Goal: Transaction & Acquisition: Purchase product/service

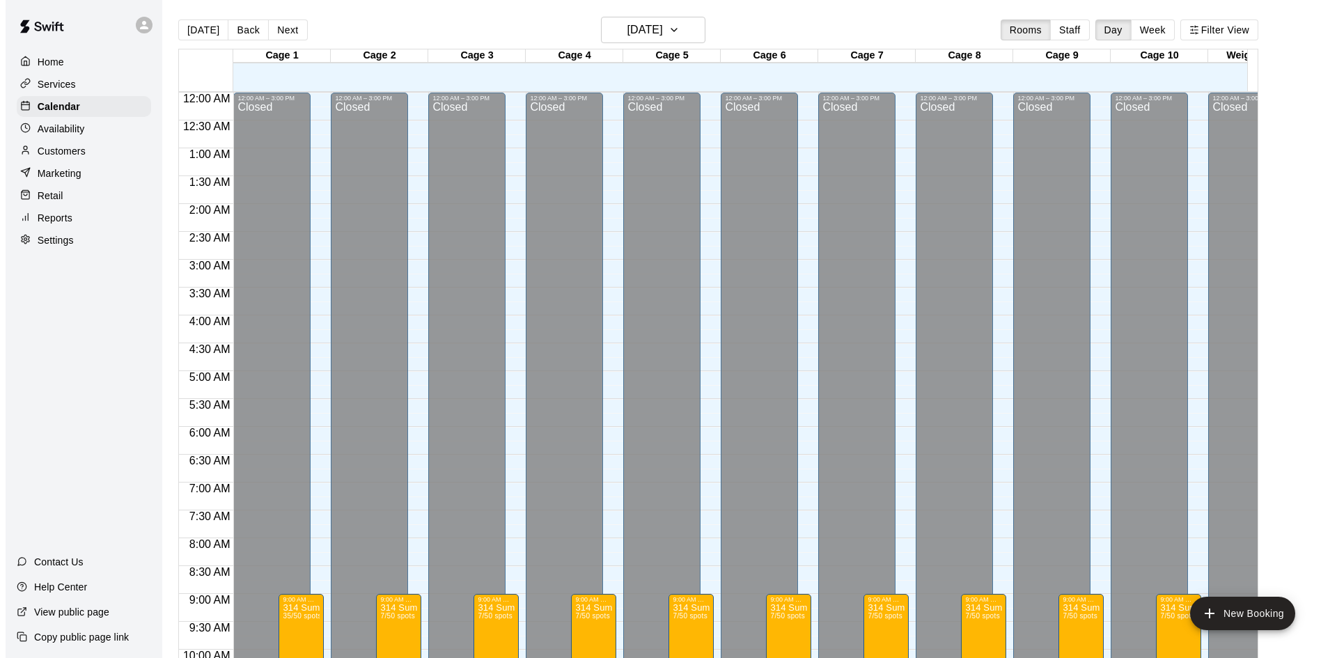
scroll to position [680, 0]
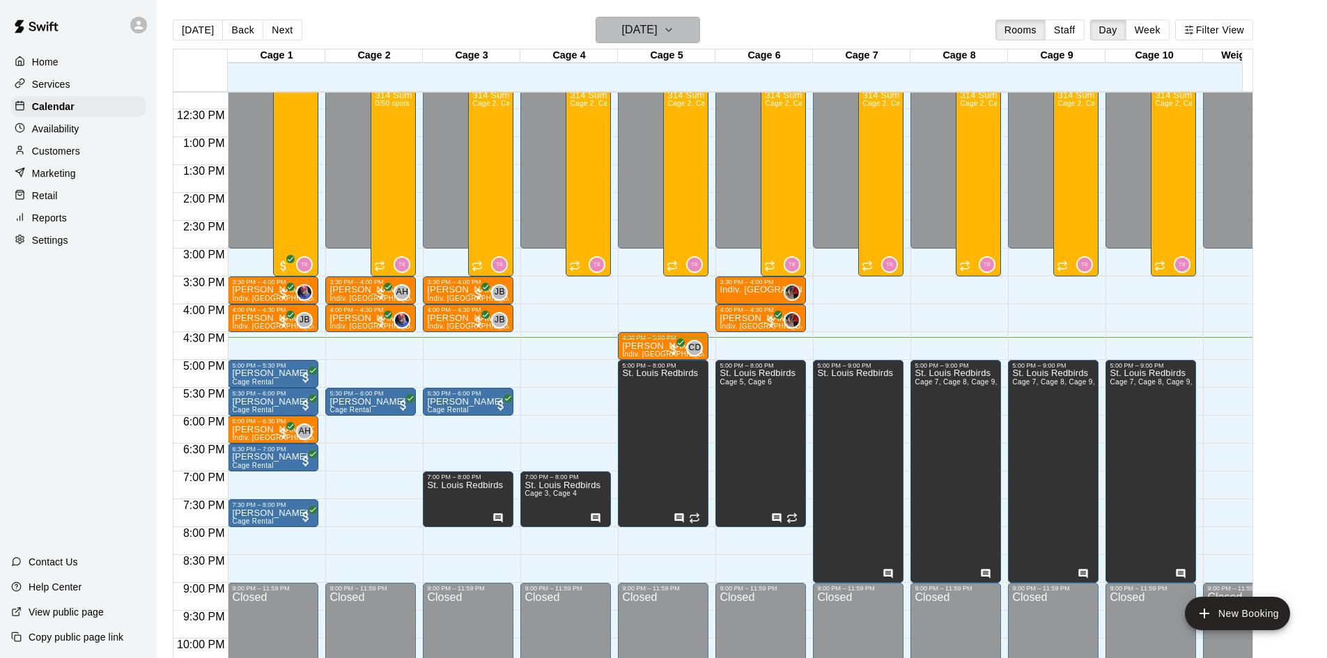
click at [643, 26] on h6 "[DATE]" at bounding box center [640, 29] width 36 height 19
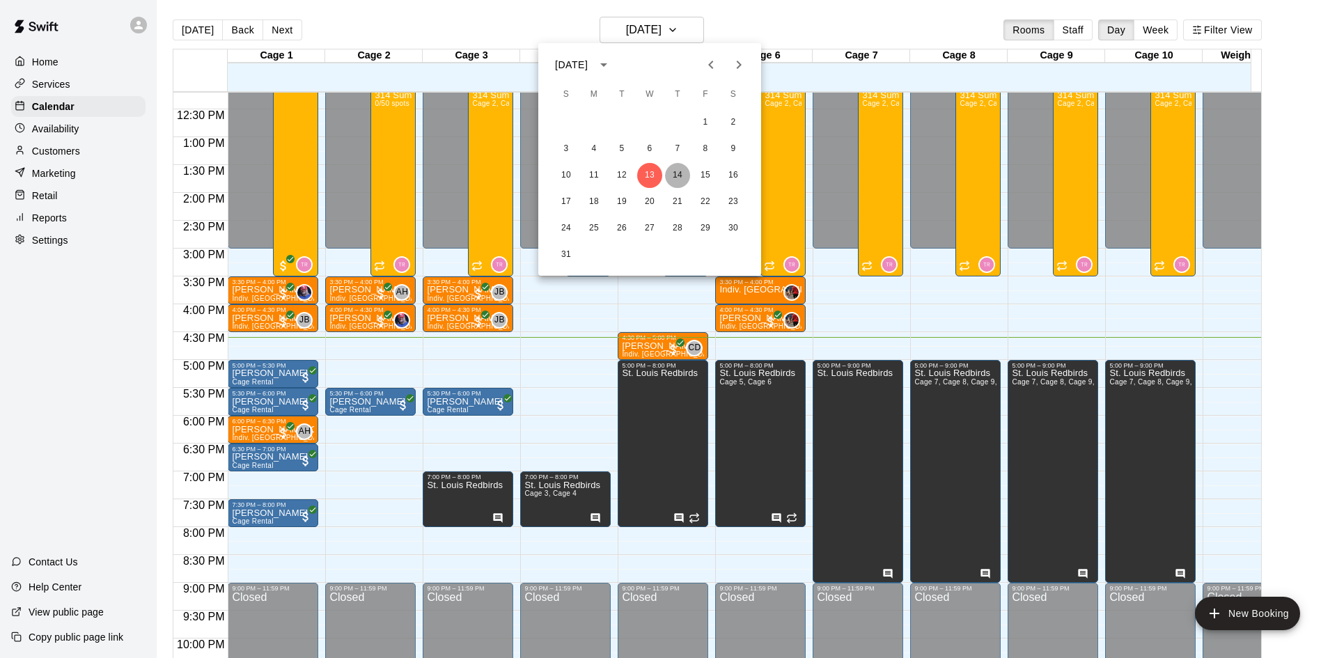
click at [683, 175] on button "14" at bounding box center [677, 175] width 25 height 25
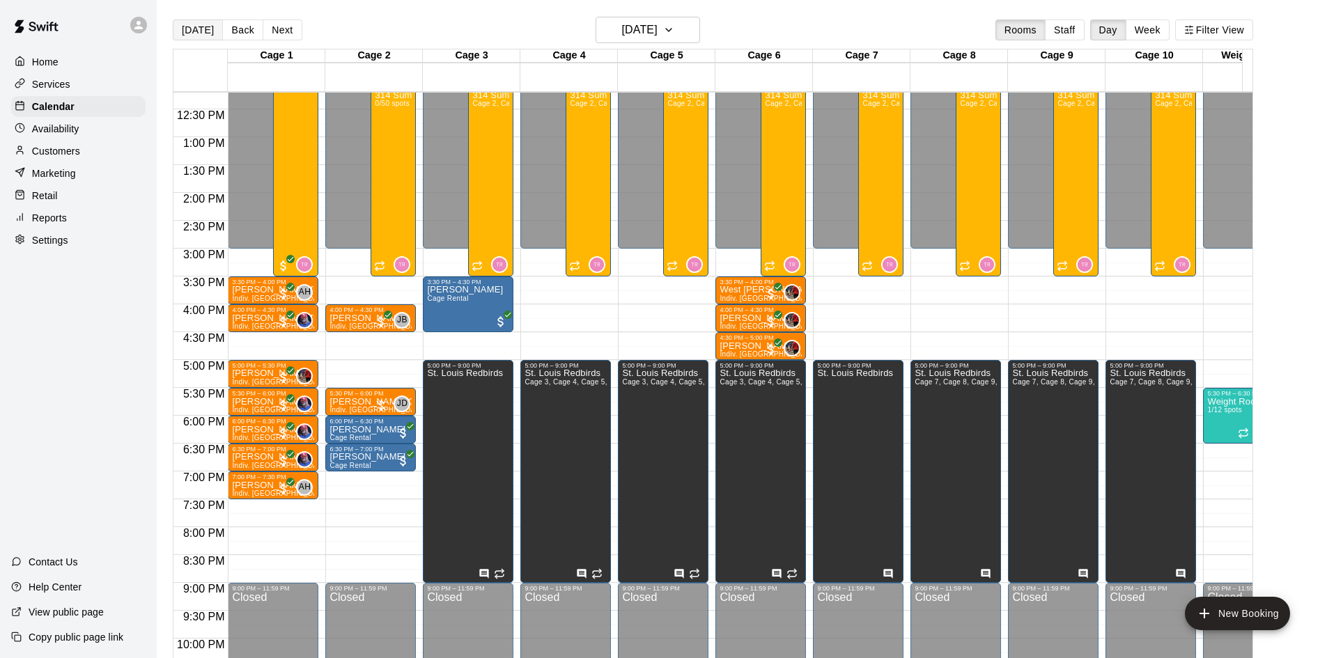
click at [204, 28] on button "[DATE]" at bounding box center [198, 29] width 50 height 21
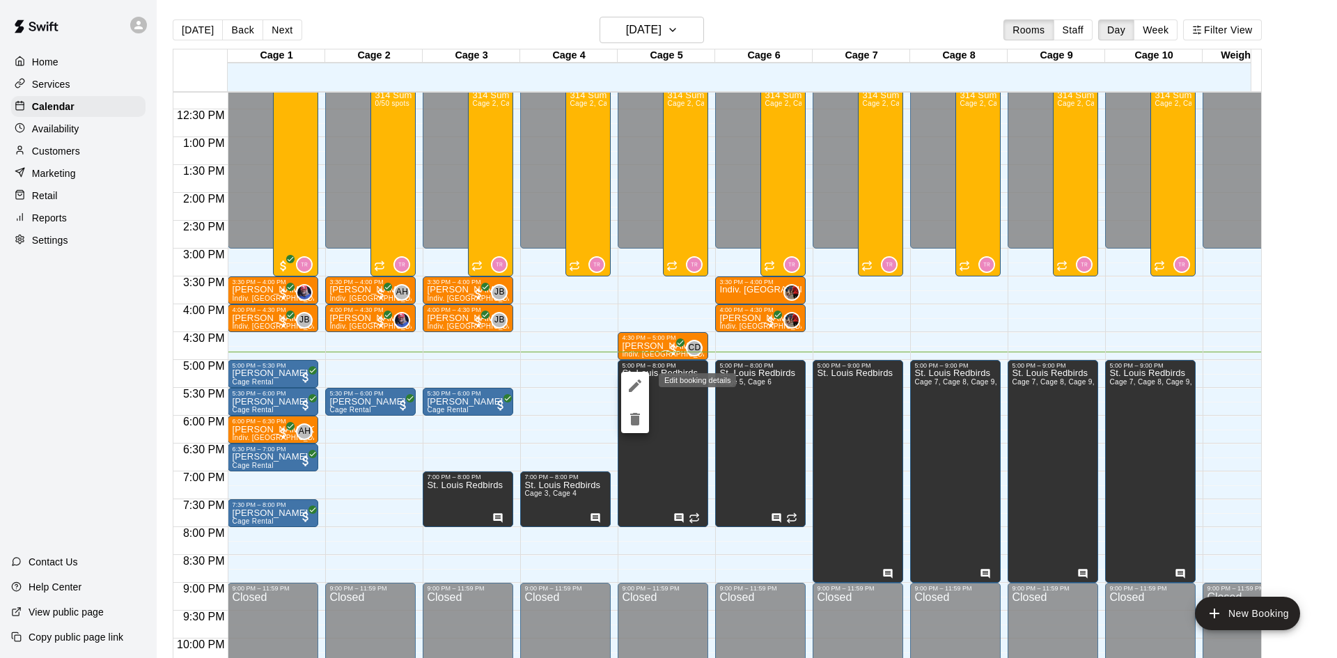
click at [646, 382] on button "edit" at bounding box center [635, 386] width 28 height 28
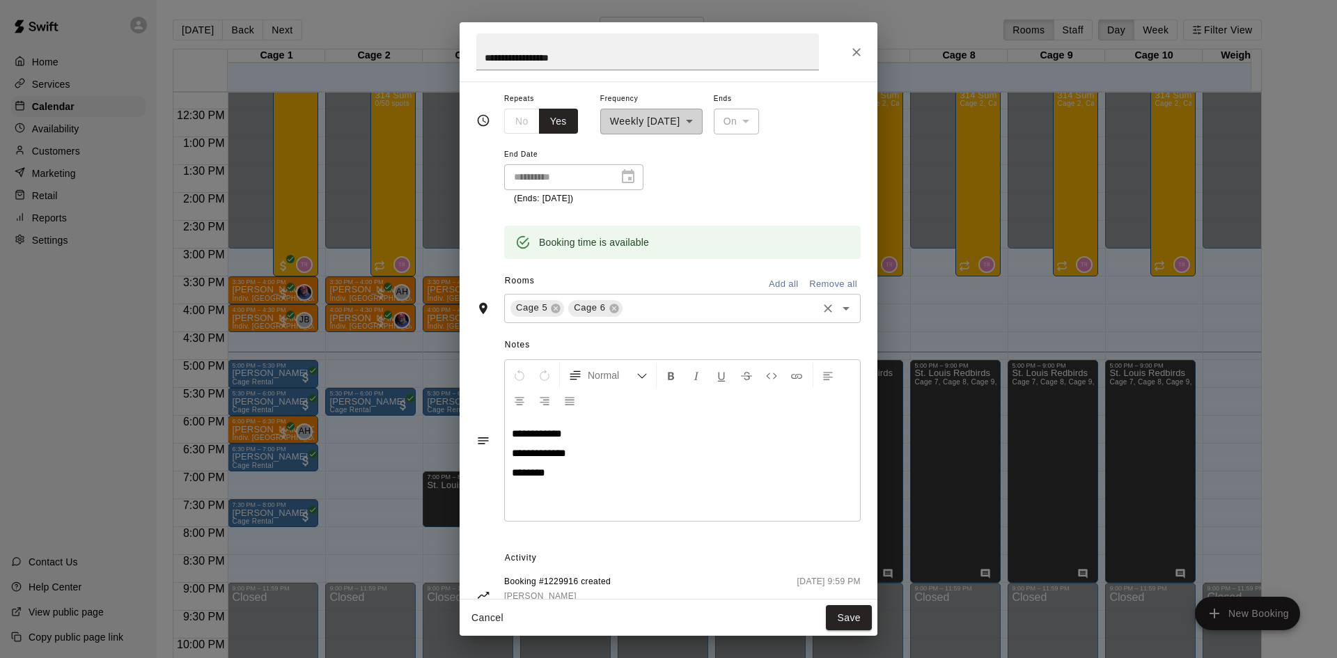
scroll to position [188, 0]
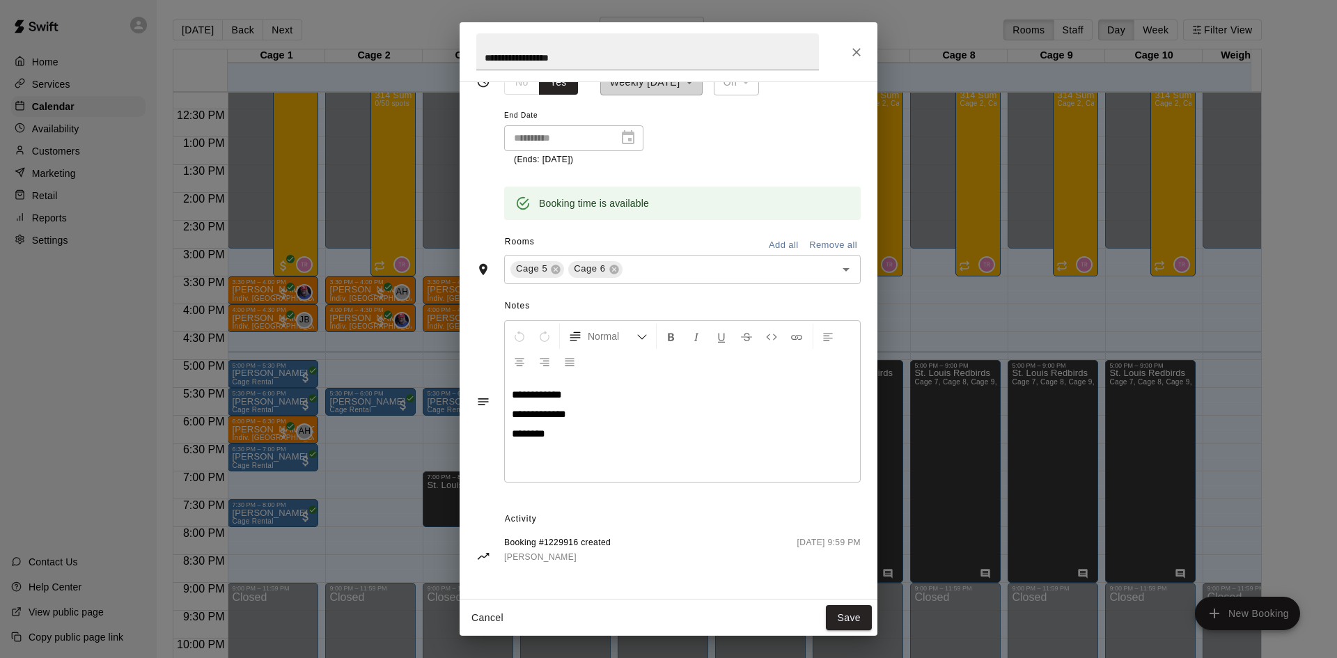
click at [857, 53] on icon "Close" at bounding box center [857, 52] width 14 height 14
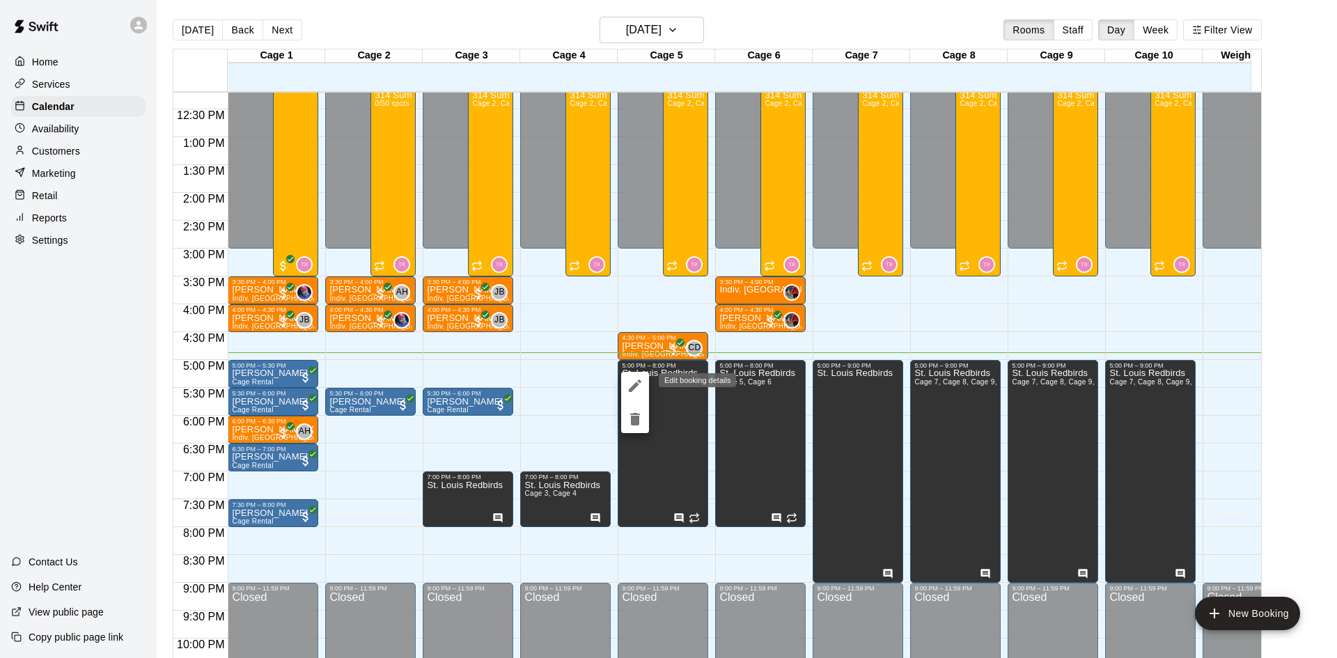
click at [630, 383] on icon "edit" at bounding box center [635, 385] width 17 height 17
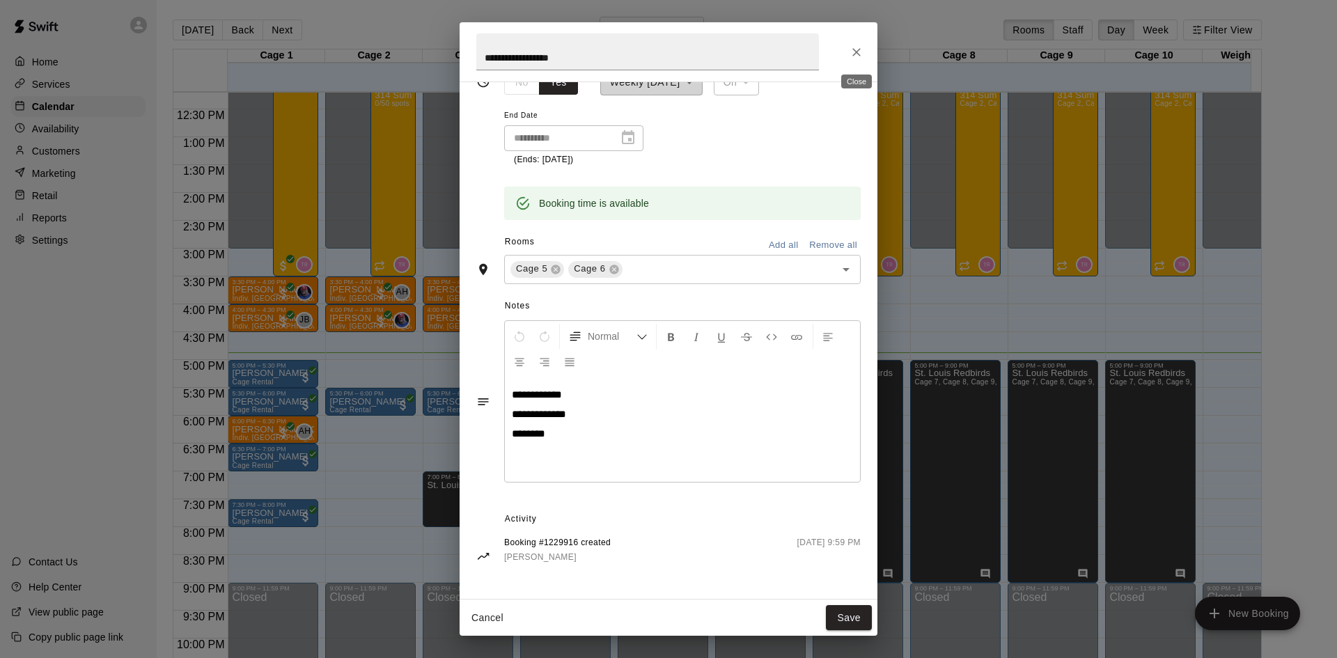
click at [855, 54] on icon "Close" at bounding box center [857, 52] width 14 height 14
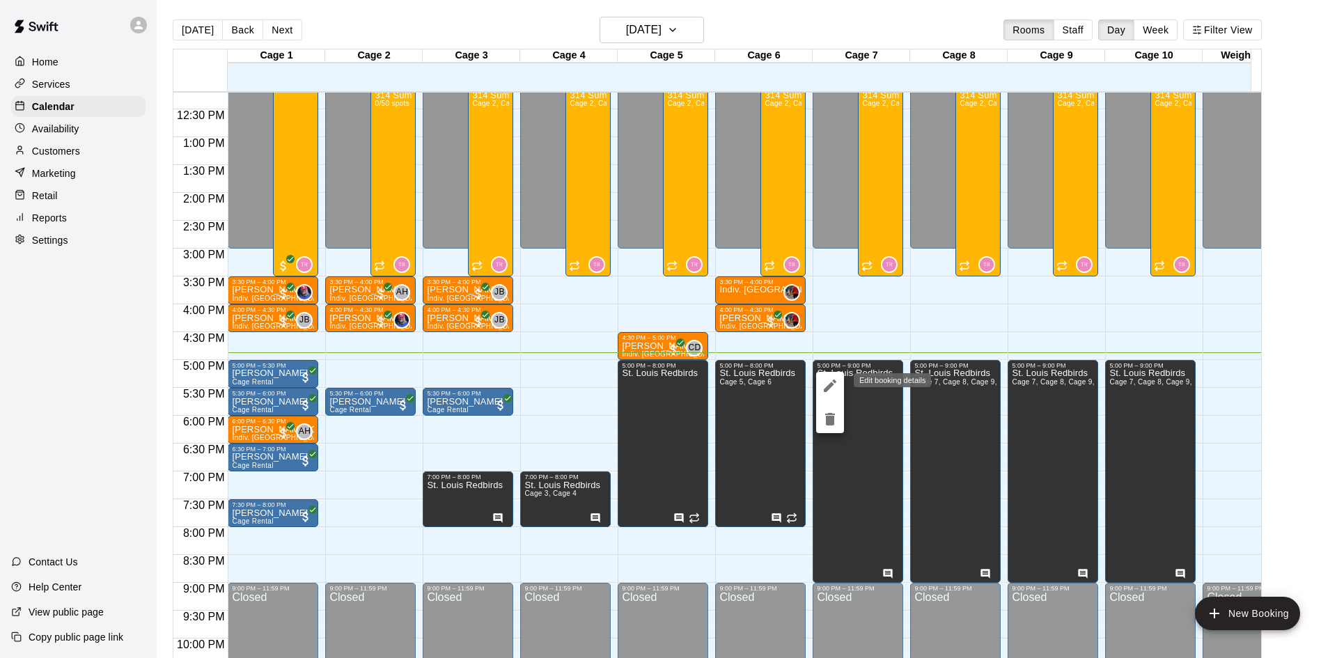
click at [835, 380] on icon "edit" at bounding box center [830, 385] width 17 height 17
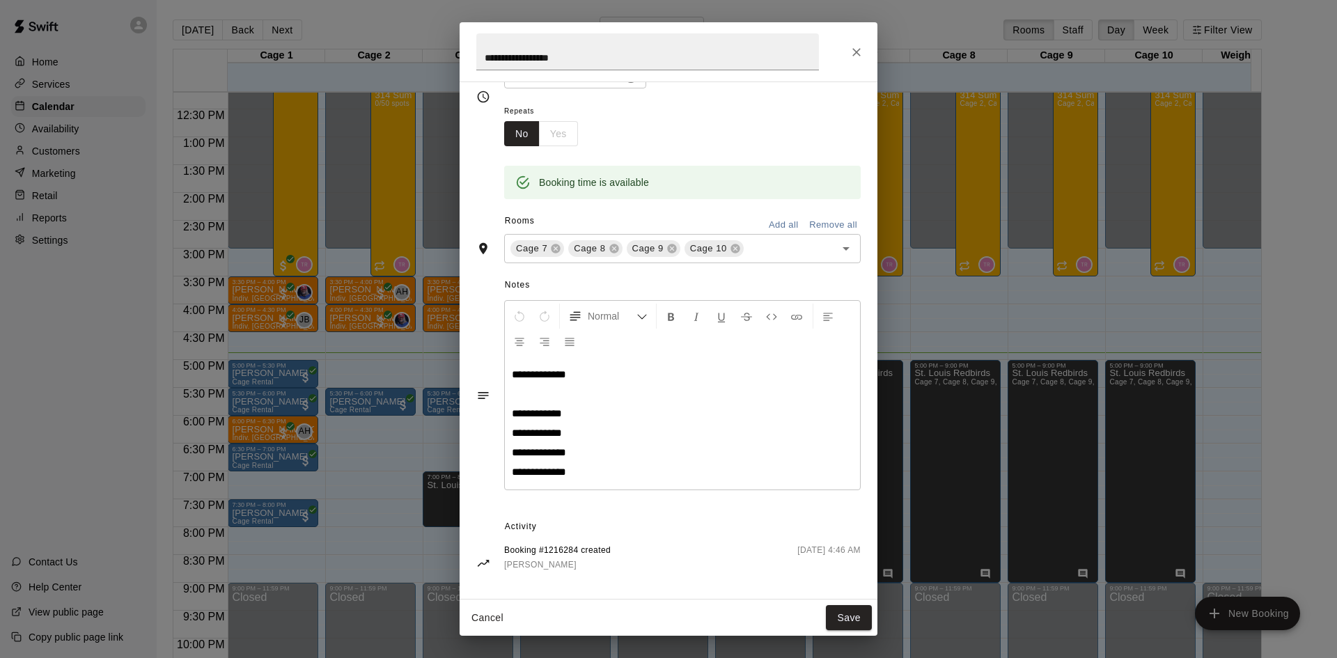
scroll to position [144, 0]
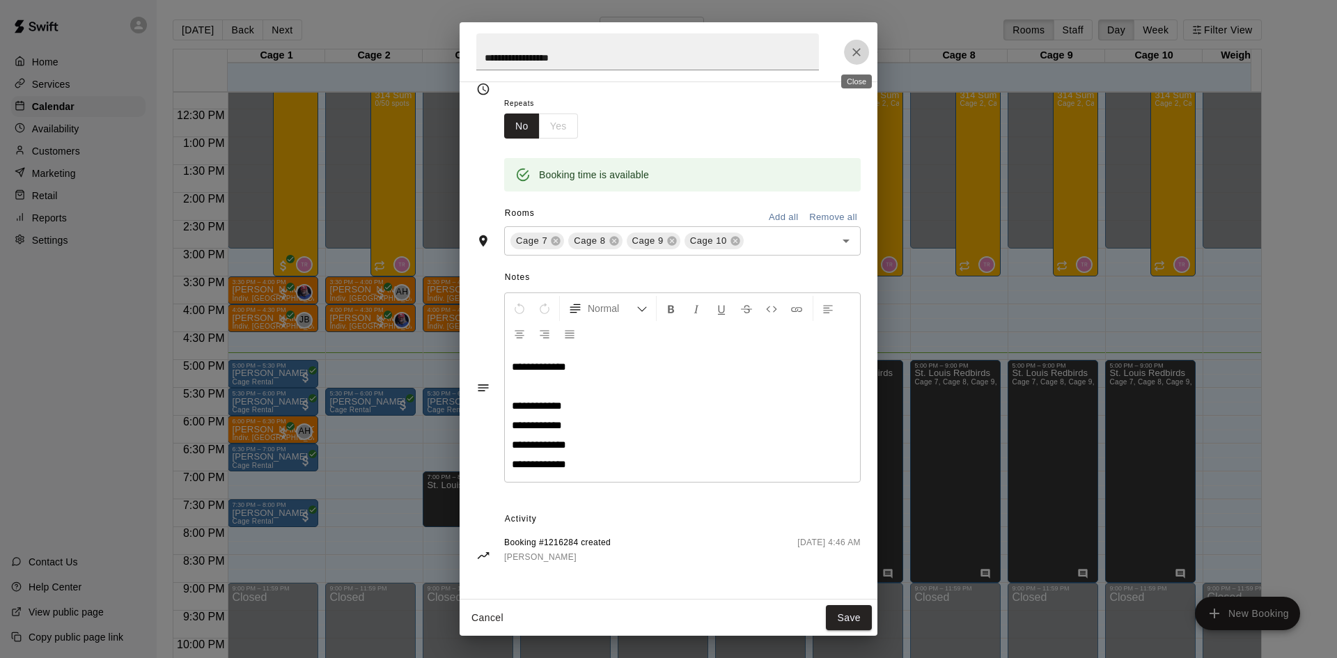
click at [856, 49] on icon "Close" at bounding box center [857, 52] width 14 height 14
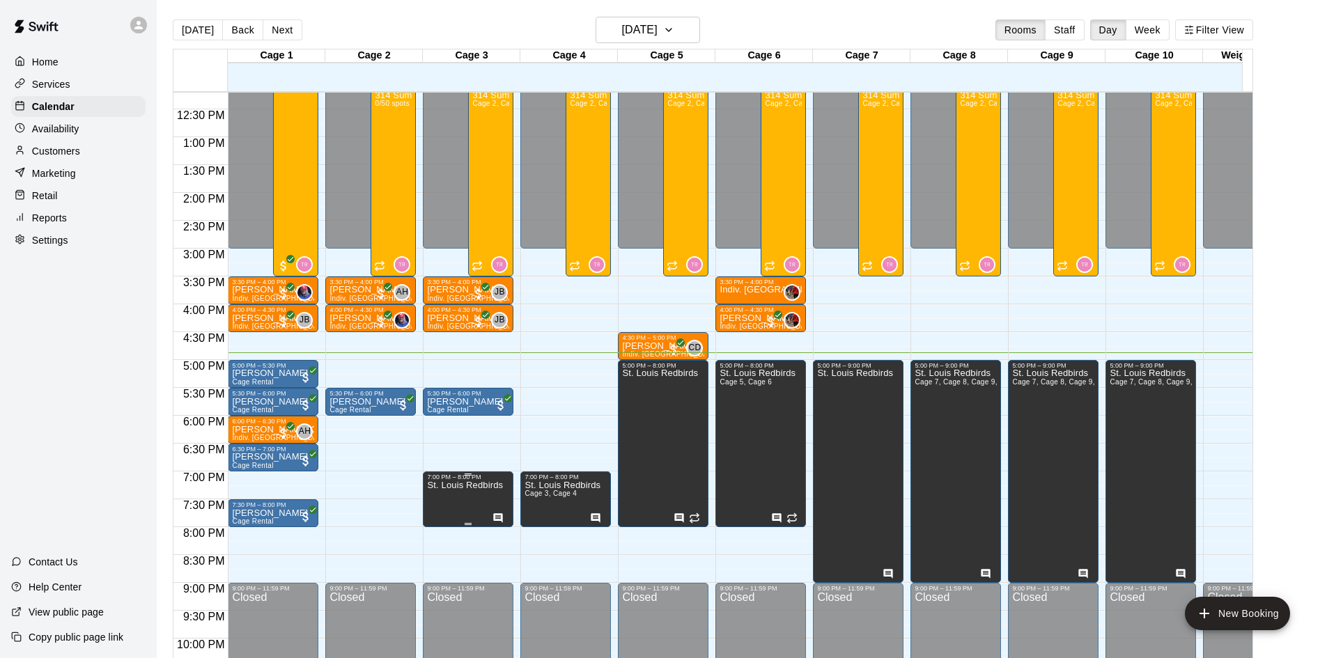
click at [471, 485] on p "St. Louis Redbirds" at bounding box center [465, 485] width 76 height 0
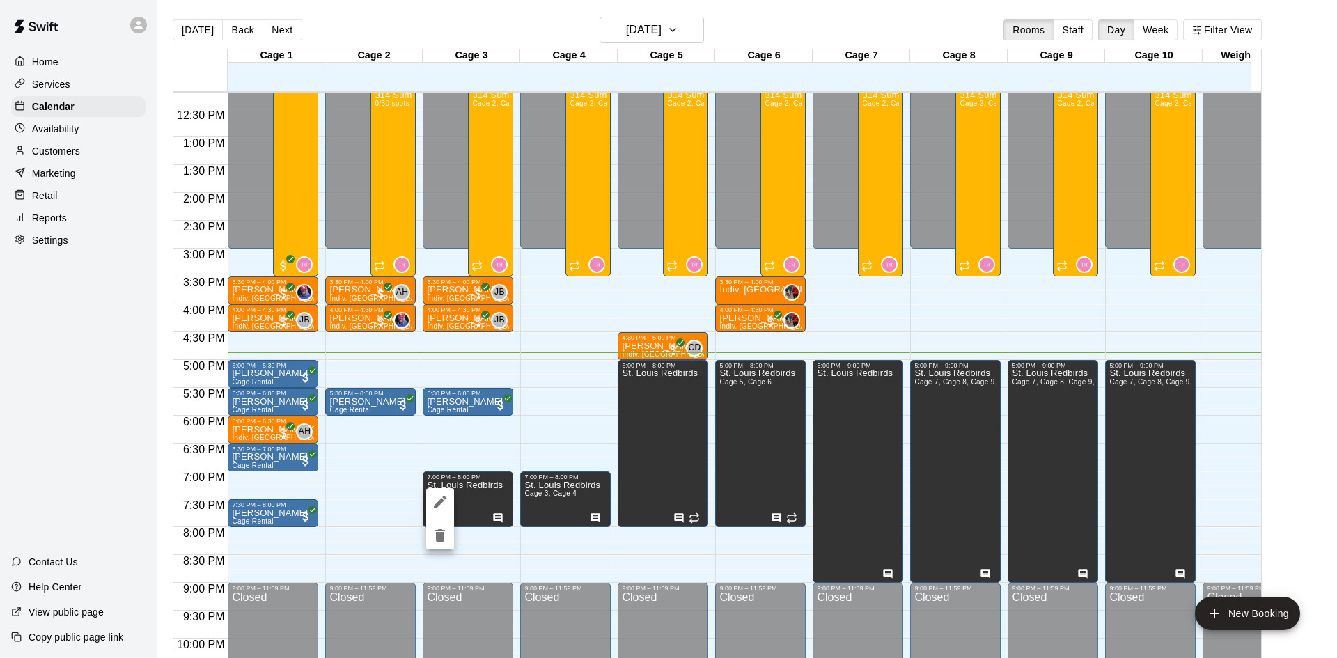
click at [445, 501] on icon "edit" at bounding box center [440, 502] width 17 height 17
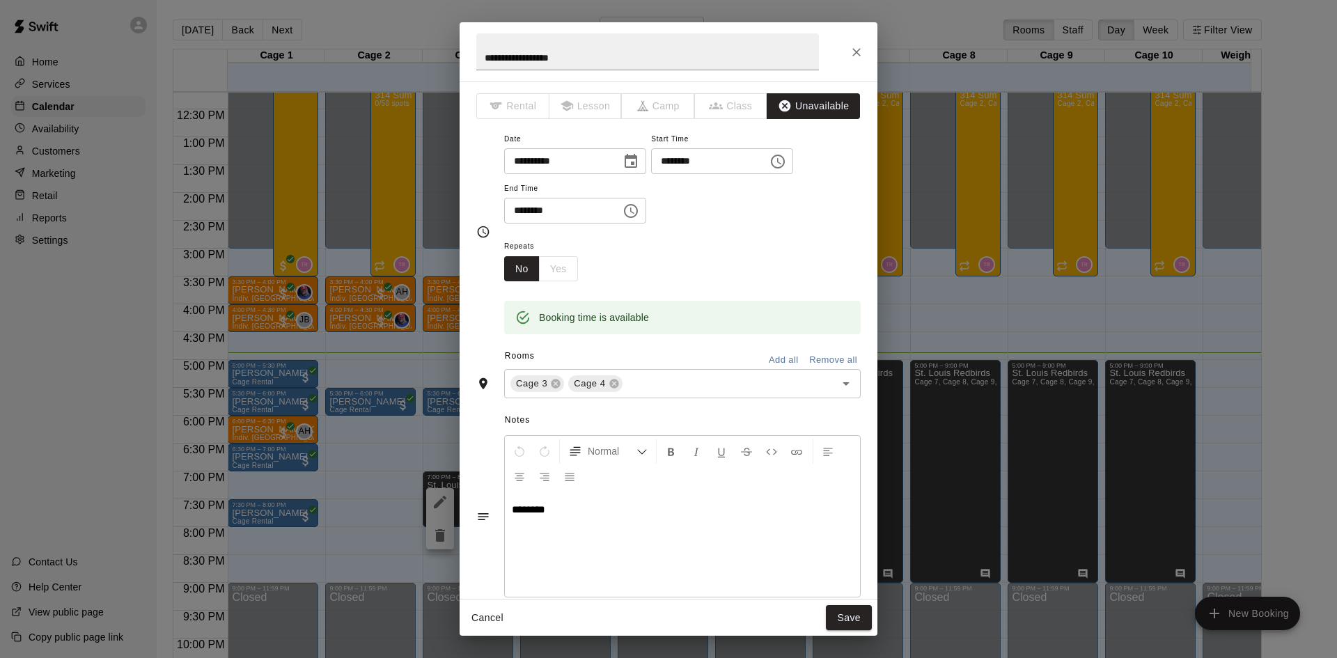
scroll to position [116, 0]
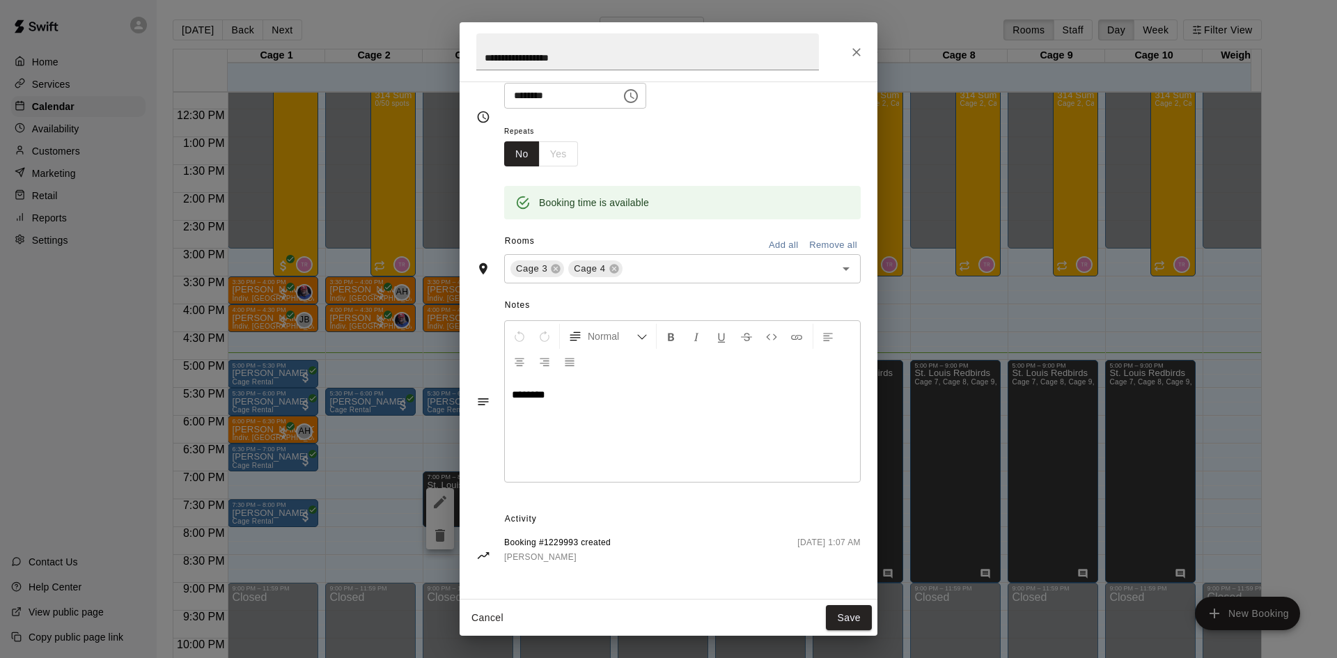
click at [852, 52] on icon "Close" at bounding box center [857, 52] width 14 height 14
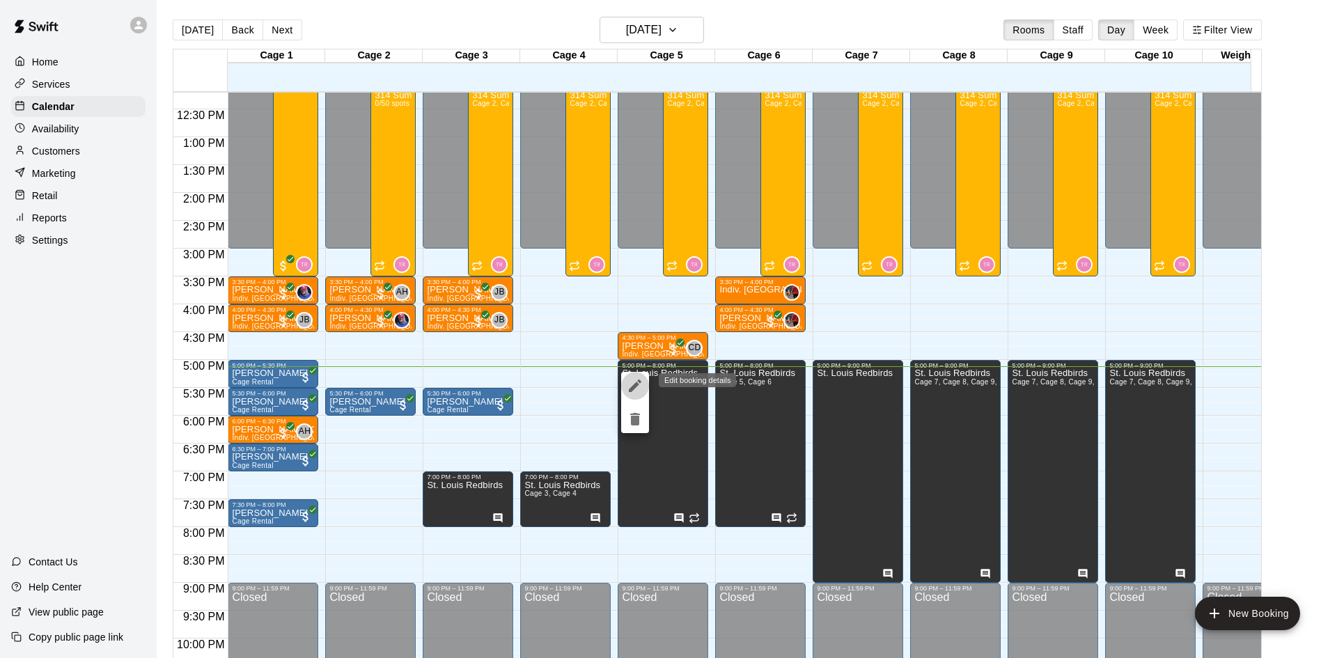
click at [637, 384] on icon "edit" at bounding box center [635, 386] width 13 height 13
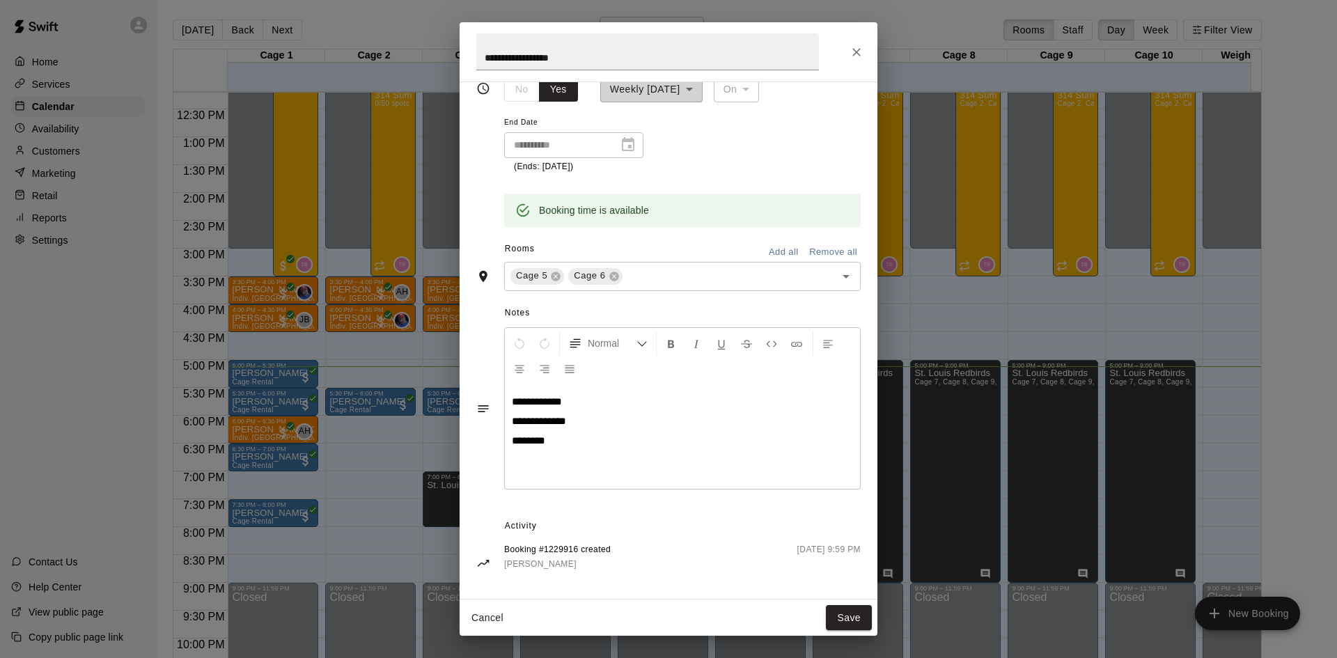
scroll to position [188, 0]
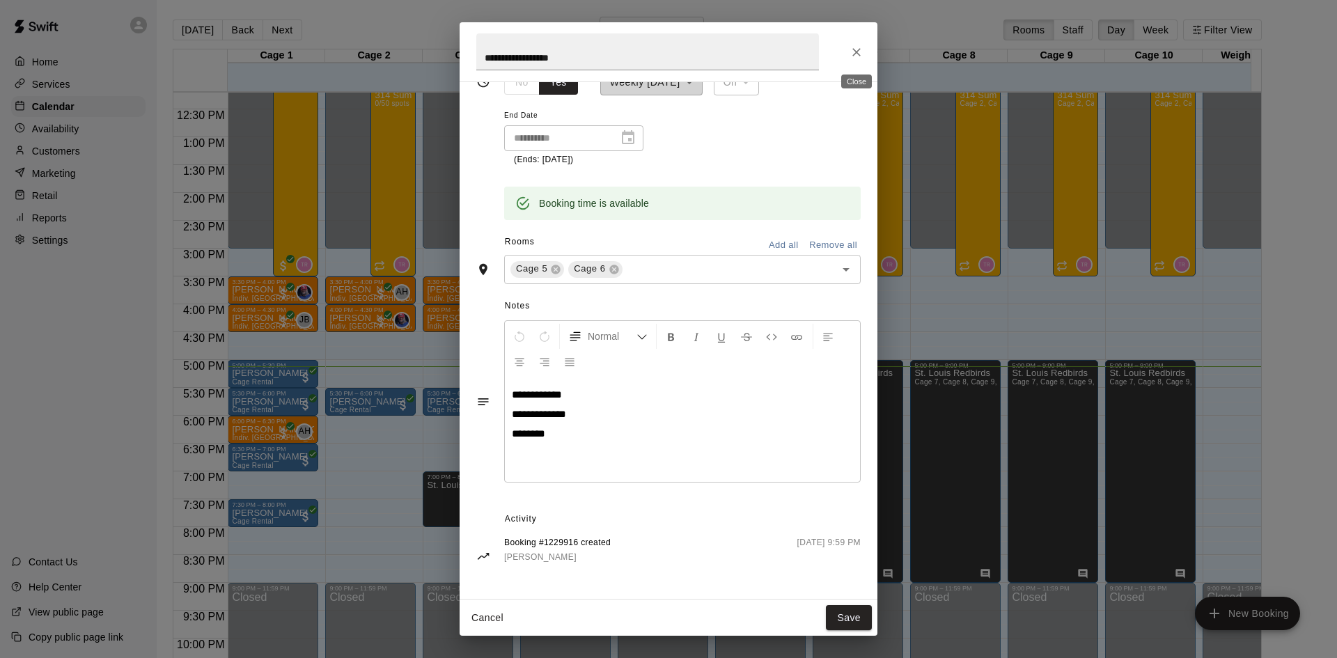
click at [852, 56] on icon "Close" at bounding box center [857, 52] width 14 height 14
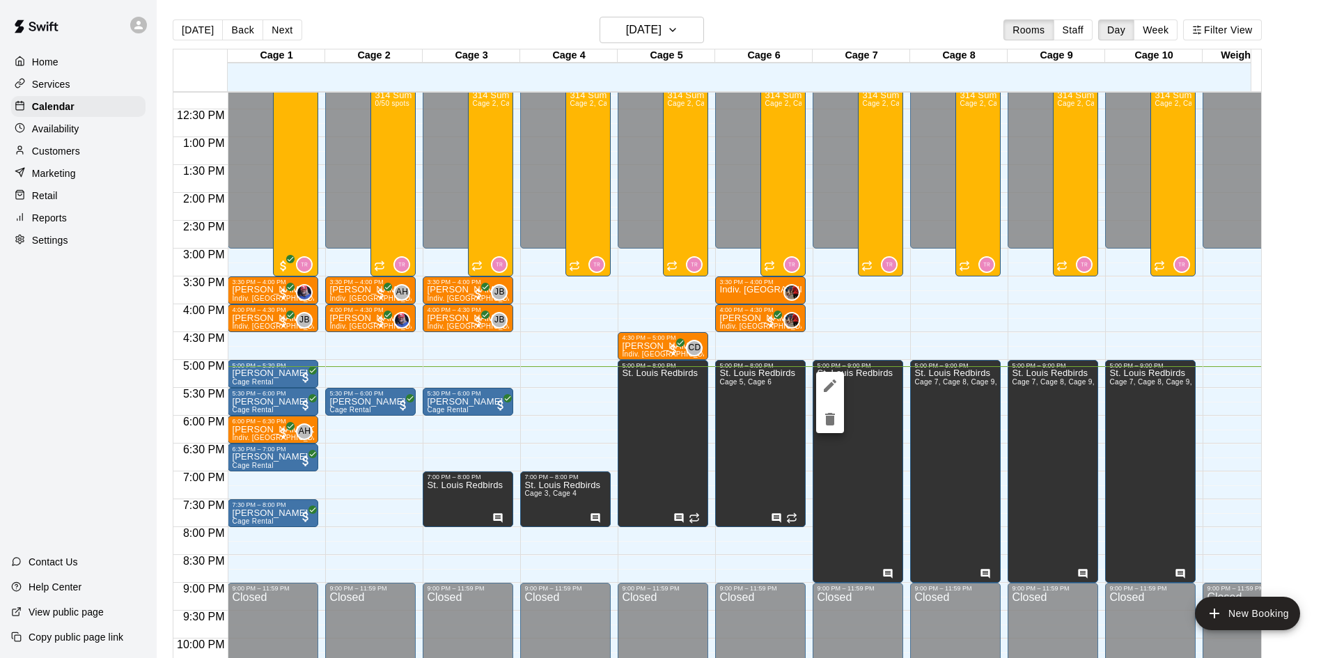
click at [687, 437] on div at bounding box center [668, 329] width 1337 height 658
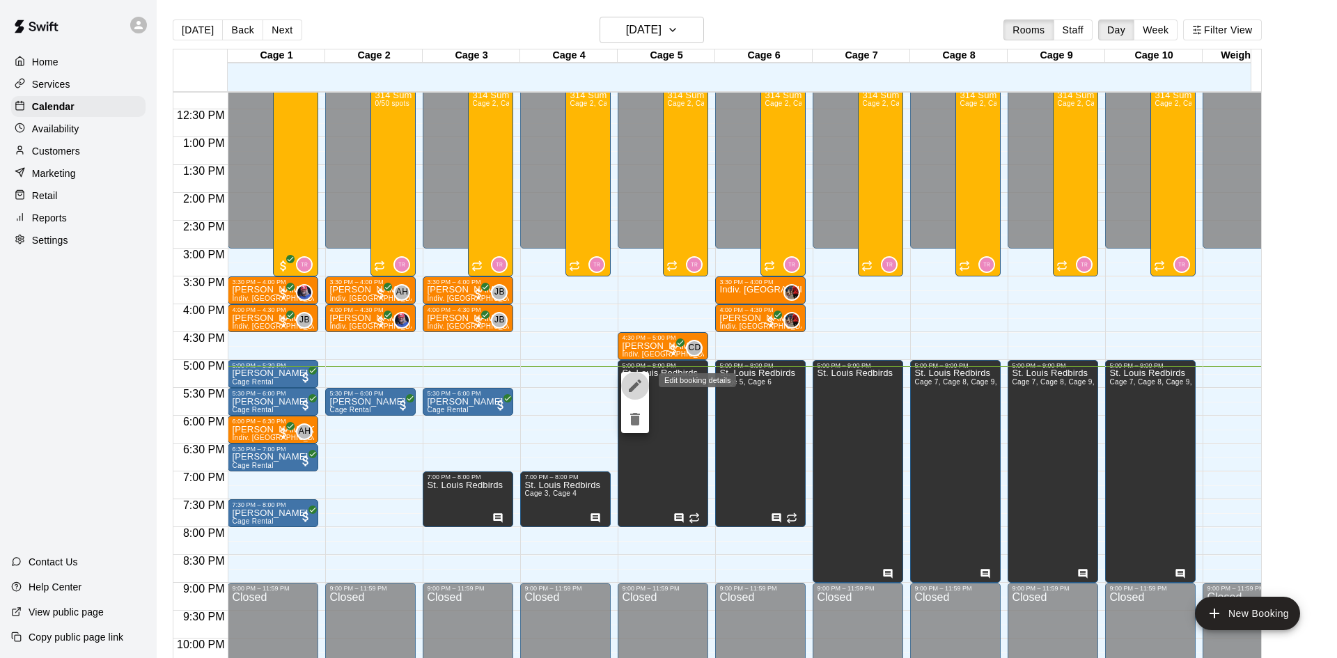
click at [637, 386] on icon "edit" at bounding box center [635, 386] width 13 height 13
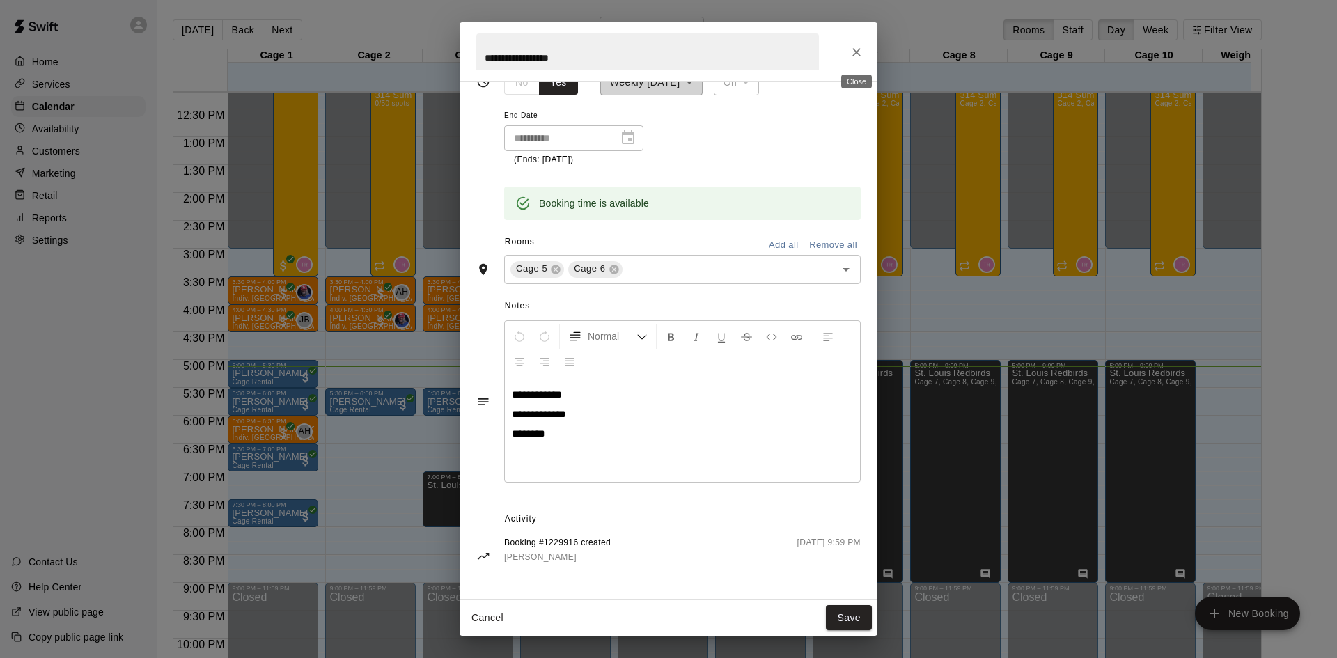
click at [852, 51] on icon "Close" at bounding box center [857, 52] width 14 height 14
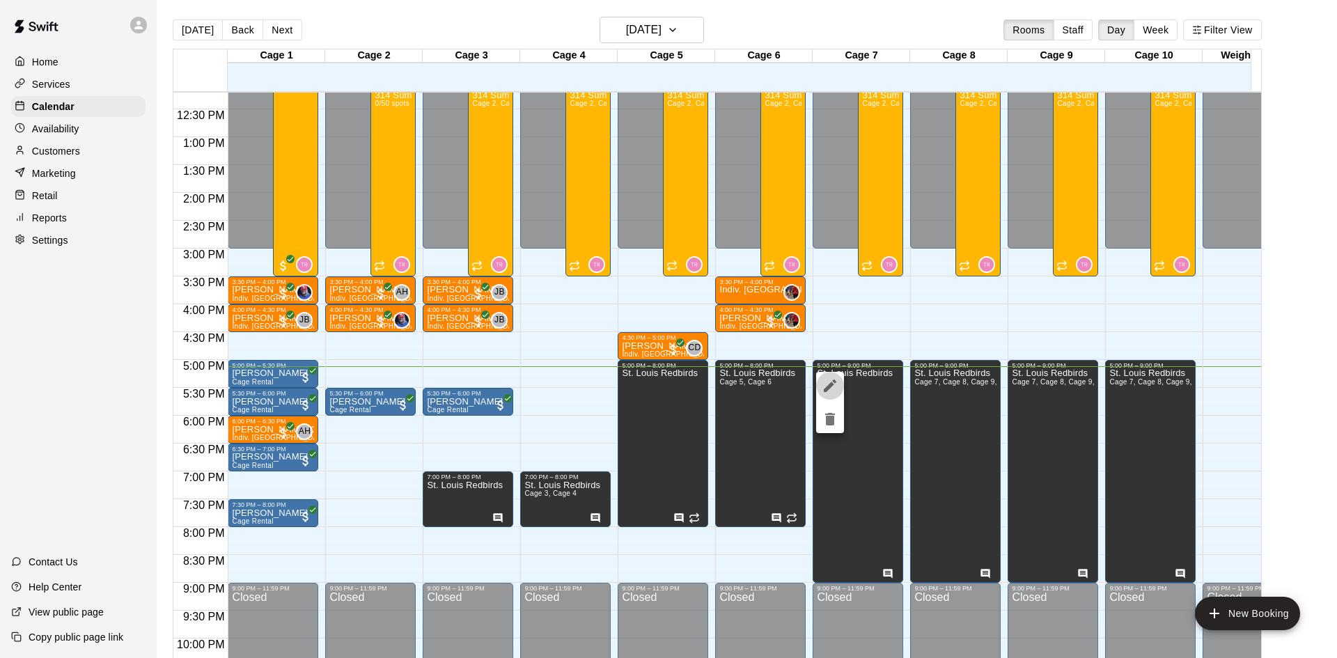
click at [837, 382] on icon "edit" at bounding box center [830, 385] width 17 height 17
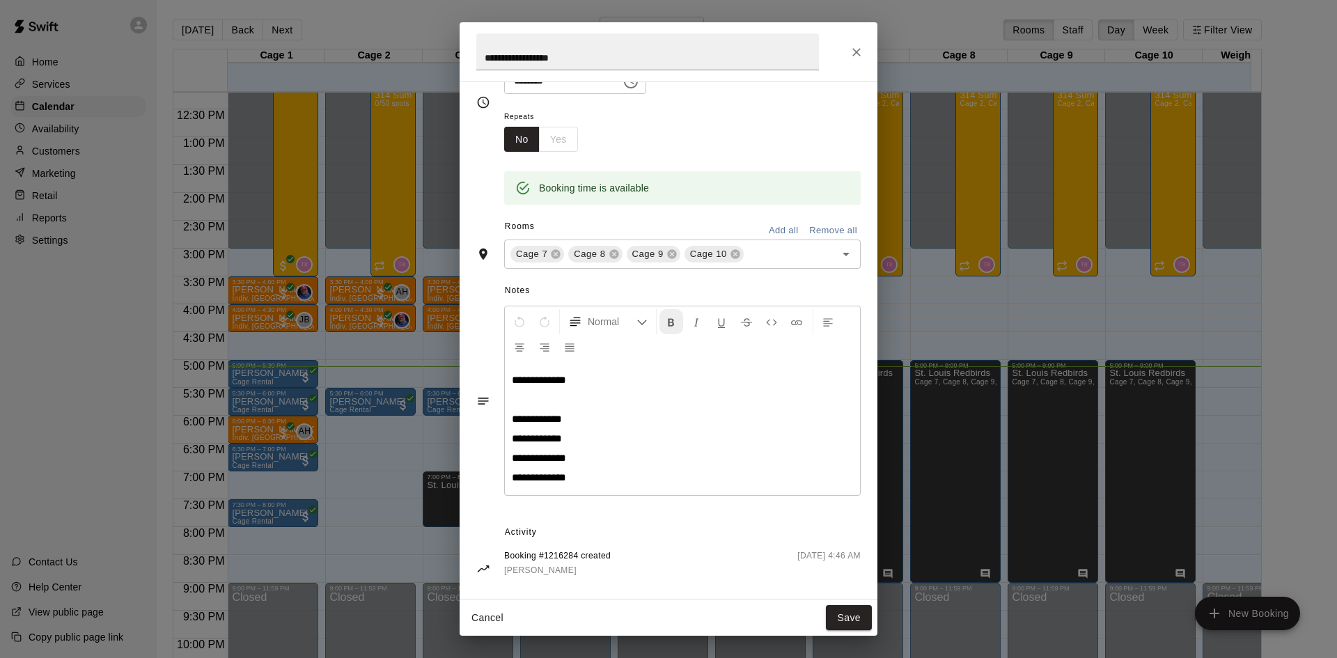
scroll to position [139, 0]
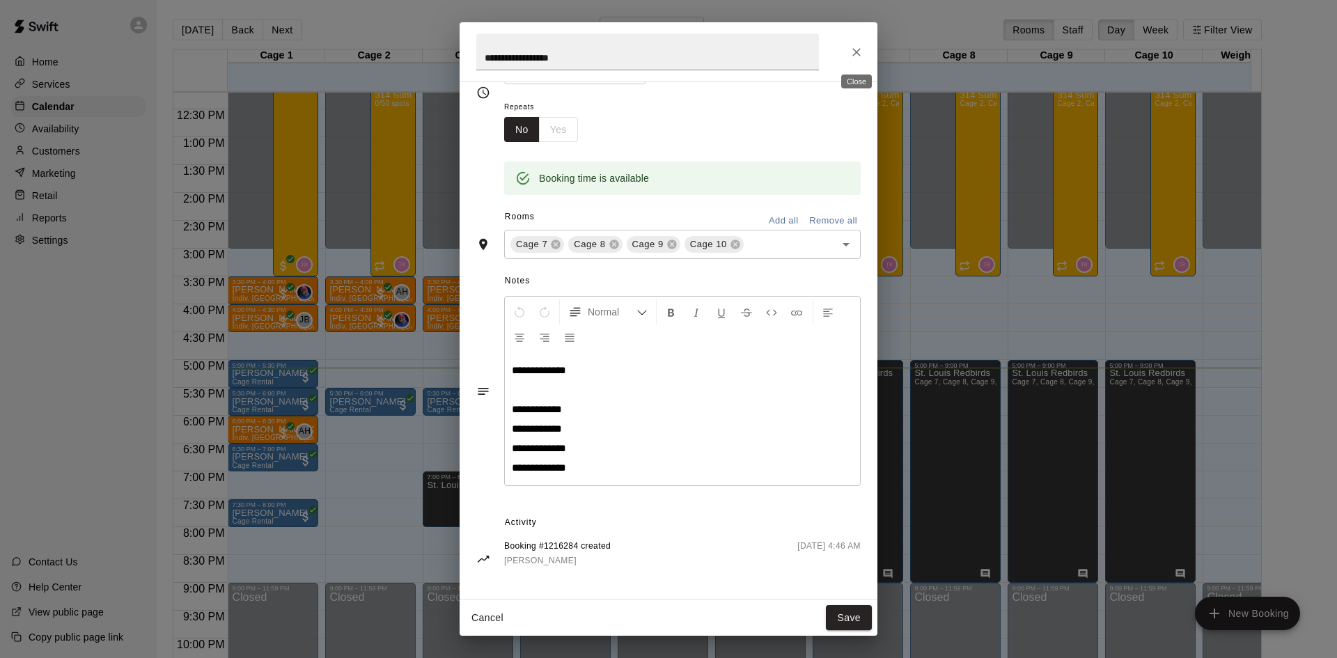
click at [857, 58] on icon "Close" at bounding box center [857, 52] width 14 height 14
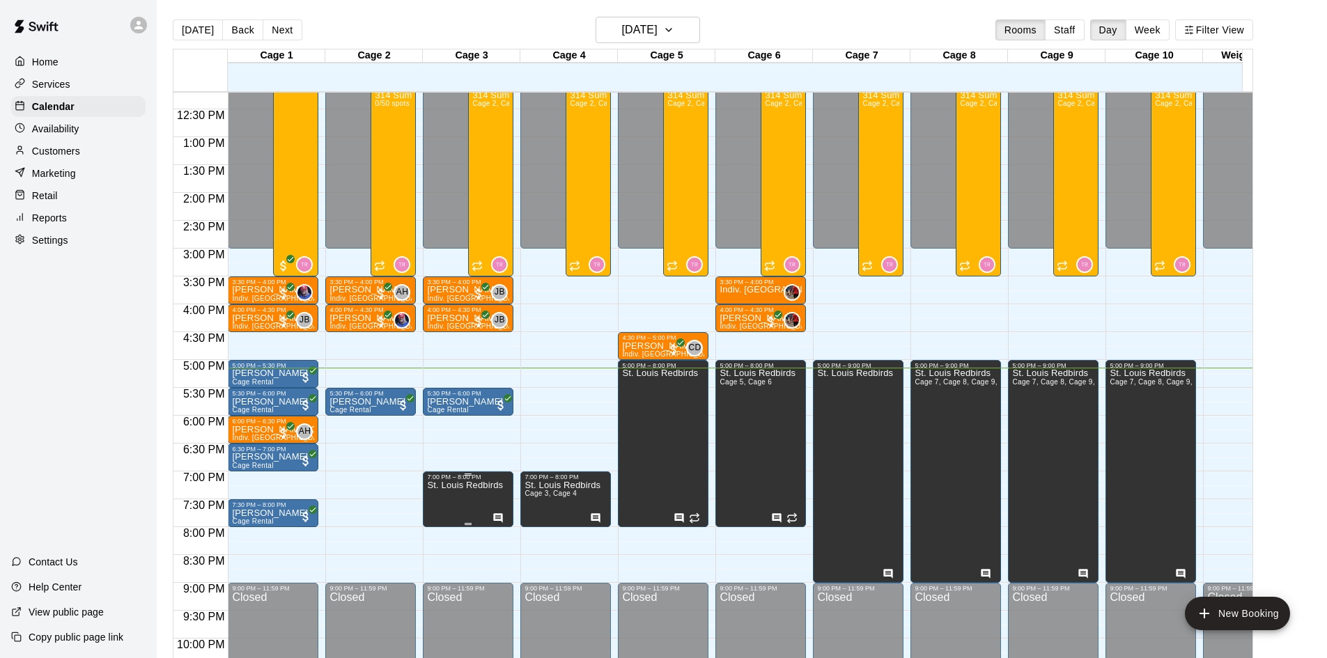
click at [448, 485] on p "St. Louis Redbirds" at bounding box center [465, 485] width 76 height 0
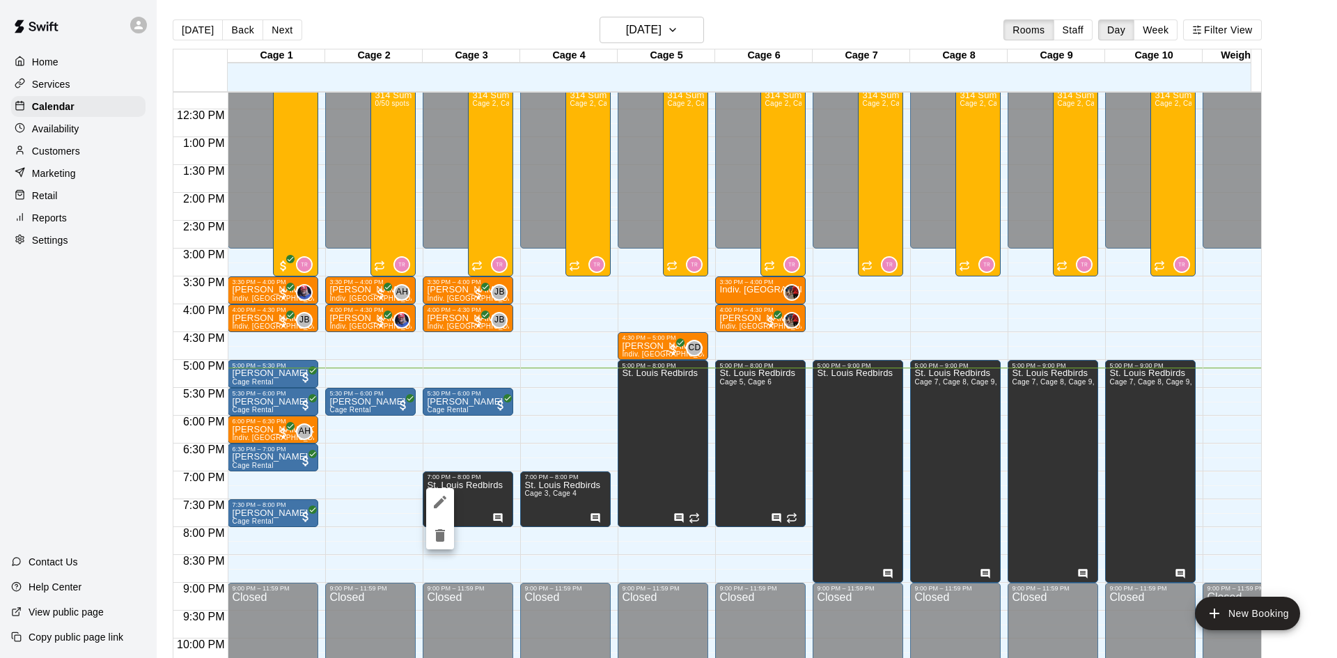
click at [444, 503] on icon "edit" at bounding box center [440, 502] width 17 height 17
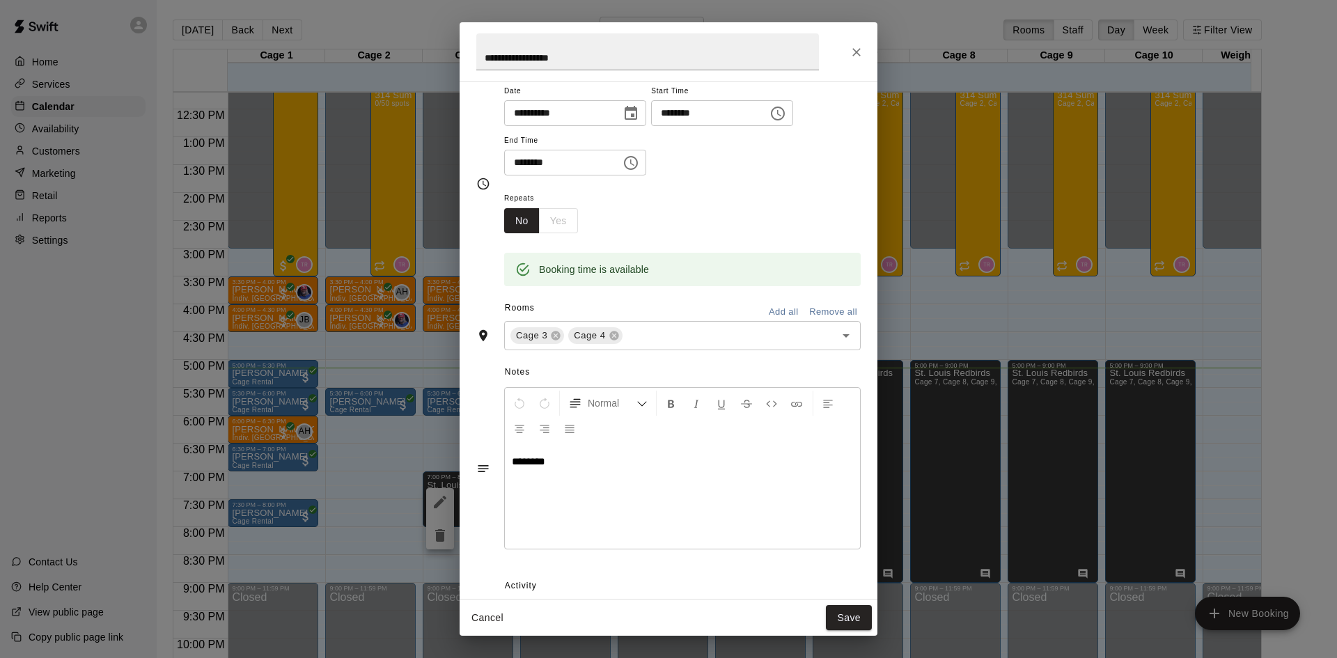
scroll to position [70, 0]
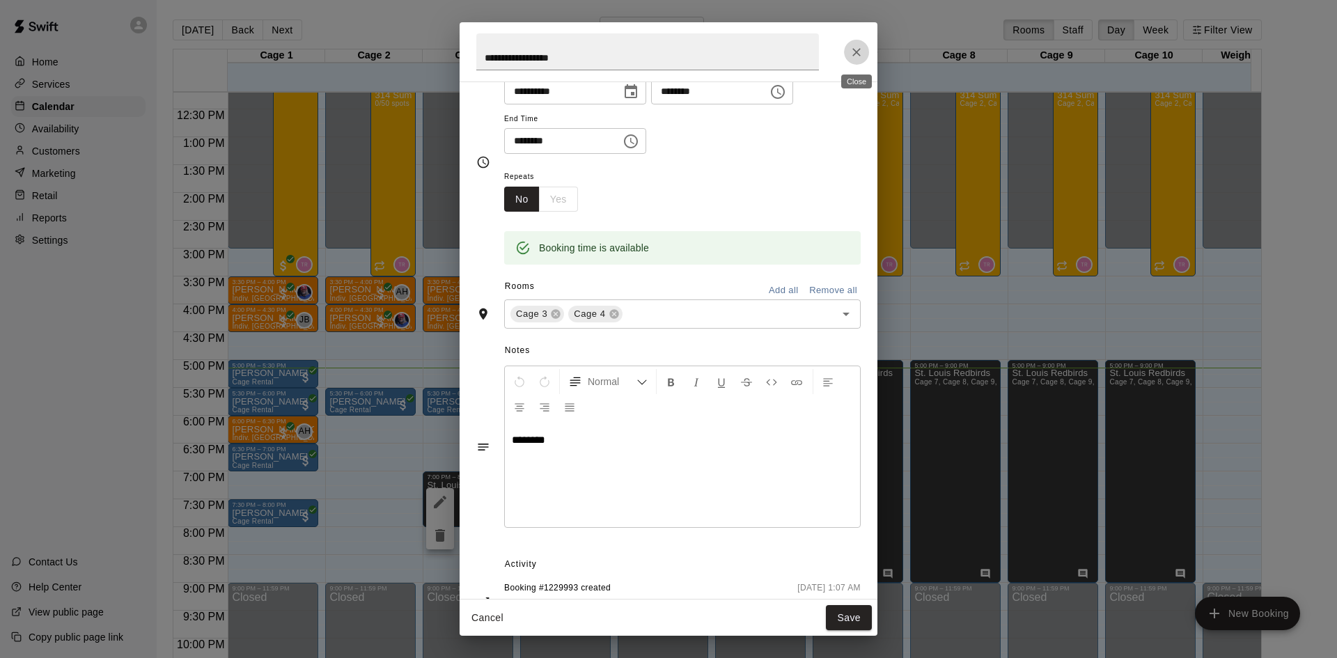
click at [856, 54] on icon "Close" at bounding box center [857, 52] width 14 height 14
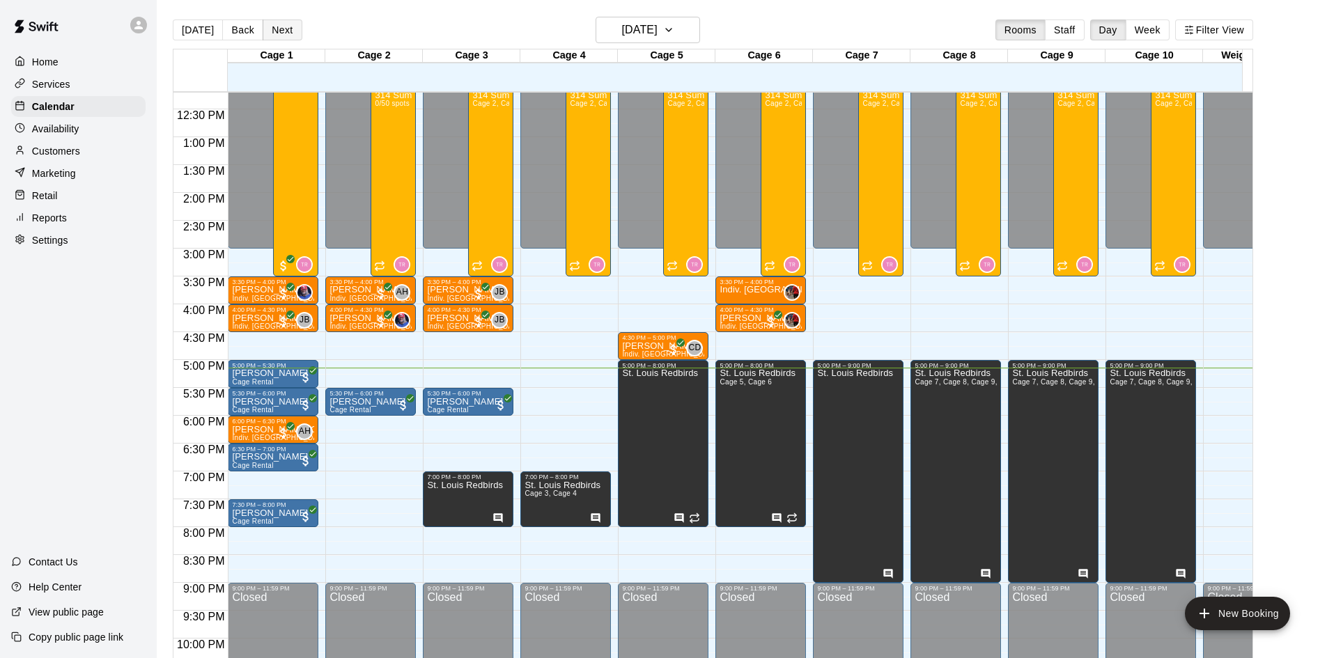
click at [276, 26] on button "Next" at bounding box center [282, 29] width 39 height 21
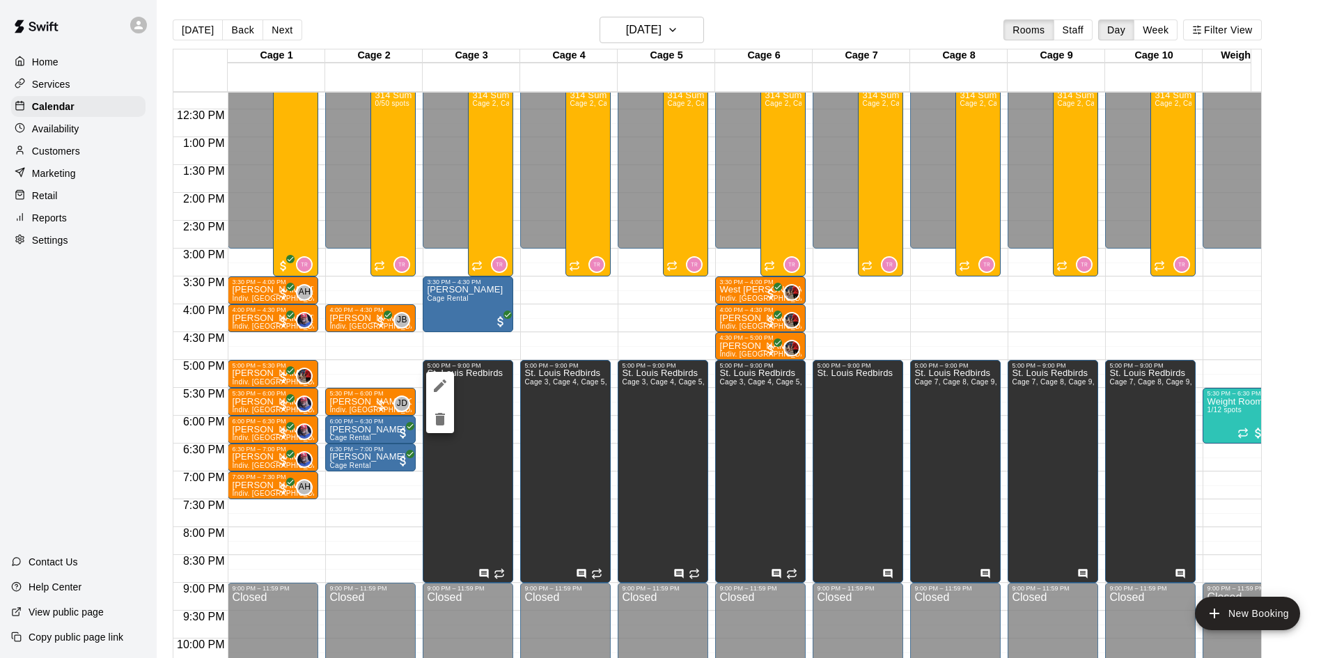
click at [428, 370] on div at bounding box center [668, 329] width 1337 height 658
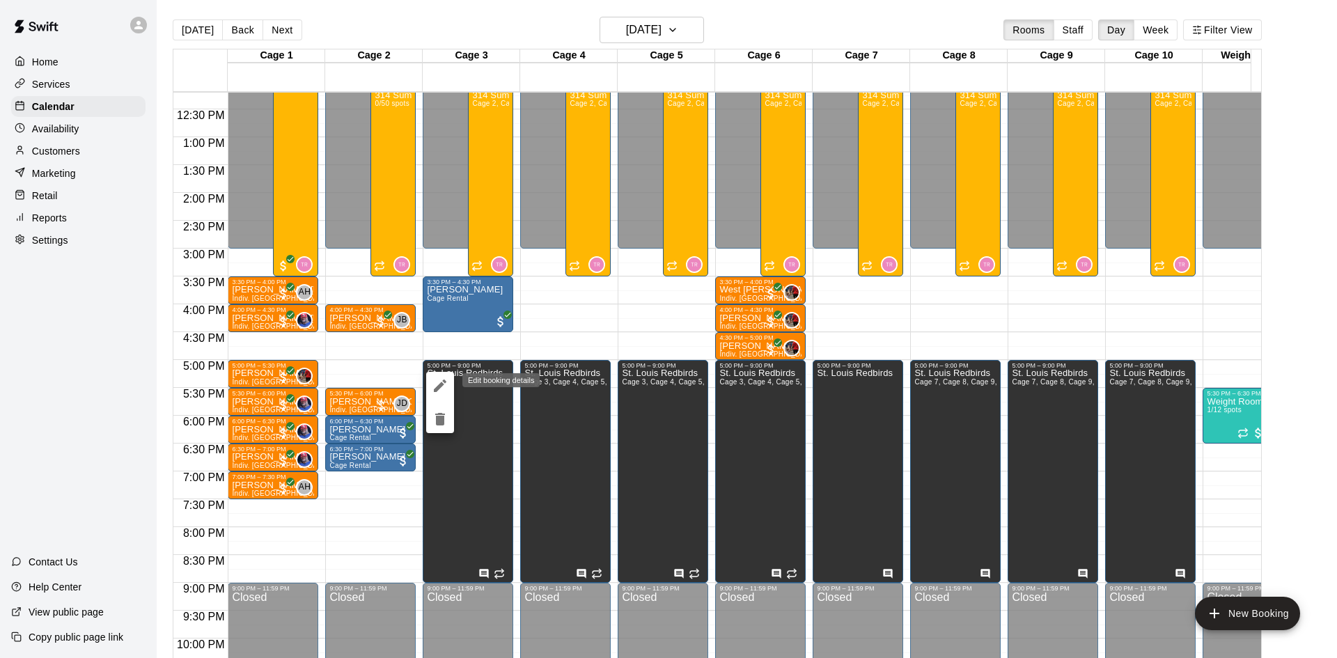
click at [441, 389] on icon "edit" at bounding box center [440, 385] width 17 height 17
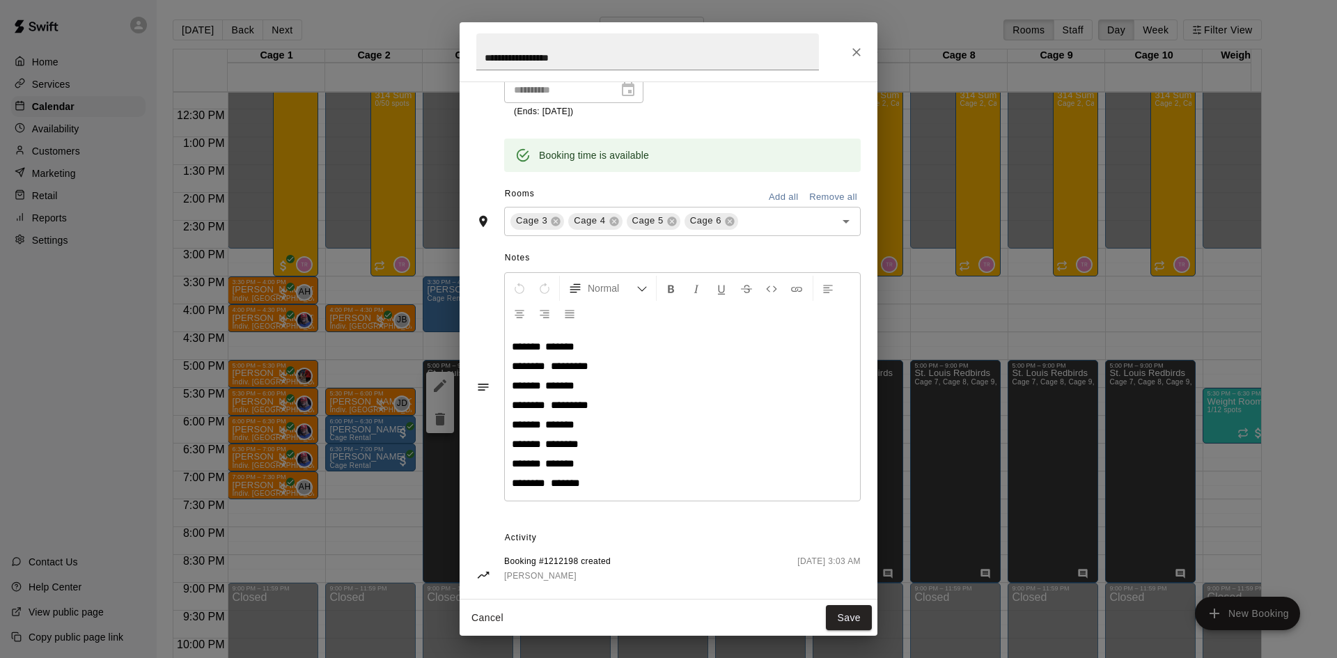
scroll to position [255, 0]
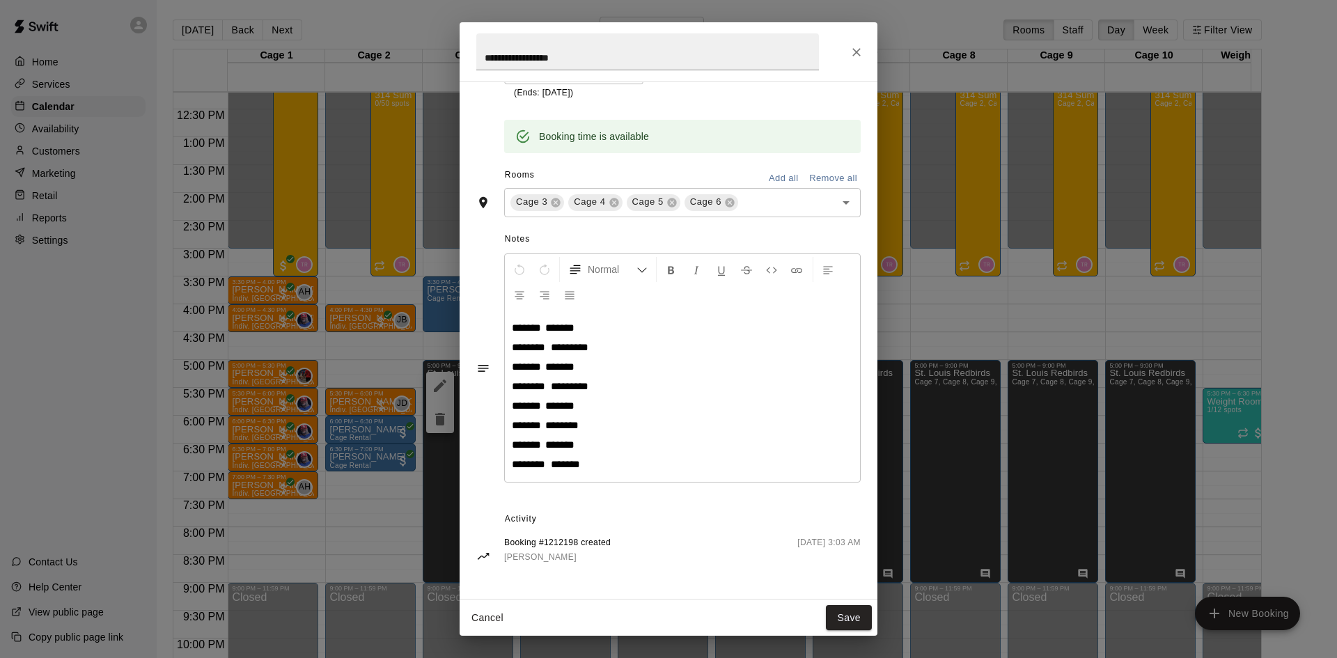
click at [857, 52] on icon "Close" at bounding box center [856, 52] width 8 height 8
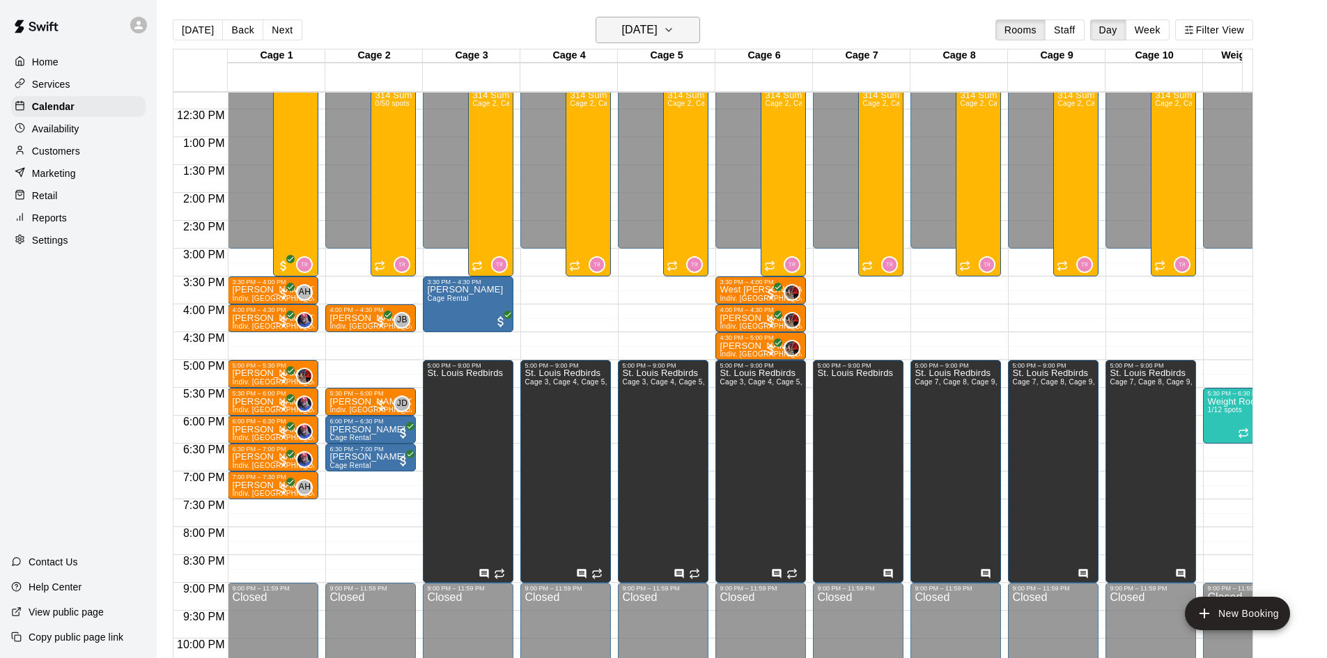
click at [674, 31] on icon "button" at bounding box center [668, 30] width 11 height 17
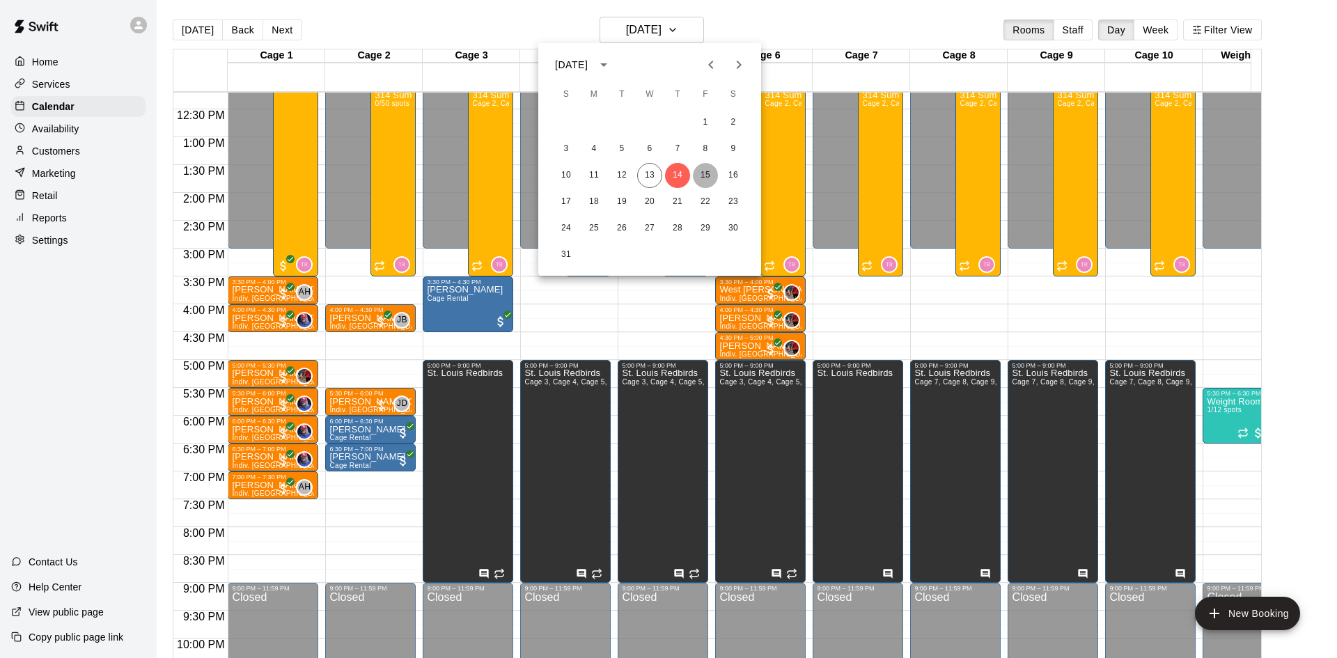
click at [708, 173] on button "15" at bounding box center [705, 175] width 25 height 25
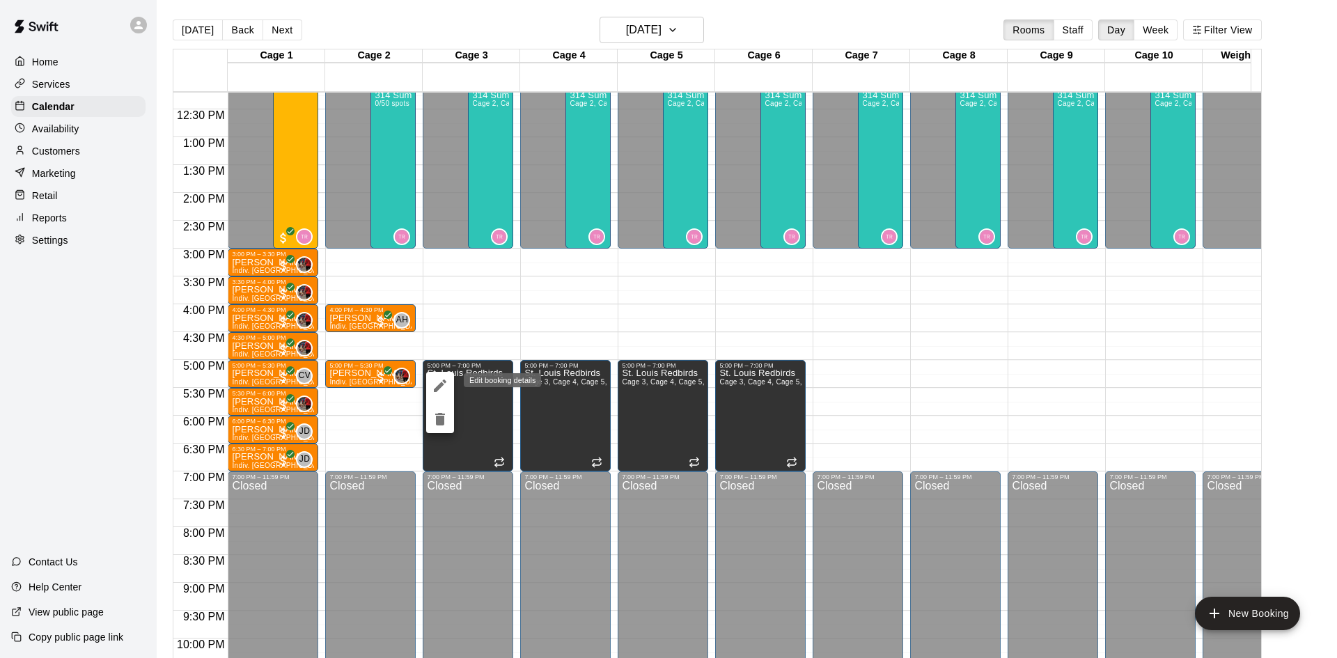
click at [444, 389] on icon "edit" at bounding box center [440, 385] width 17 height 17
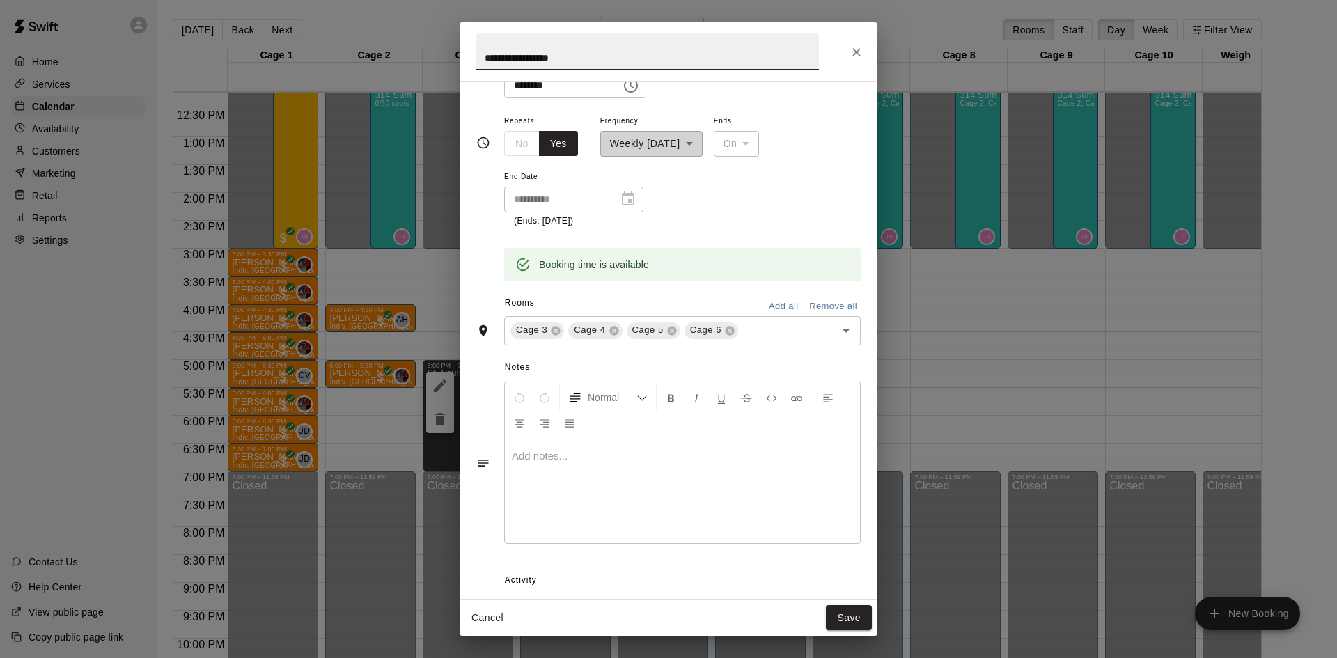
scroll to position [0, 0]
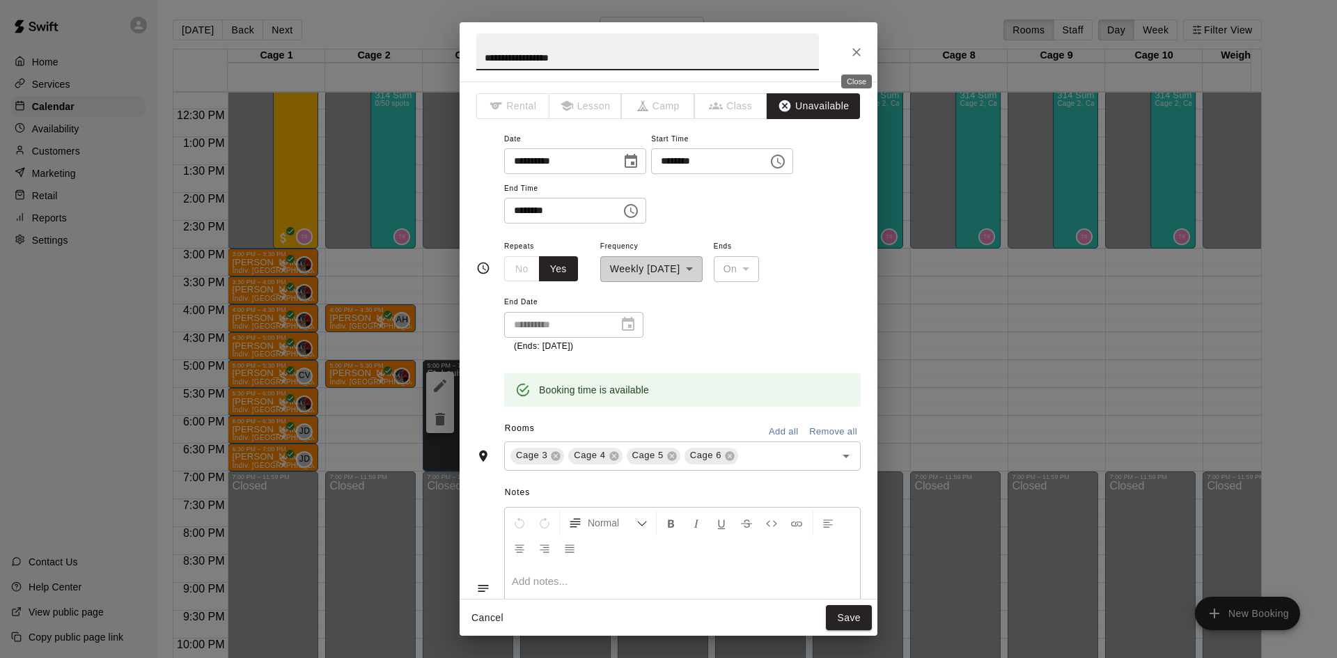
click at [862, 44] on button "Close" at bounding box center [856, 52] width 25 height 25
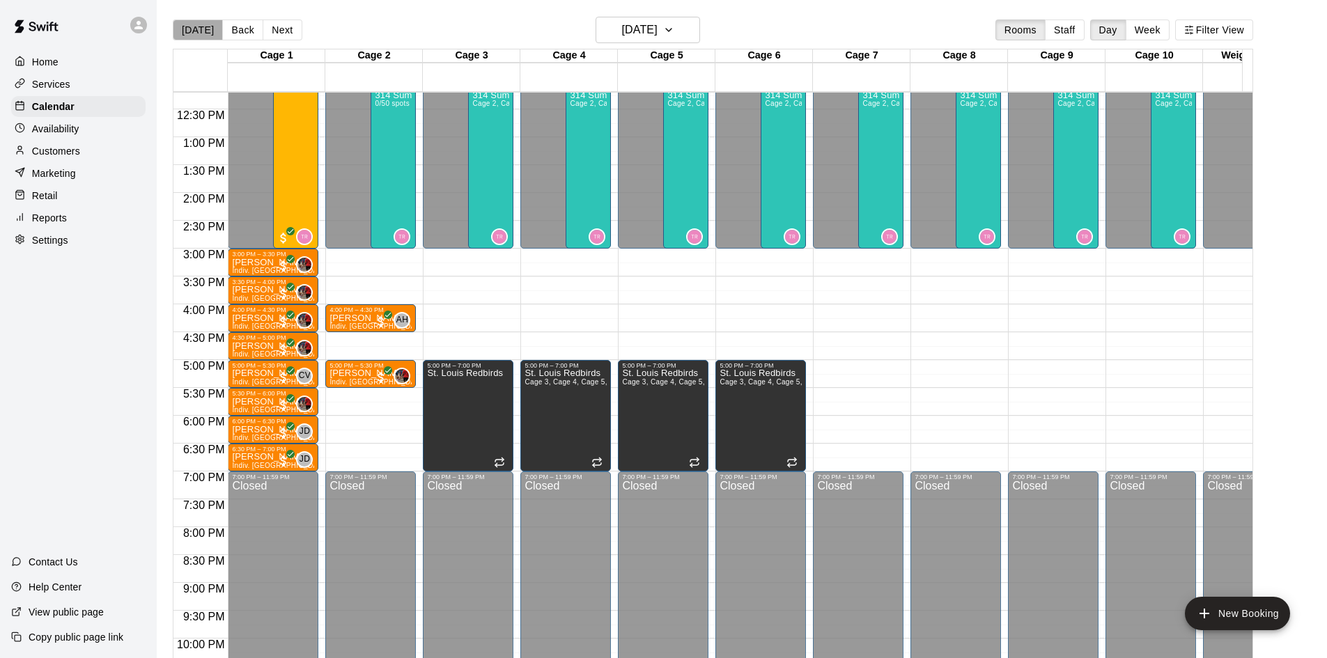
click at [198, 27] on button "[DATE]" at bounding box center [198, 29] width 50 height 21
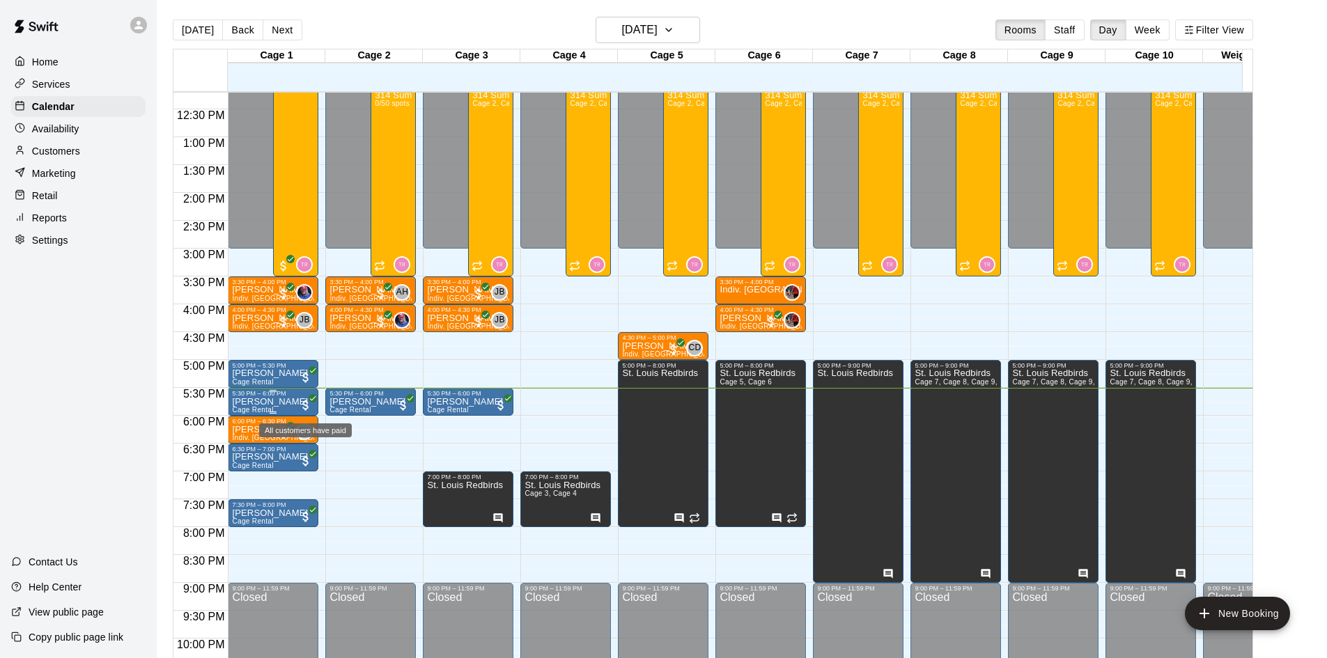
click at [300, 400] on span "All customers have paid" at bounding box center [306, 405] width 14 height 14
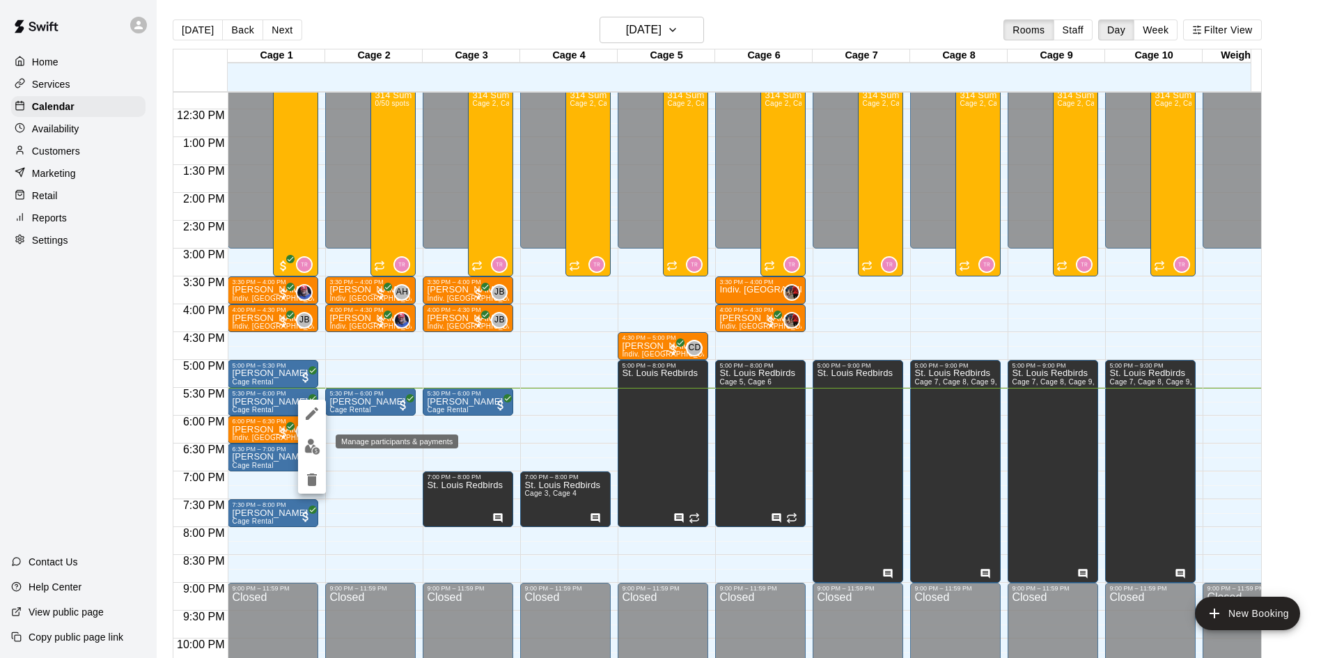
click at [315, 446] on img "edit" at bounding box center [312, 447] width 16 height 16
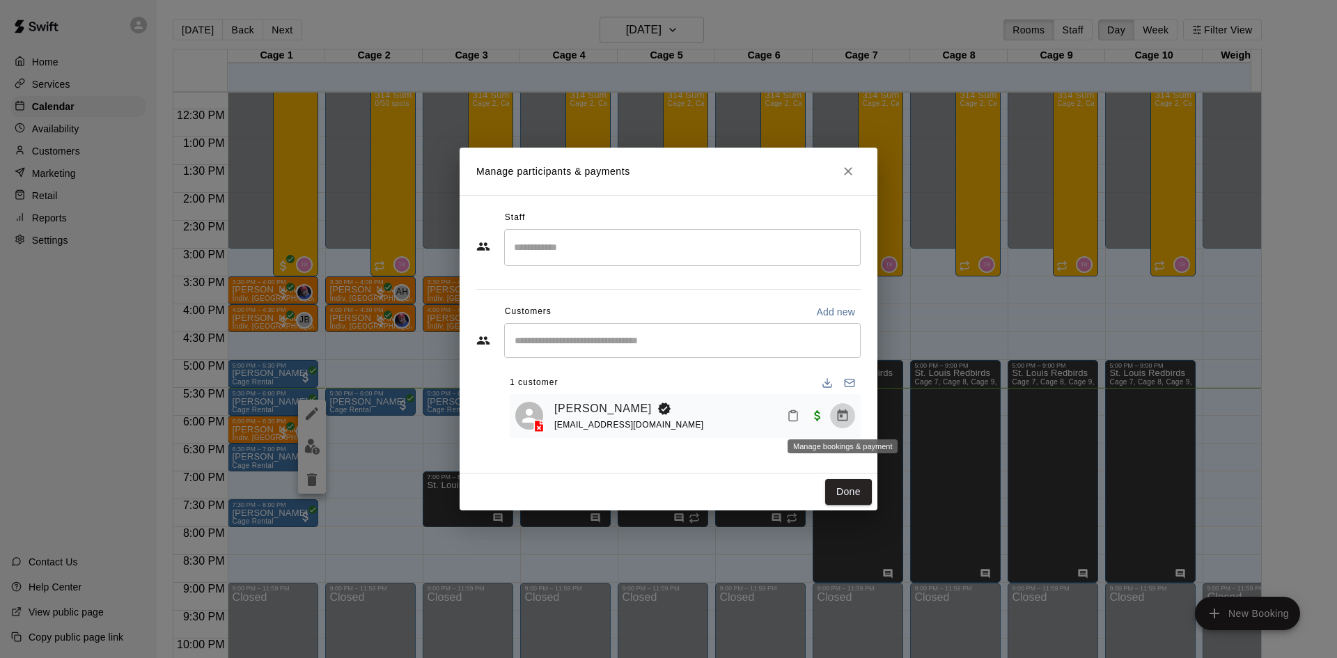
click at [845, 416] on icon "Manage bookings & payment" at bounding box center [843, 416] width 14 height 14
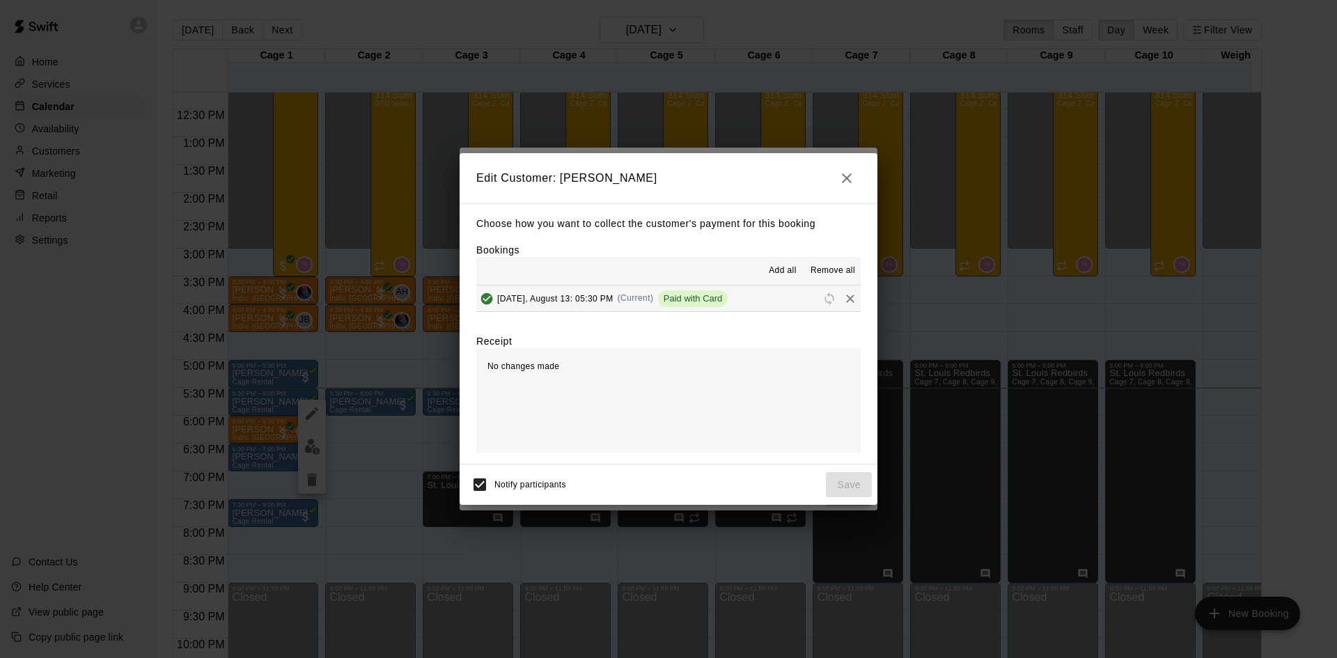
click at [775, 297] on button "[DATE], August 13: 05:30 PM (Current) Paid with Card" at bounding box center [668, 299] width 384 height 26
click at [829, 261] on button "Remove all" at bounding box center [833, 271] width 56 height 22
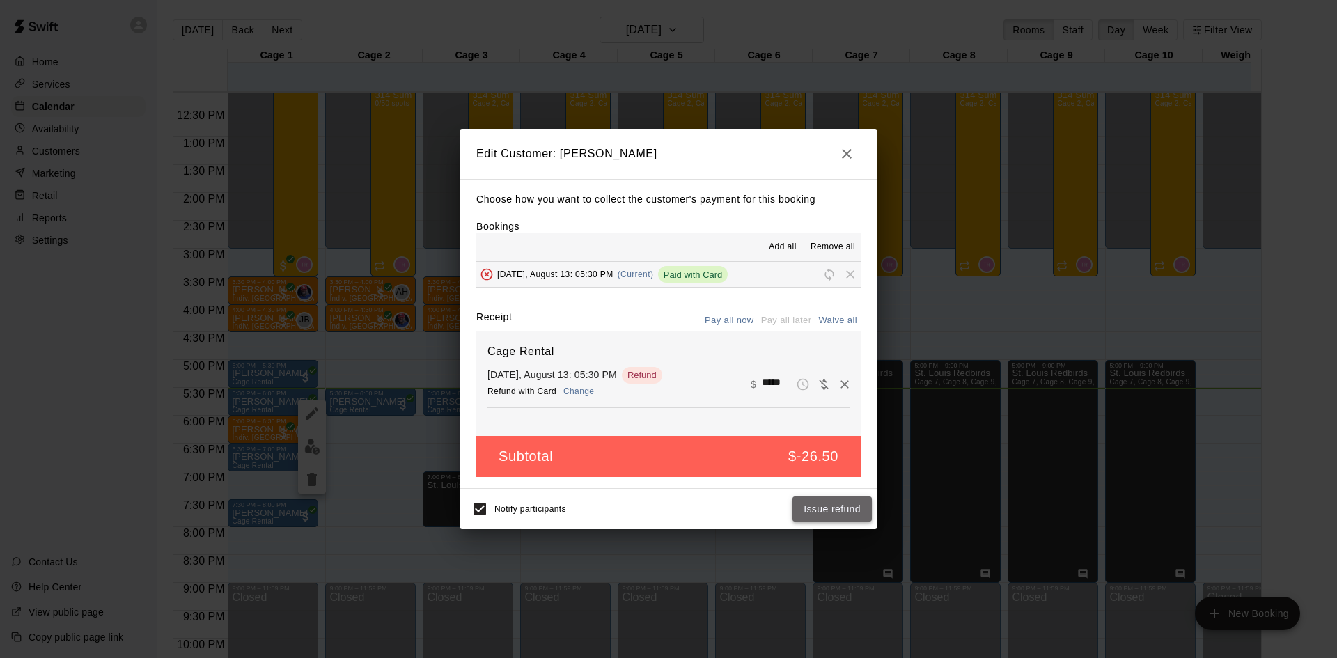
click at [826, 517] on button "Issue refund" at bounding box center [832, 510] width 79 height 26
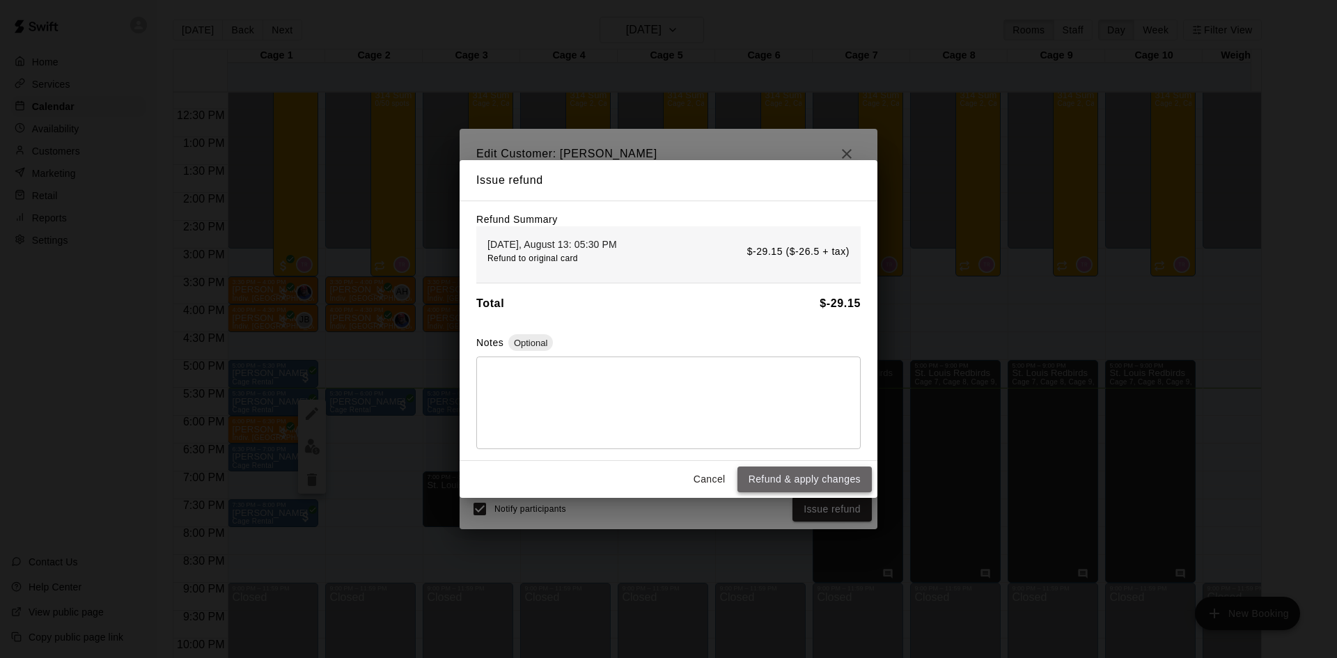
click at [806, 483] on button "Refund & apply changes" at bounding box center [805, 480] width 134 height 26
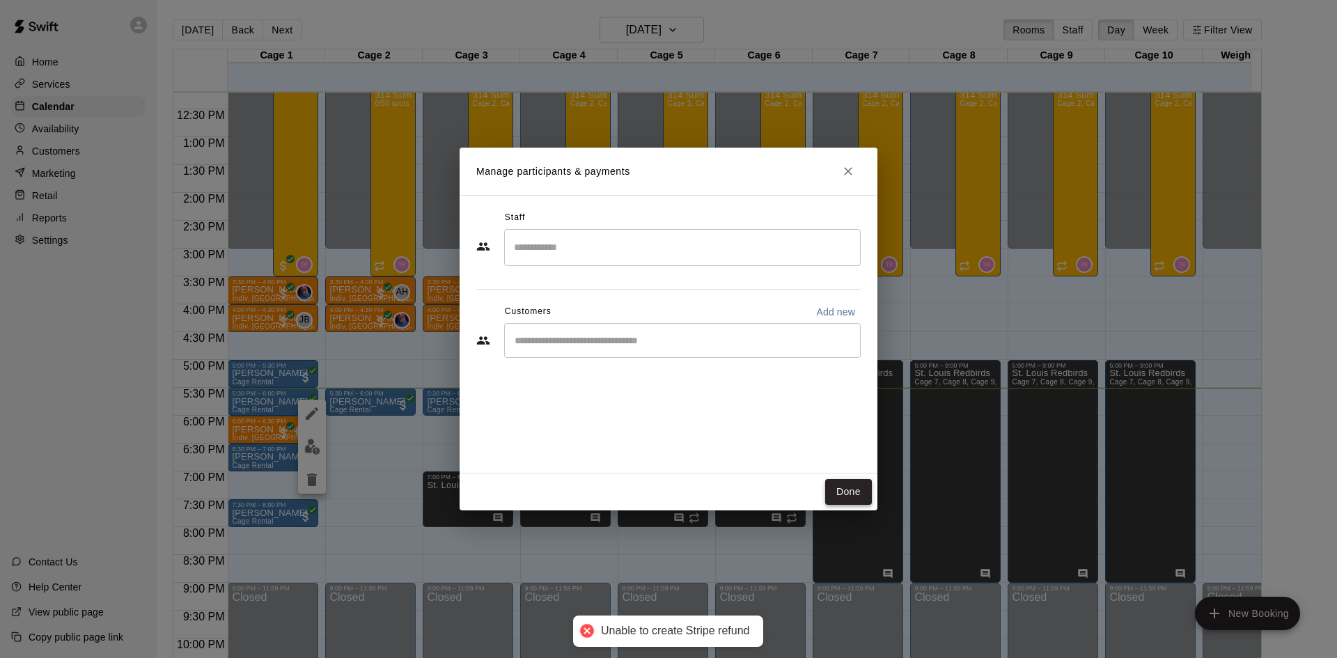
click at [855, 483] on button "Done" at bounding box center [848, 492] width 47 height 26
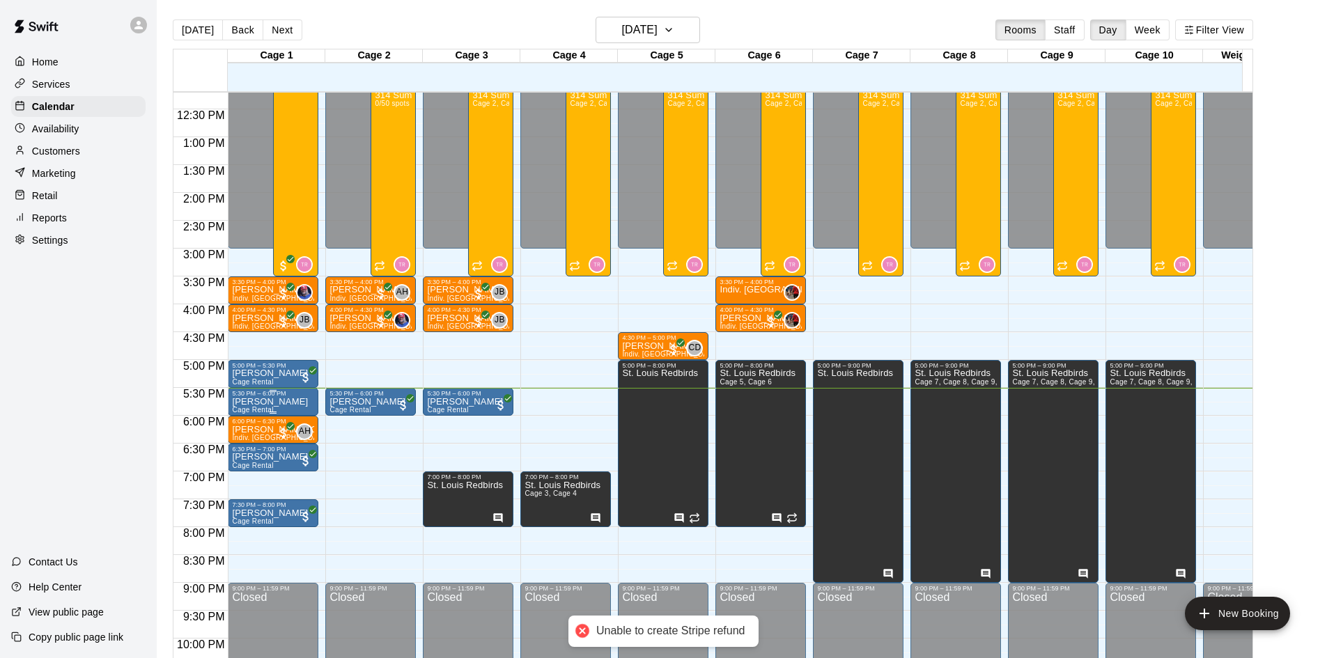
click at [260, 402] on p "[PERSON_NAME]" at bounding box center [270, 402] width 76 height 0
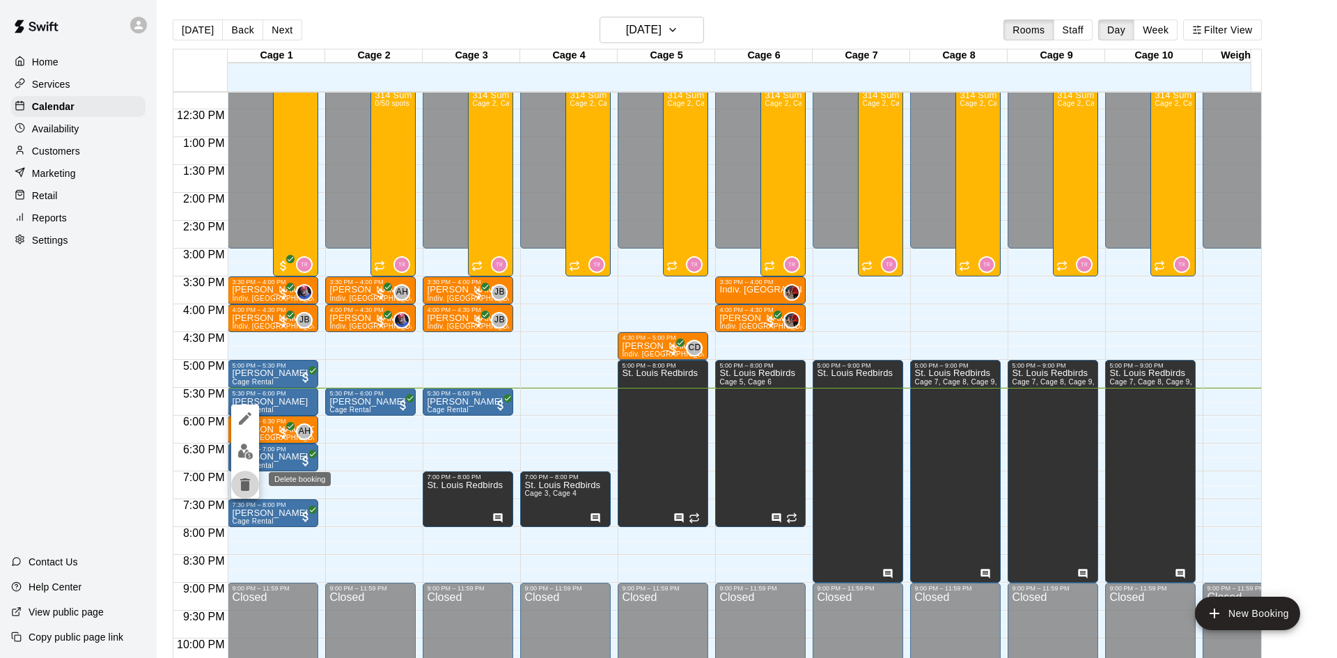
click at [247, 481] on icon "delete" at bounding box center [245, 484] width 10 height 13
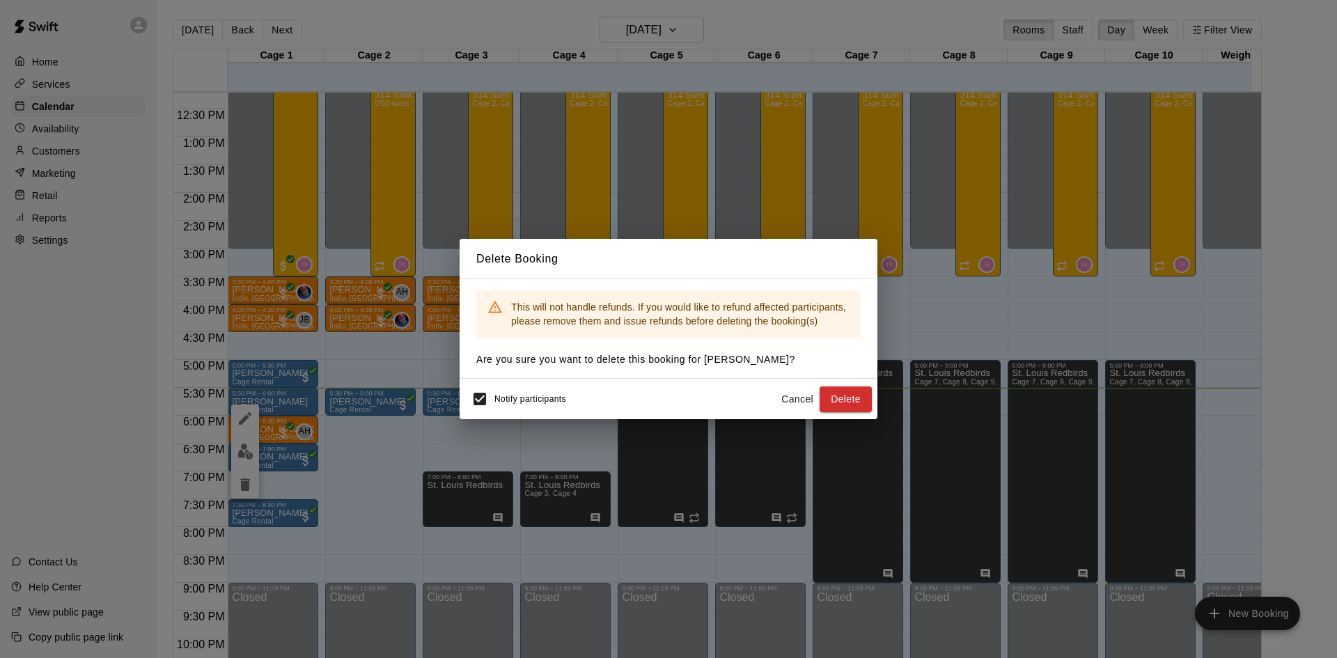
click at [851, 398] on button "Delete" at bounding box center [846, 400] width 52 height 26
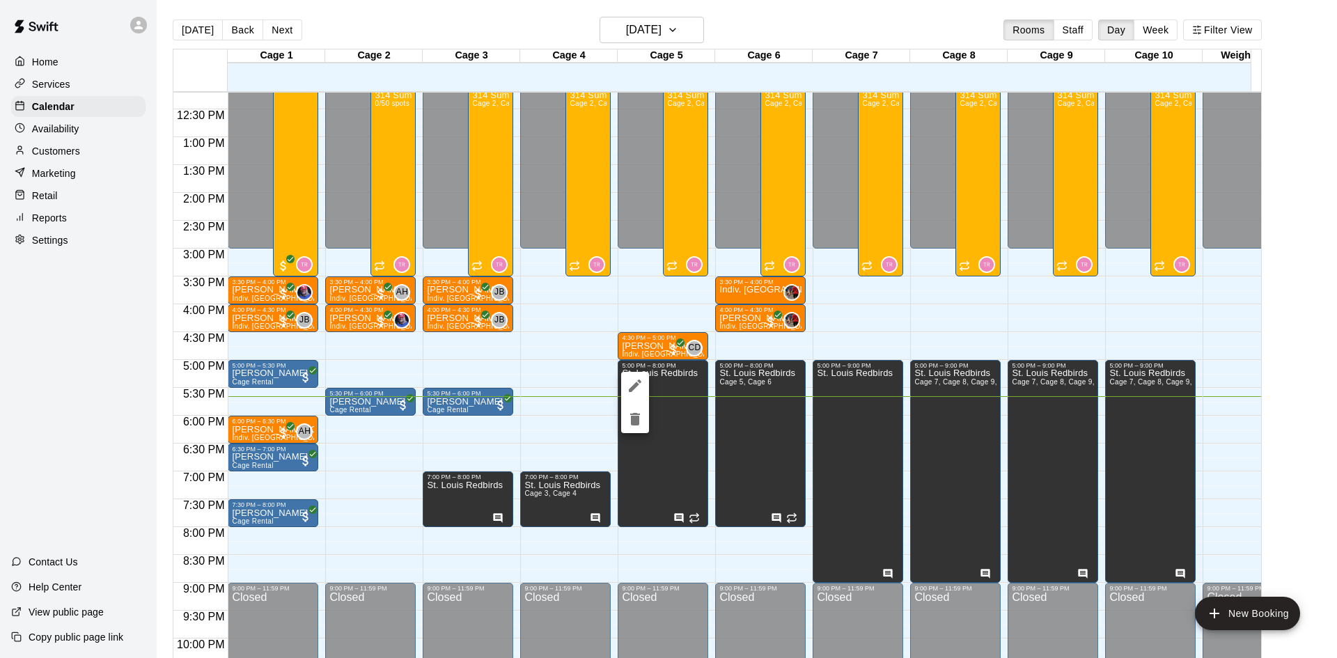
click at [636, 386] on icon "edit" at bounding box center [635, 386] width 13 height 13
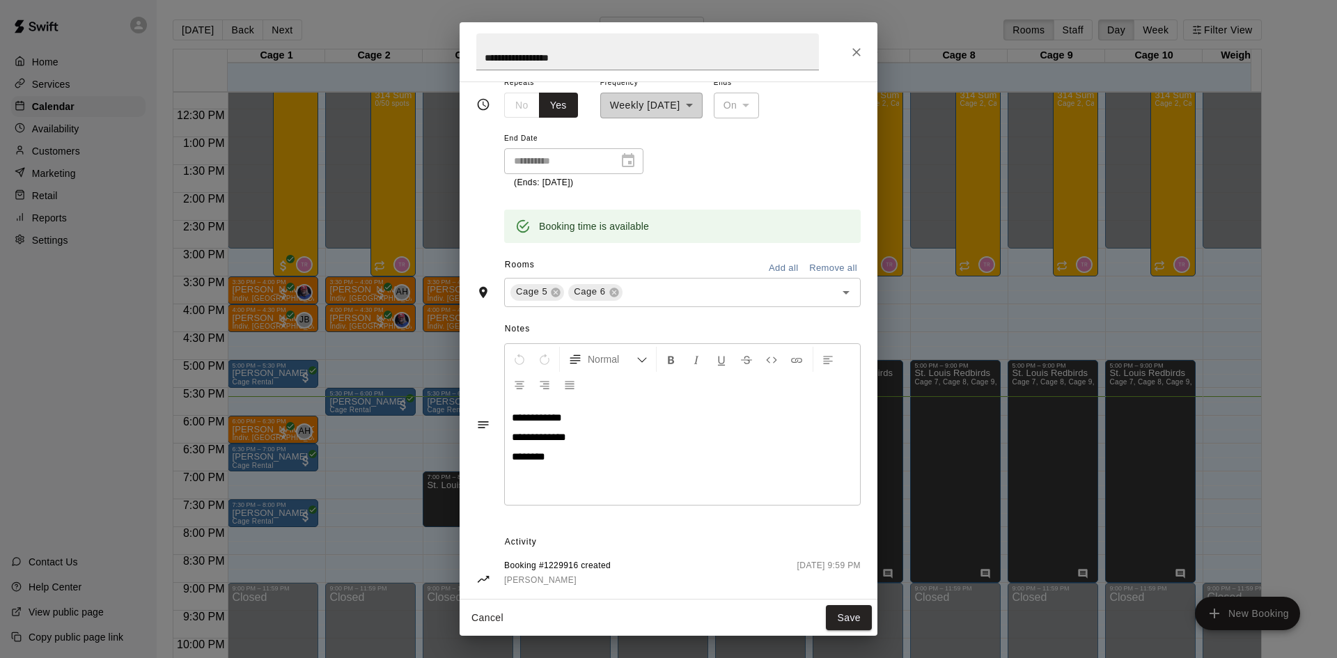
scroll to position [168, 0]
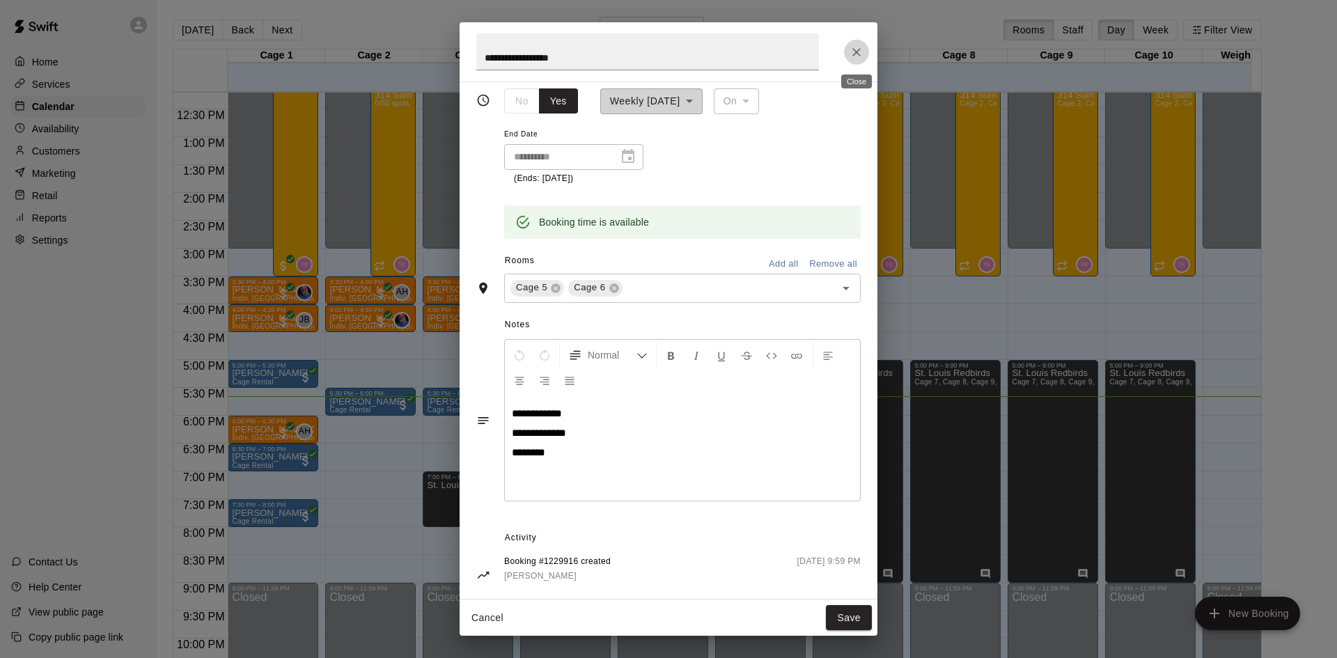
click at [852, 52] on icon "Close" at bounding box center [857, 52] width 14 height 14
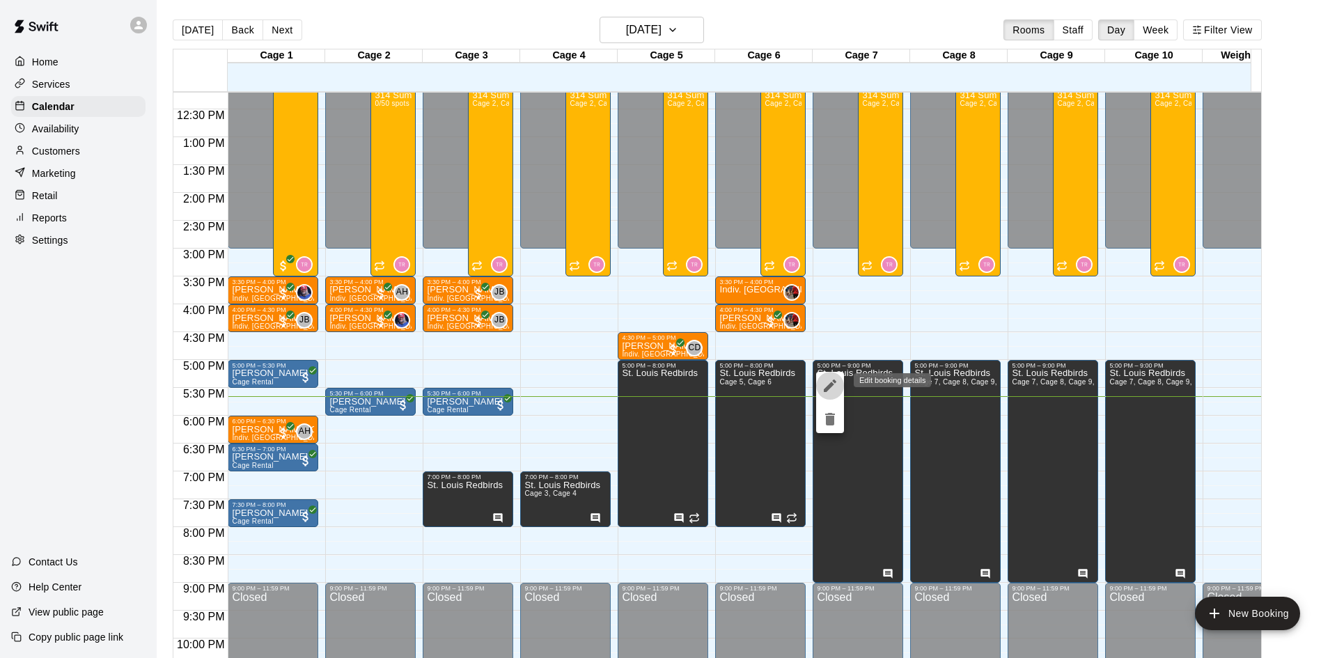
click at [829, 377] on icon "edit" at bounding box center [830, 385] width 17 height 17
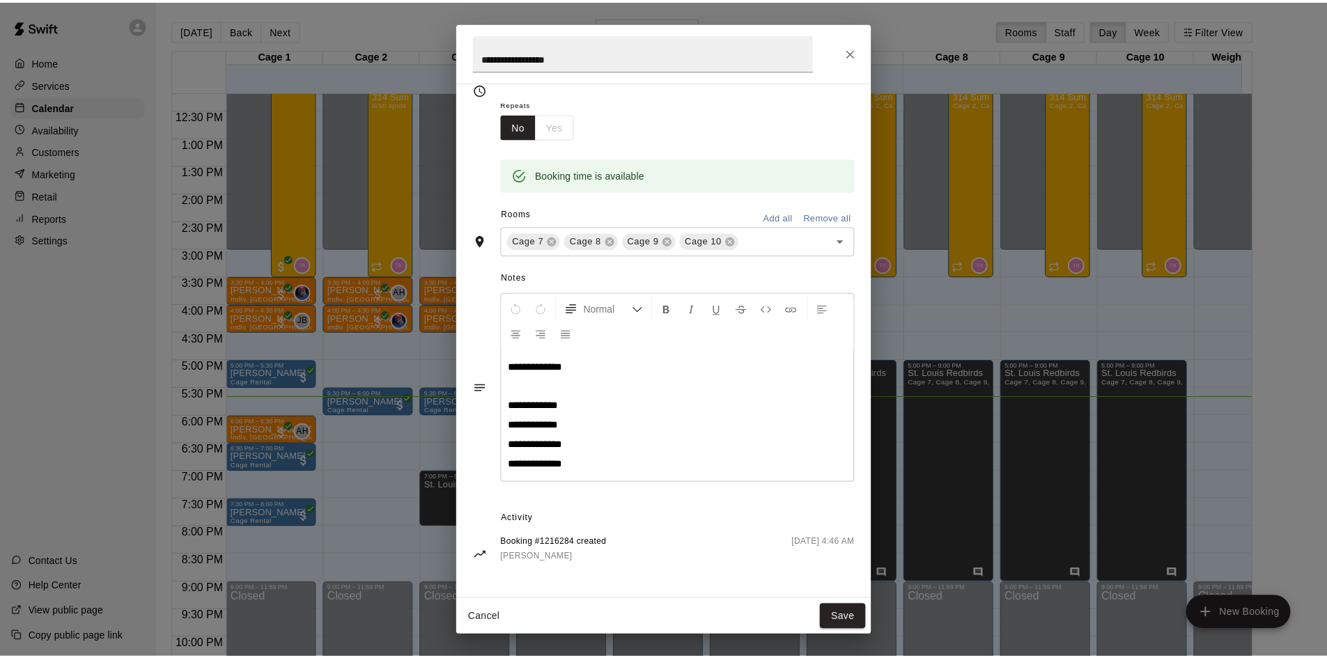
scroll to position [144, 0]
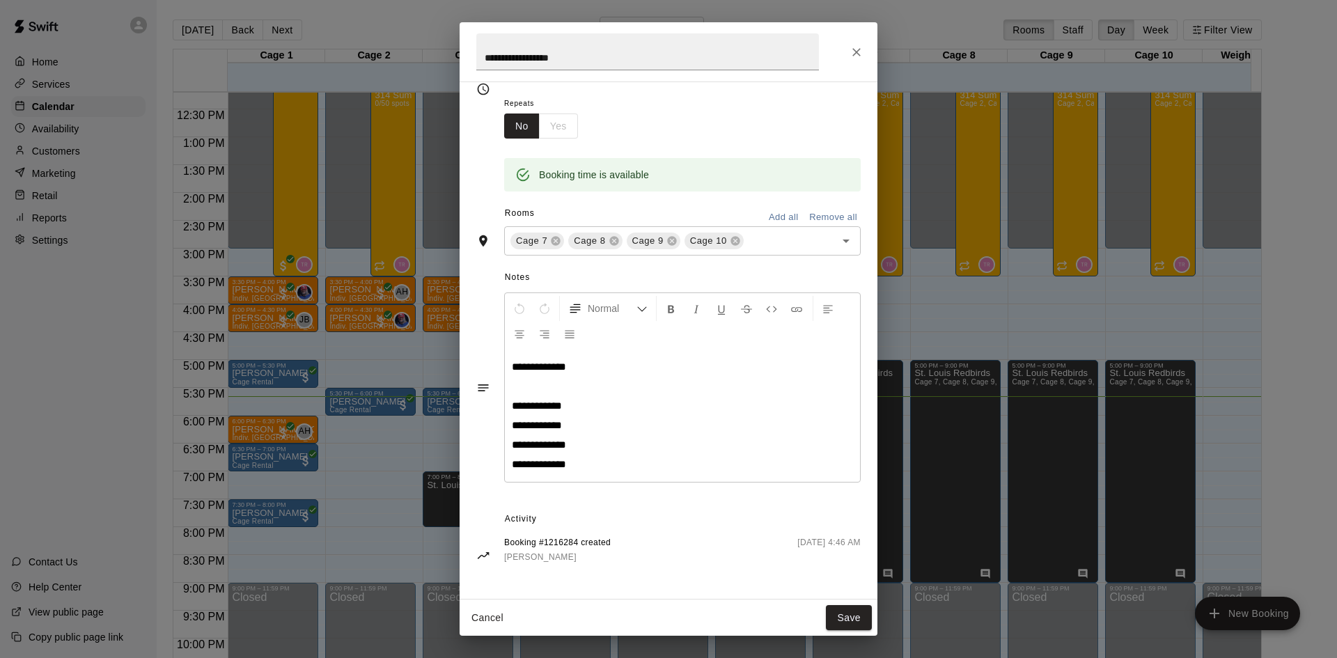
click at [861, 51] on button "Close" at bounding box center [856, 52] width 25 height 25
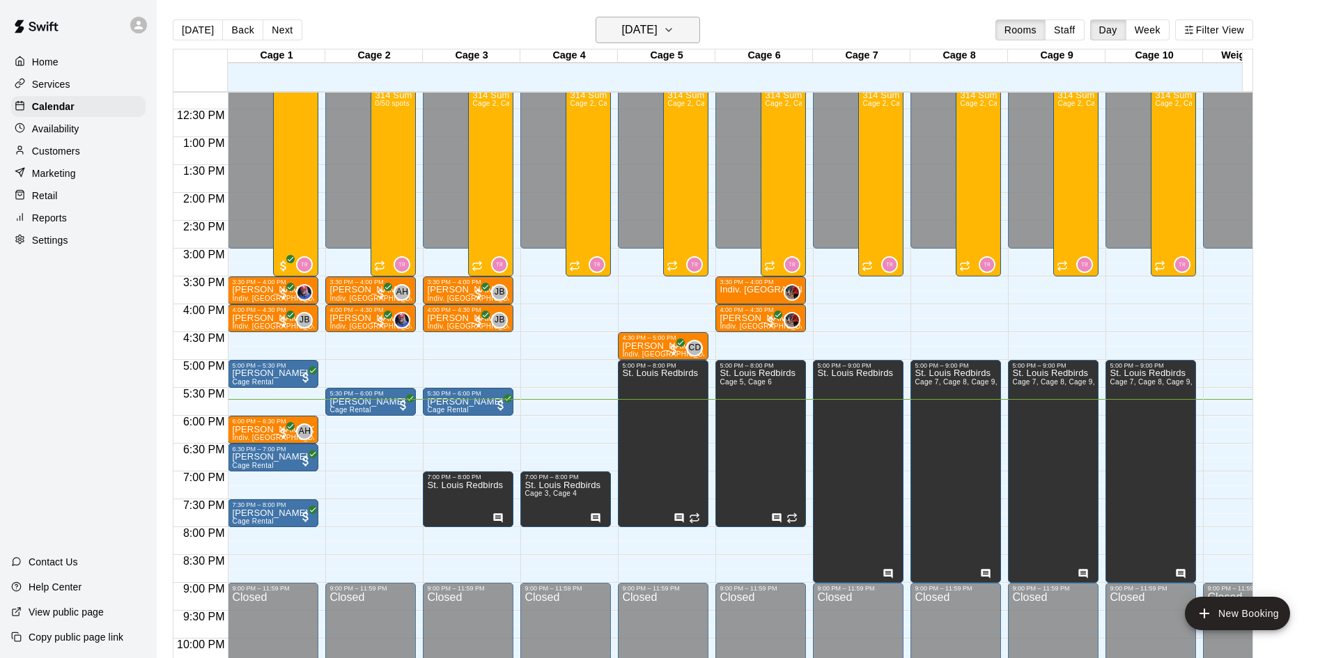
click at [657, 27] on h6 "[DATE]" at bounding box center [640, 29] width 36 height 19
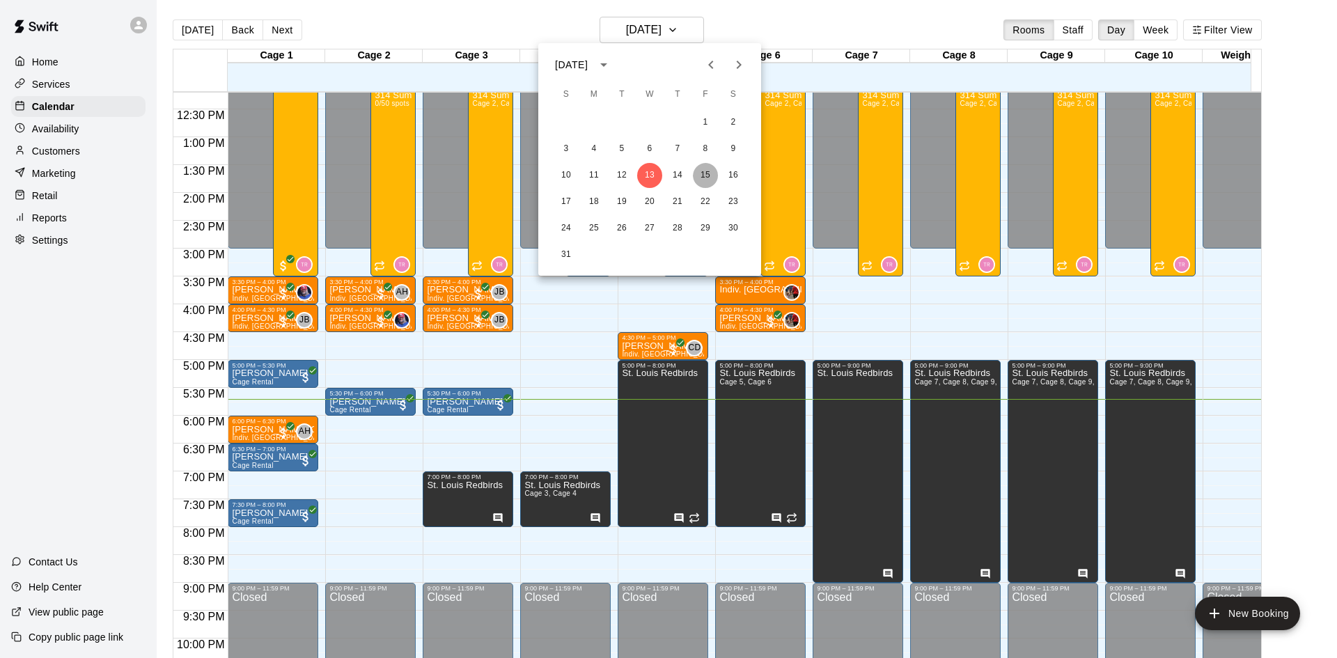
click at [710, 178] on button "15" at bounding box center [705, 175] width 25 height 25
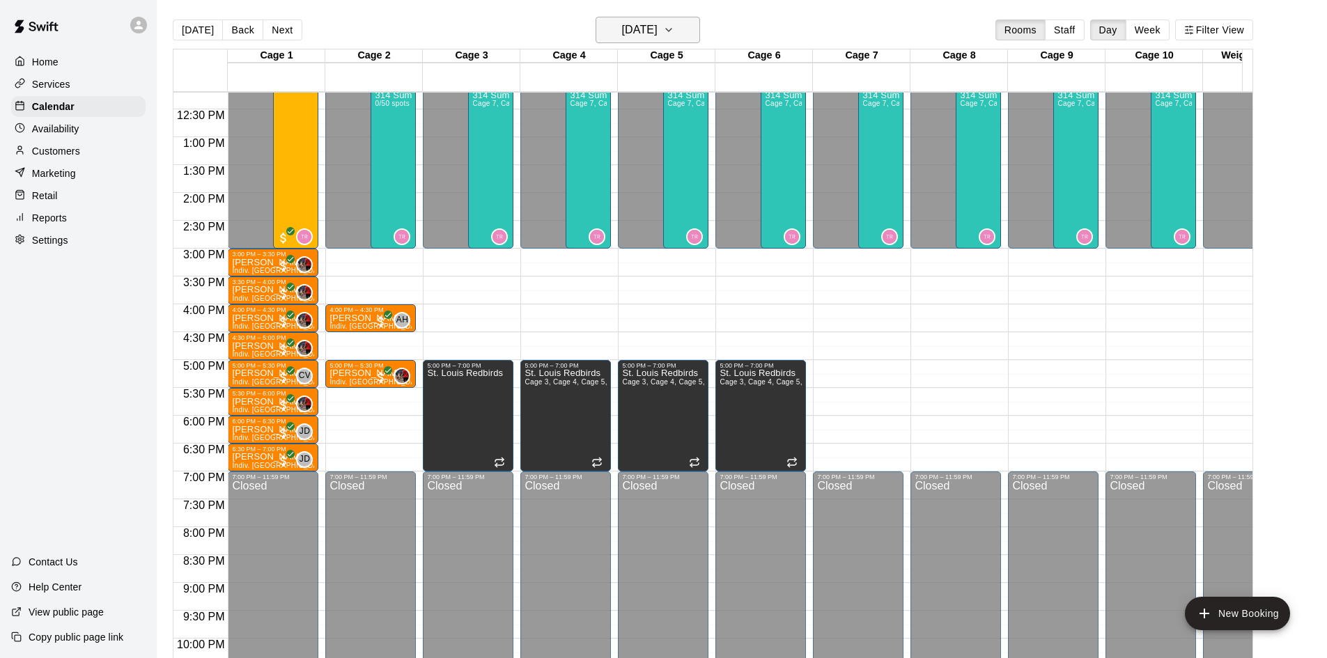
click at [640, 30] on h6 "[DATE]" at bounding box center [640, 29] width 36 height 19
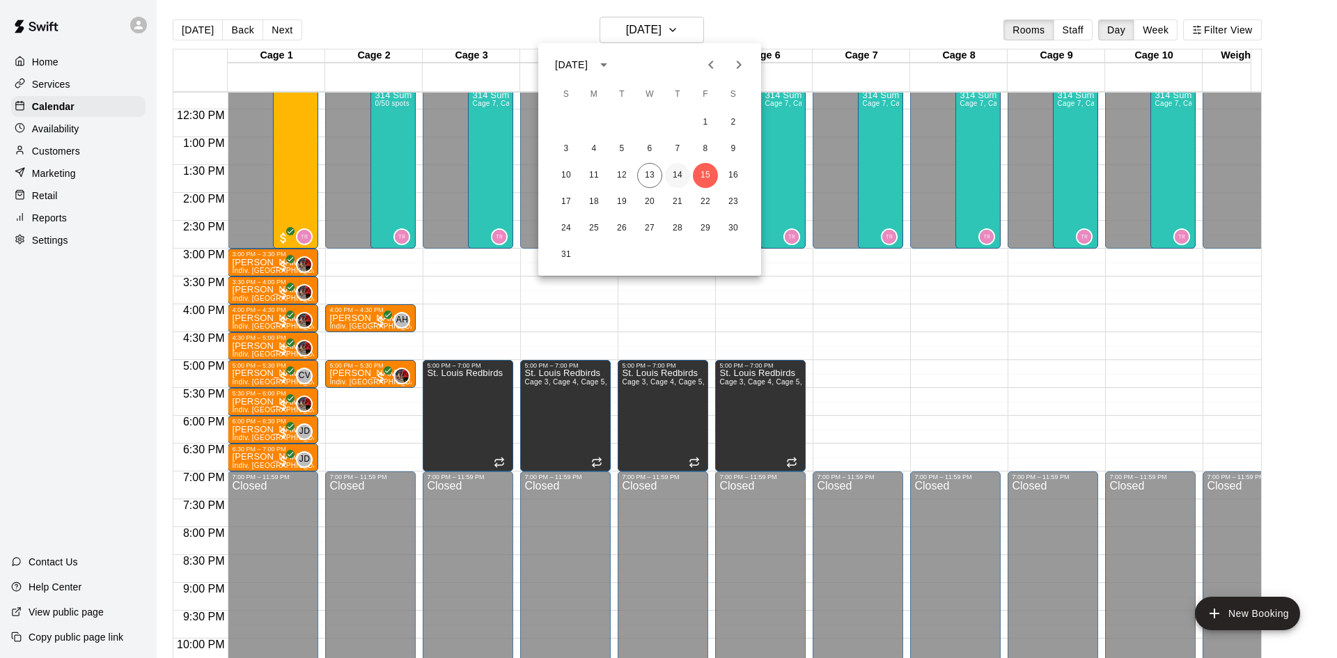
click at [685, 177] on button "14" at bounding box center [677, 175] width 25 height 25
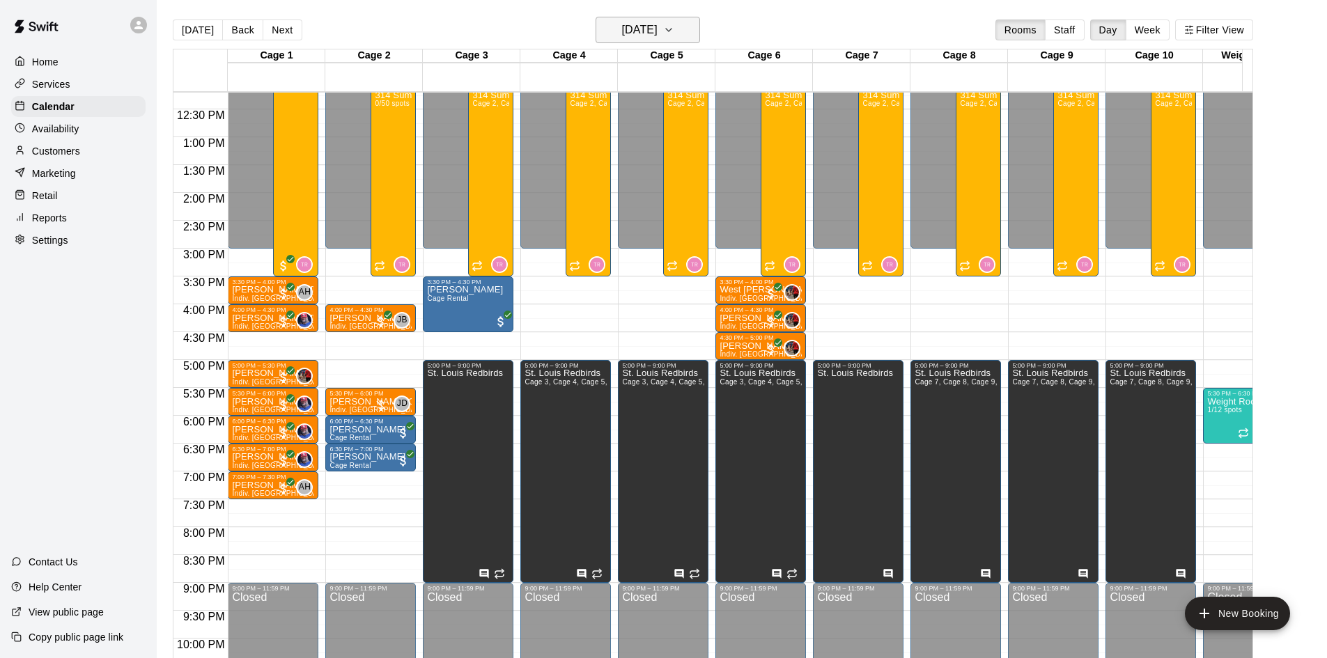
click at [674, 37] on icon "button" at bounding box center [668, 30] width 11 height 17
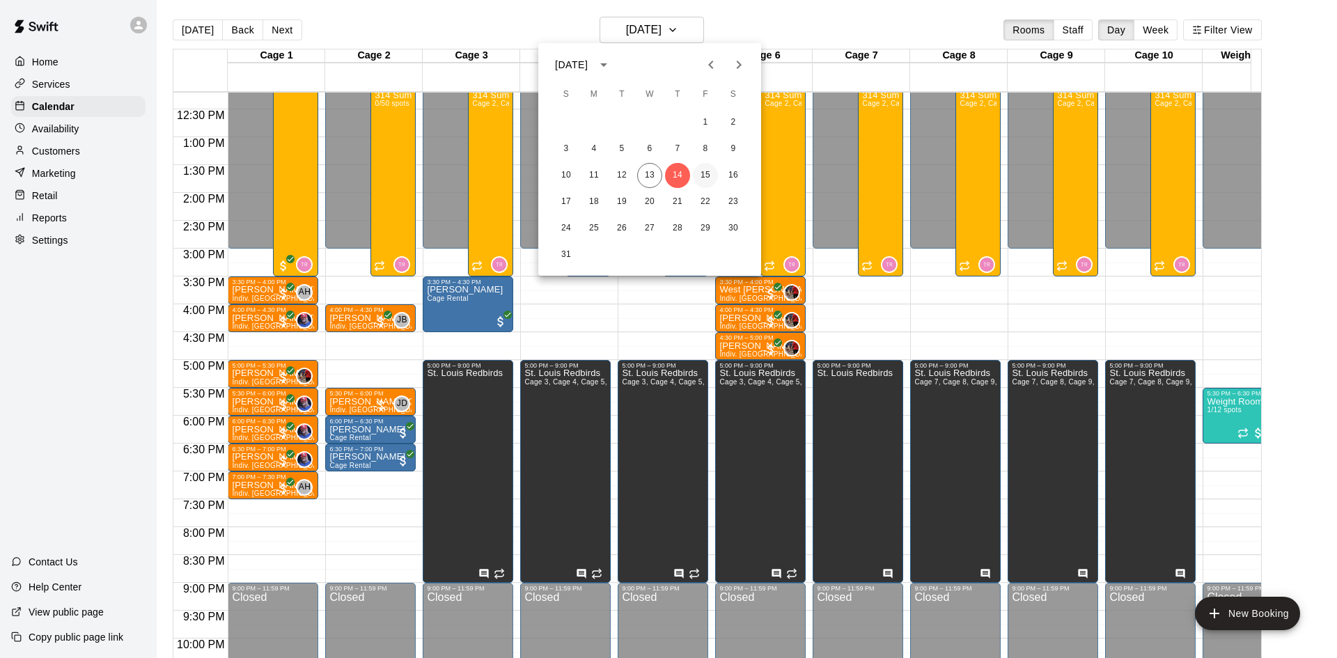
click at [712, 175] on button "15" at bounding box center [705, 175] width 25 height 25
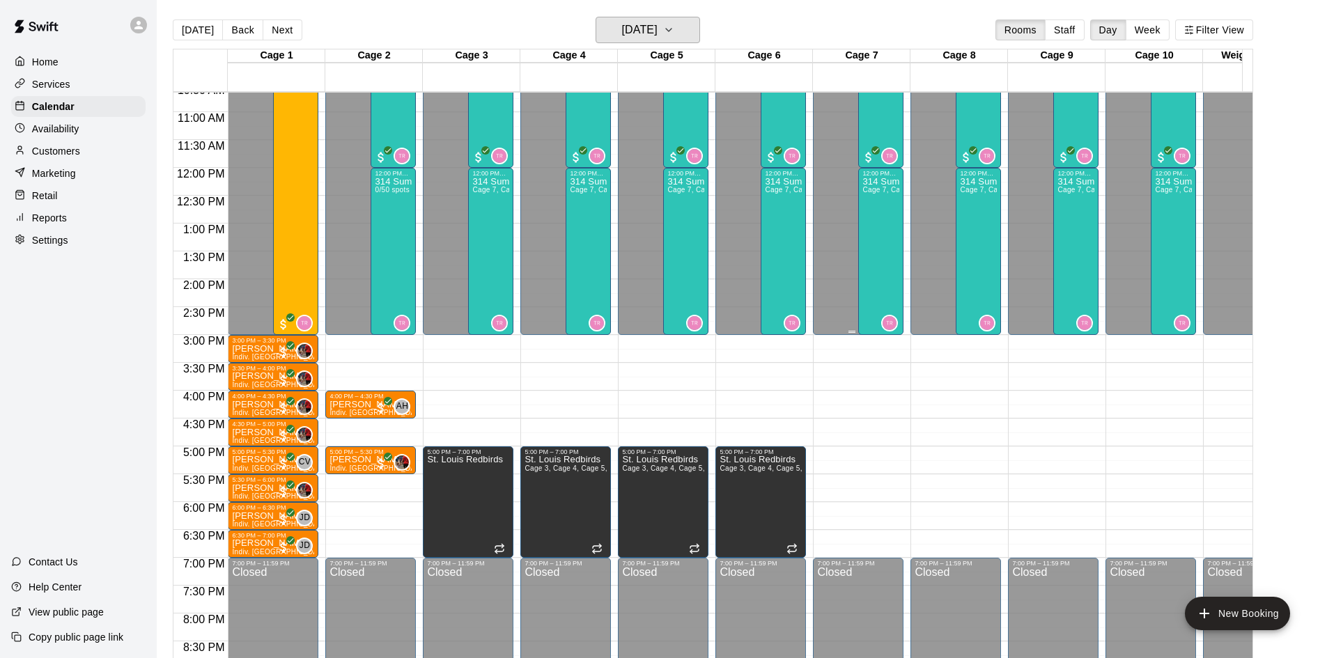
scroll to position [610, 0]
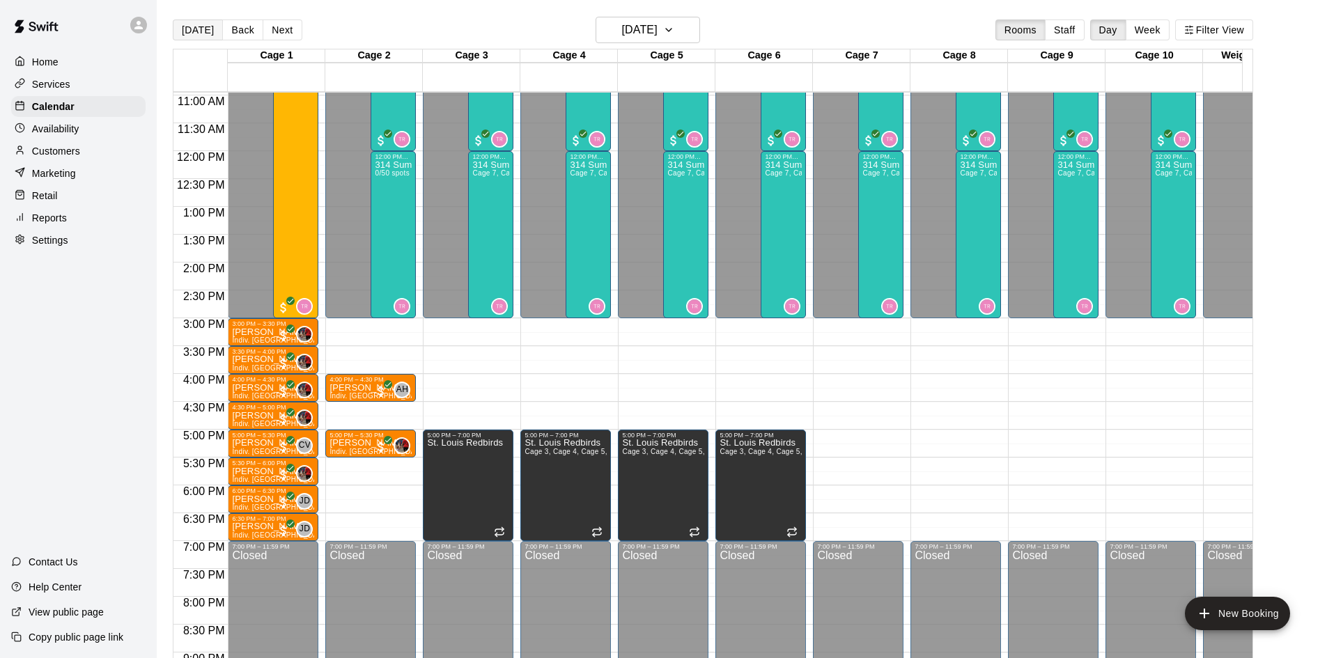
click at [205, 24] on button "[DATE]" at bounding box center [198, 29] width 50 height 21
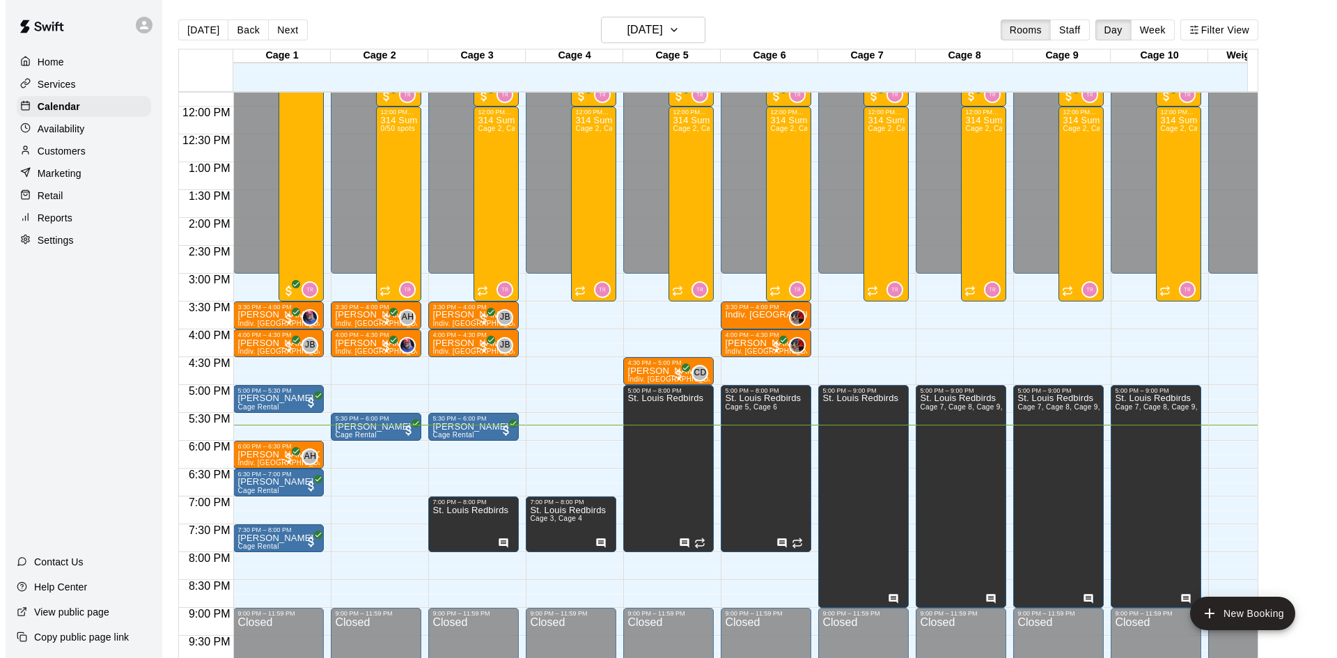
scroll to position [680, 0]
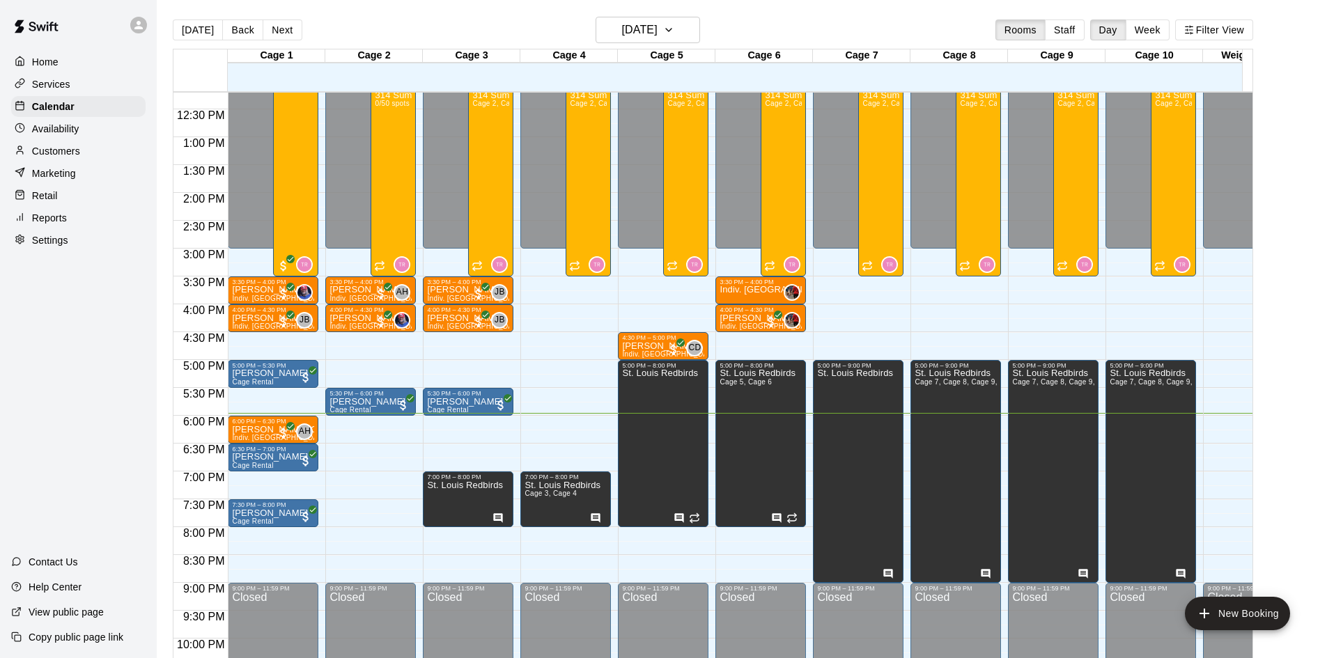
click at [375, 426] on div "12:00 AM – 3:00 PM Closed 3:30 PM – 4:00 PM [PERSON_NAME] Indiv. Lesson AH 0 9:…" at bounding box center [370, 81] width 91 height 1337
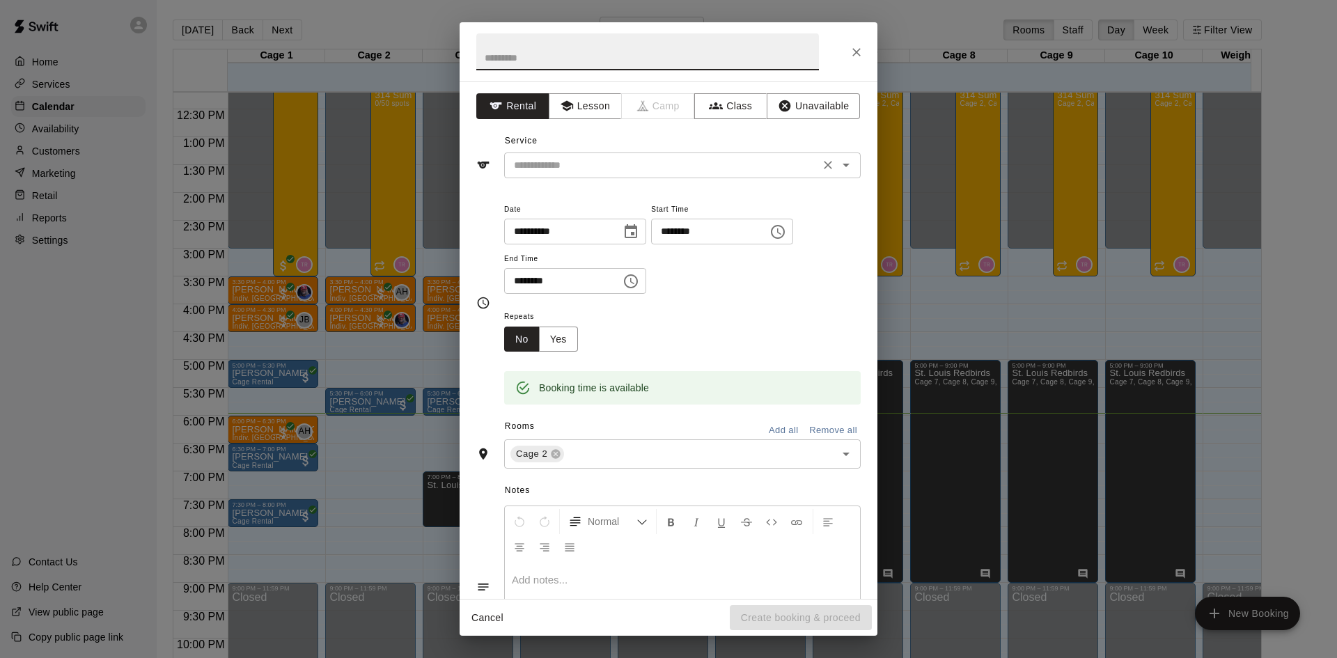
click at [647, 157] on input "text" at bounding box center [661, 165] width 307 height 17
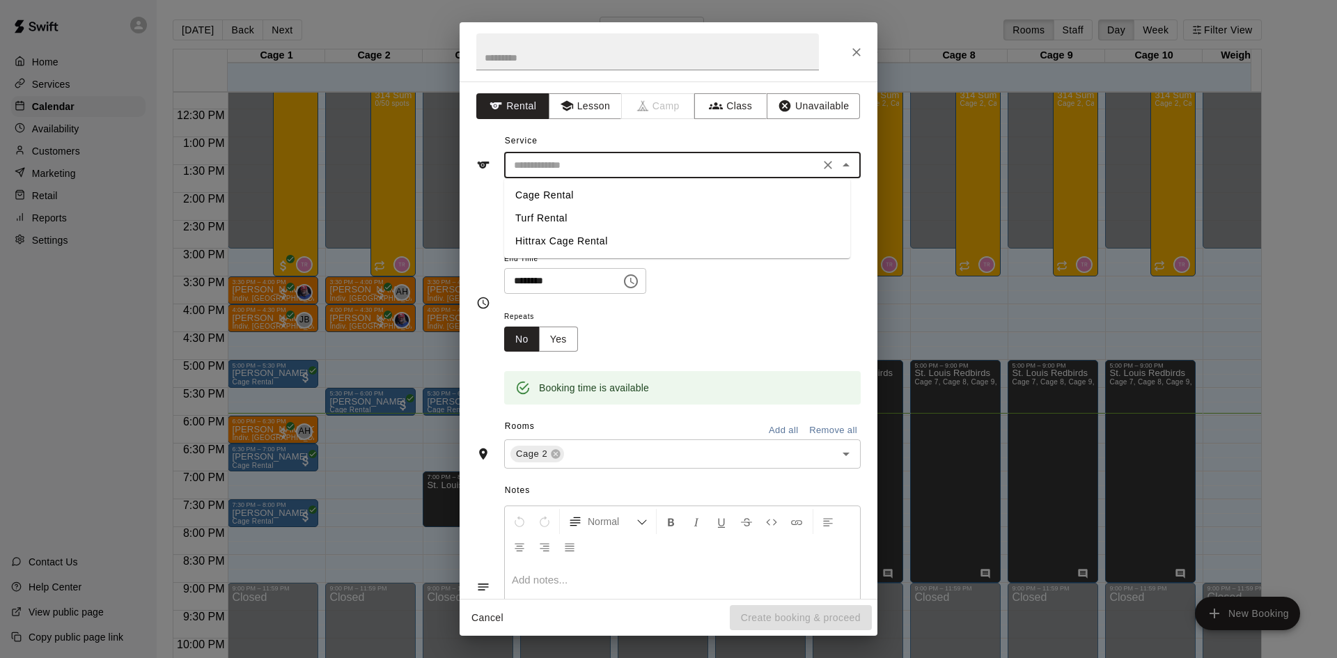
click at [625, 185] on li "Cage Rental" at bounding box center [677, 195] width 346 height 23
type input "**********"
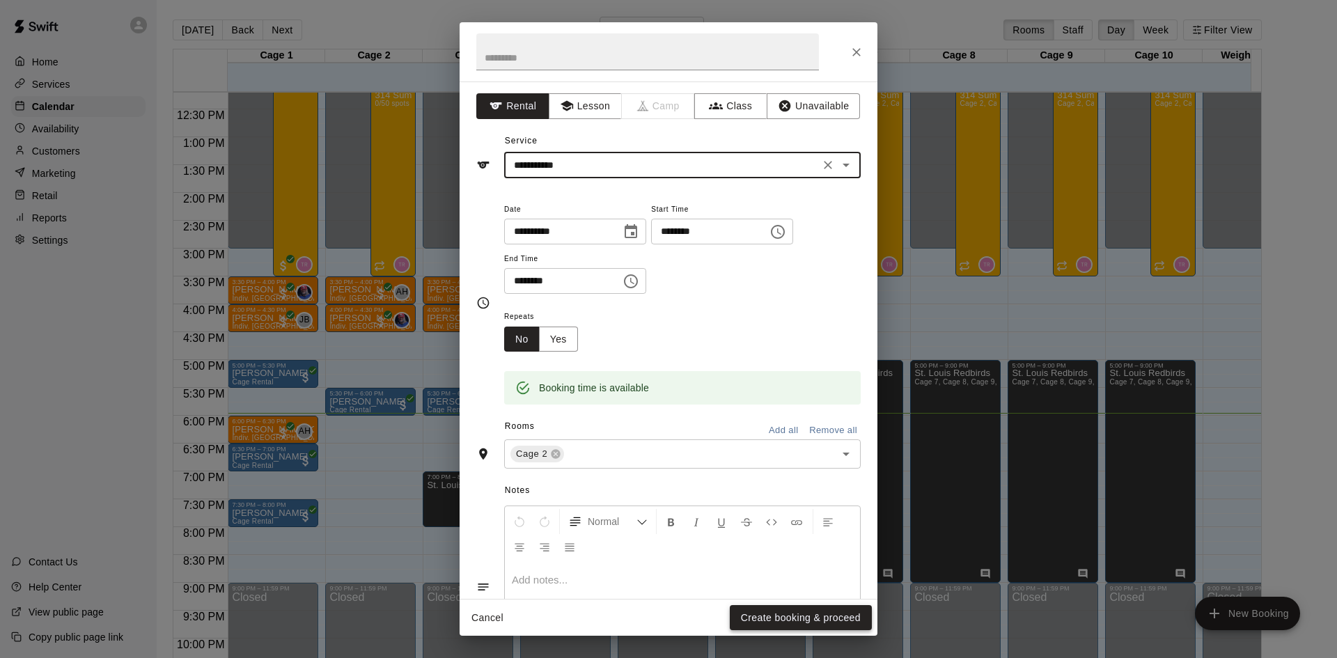
click at [781, 613] on button "Create booking & proceed" at bounding box center [801, 618] width 142 height 26
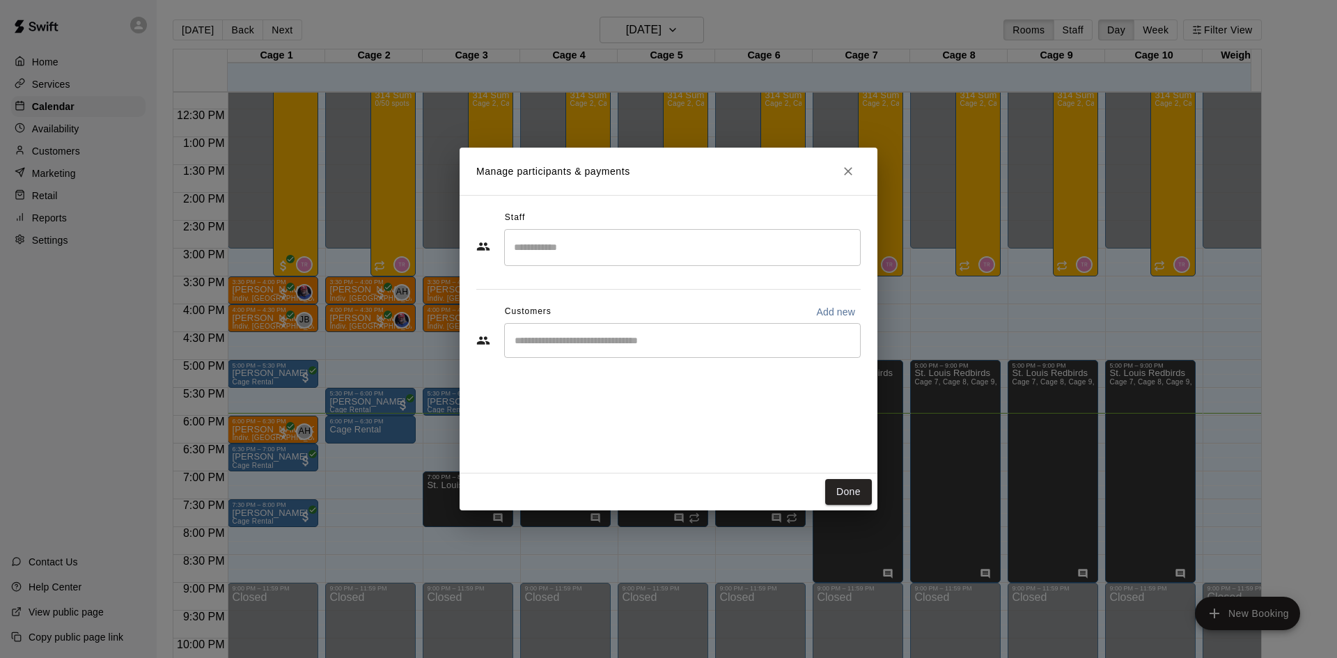
click at [567, 341] on input "Start typing to search customers..." at bounding box center [682, 341] width 344 height 14
type input "*****"
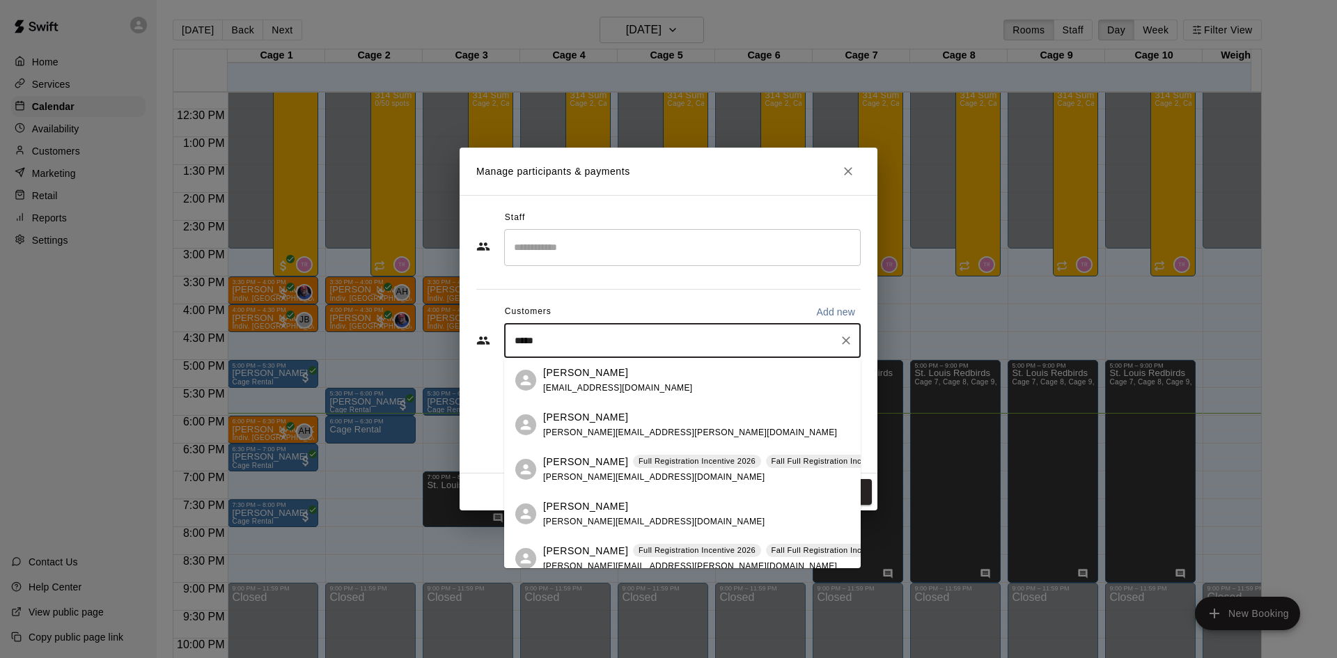
click at [633, 387] on div "[PERSON_NAME] [EMAIL_ADDRESS][DOMAIN_NAME]" at bounding box center [696, 381] width 306 height 30
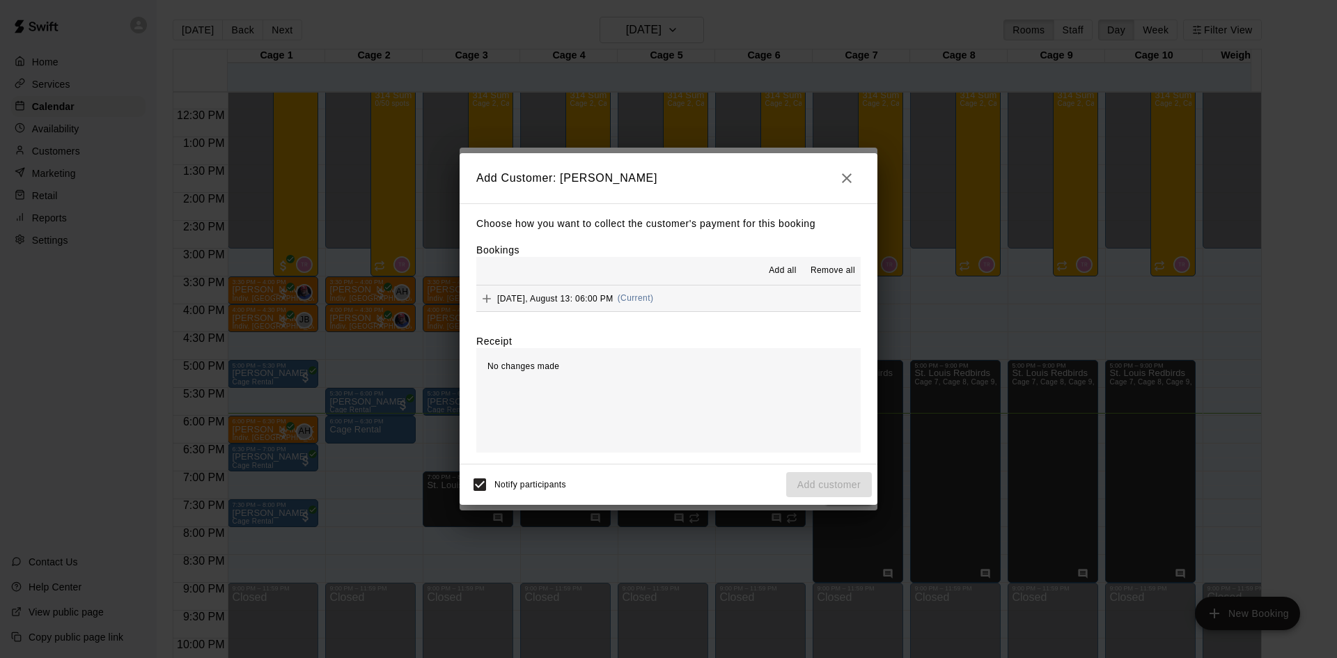
click at [718, 306] on button "[DATE], August 13: 06:00 PM (Current)" at bounding box center [668, 299] width 384 height 26
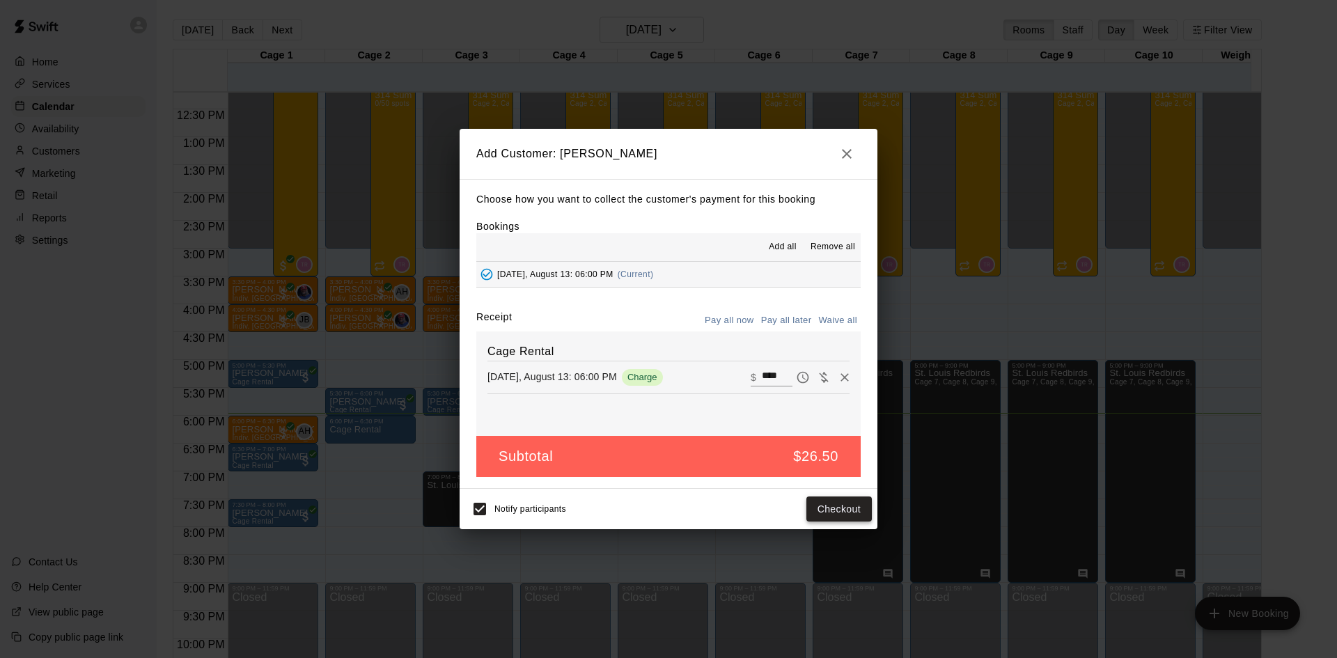
click at [836, 511] on button "Checkout" at bounding box center [838, 510] width 65 height 26
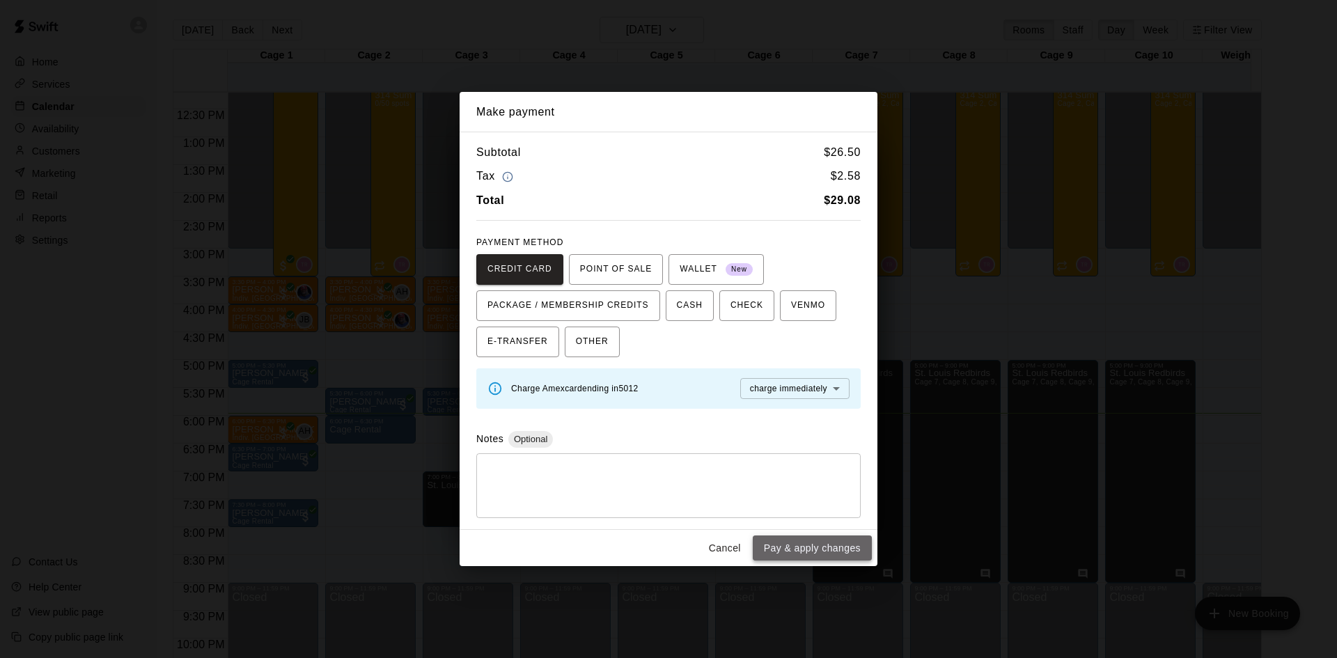
click at [820, 543] on button "Pay & apply changes" at bounding box center [812, 549] width 119 height 26
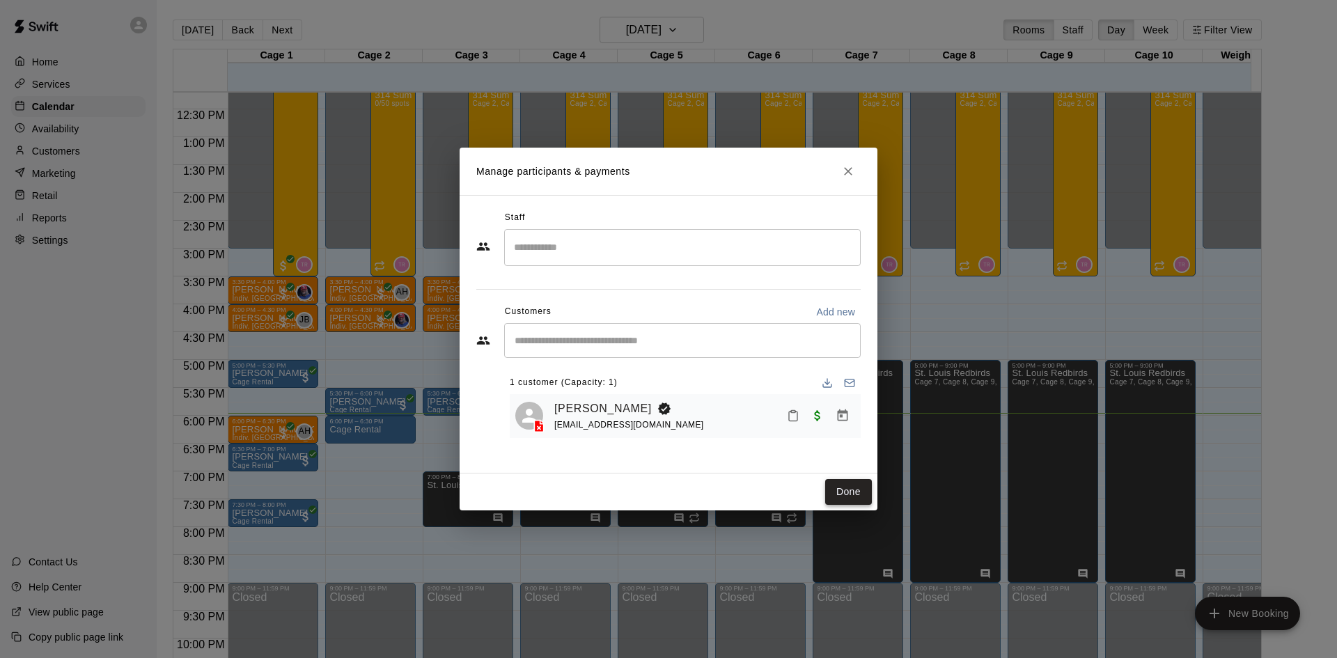
click at [850, 494] on button "Done" at bounding box center [848, 492] width 47 height 26
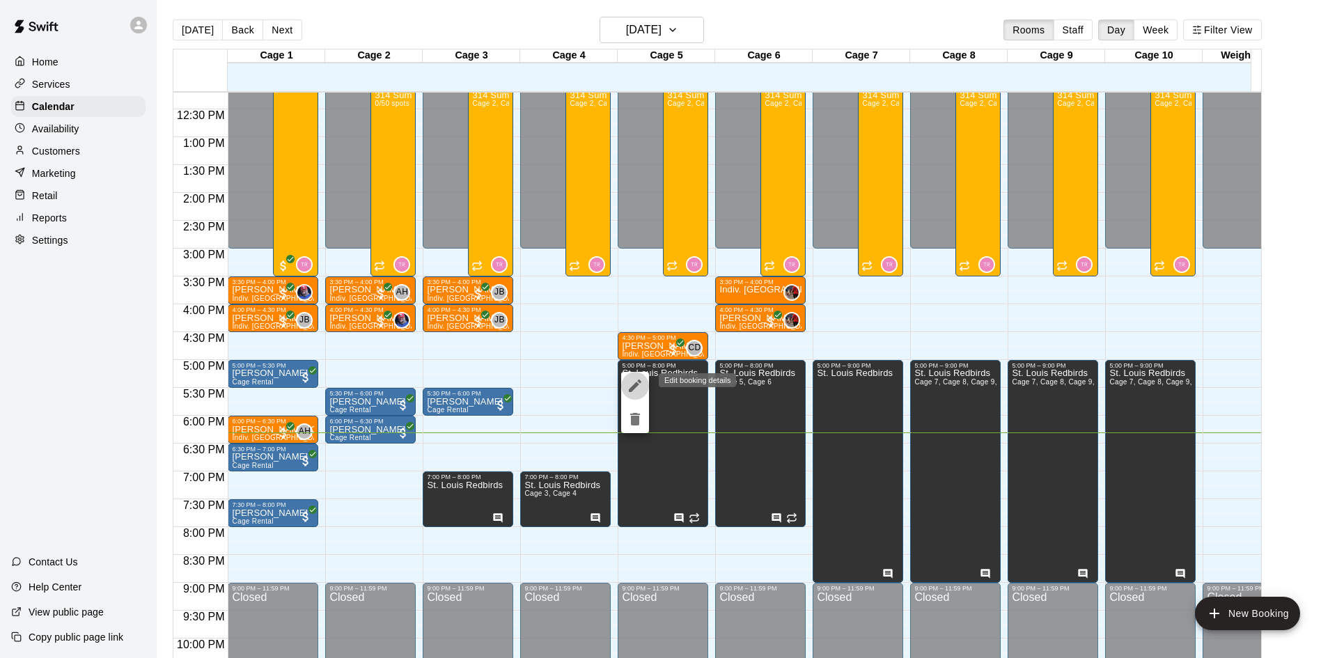
click at [636, 387] on icon "edit" at bounding box center [635, 386] width 13 height 13
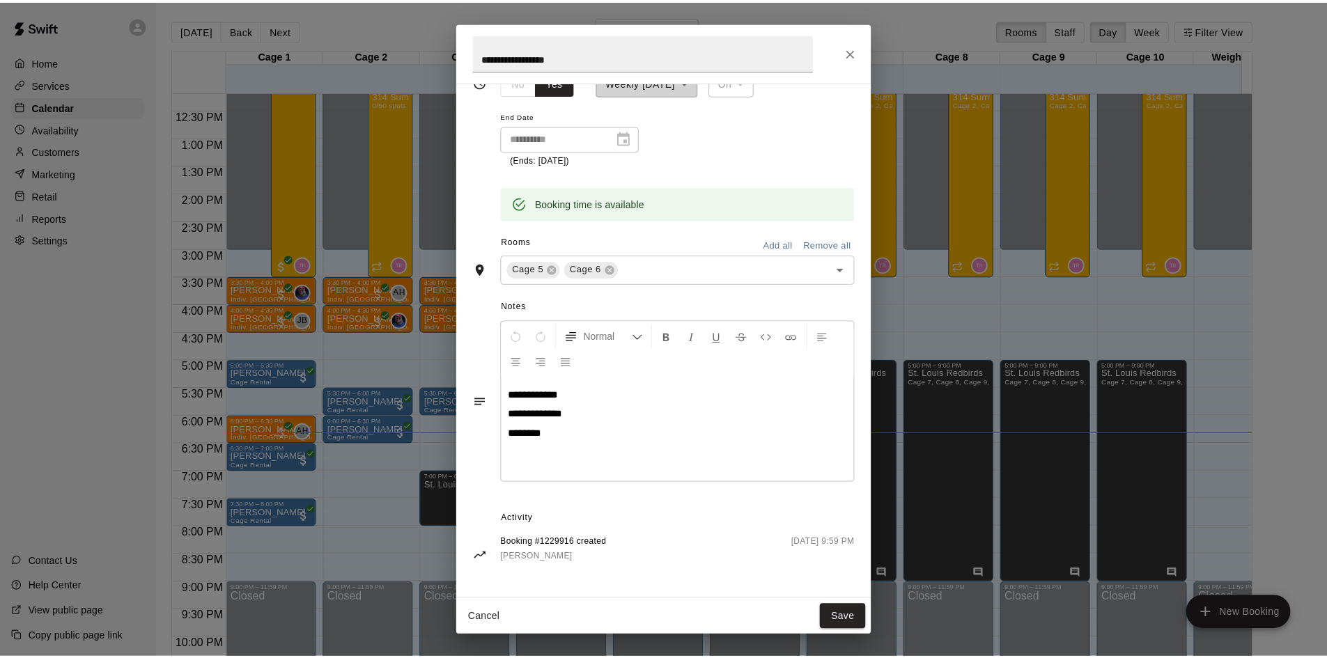
scroll to position [188, 0]
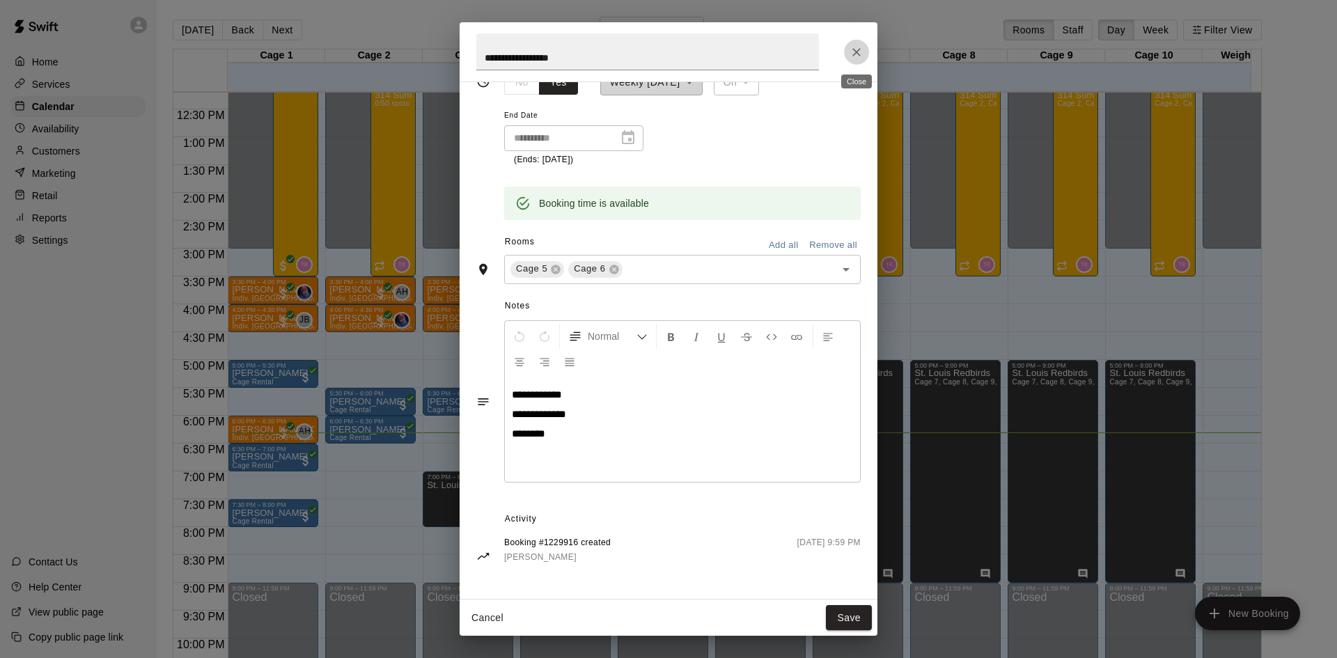
click at [862, 47] on icon "Close" at bounding box center [857, 52] width 14 height 14
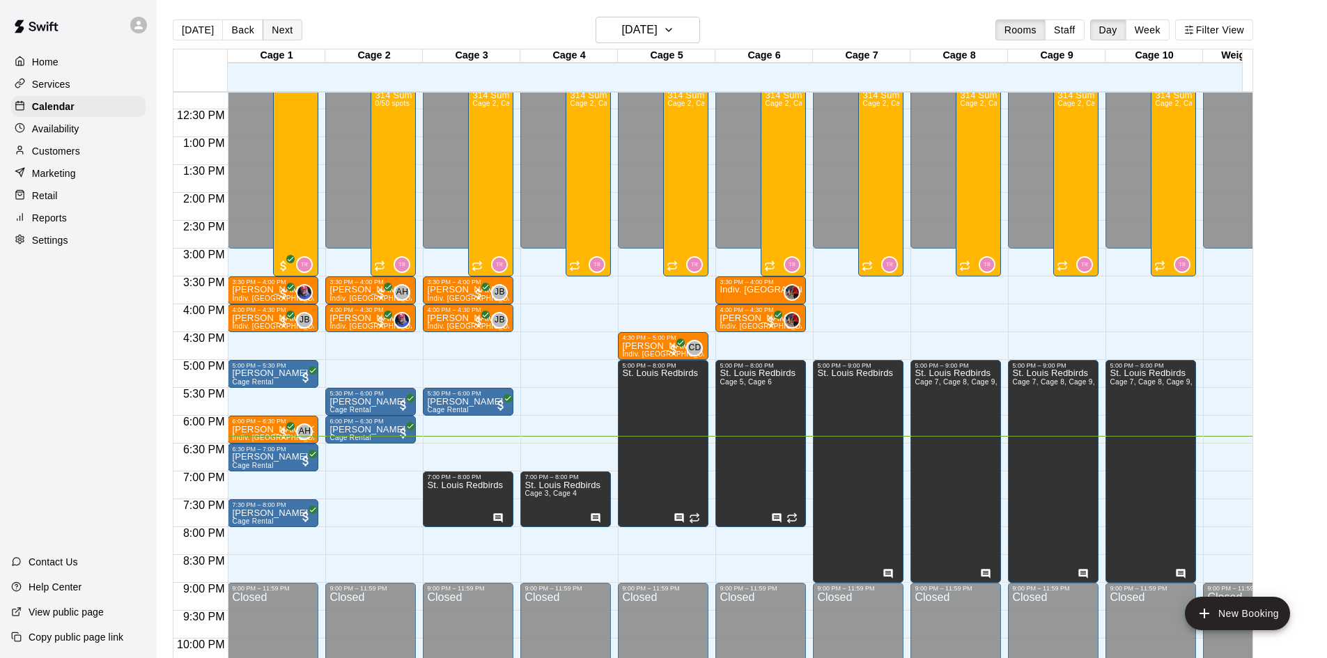
click at [283, 35] on button "Next" at bounding box center [282, 29] width 39 height 21
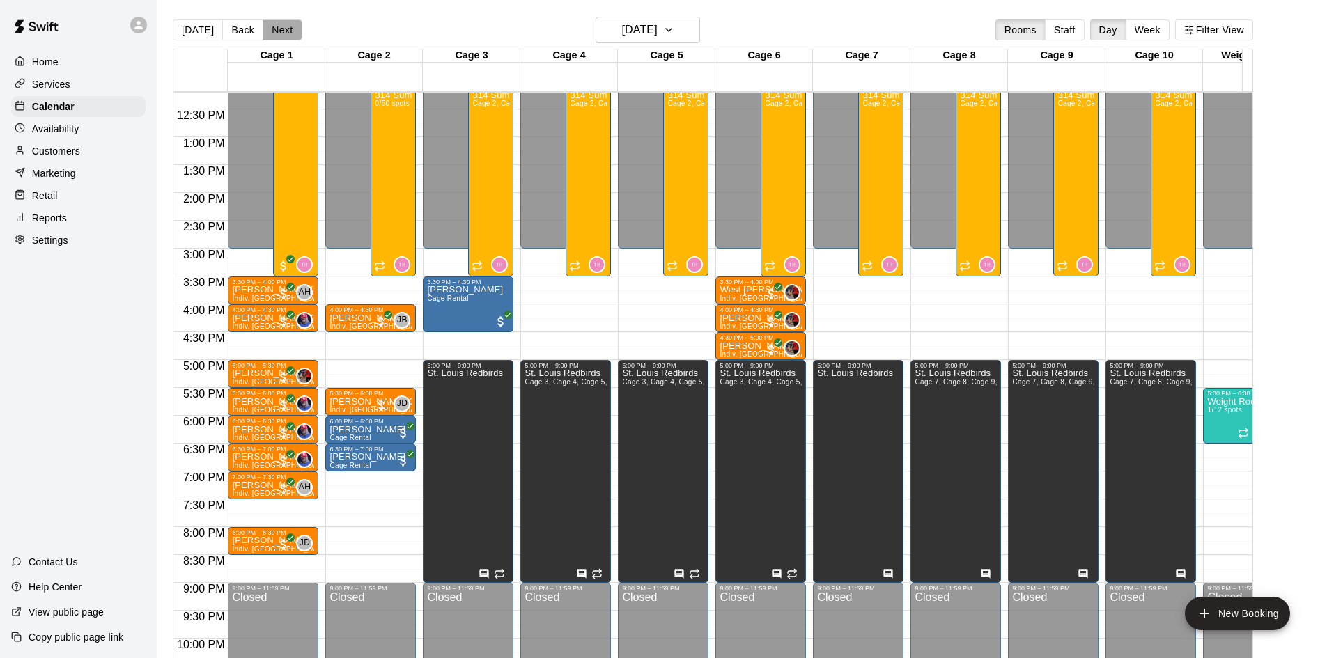
click at [276, 31] on button "Next" at bounding box center [282, 29] width 39 height 21
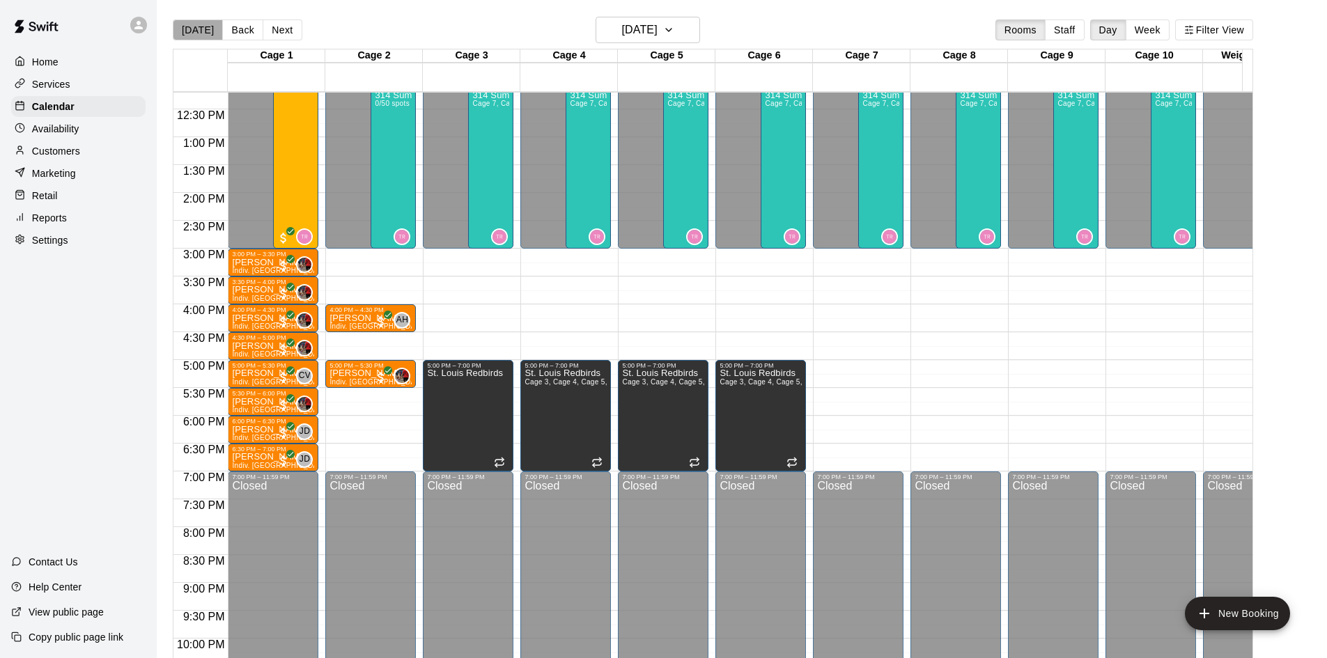
click at [210, 29] on button "[DATE]" at bounding box center [198, 29] width 50 height 21
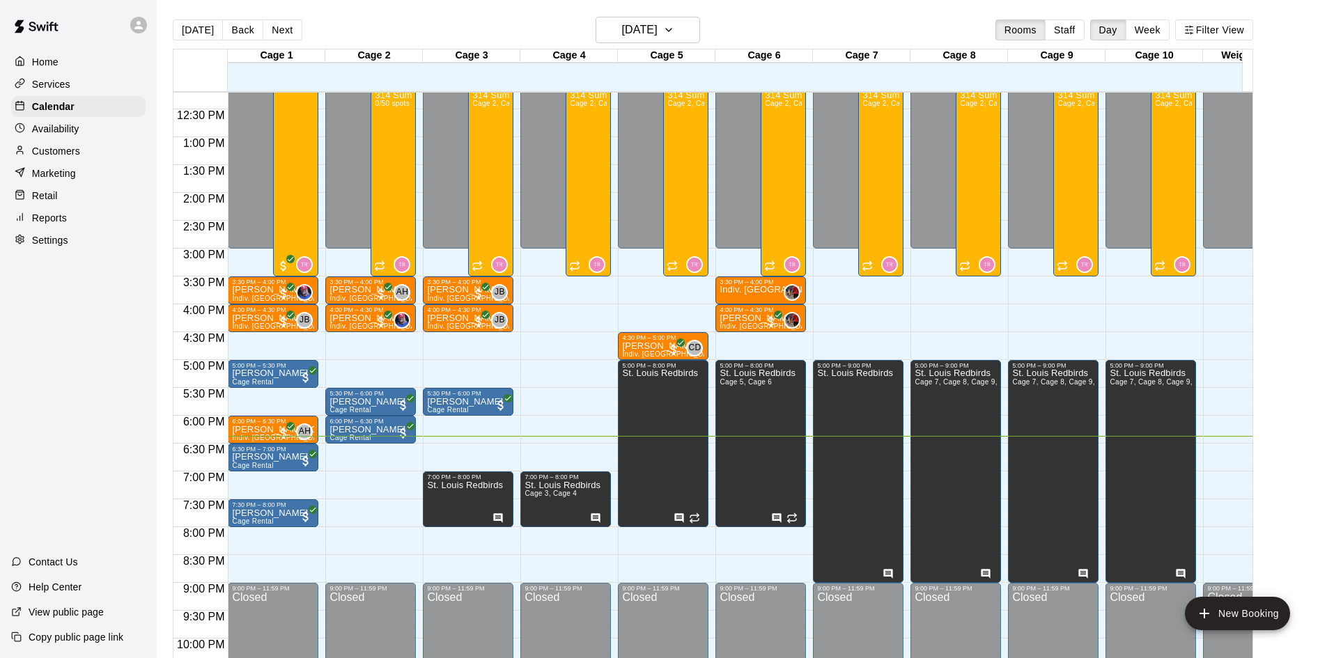
click at [78, 133] on p "Availability" at bounding box center [55, 129] width 47 height 14
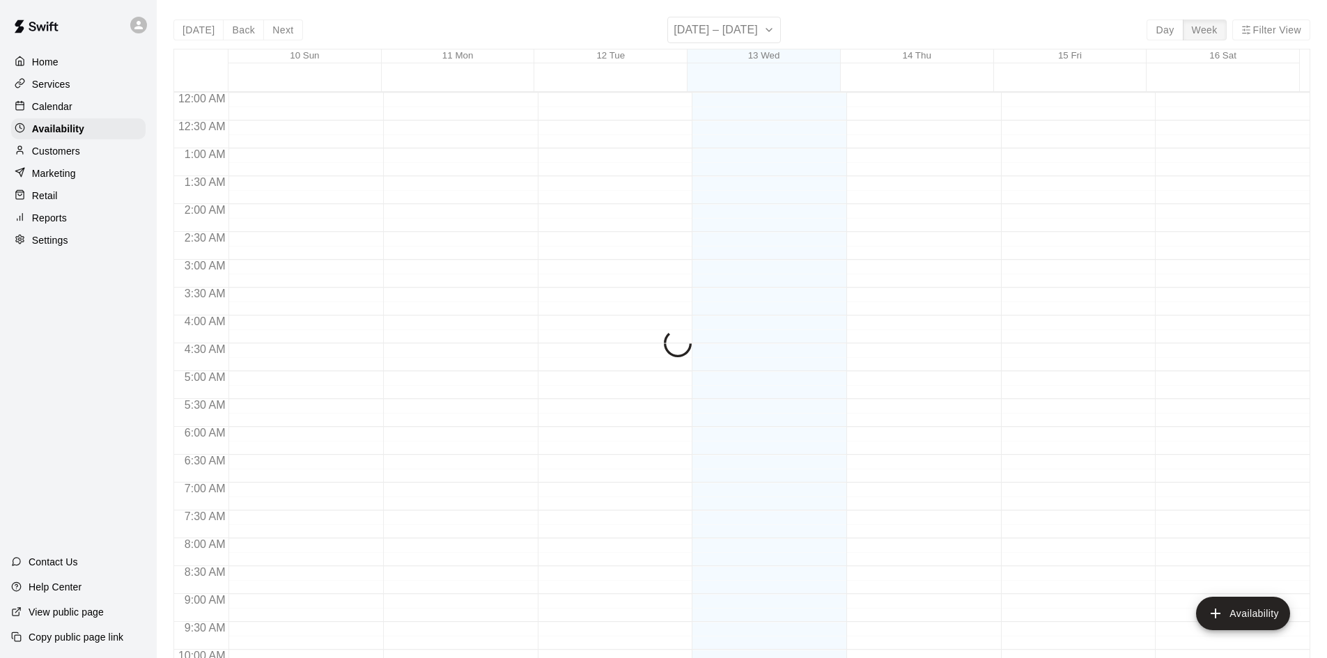
scroll to position [756, 0]
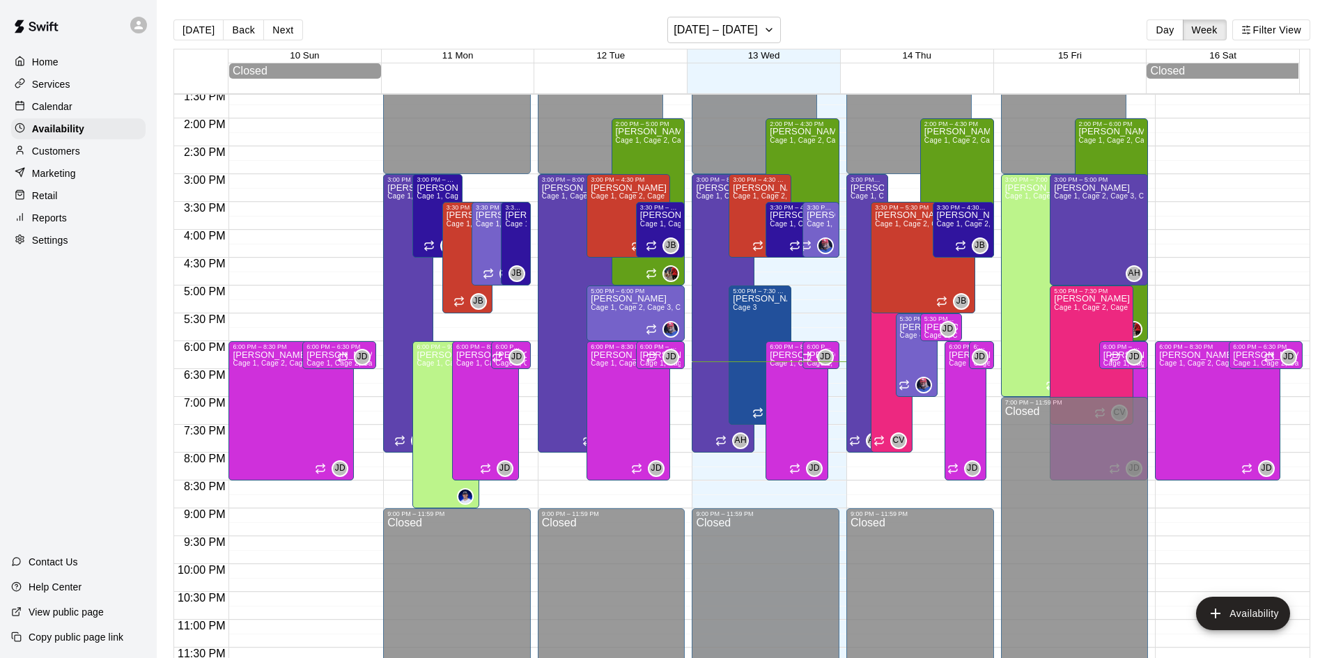
click at [94, 107] on div "Calendar" at bounding box center [78, 106] width 134 height 21
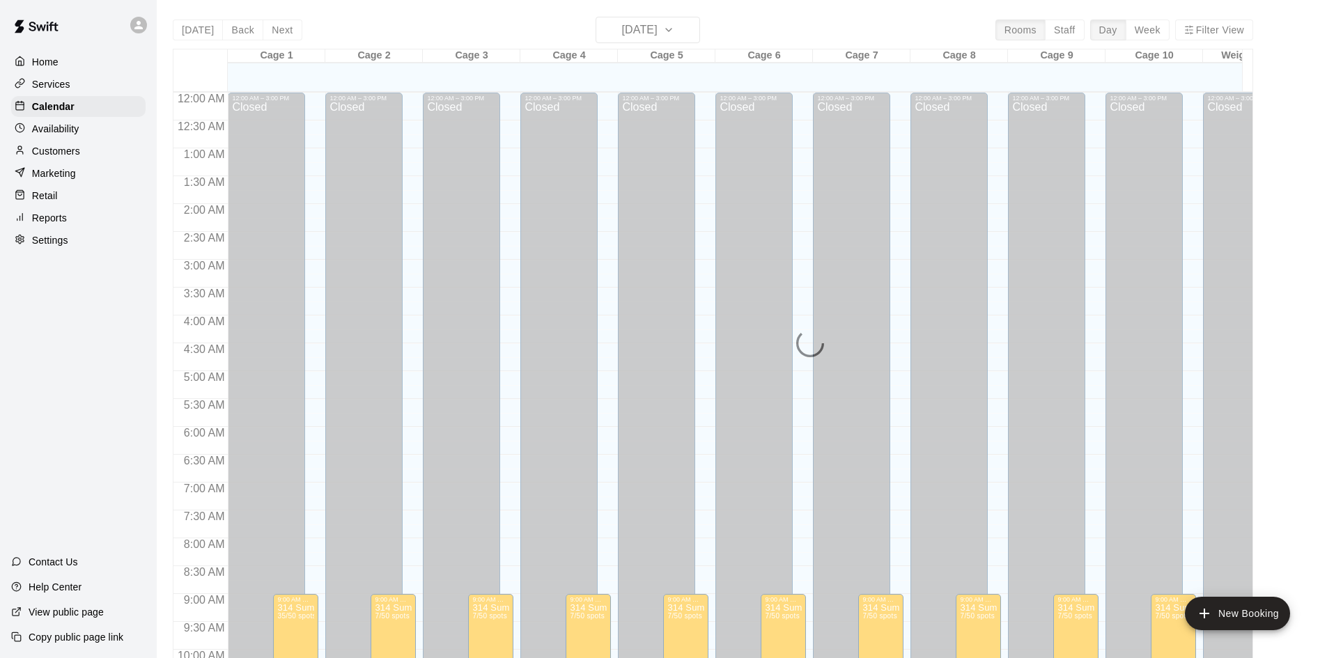
scroll to position [714, 0]
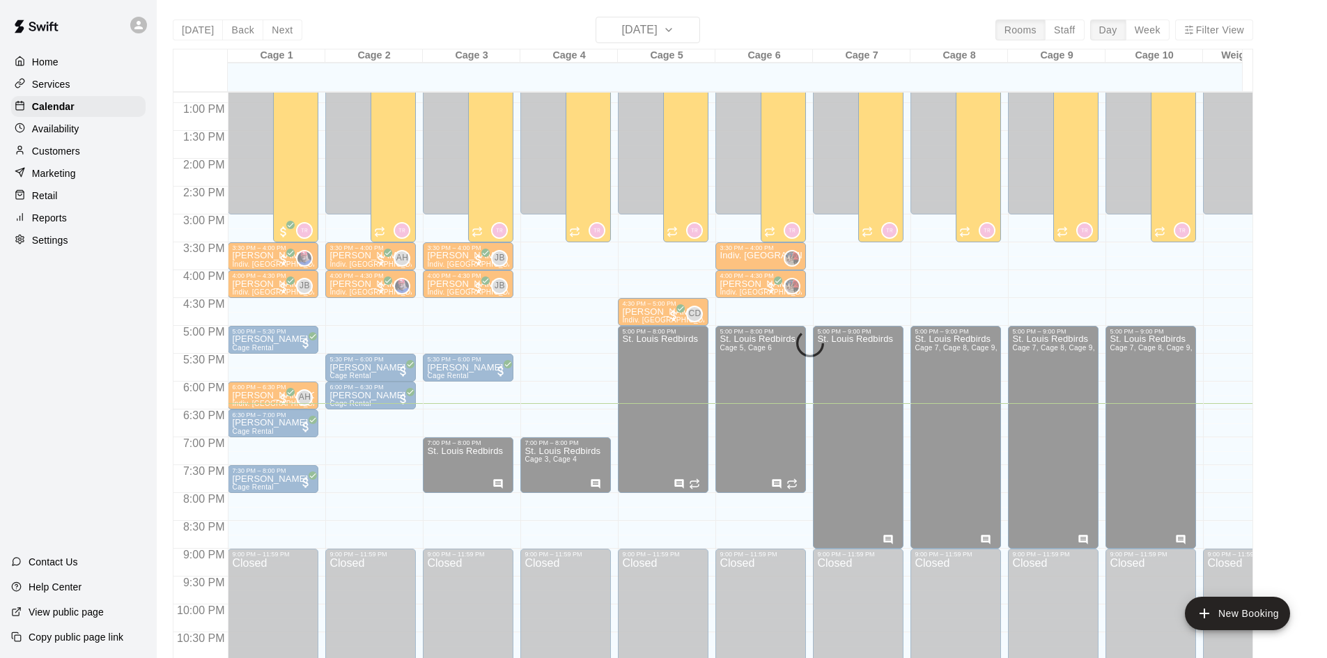
click at [90, 91] on div "Services" at bounding box center [78, 84] width 134 height 21
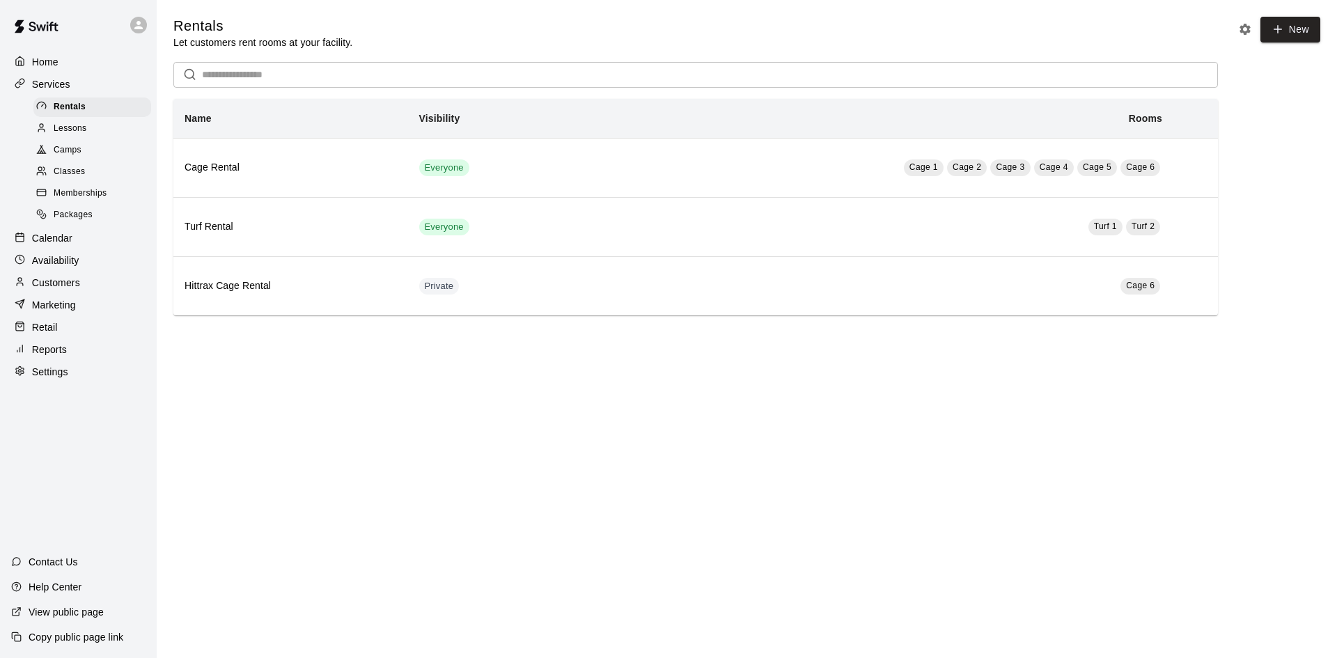
click at [72, 144] on div "Camps" at bounding box center [92, 150] width 118 height 19
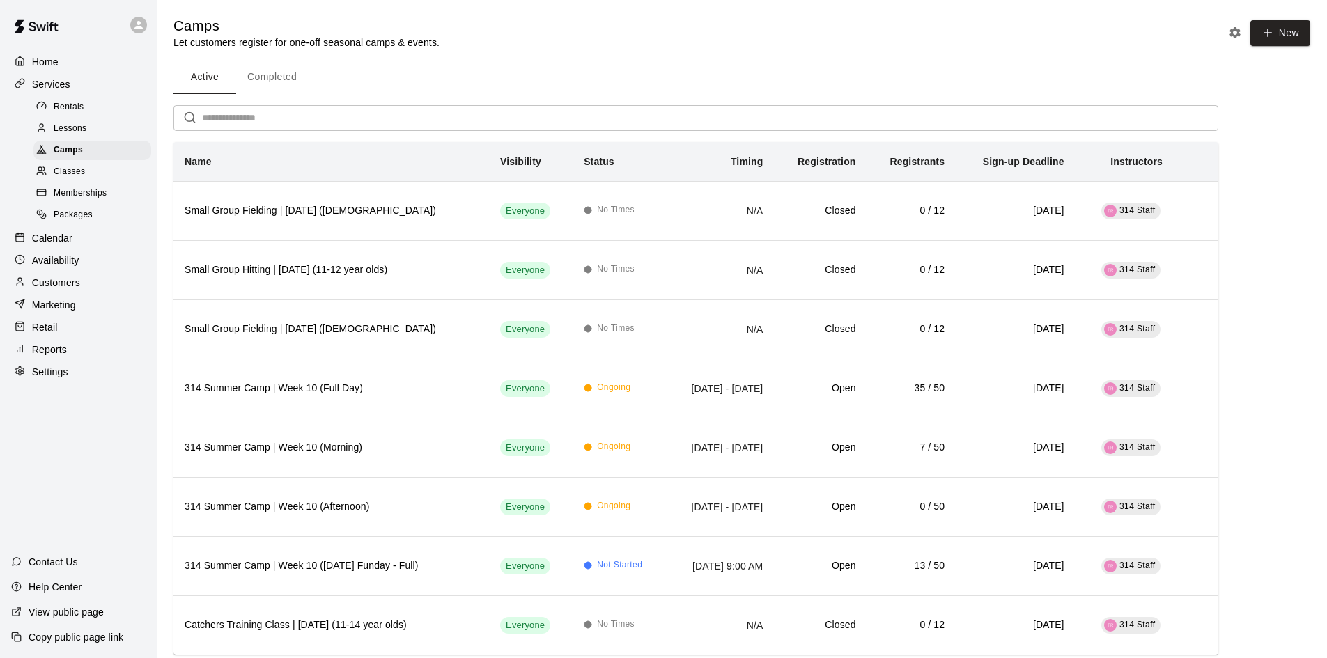
click at [280, 92] on button "Completed" at bounding box center [272, 77] width 72 height 33
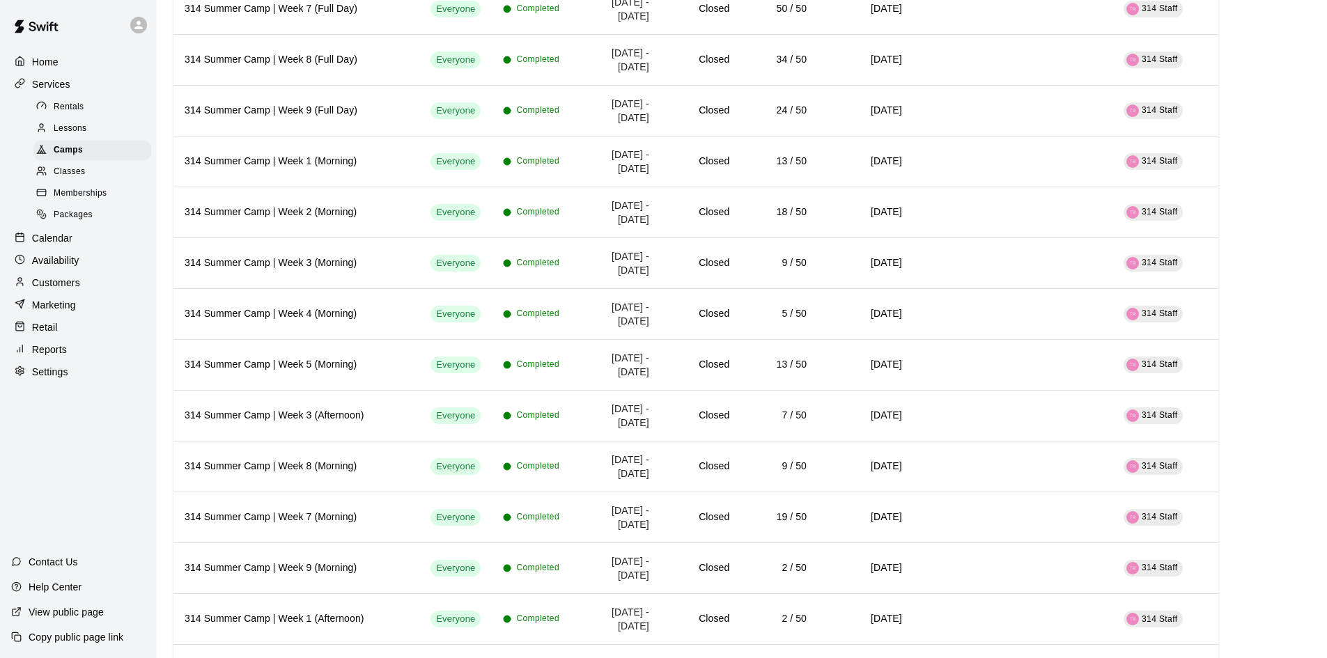
scroll to position [343, 0]
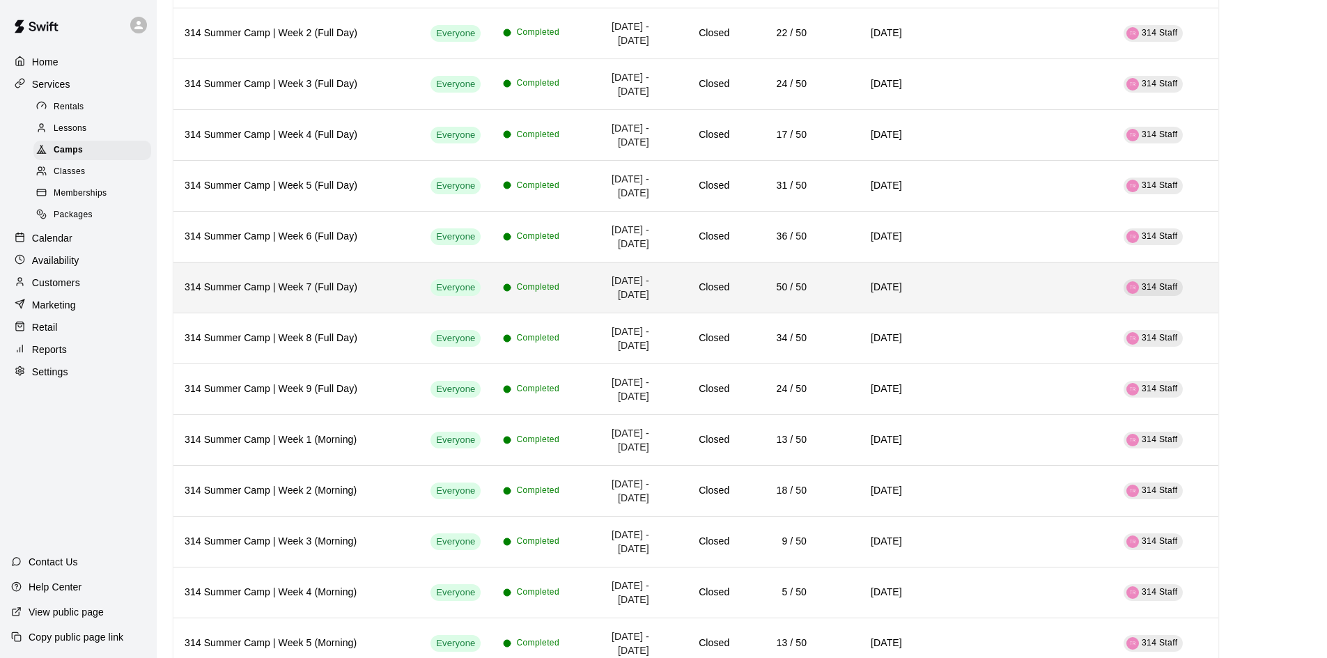
click at [839, 280] on h6 "[DATE]" at bounding box center [865, 287] width 73 height 15
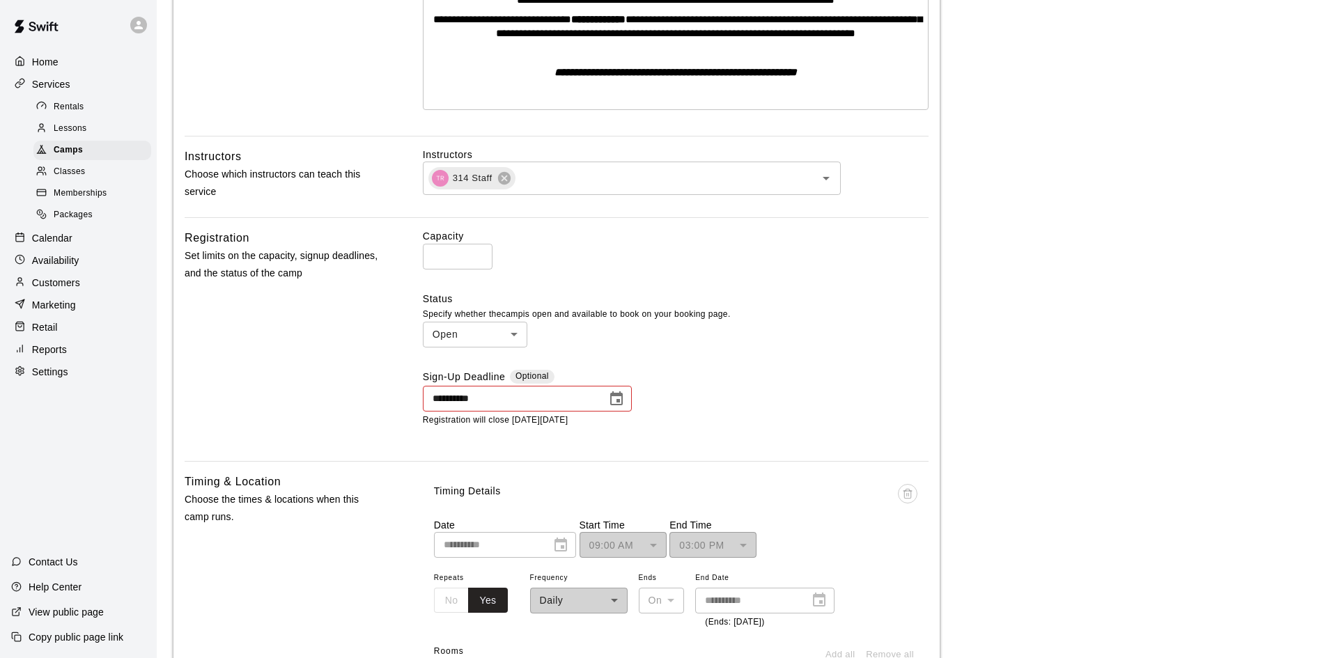
scroll to position [431, 0]
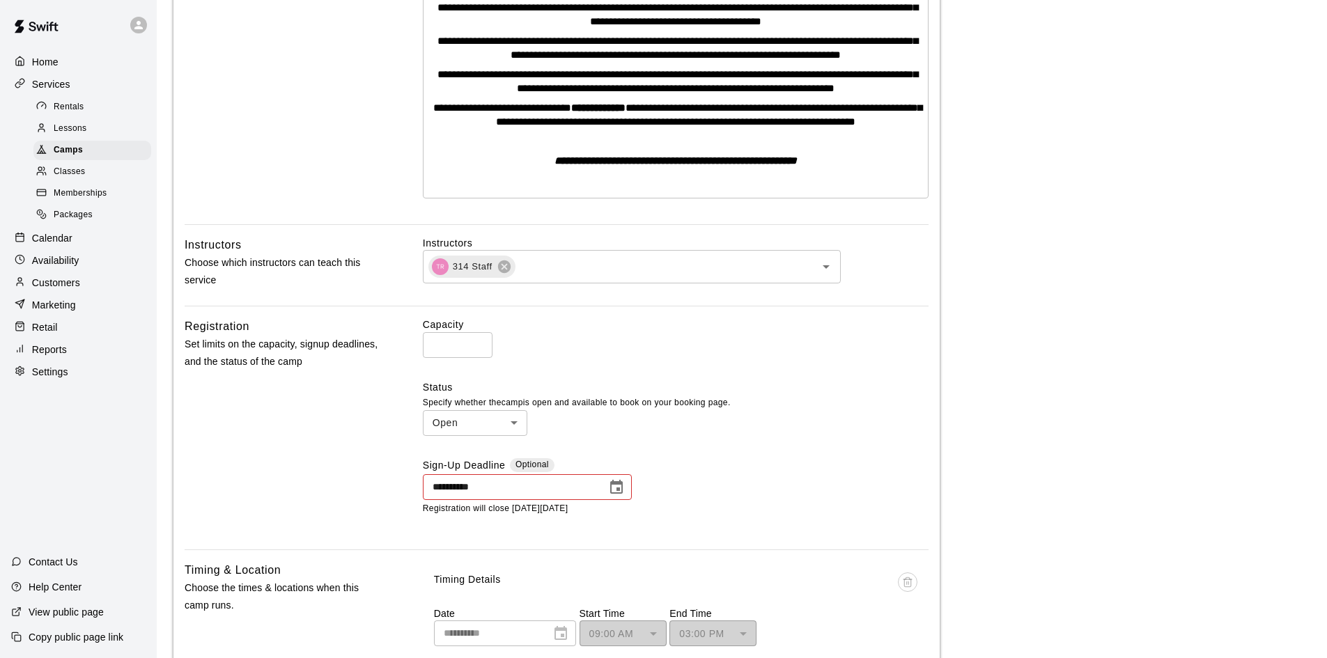
click at [51, 245] on p "Calendar" at bounding box center [52, 238] width 40 height 14
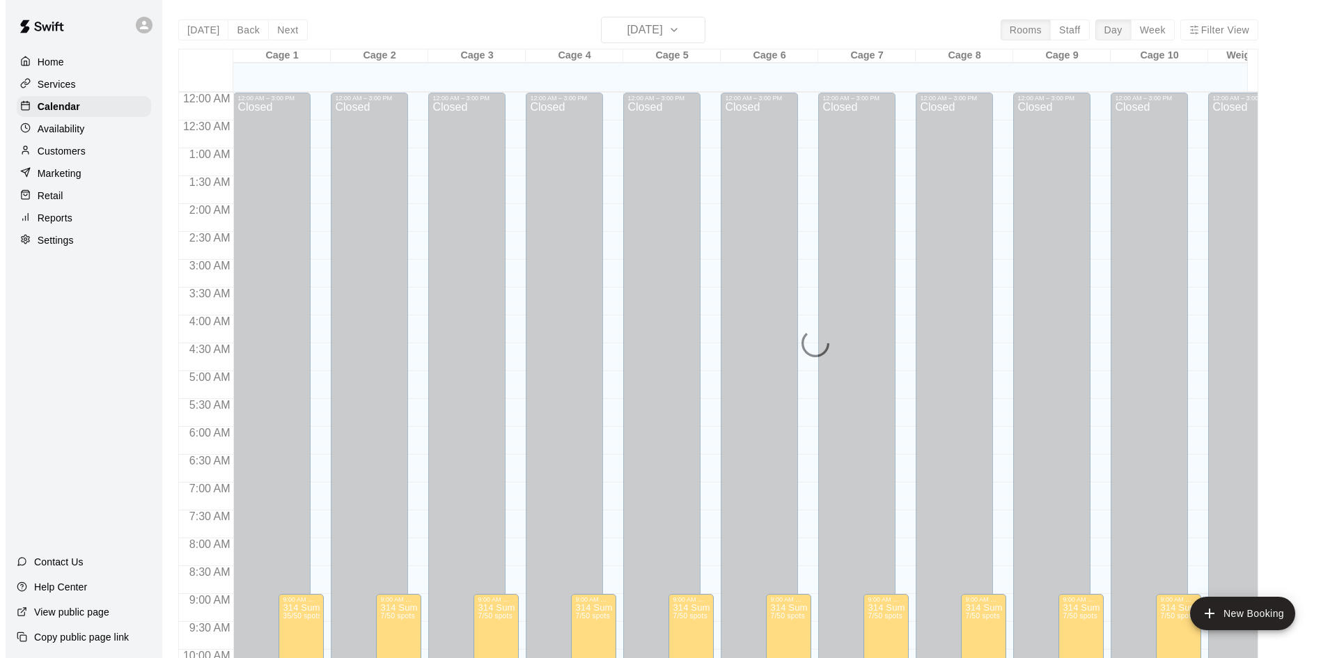
scroll to position [714, 0]
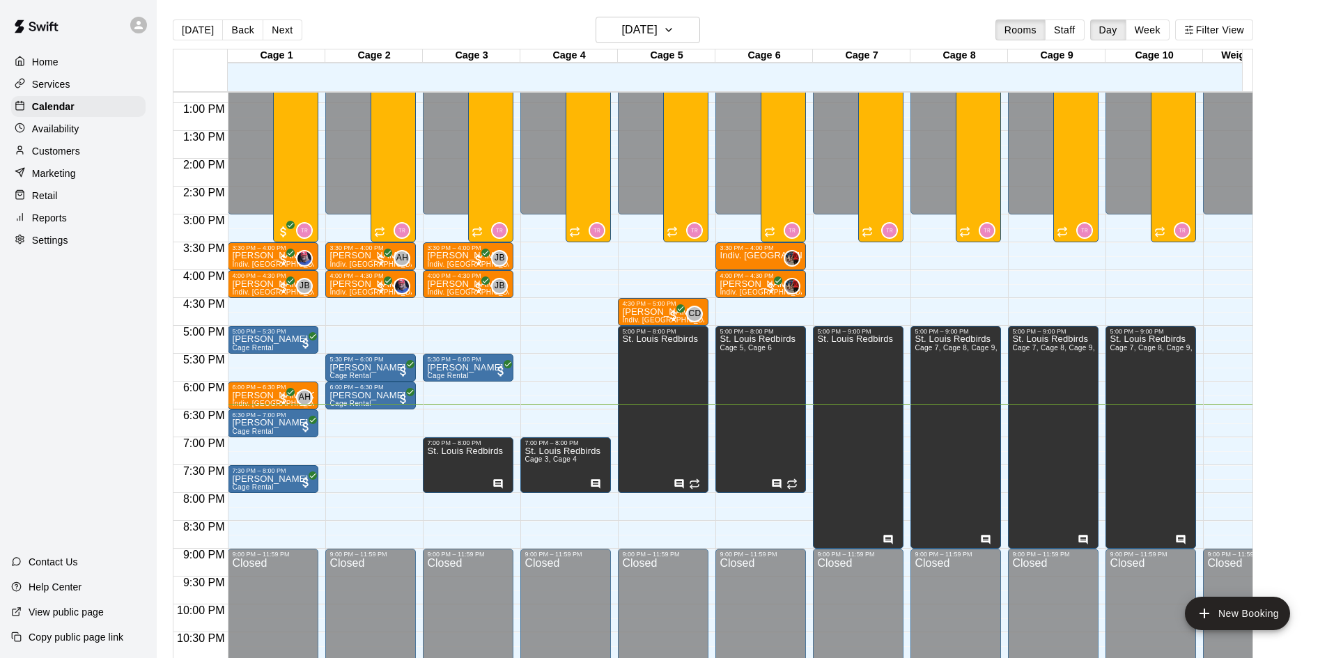
click at [354, 422] on div "12:00 AM – 3:00 PM Closed 3:30 PM – 4:00 PM [PERSON_NAME] Indiv. Lesson AH 0 9:…" at bounding box center [370, 47] width 91 height 1337
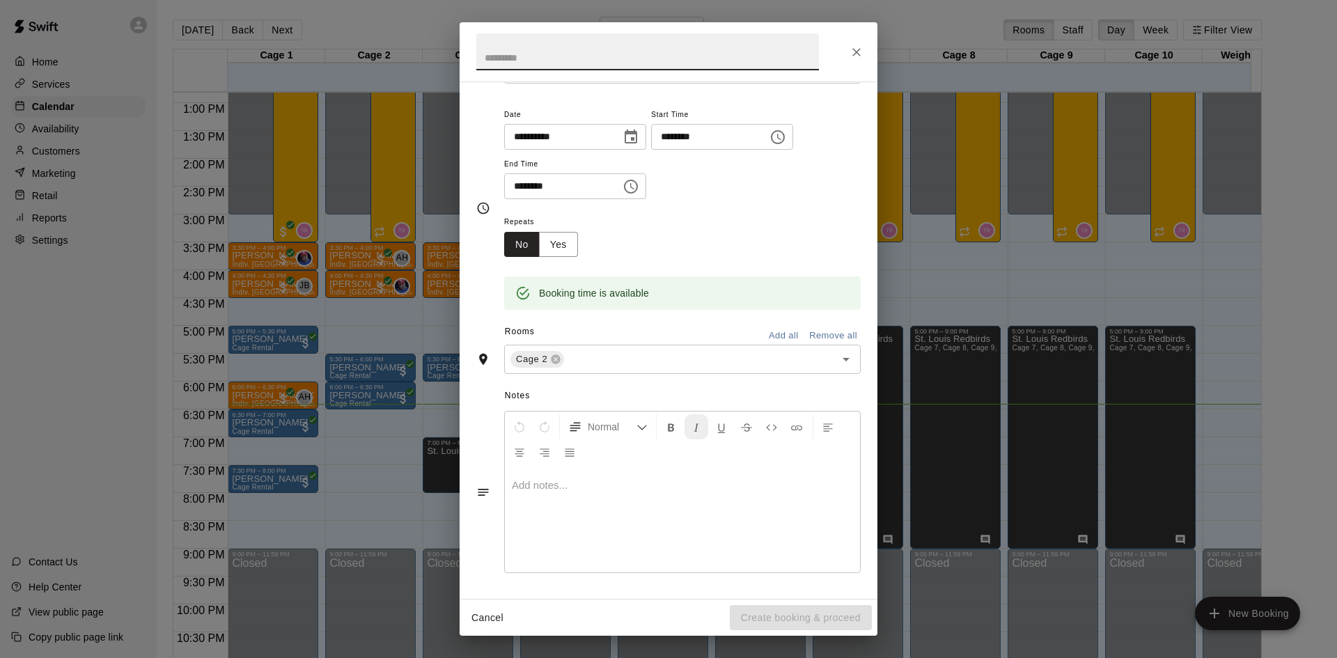
scroll to position [0, 0]
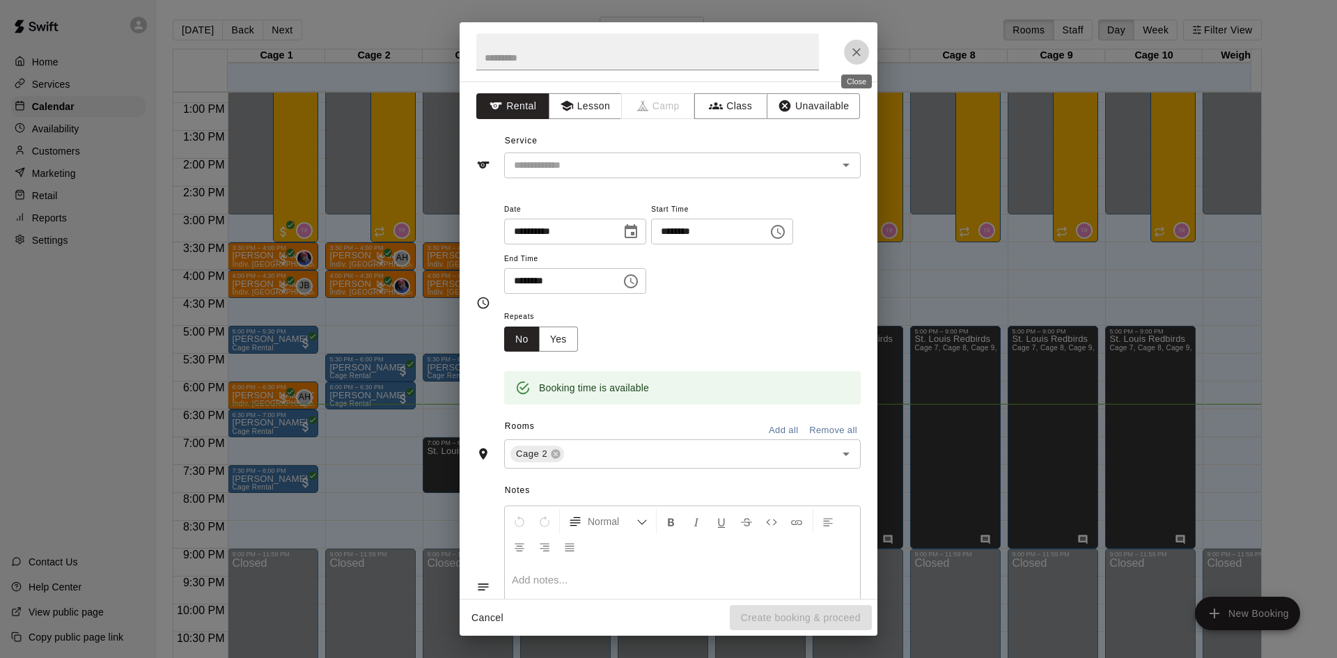
click at [852, 56] on icon "Close" at bounding box center [857, 52] width 14 height 14
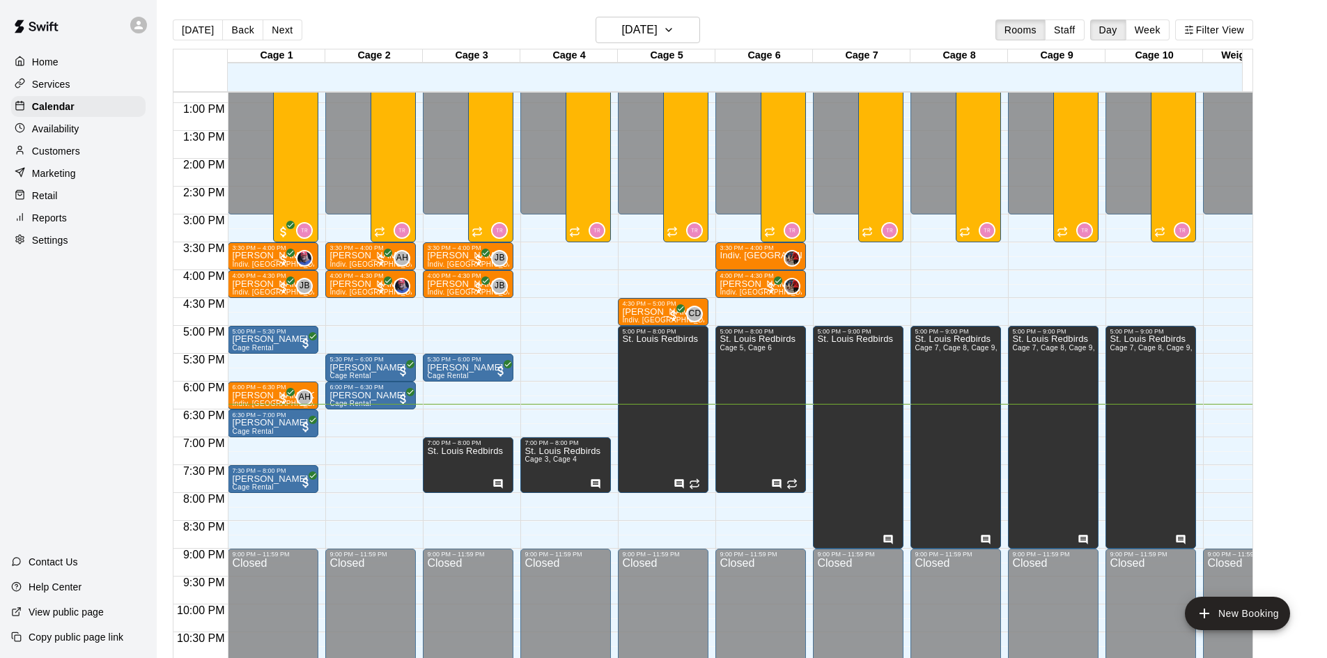
click at [319, 446] on div at bounding box center [276, 444] width 97 height 14
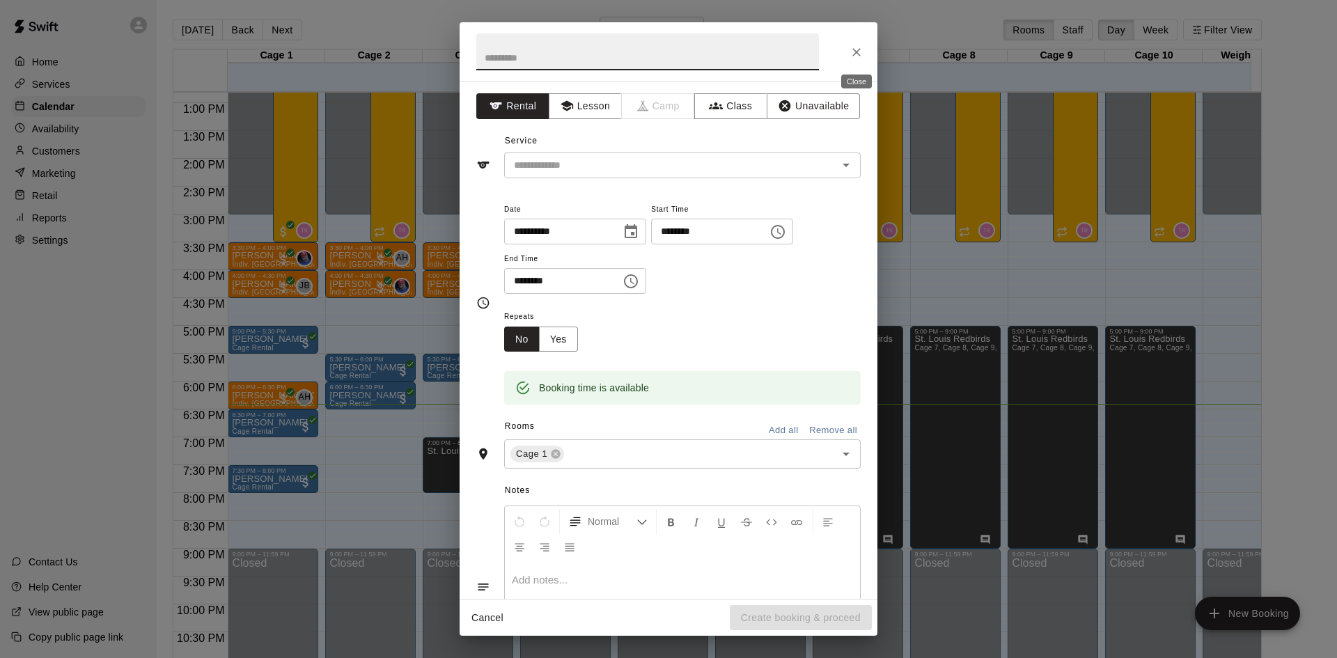
click at [857, 52] on icon "Close" at bounding box center [856, 52] width 8 height 8
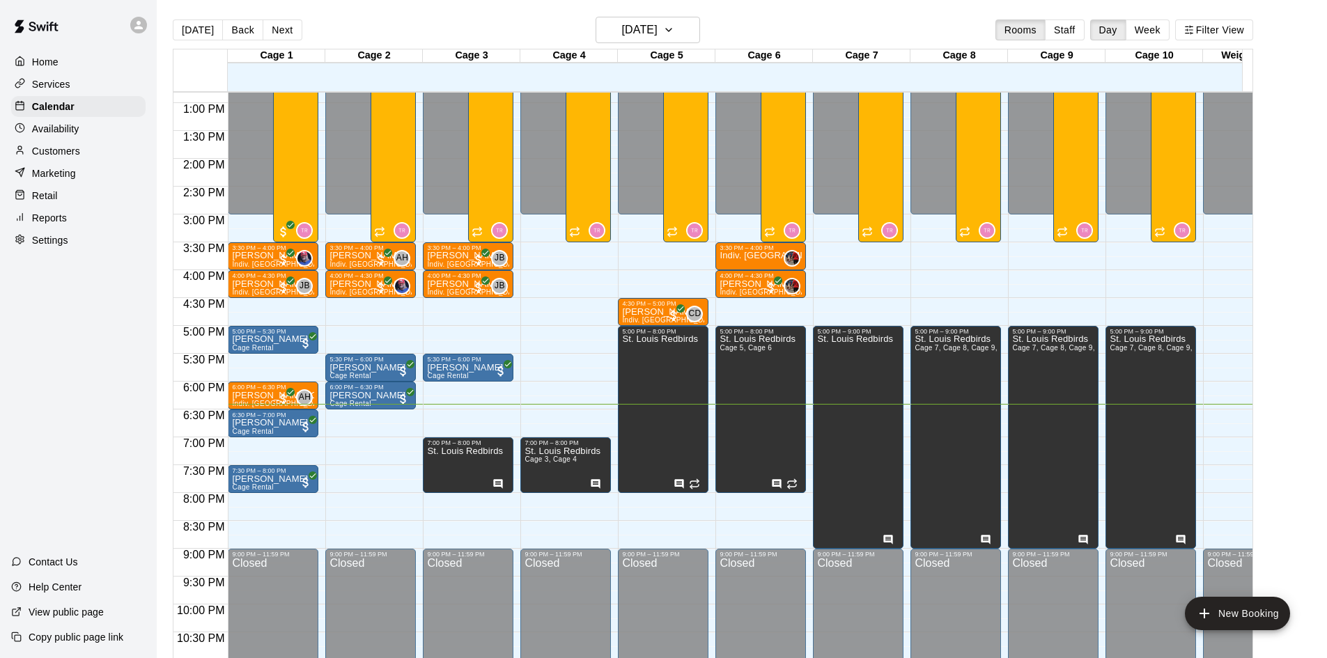
click at [627, 506] on div "12:00 AM – 3:00 PM Closed 4:30 PM – 5:00 PM [PERSON_NAME] Indiv. Lesson CD 0 9:…" at bounding box center [663, 47] width 91 height 1337
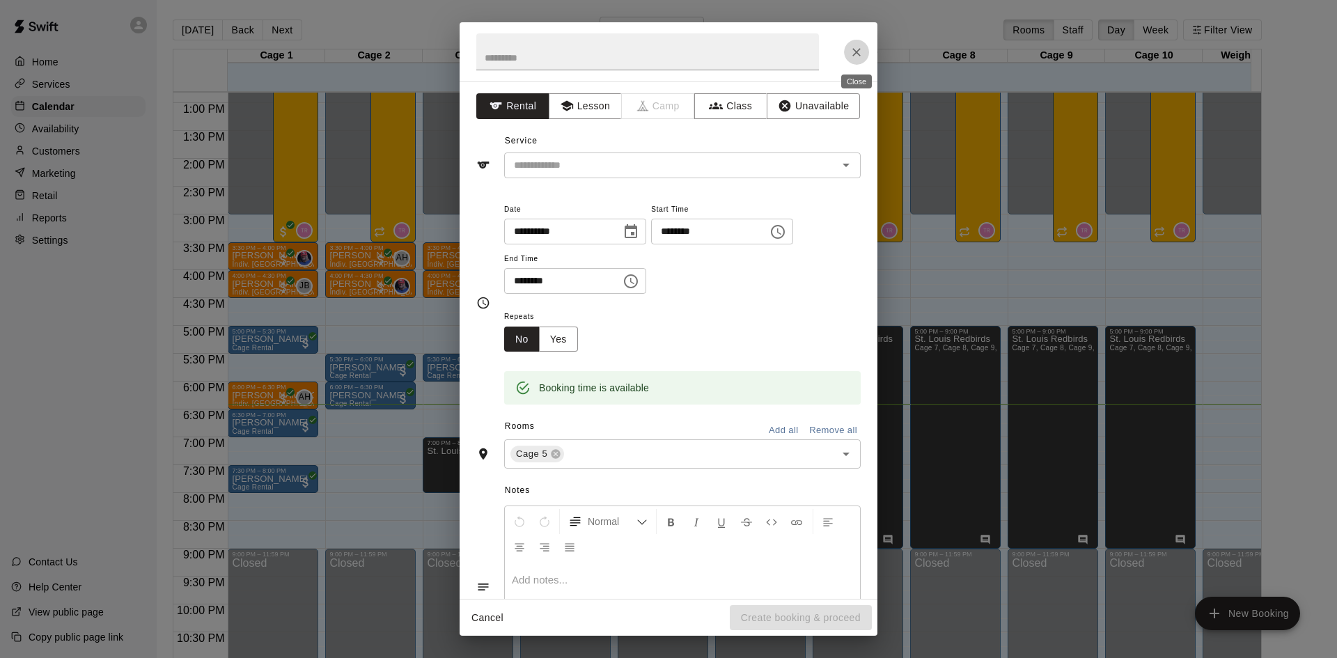
click at [861, 51] on icon "Close" at bounding box center [857, 52] width 14 height 14
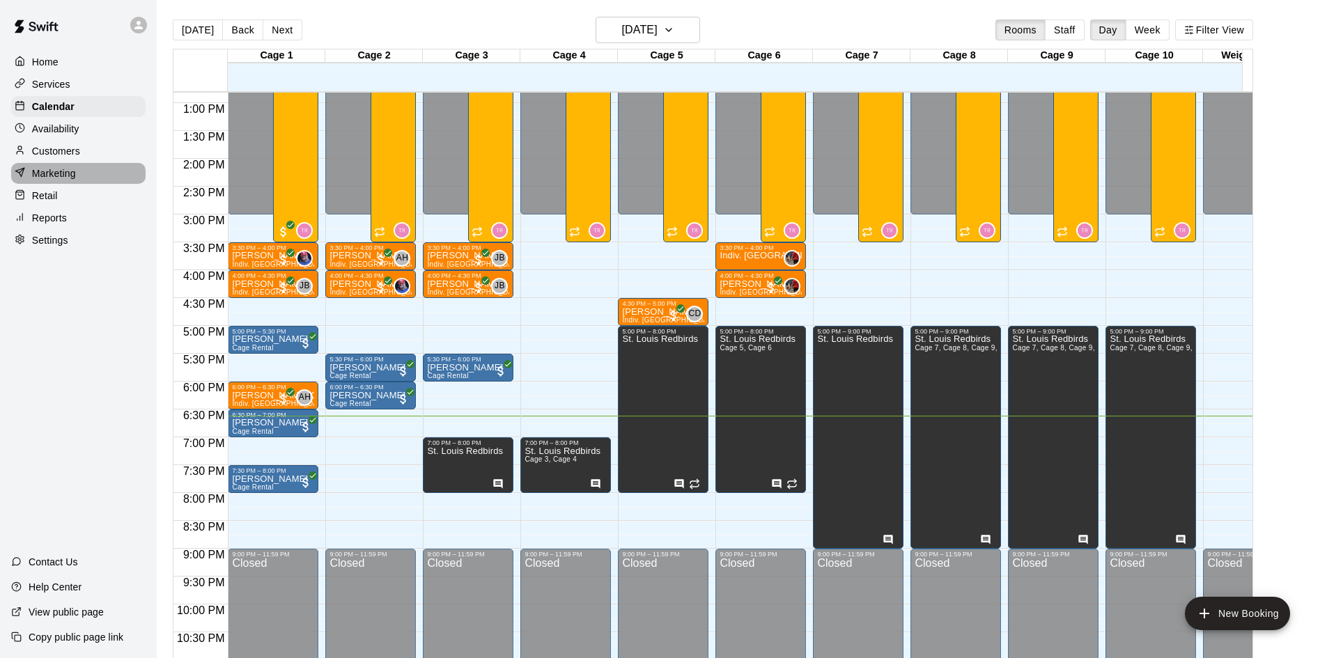
click at [83, 179] on div "Marketing" at bounding box center [78, 173] width 134 height 21
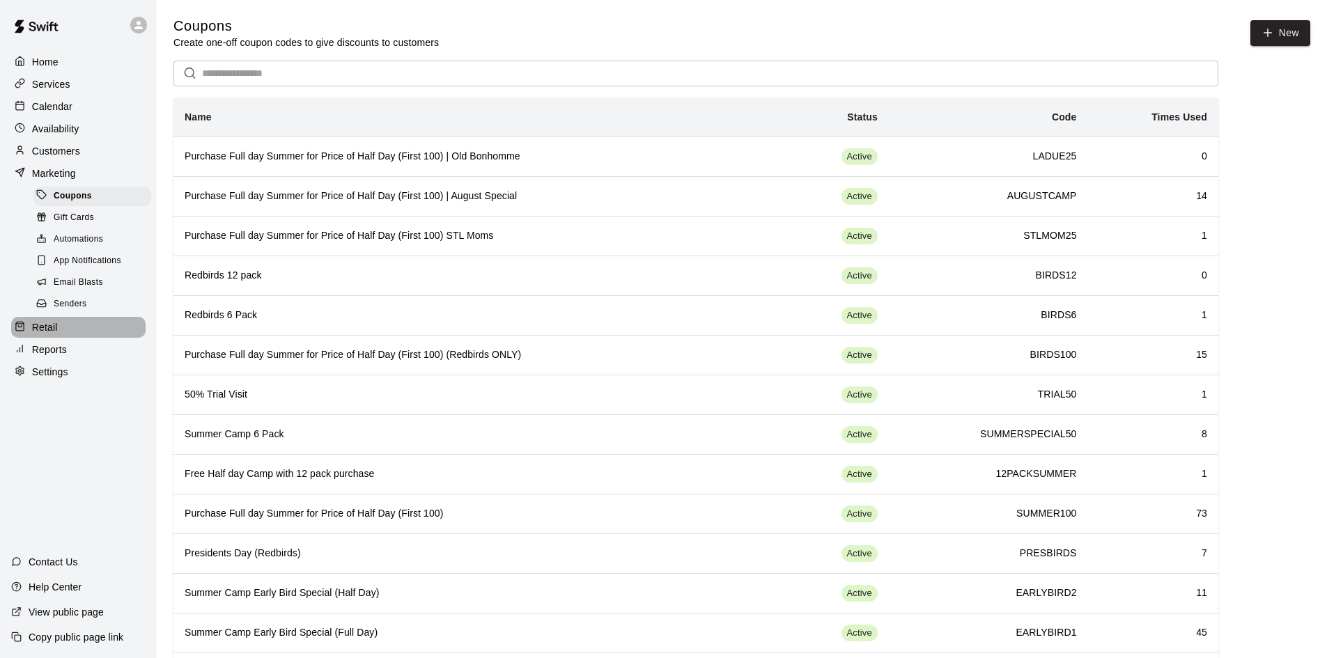
click at [72, 327] on div "Retail" at bounding box center [78, 327] width 134 height 21
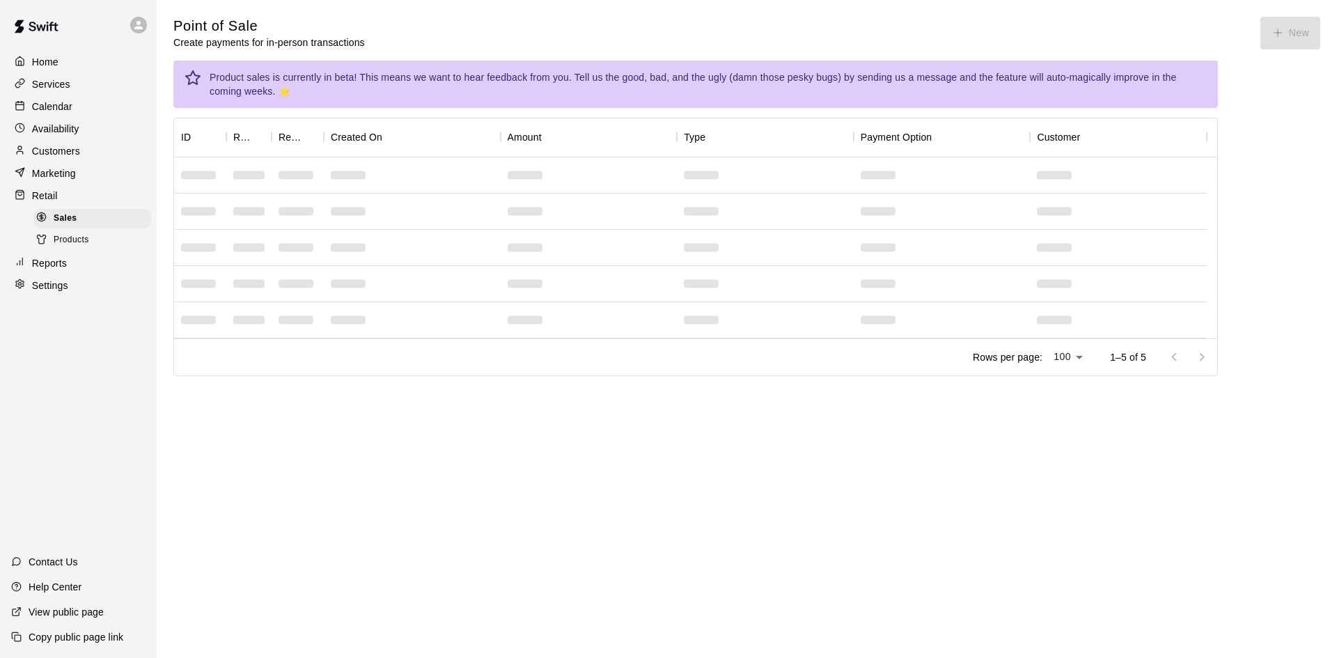
click at [82, 242] on span "Products" at bounding box center [72, 240] width 36 height 14
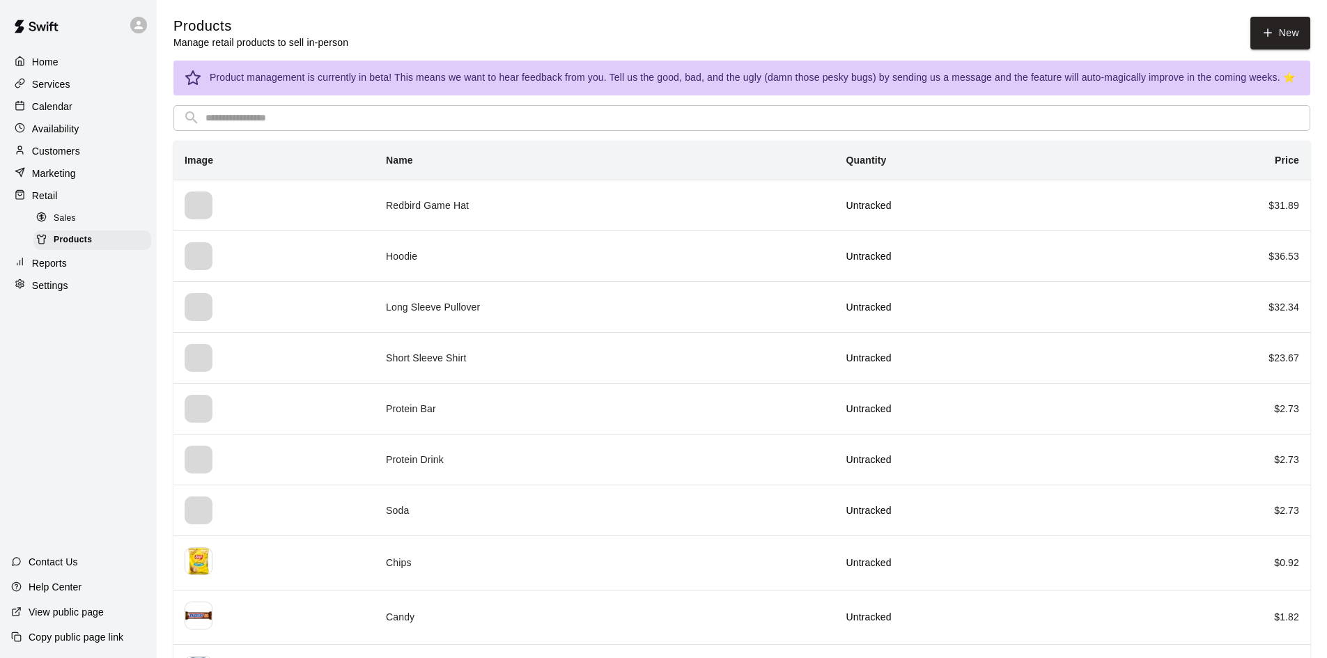
click at [84, 219] on div "Sales" at bounding box center [92, 218] width 118 height 19
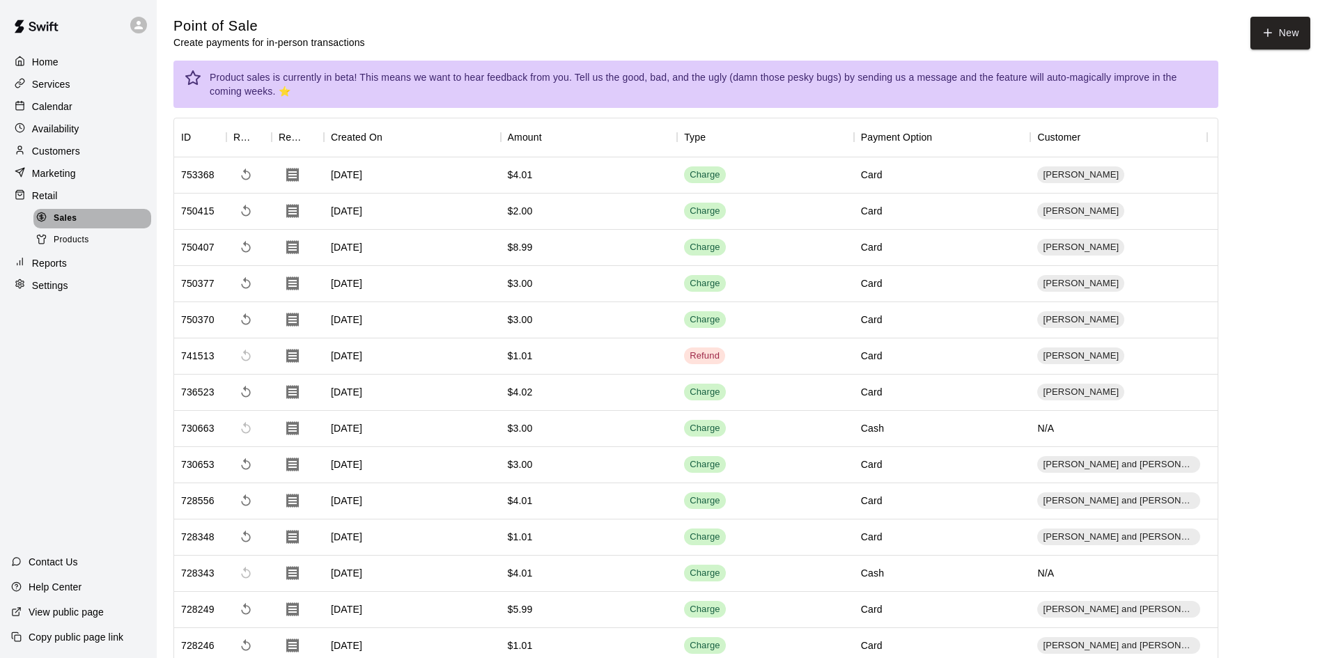
click at [64, 224] on span "Sales" at bounding box center [65, 219] width 23 height 14
click at [1283, 38] on button "New" at bounding box center [1280, 33] width 60 height 33
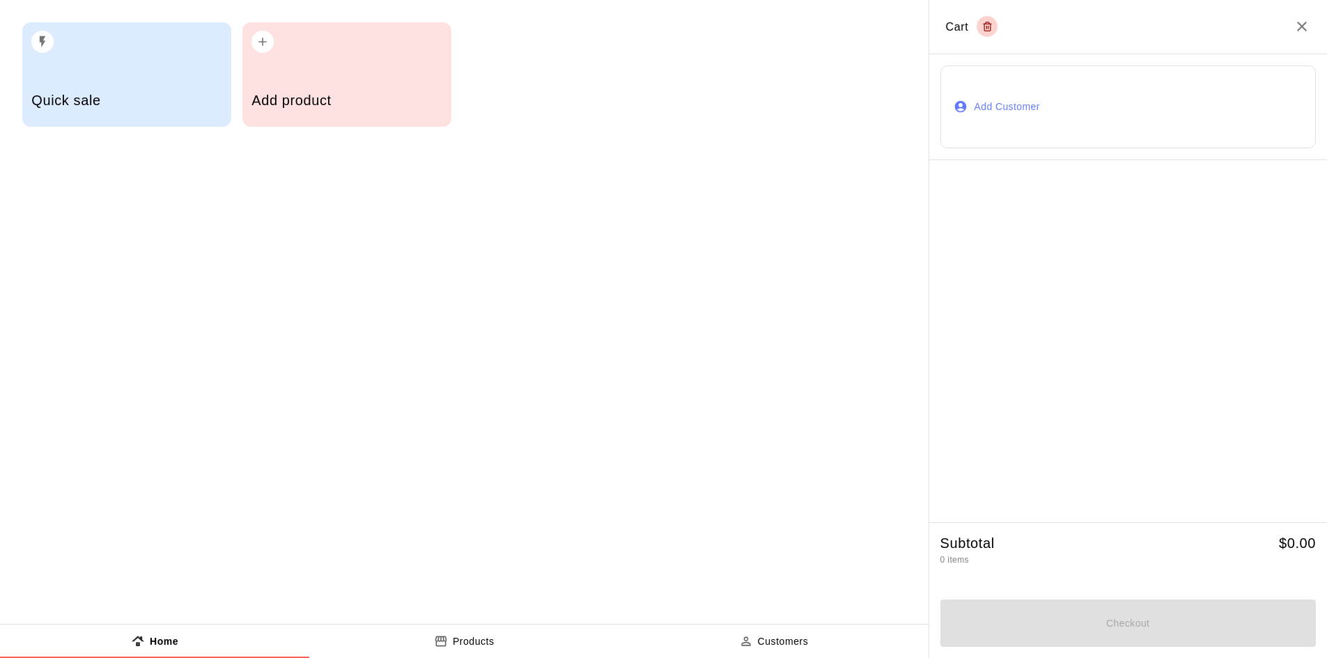
click at [293, 78] on div "Add product" at bounding box center [346, 74] width 209 height 104
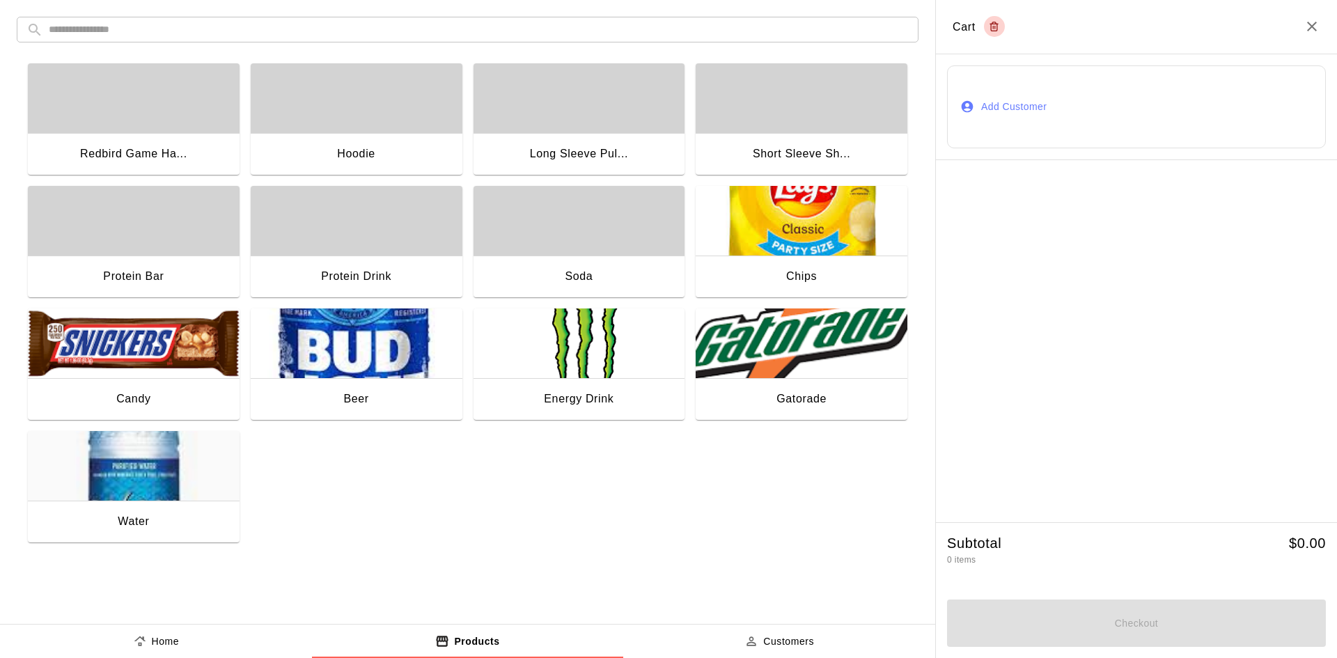
click at [189, 462] on img "button" at bounding box center [134, 466] width 212 height 70
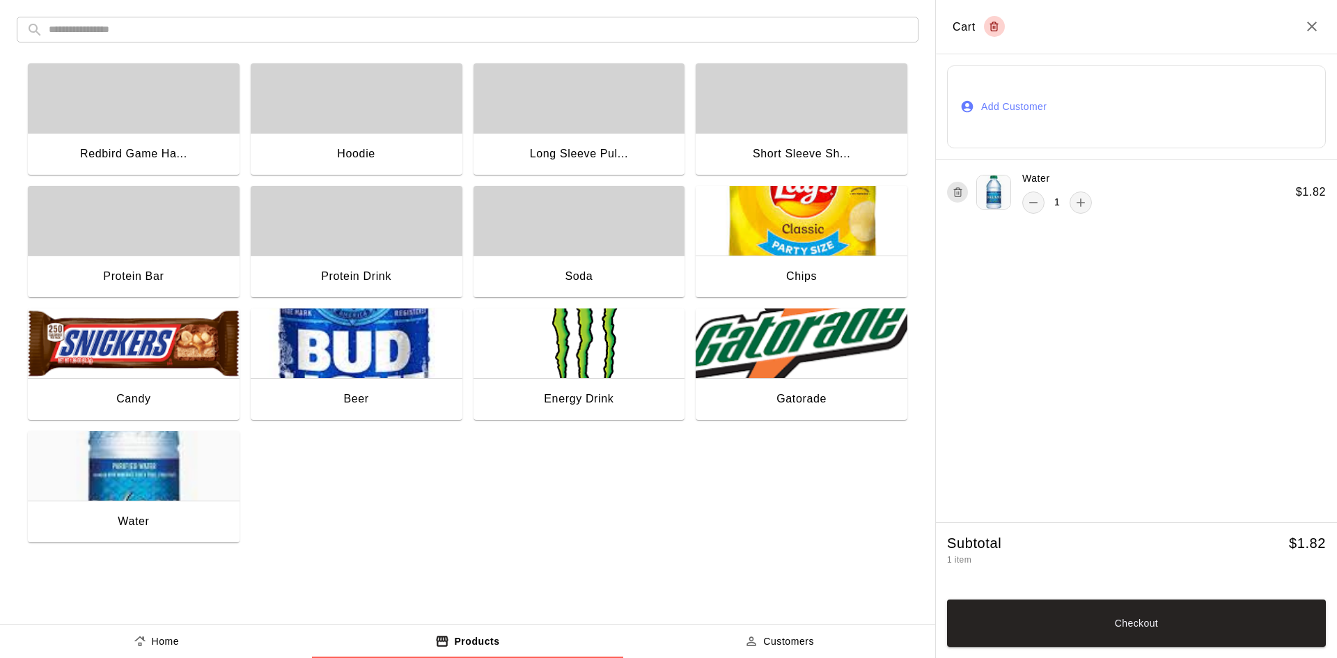
click at [996, 107] on button "Add Customer" at bounding box center [1136, 106] width 379 height 83
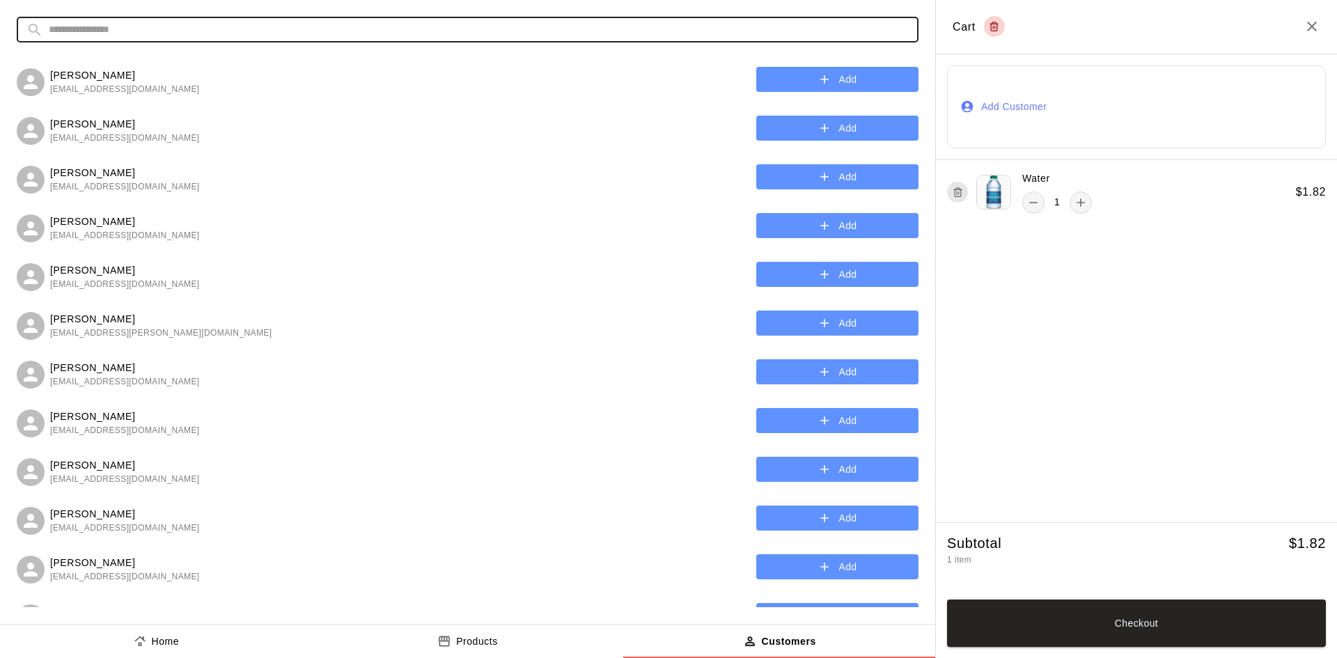
click at [346, 24] on input "text" at bounding box center [479, 30] width 860 height 26
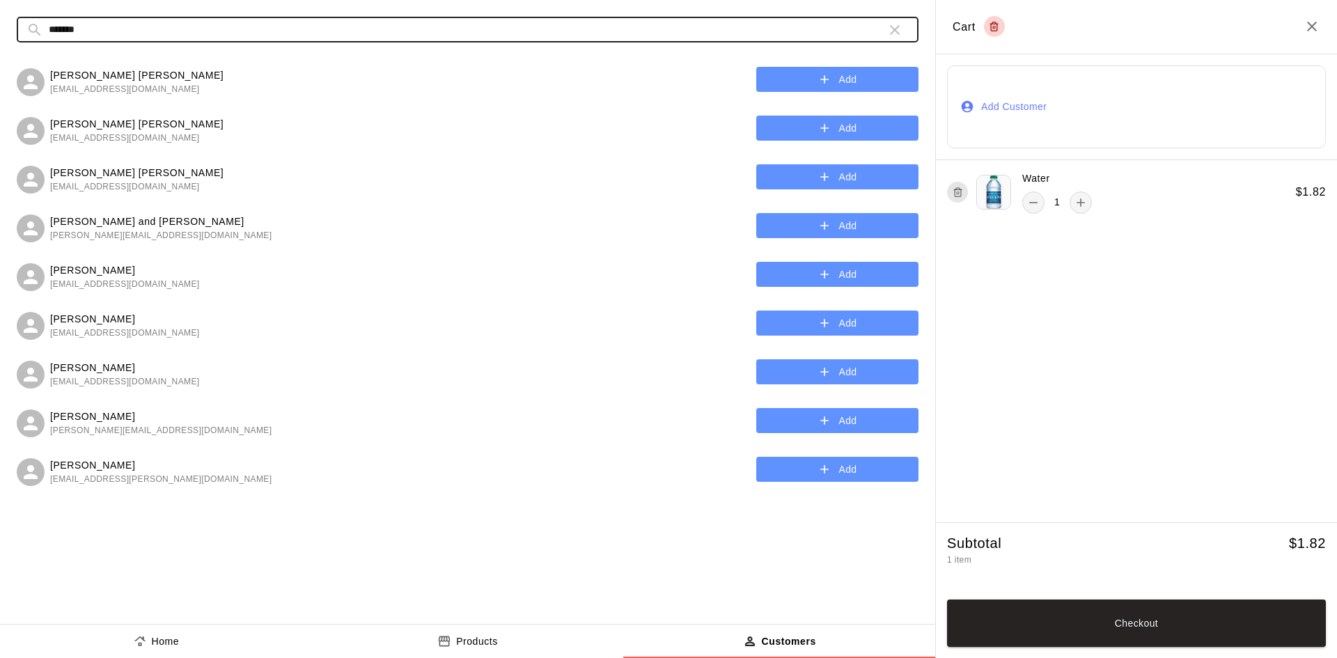
type input "*******"
click at [772, 223] on button "Add" at bounding box center [837, 226] width 162 height 26
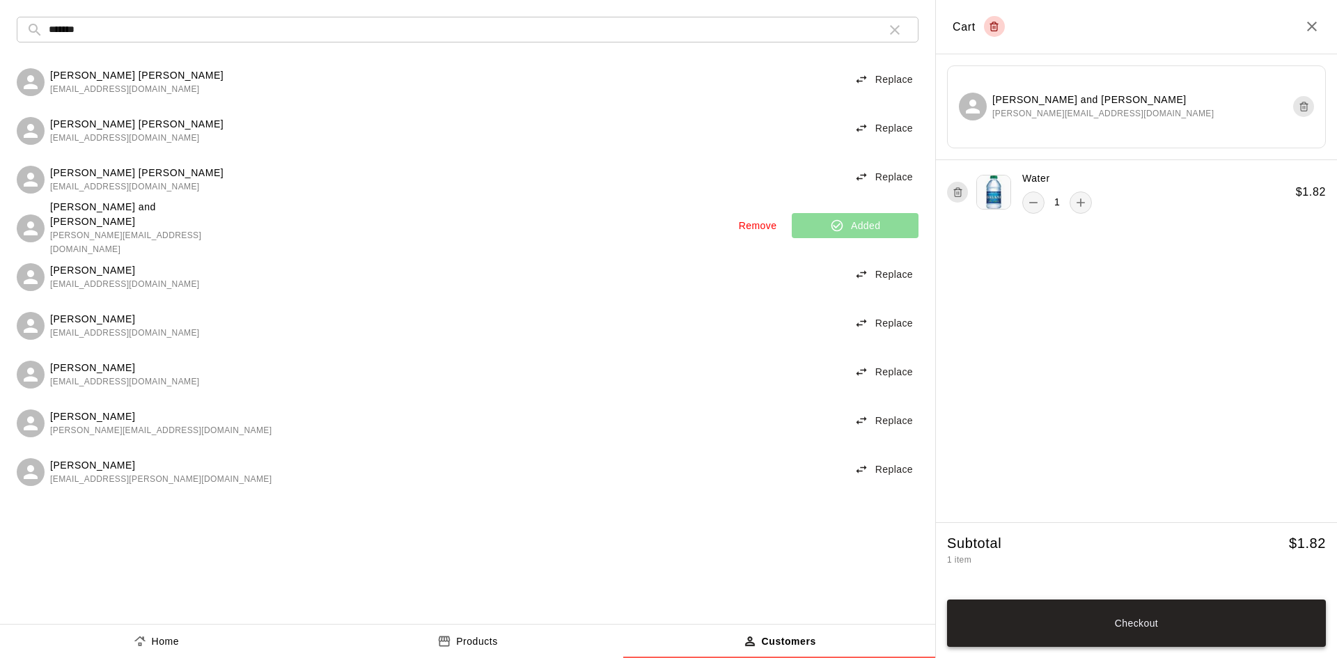
click at [1121, 634] on button "Checkout" at bounding box center [1136, 623] width 379 height 47
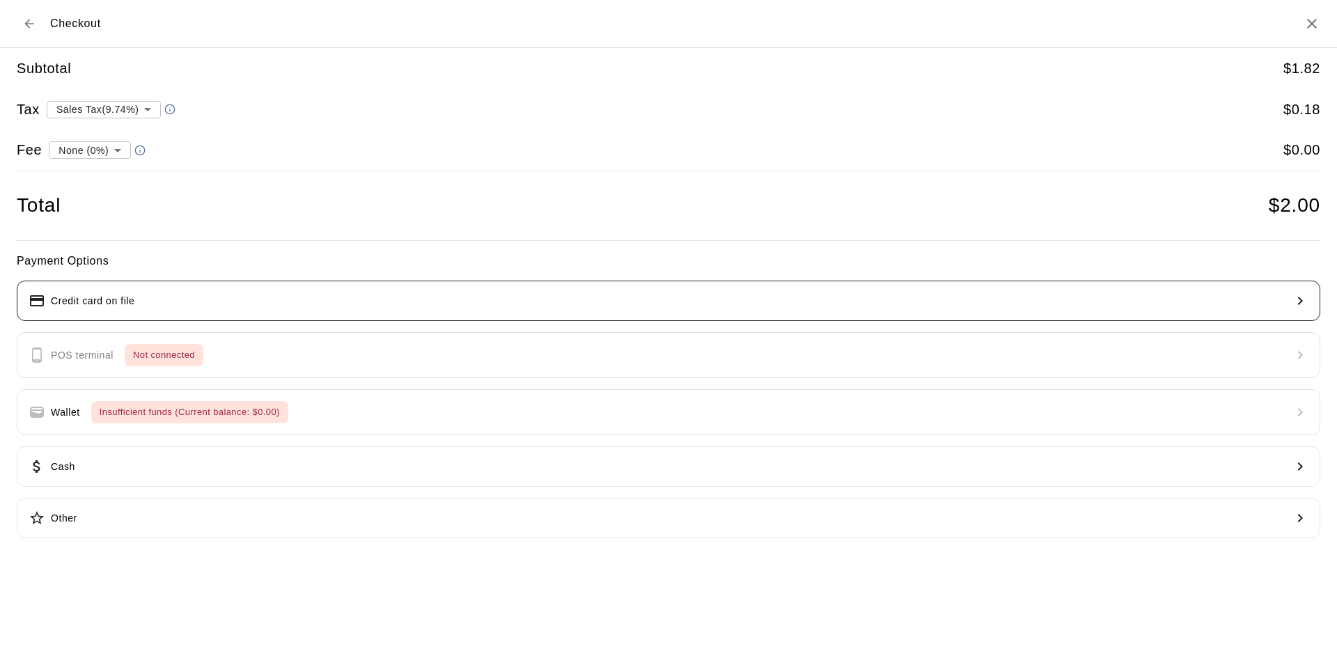
click at [287, 305] on button "Credit card on file" at bounding box center [669, 301] width 1304 height 40
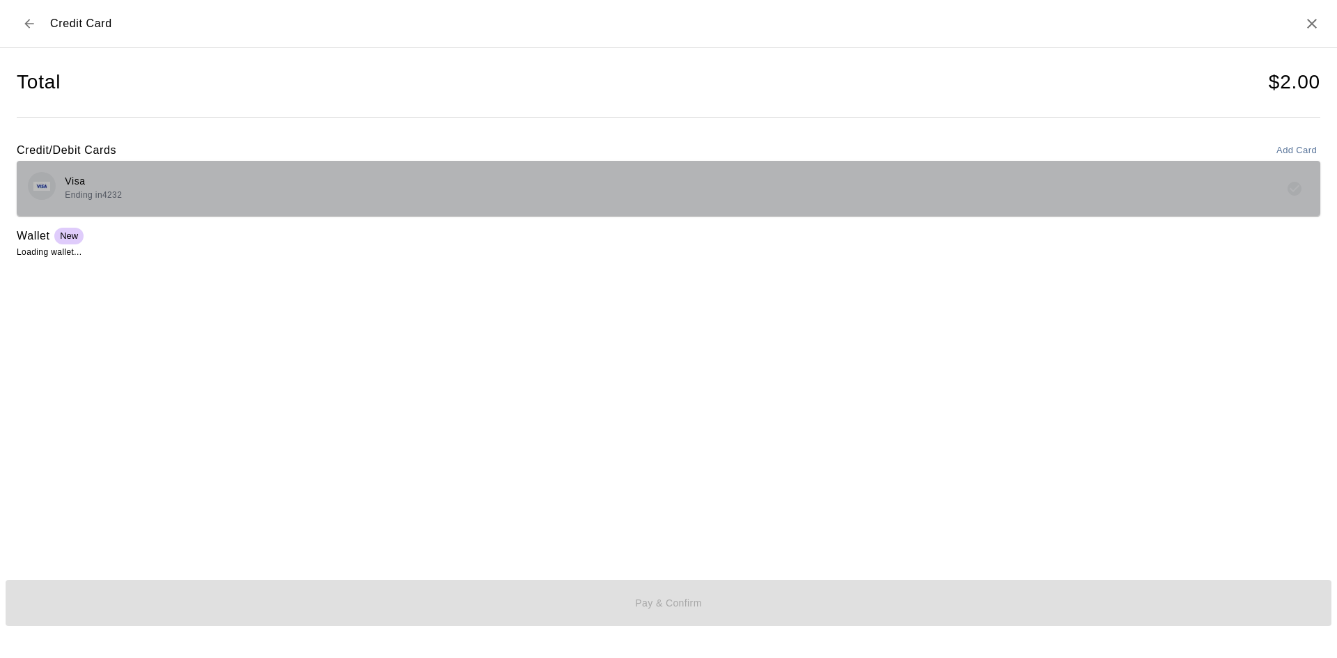
click at [806, 205] on div "Visa Ending in 4232" at bounding box center [669, 188] width 1304 height 55
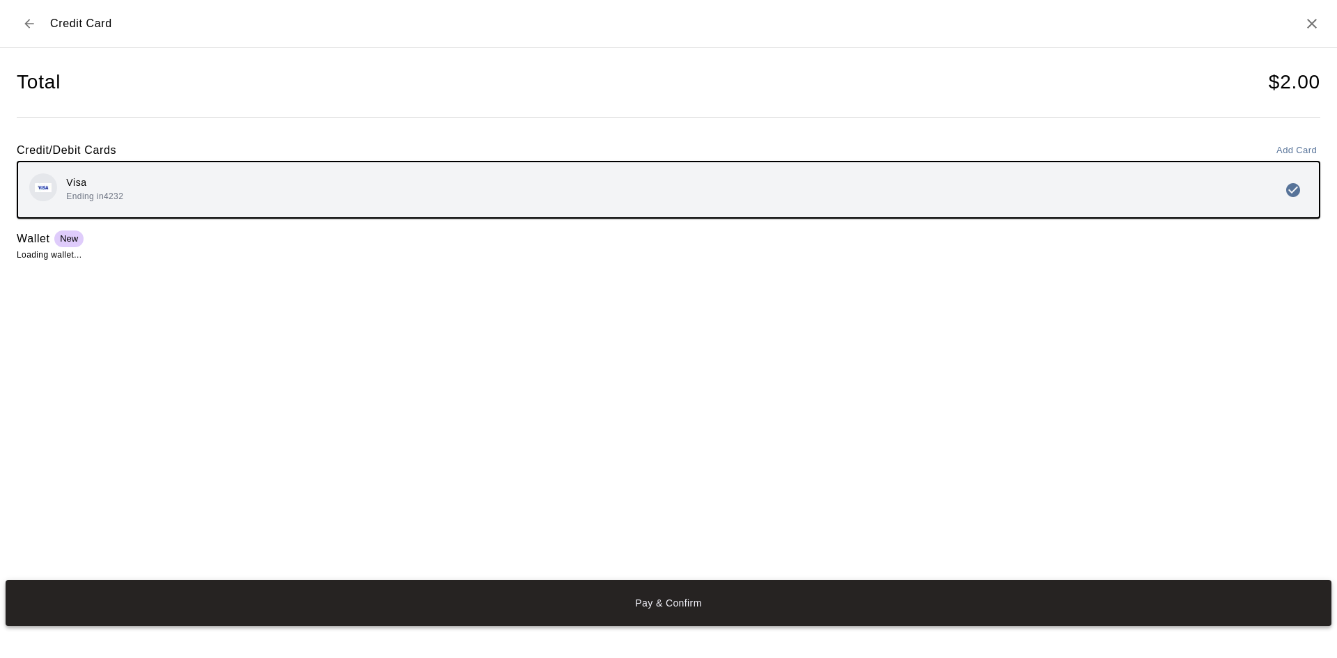
click at [798, 618] on button "Pay & Confirm" at bounding box center [669, 603] width 1326 height 46
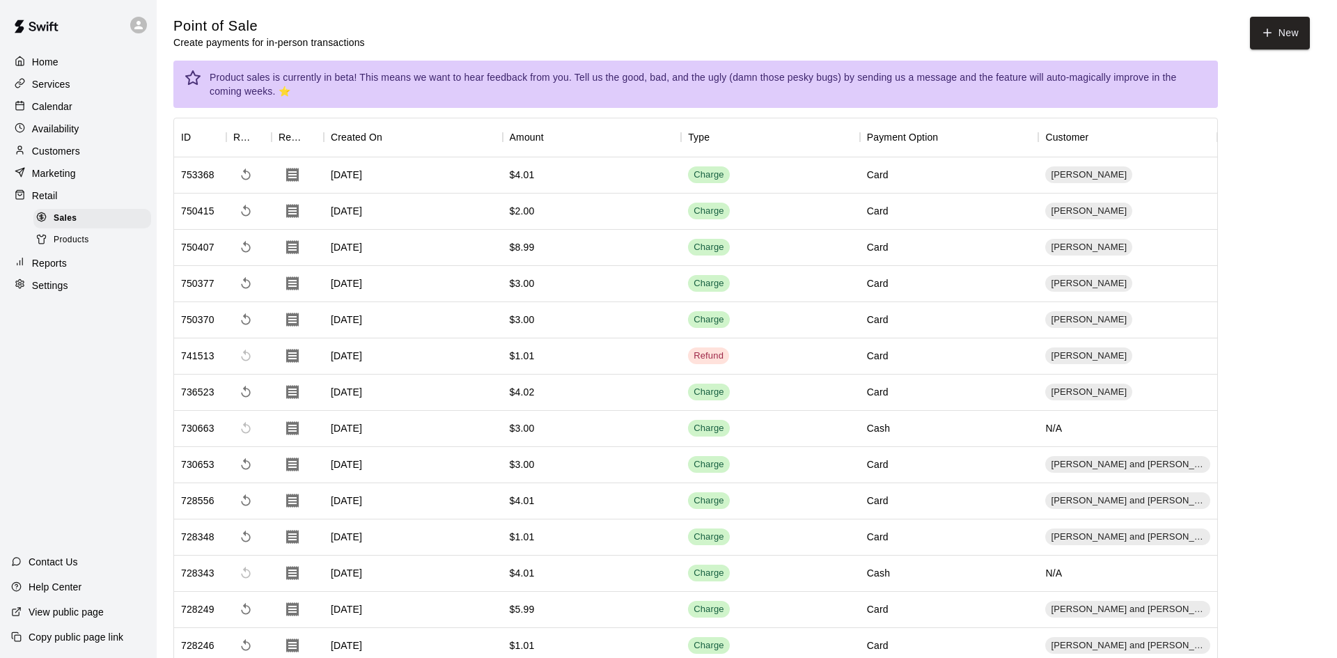
click at [66, 109] on div "Checkout completed An email receipt has been sent to [EMAIL_ADDRESS][DOMAIN_NAM…" at bounding box center [669, 83] width 1304 height 84
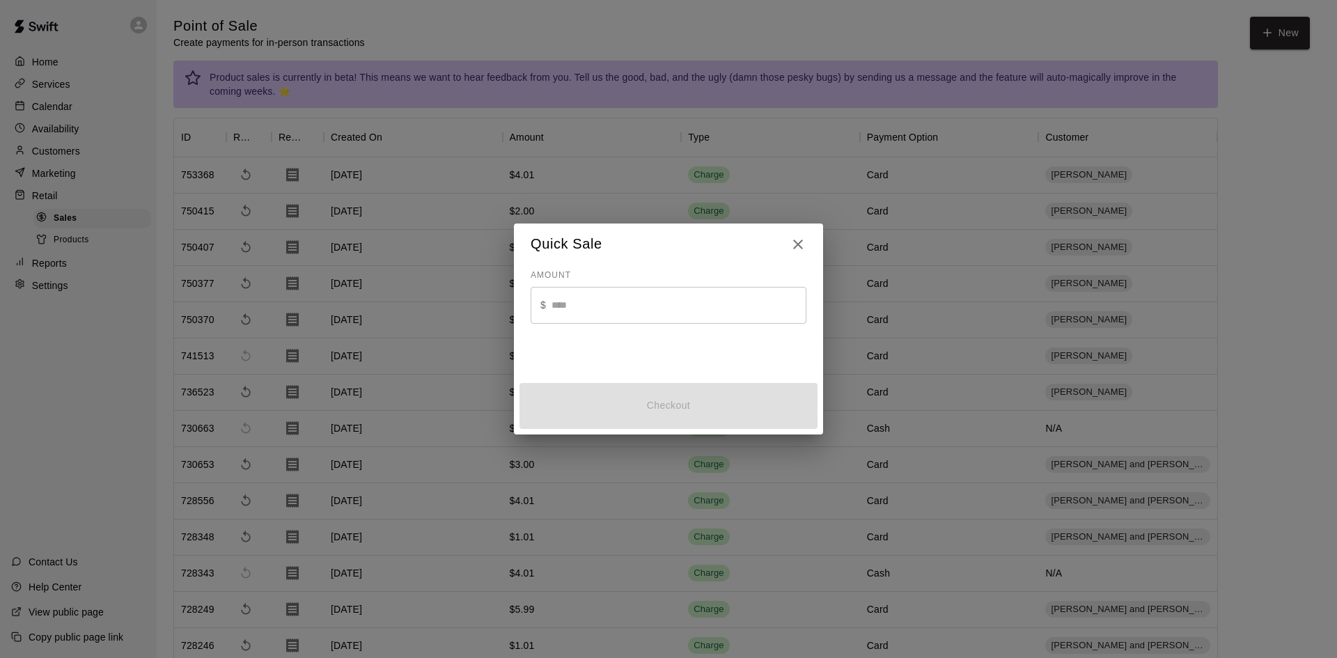
click at [802, 230] on div "Charge" at bounding box center [770, 212] width 179 height 36
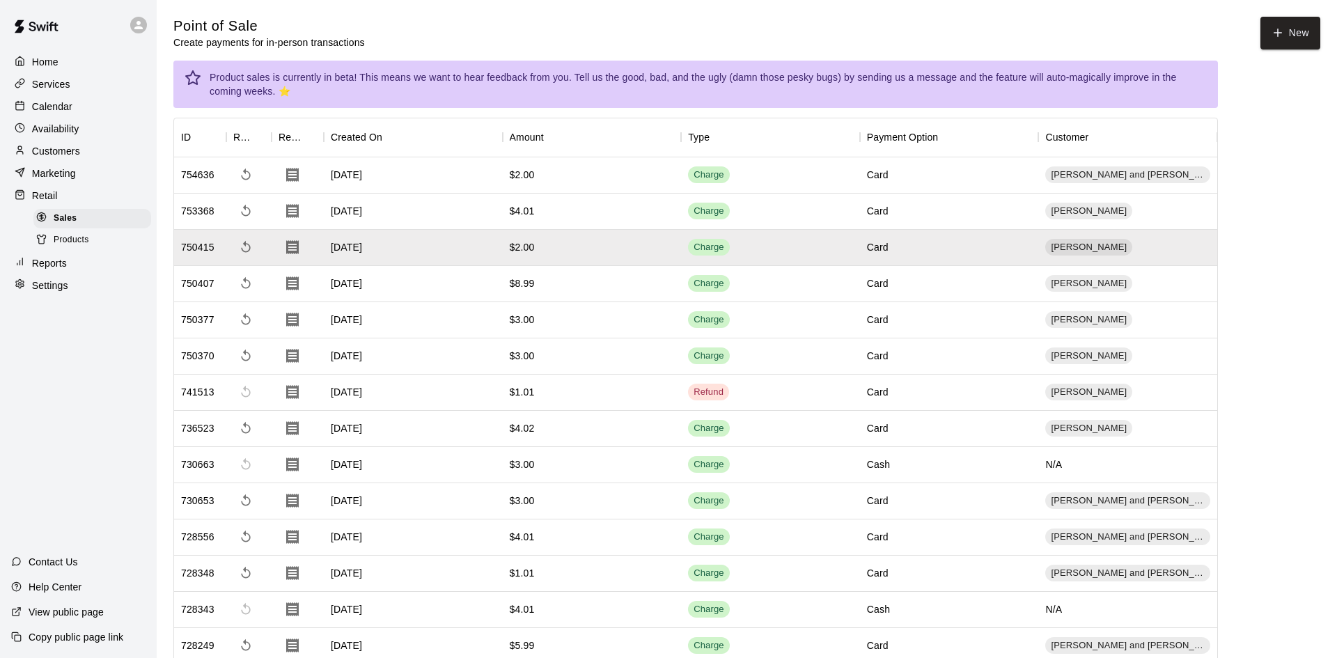
click at [795, 244] on div "Charge" at bounding box center [770, 248] width 179 height 36
click at [47, 105] on p "Calendar" at bounding box center [52, 107] width 40 height 14
click at [39, 107] on p "Calendar" at bounding box center [52, 107] width 40 height 14
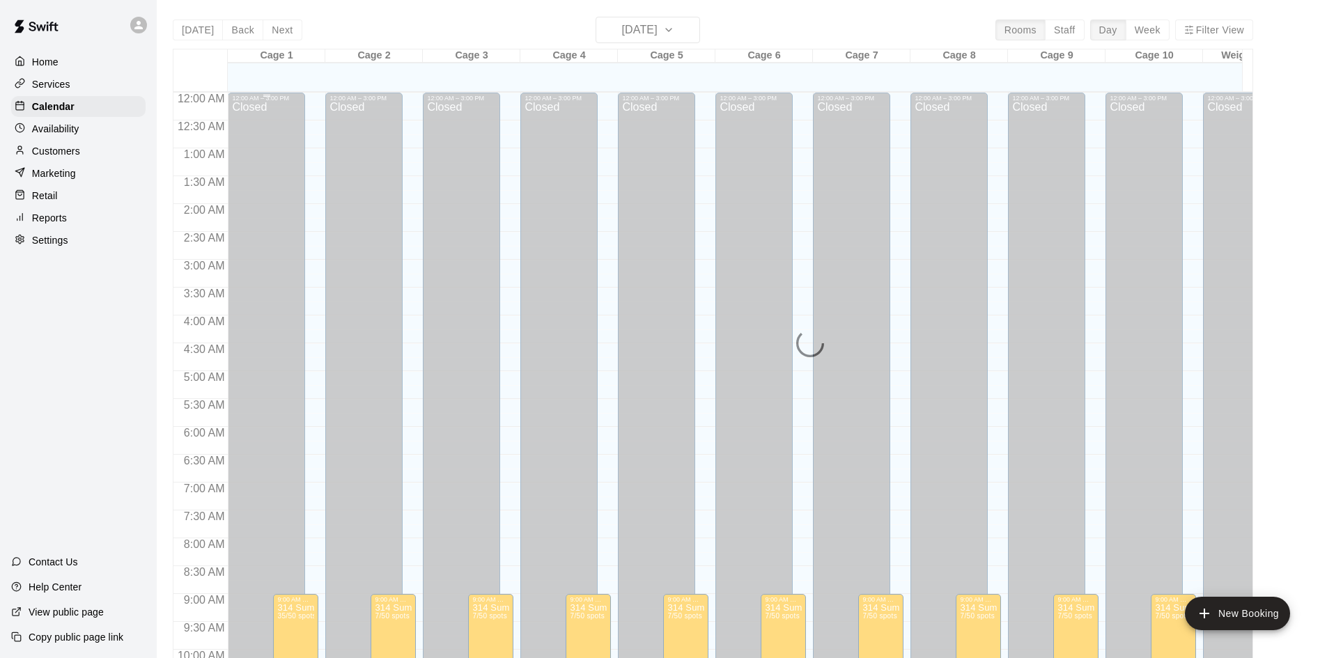
scroll to position [714, 0]
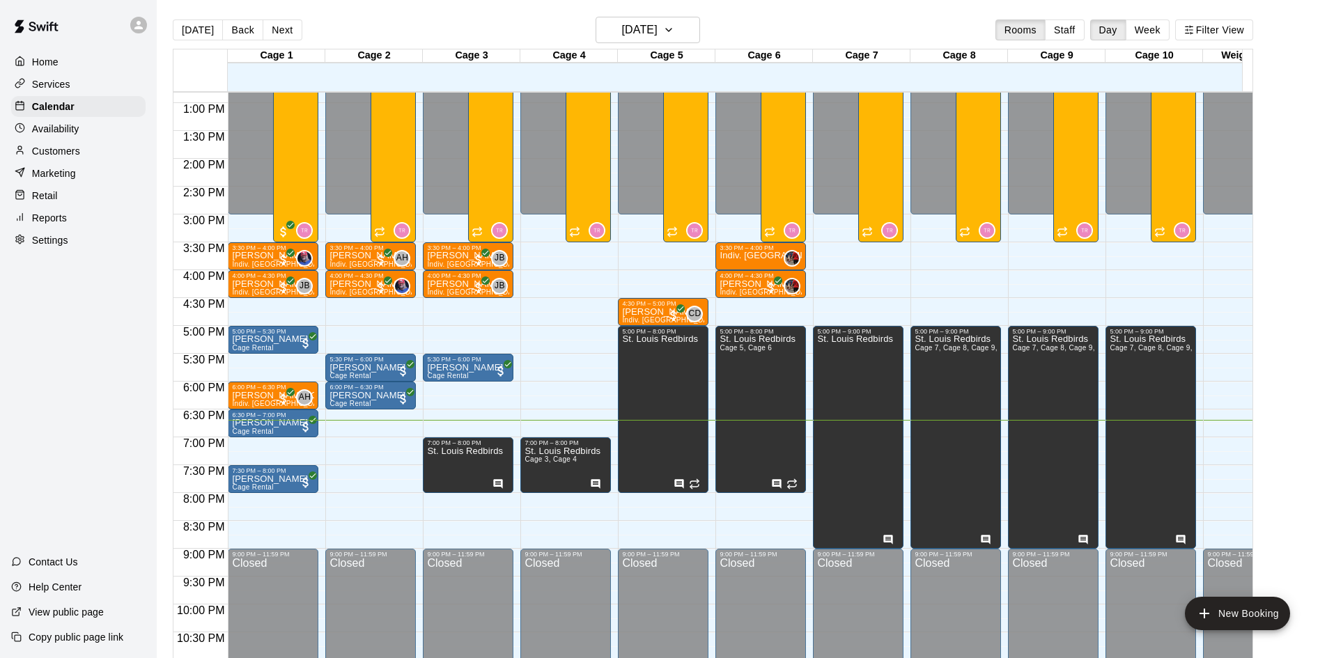
click at [88, 198] on div "Retail" at bounding box center [78, 195] width 134 height 21
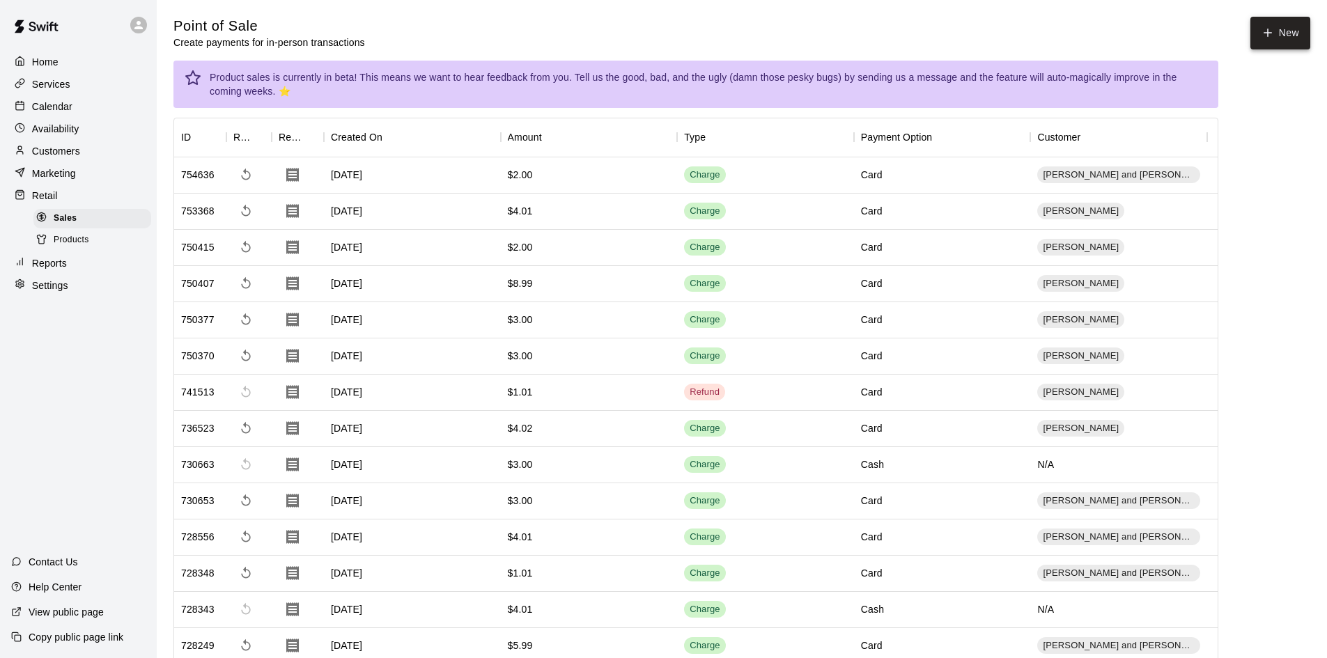
click at [1293, 33] on button "New" at bounding box center [1280, 33] width 60 height 33
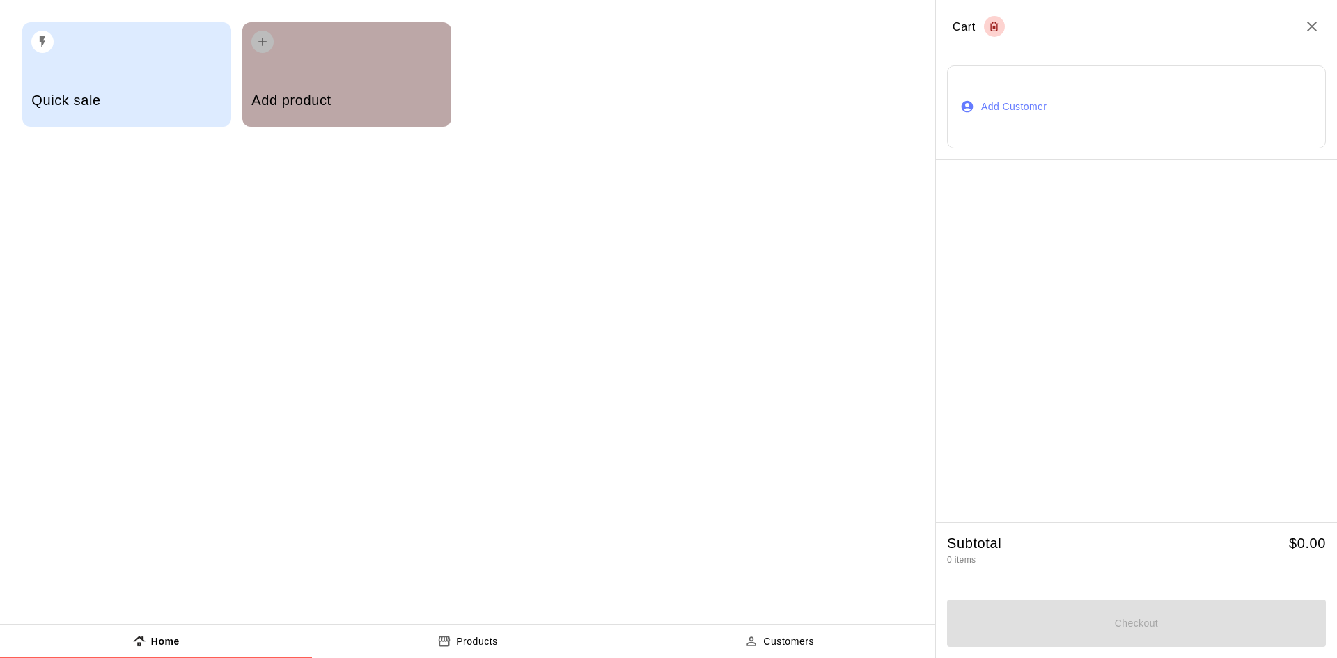
click at [285, 70] on div "Add product" at bounding box center [346, 74] width 209 height 104
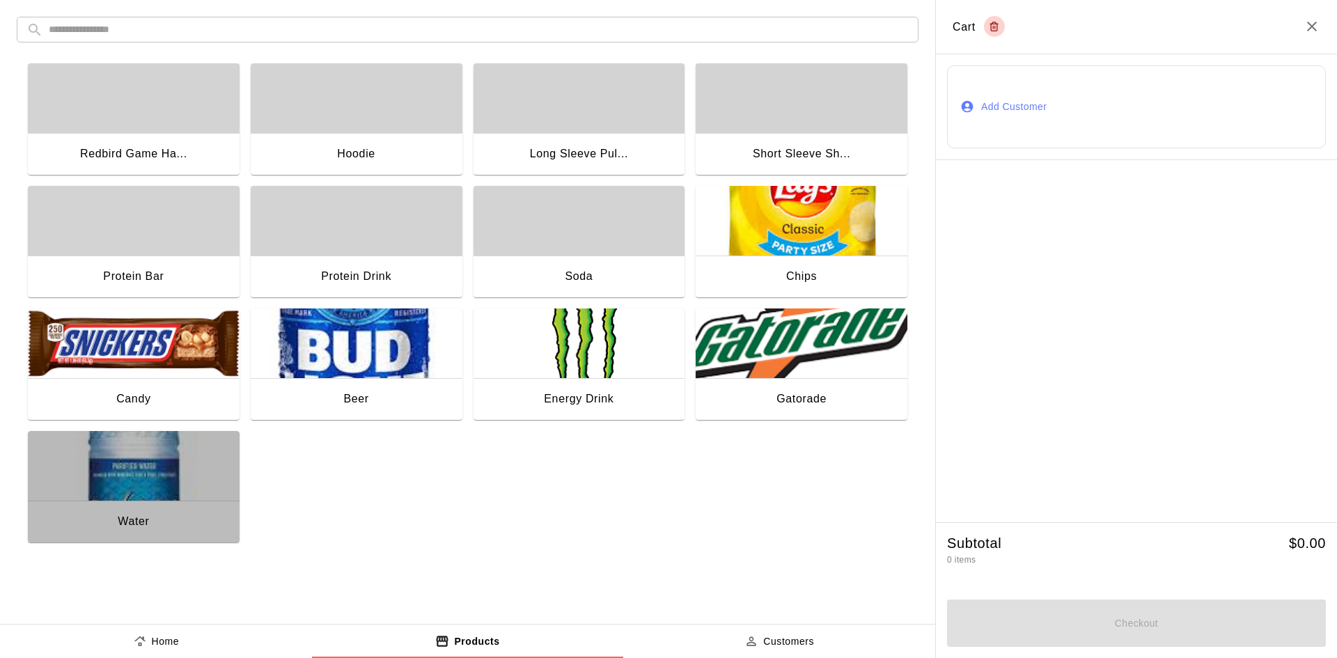
click at [170, 478] on img "button" at bounding box center [134, 466] width 212 height 70
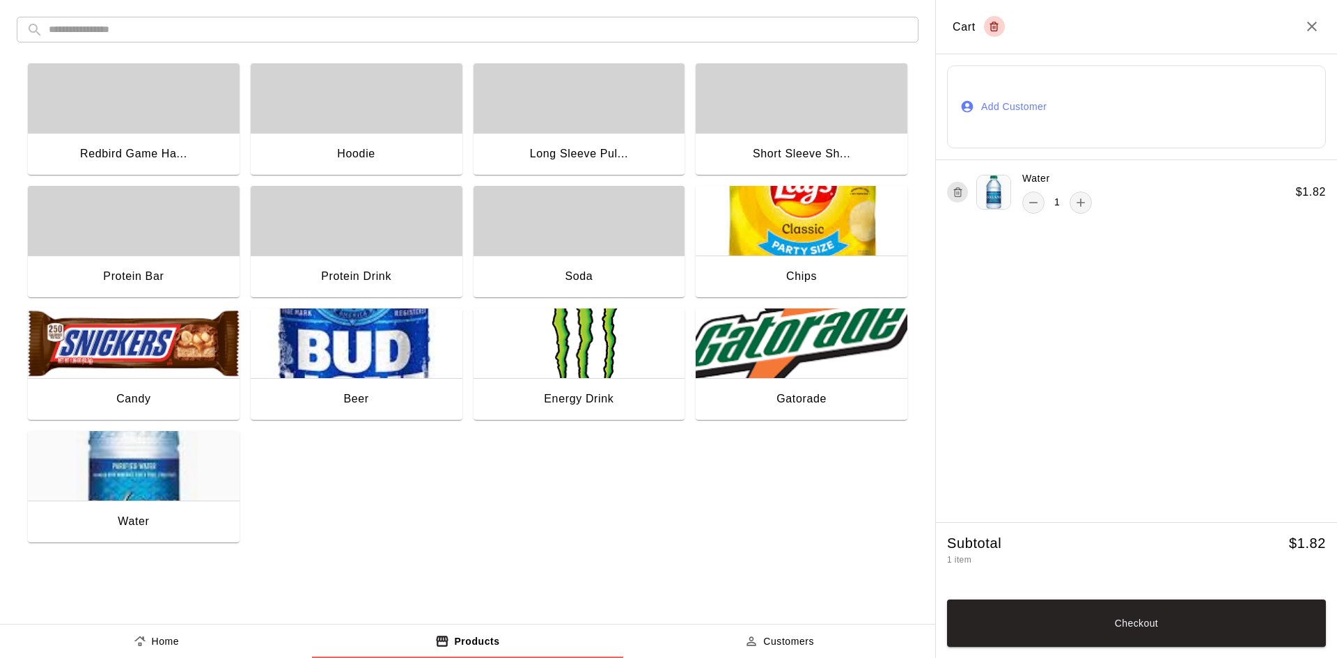
click at [170, 478] on img "button" at bounding box center [134, 466] width 212 height 70
click at [1105, 105] on button "Add Customer" at bounding box center [1136, 106] width 379 height 83
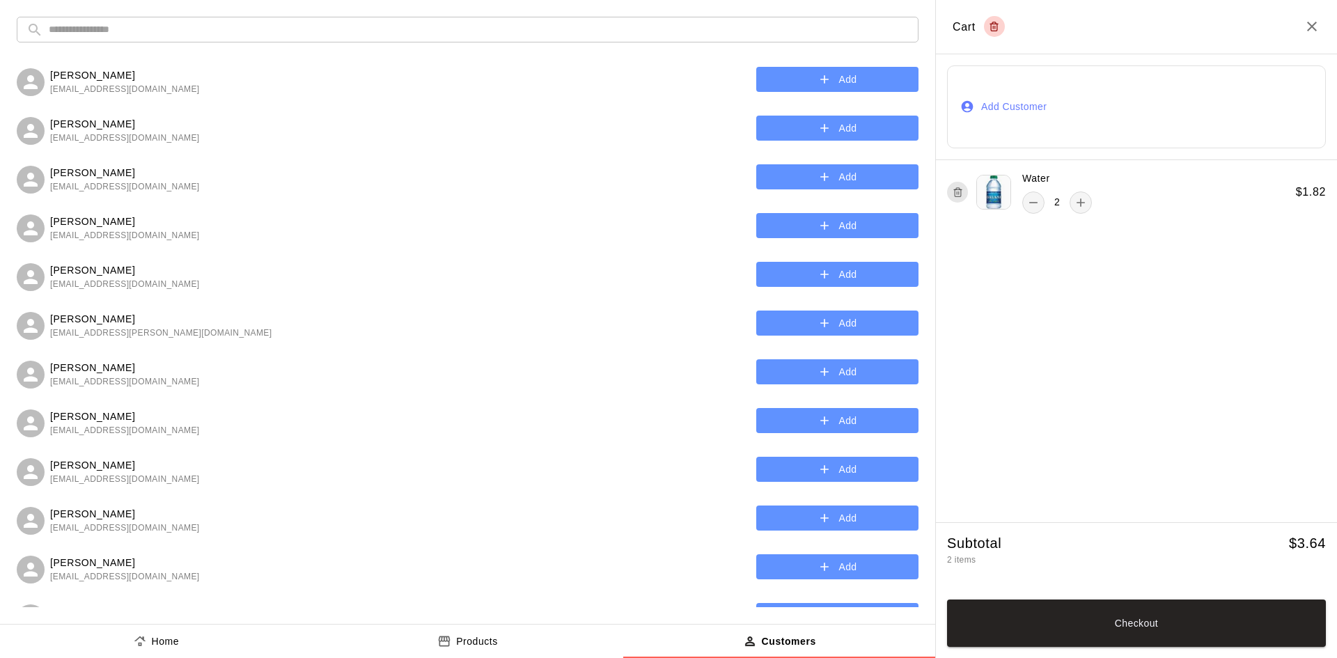
click at [453, 29] on input "text" at bounding box center [479, 30] width 860 height 26
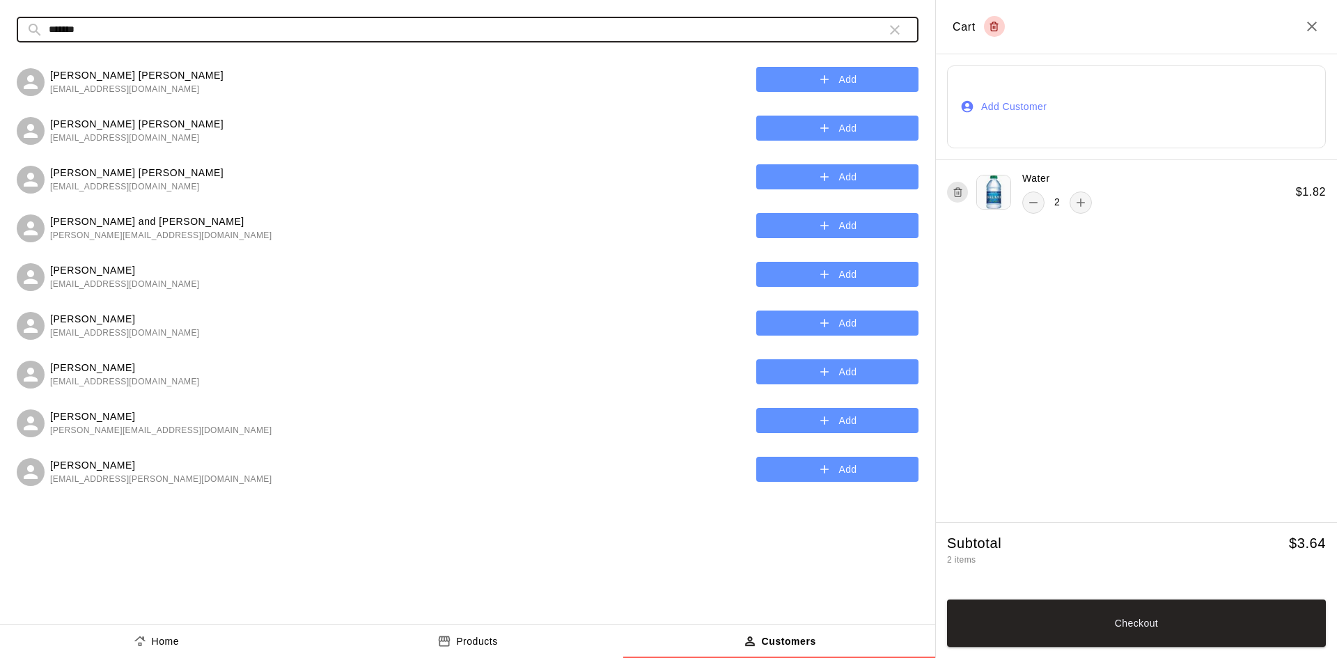
type input "**********"
click at [867, 221] on button "Add" at bounding box center [837, 226] width 162 height 26
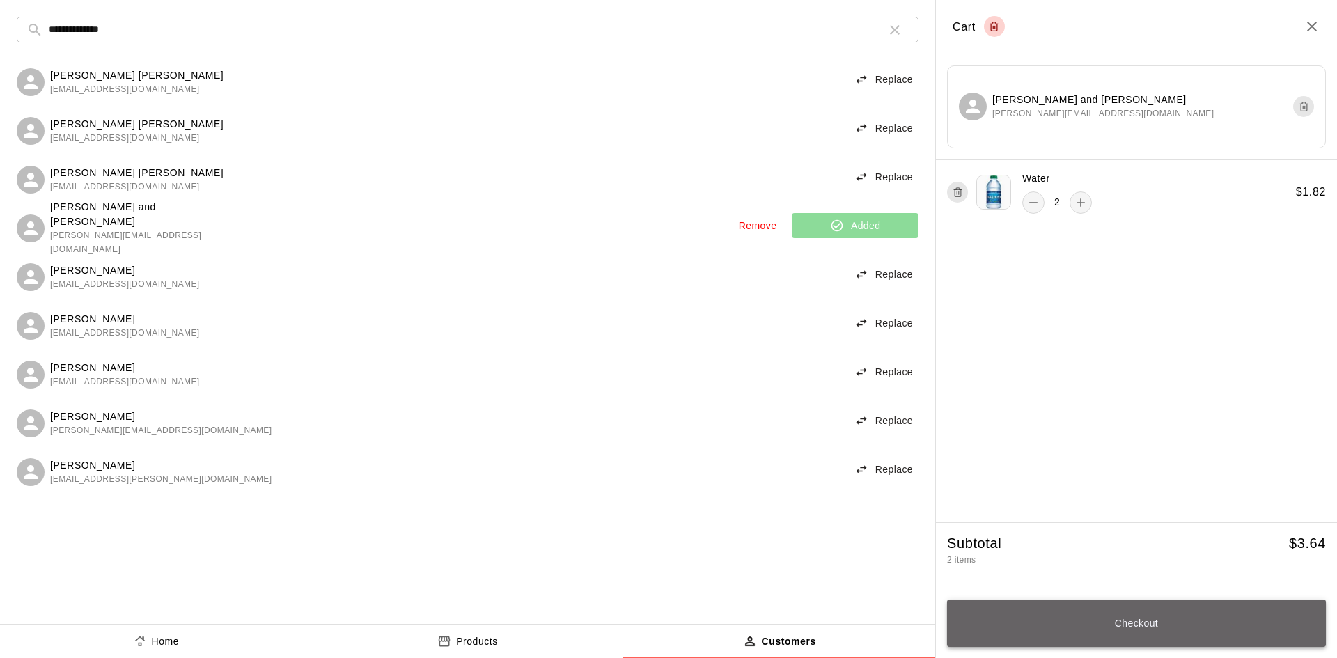
click at [1166, 618] on button "Checkout" at bounding box center [1136, 623] width 379 height 47
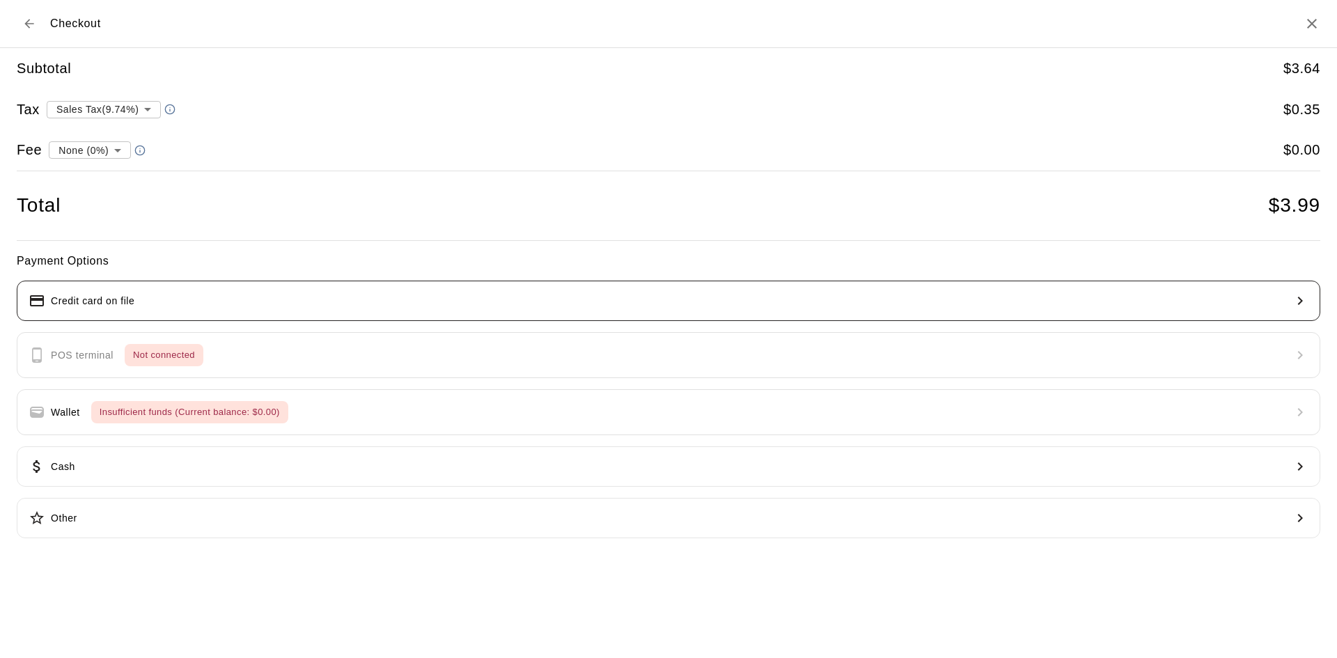
click at [286, 313] on button "Credit card on file" at bounding box center [669, 301] width 1304 height 40
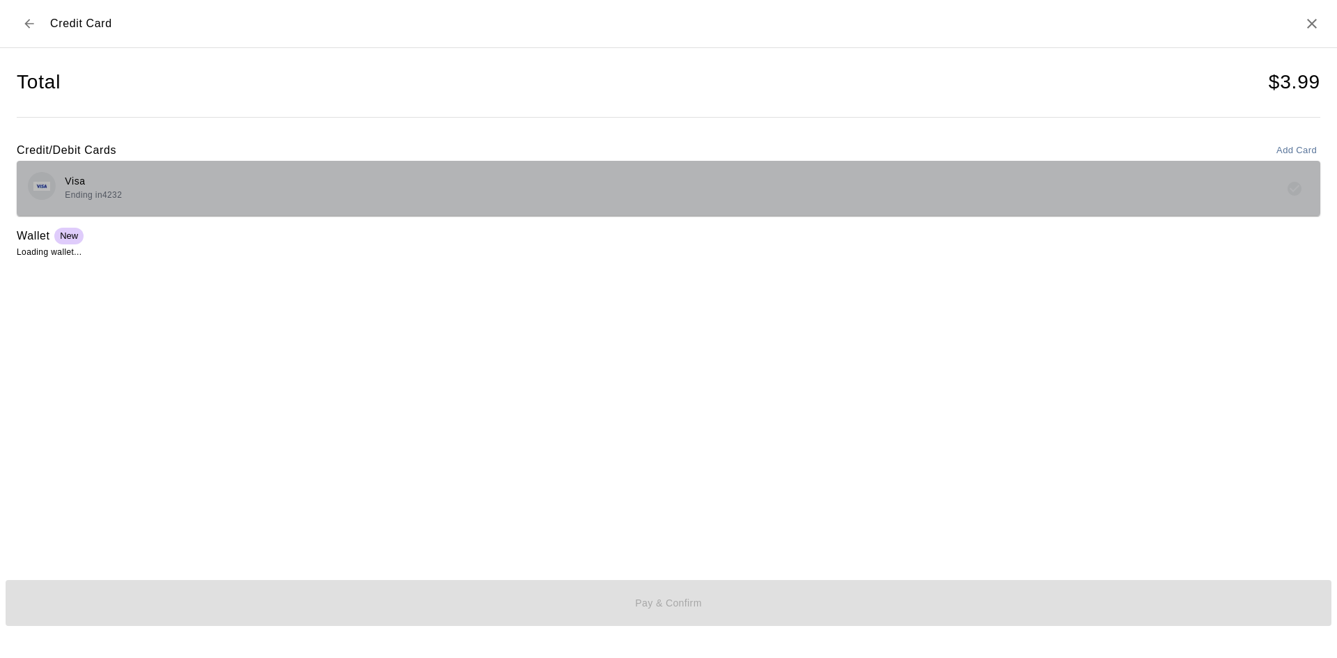
click at [256, 197] on div "Visa Ending in 4232" at bounding box center [668, 188] width 1281 height 33
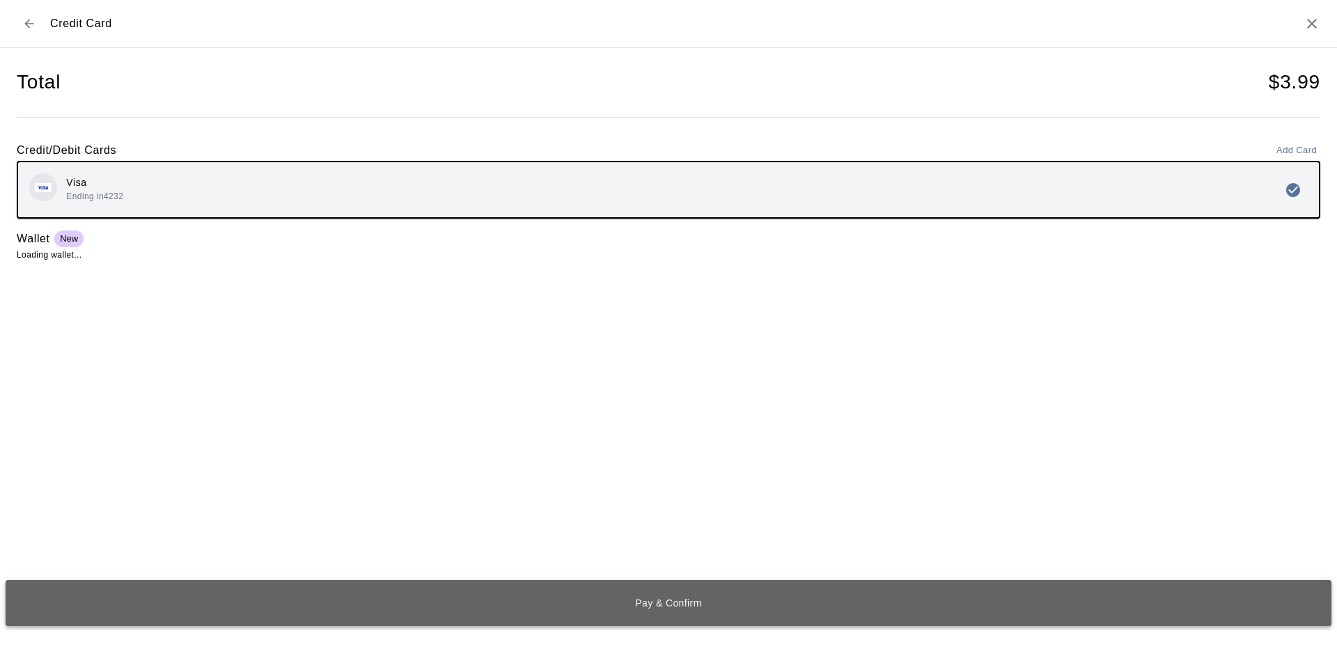
click at [735, 601] on button "Pay & Confirm" at bounding box center [669, 603] width 1326 height 46
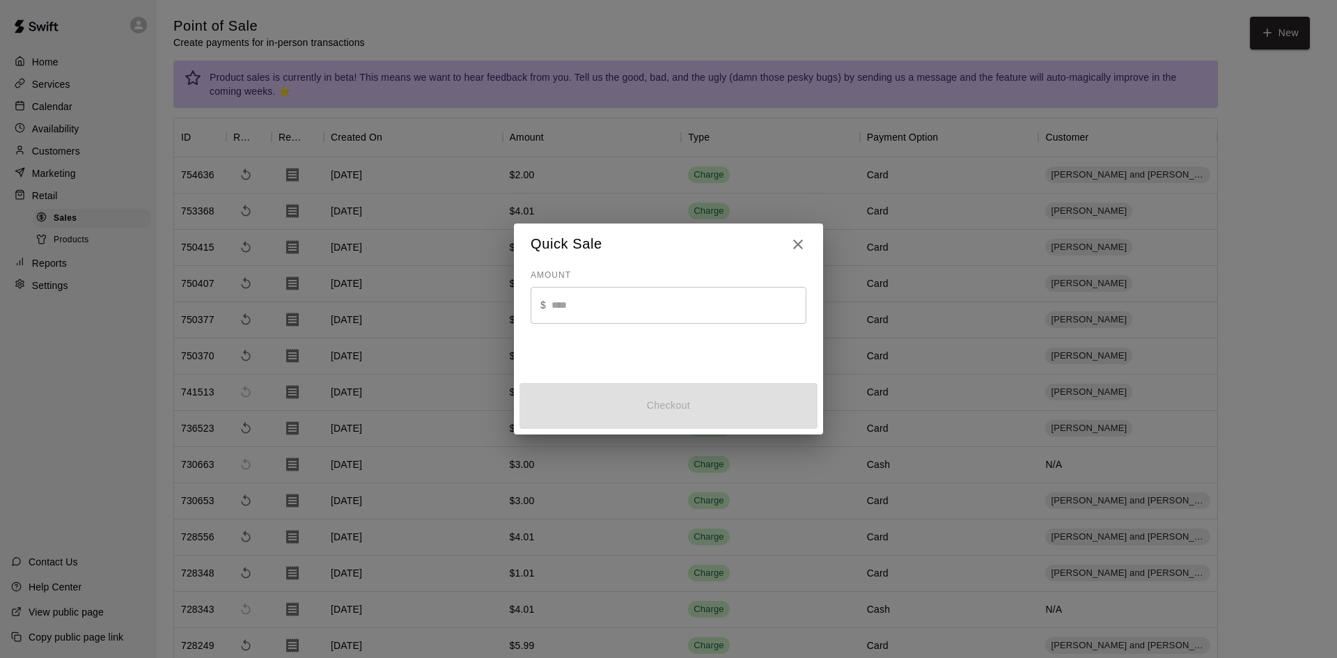
click at [802, 230] on div "Charge" at bounding box center [770, 212] width 179 height 36
click at [798, 230] on div "Charge" at bounding box center [770, 212] width 179 height 36
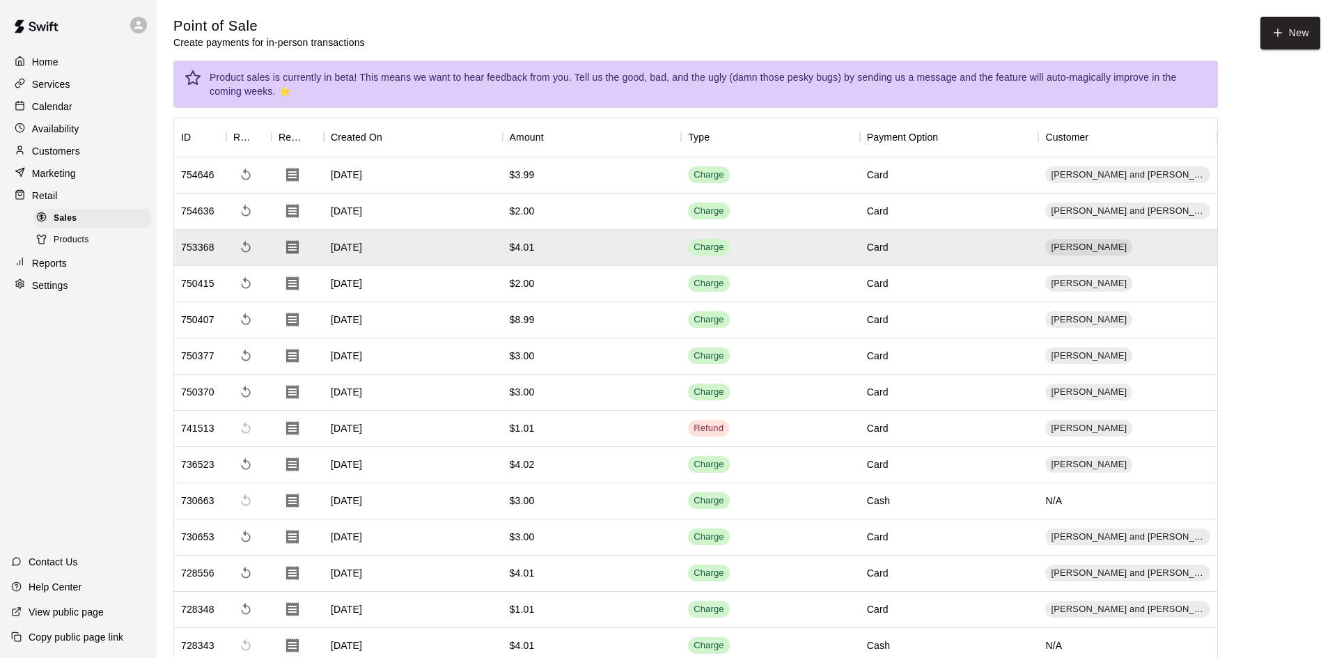
drag, startPoint x: 800, startPoint y: 246, endPoint x: 51, endPoint y: 111, distance: 761.3
click at [800, 246] on div "Charge" at bounding box center [770, 248] width 179 height 36
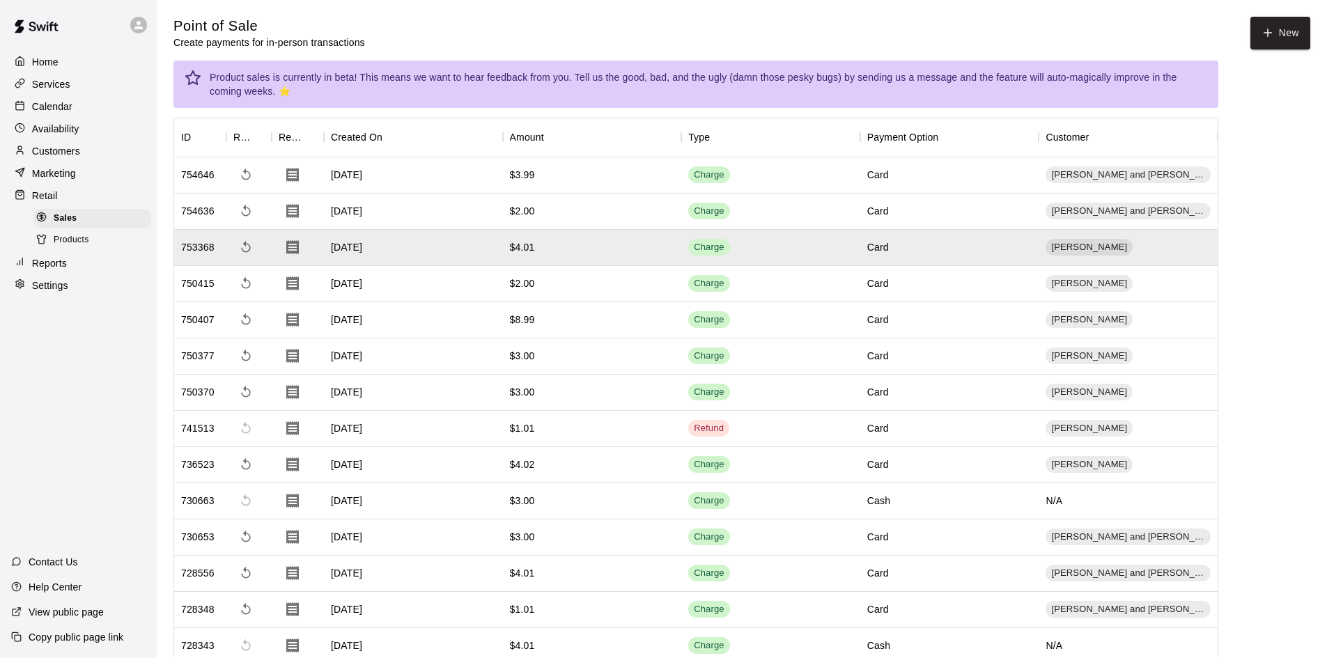
click at [63, 103] on p "Calendar" at bounding box center [52, 107] width 40 height 14
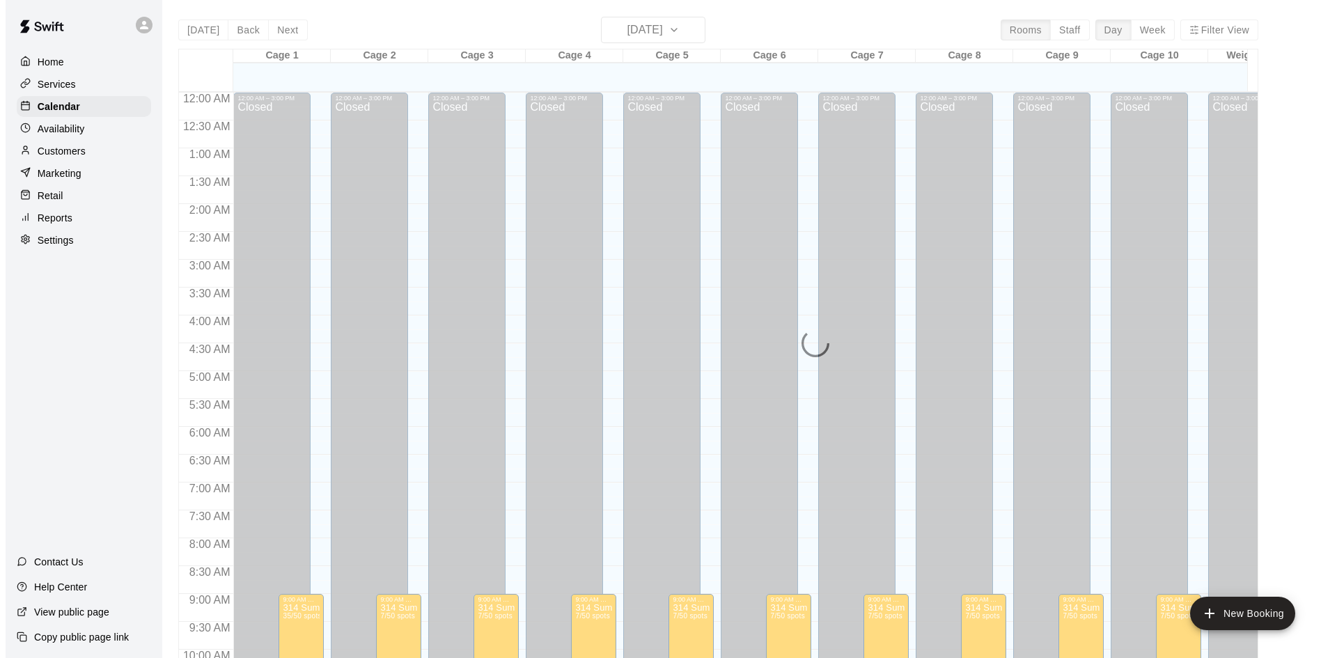
scroll to position [714, 0]
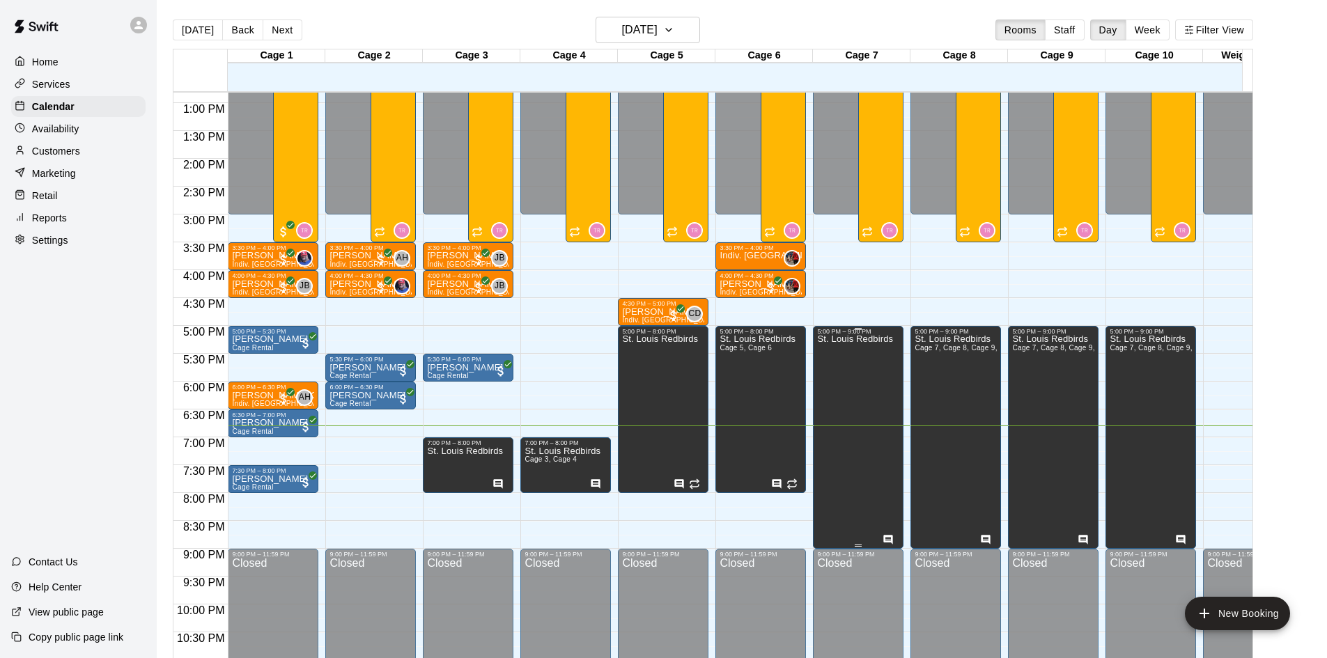
click at [868, 444] on div "St. Louis Redbirds" at bounding box center [855, 664] width 76 height 658
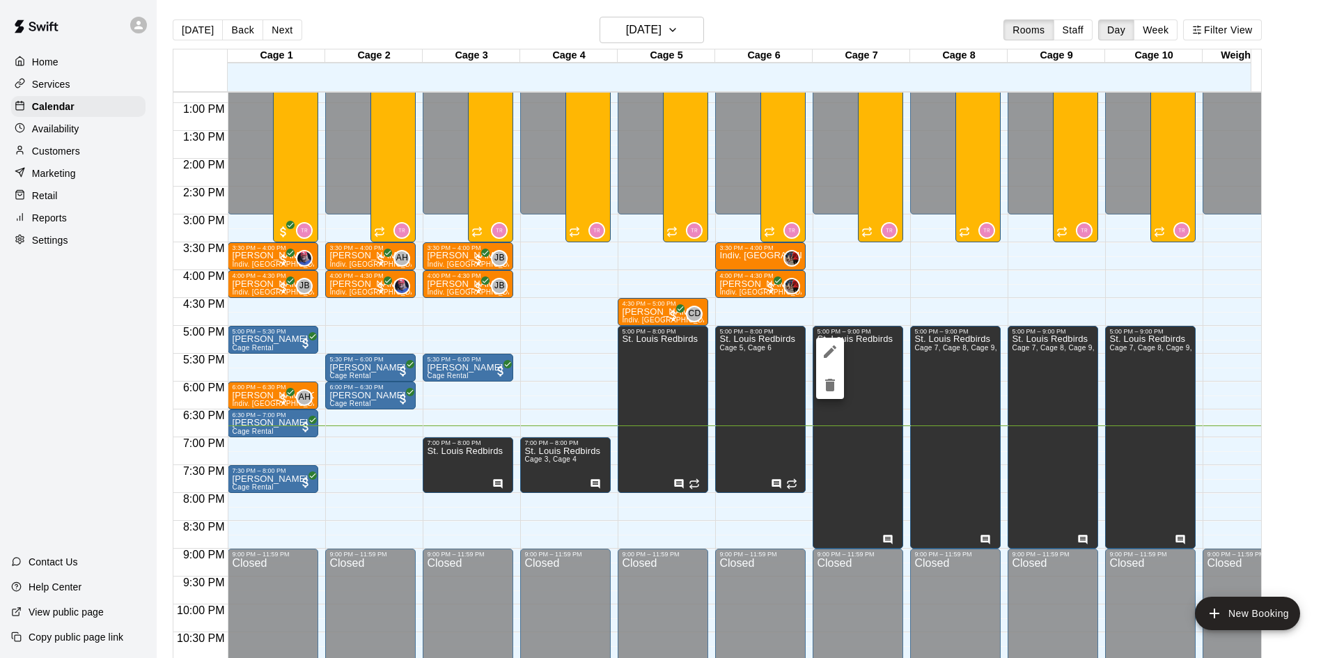
click at [825, 354] on icon "edit" at bounding box center [830, 351] width 17 height 17
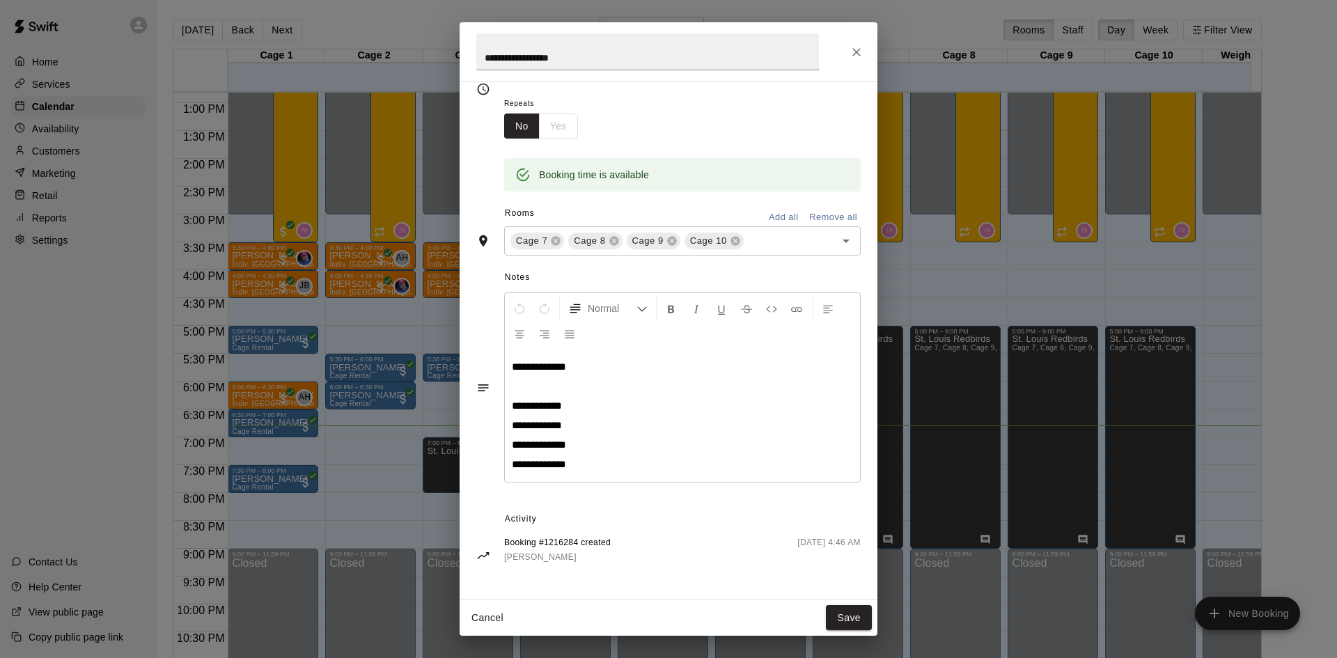
scroll to position [144, 0]
click at [856, 49] on icon "Close" at bounding box center [857, 52] width 14 height 14
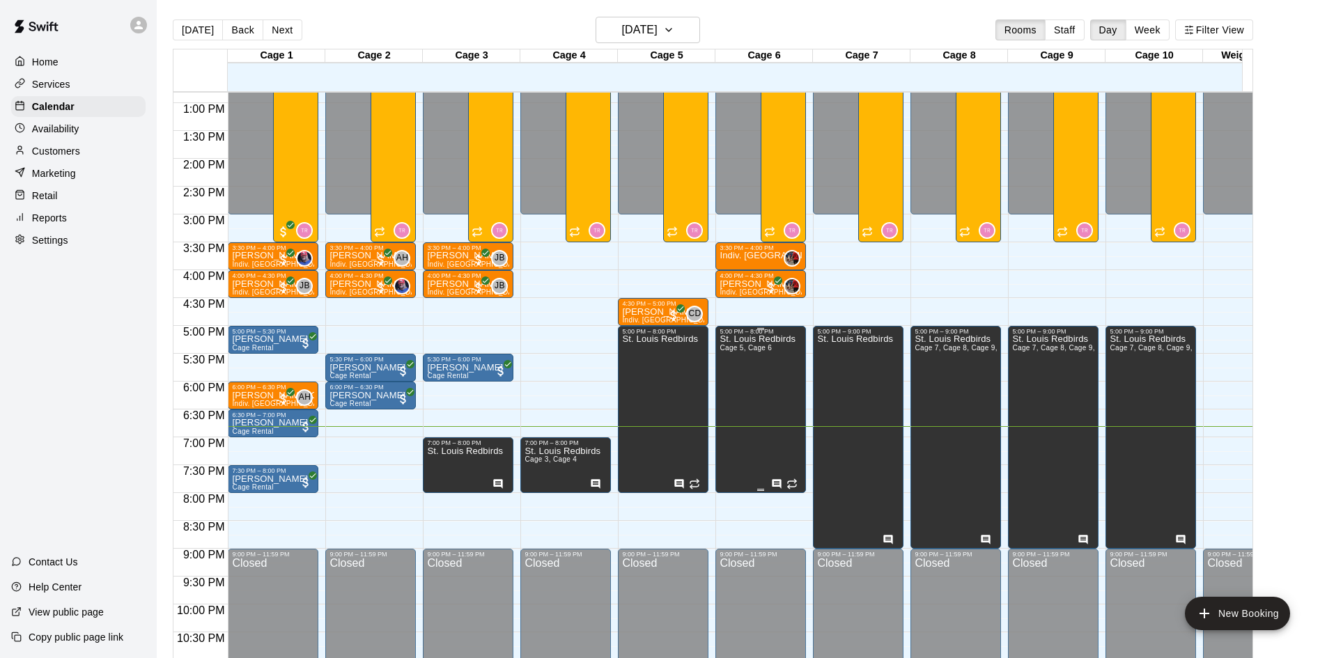
click at [748, 441] on div "St. Louis Redbirds Cage 5, Cage 6" at bounding box center [757, 664] width 76 height 658
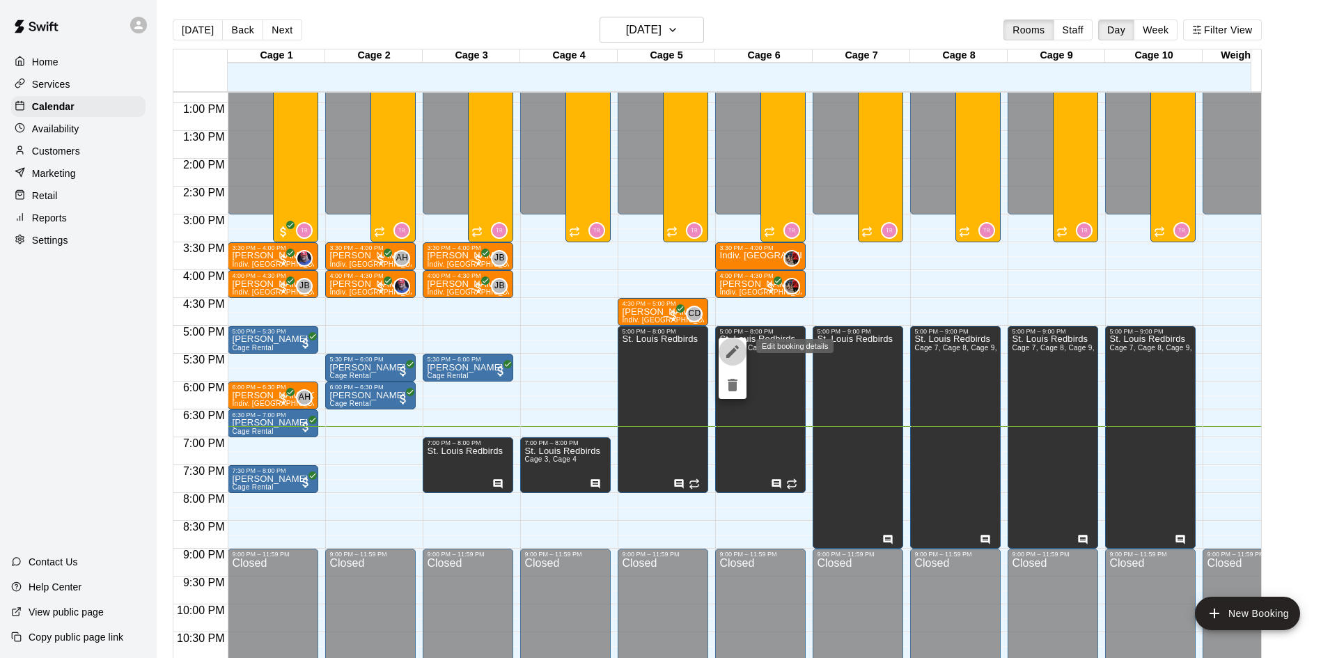
click at [737, 354] on icon "edit" at bounding box center [732, 351] width 17 height 17
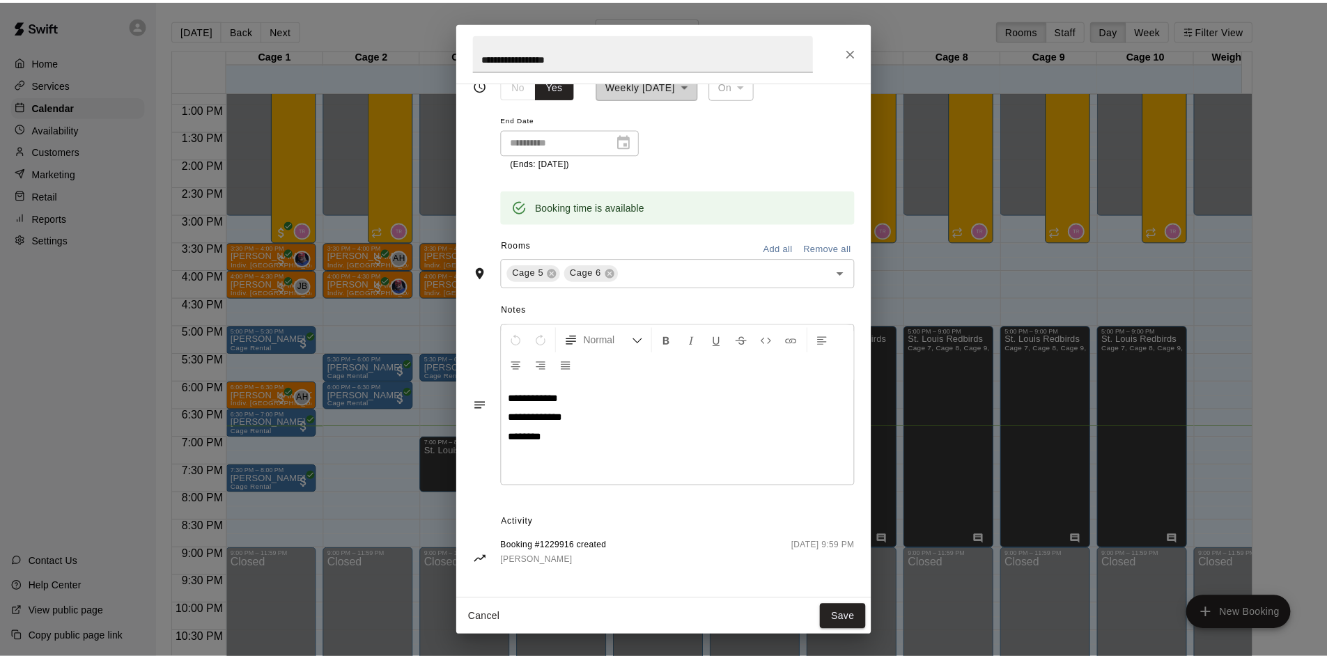
scroll to position [188, 0]
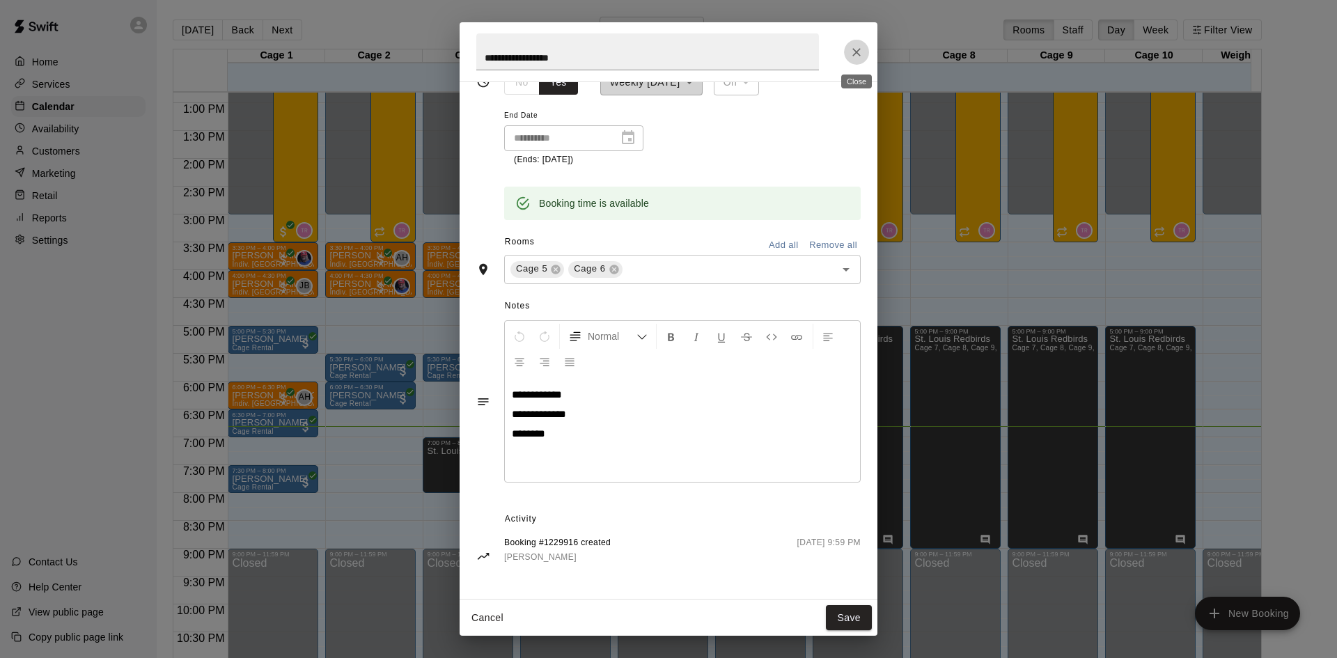
click at [859, 45] on icon "Close" at bounding box center [857, 52] width 14 height 14
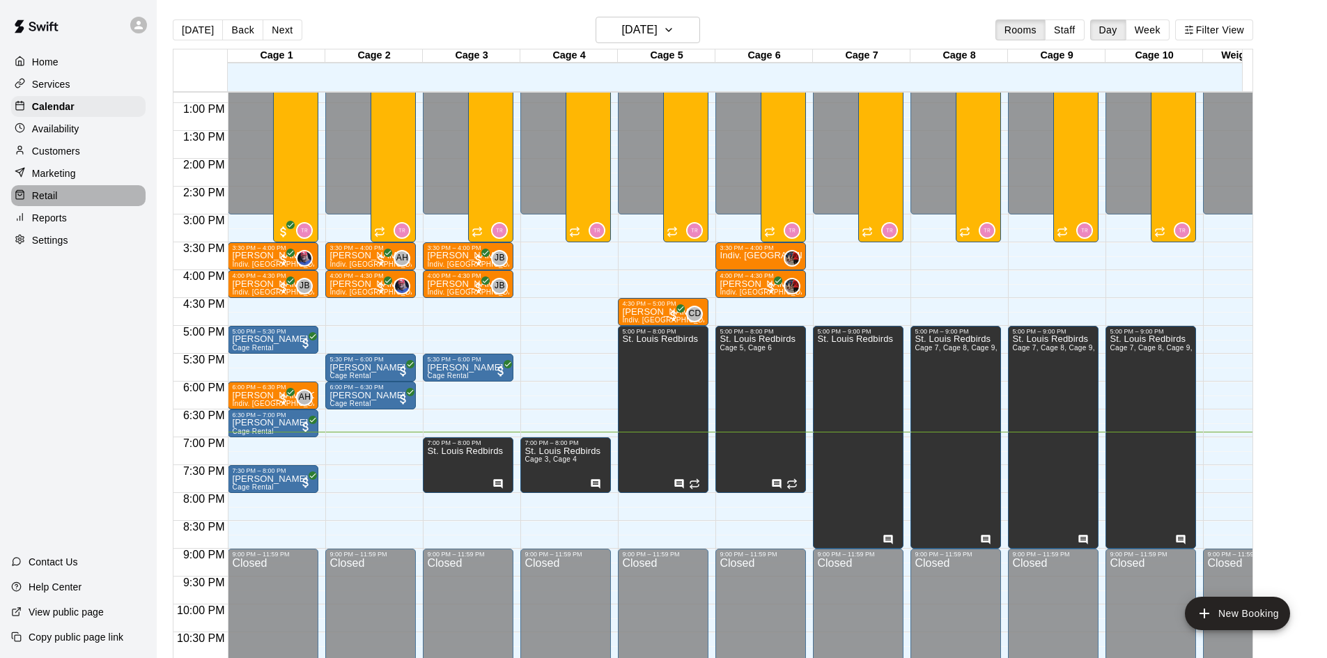
click at [50, 203] on p "Retail" at bounding box center [45, 196] width 26 height 14
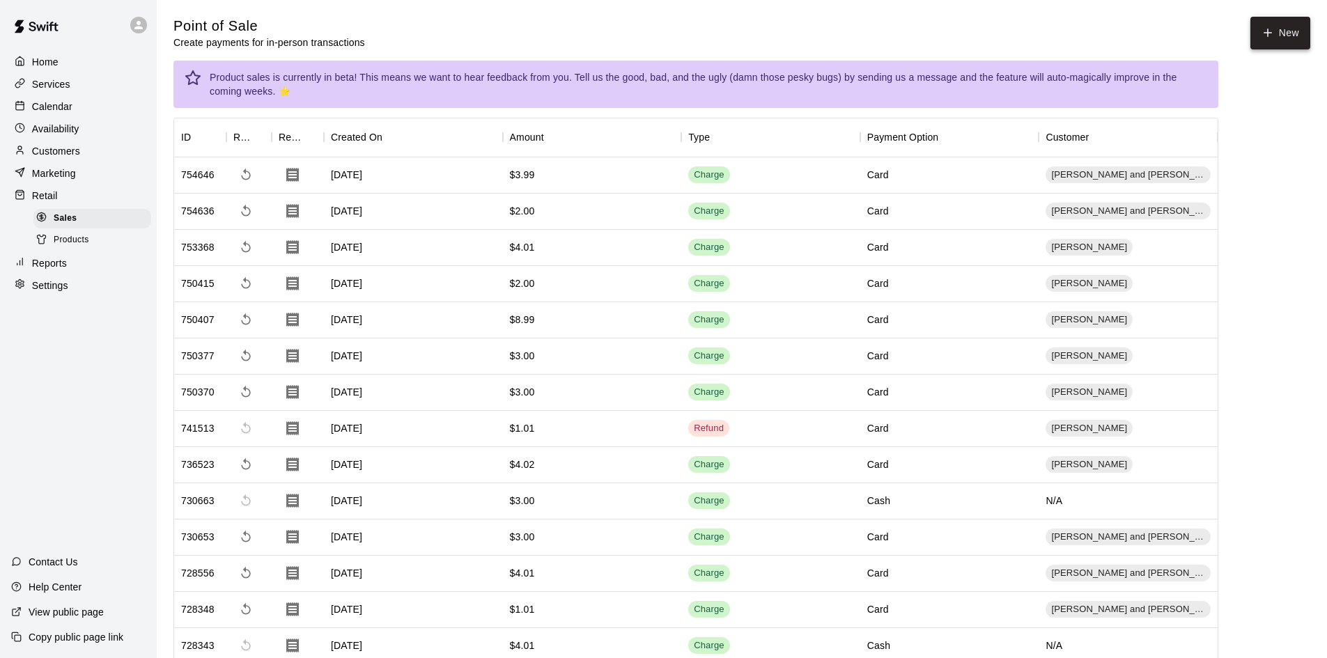
click at [1270, 29] on icon "button" at bounding box center [1267, 32] width 13 height 13
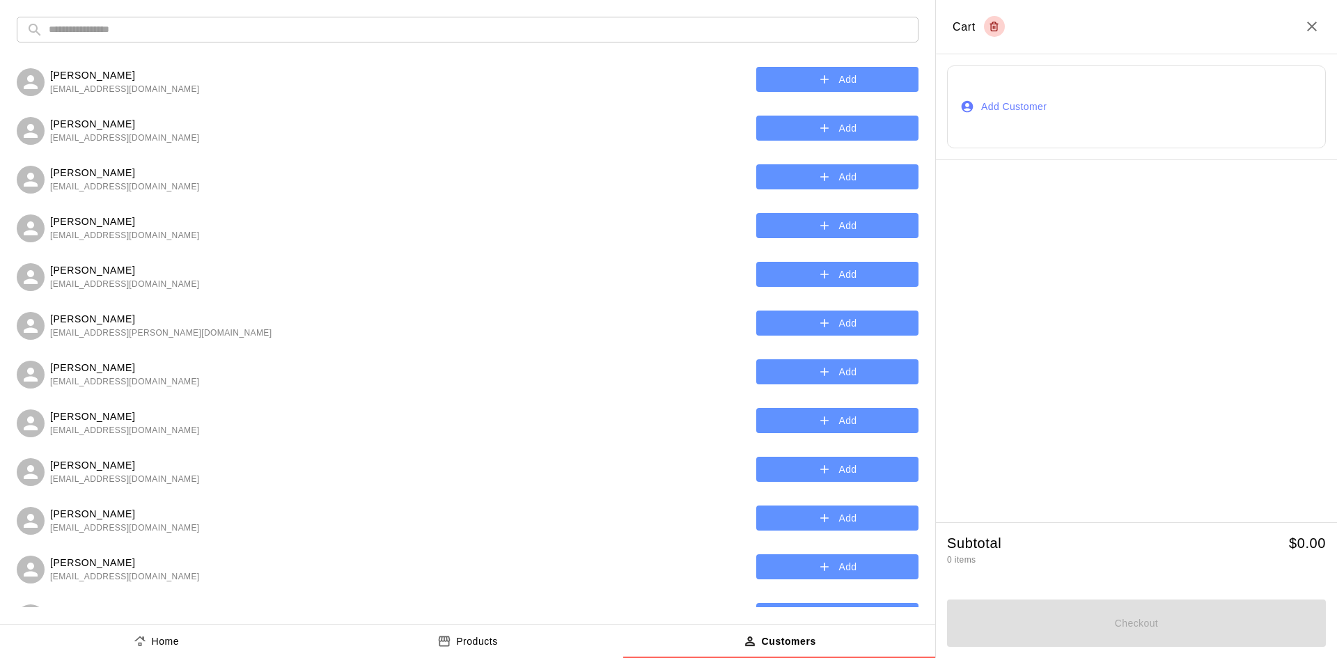
click at [459, 14] on div "​ ​ [PERSON_NAME] [PERSON_NAME][EMAIL_ADDRESS][DOMAIN_NAME] Add [PERSON_NAME] […" at bounding box center [467, 312] width 935 height 624
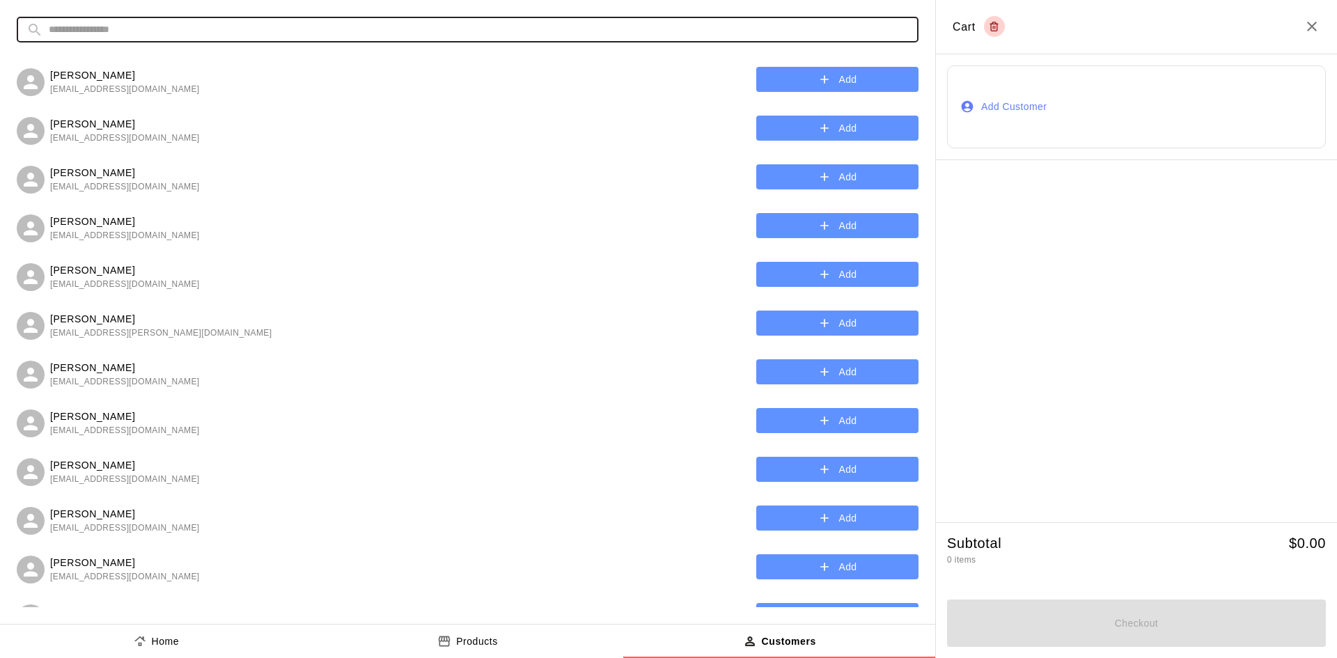
click at [458, 24] on input "text" at bounding box center [479, 30] width 860 height 26
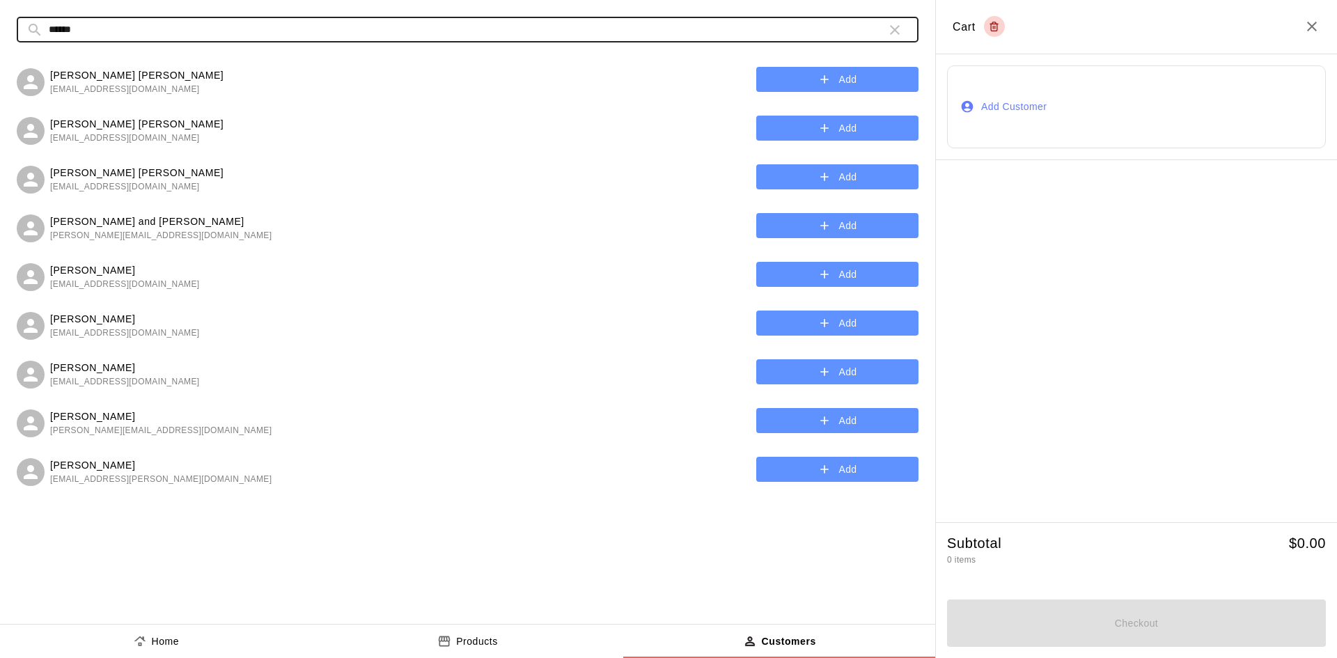
type input "******"
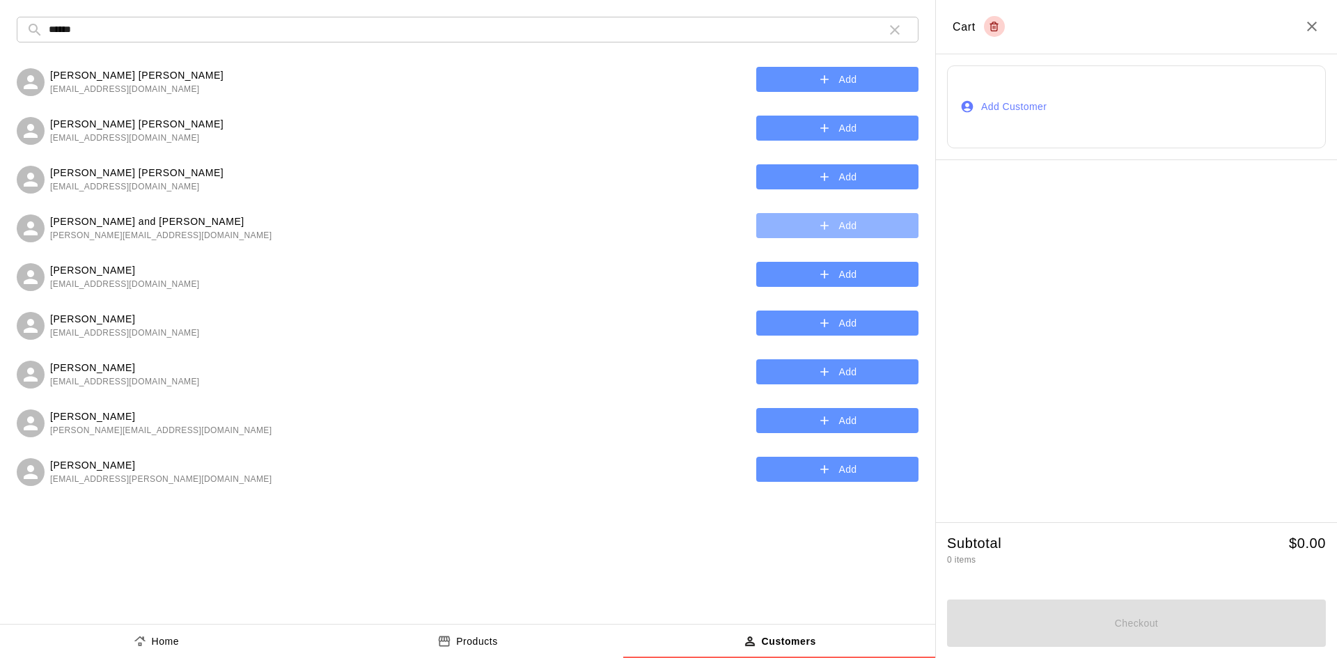
click at [905, 221] on button "Add" at bounding box center [837, 226] width 162 height 26
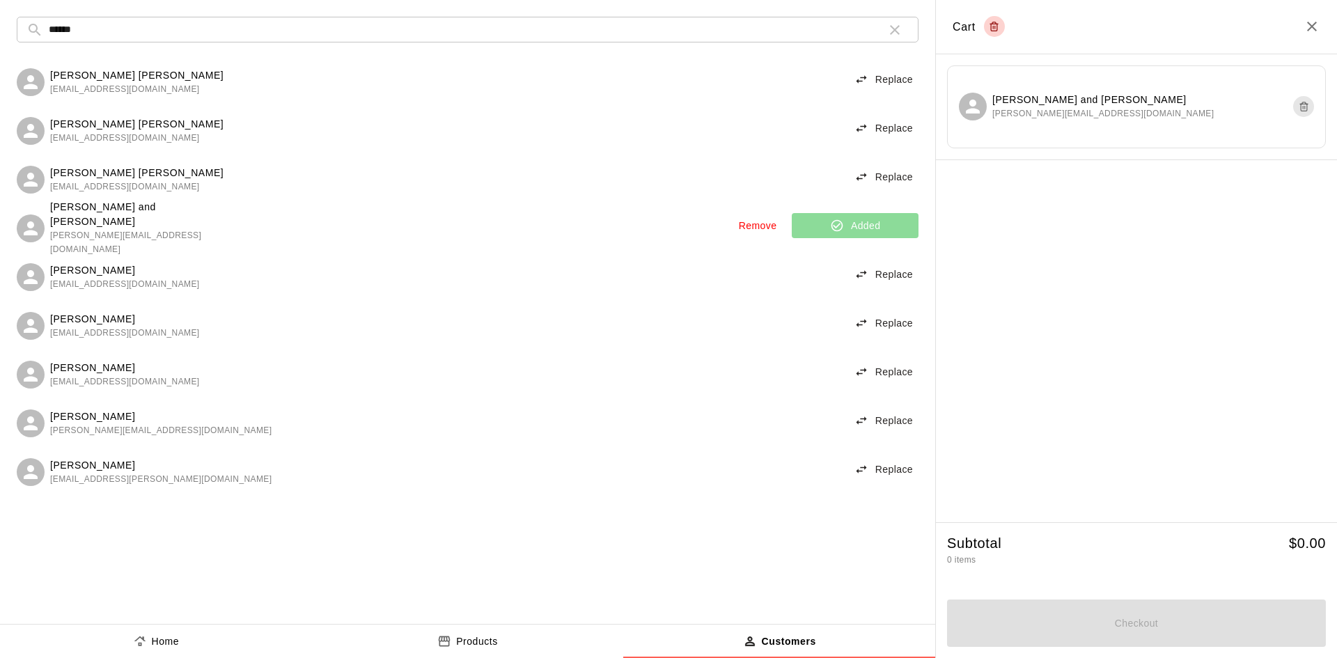
click at [461, 634] on p "Products" at bounding box center [477, 641] width 42 height 15
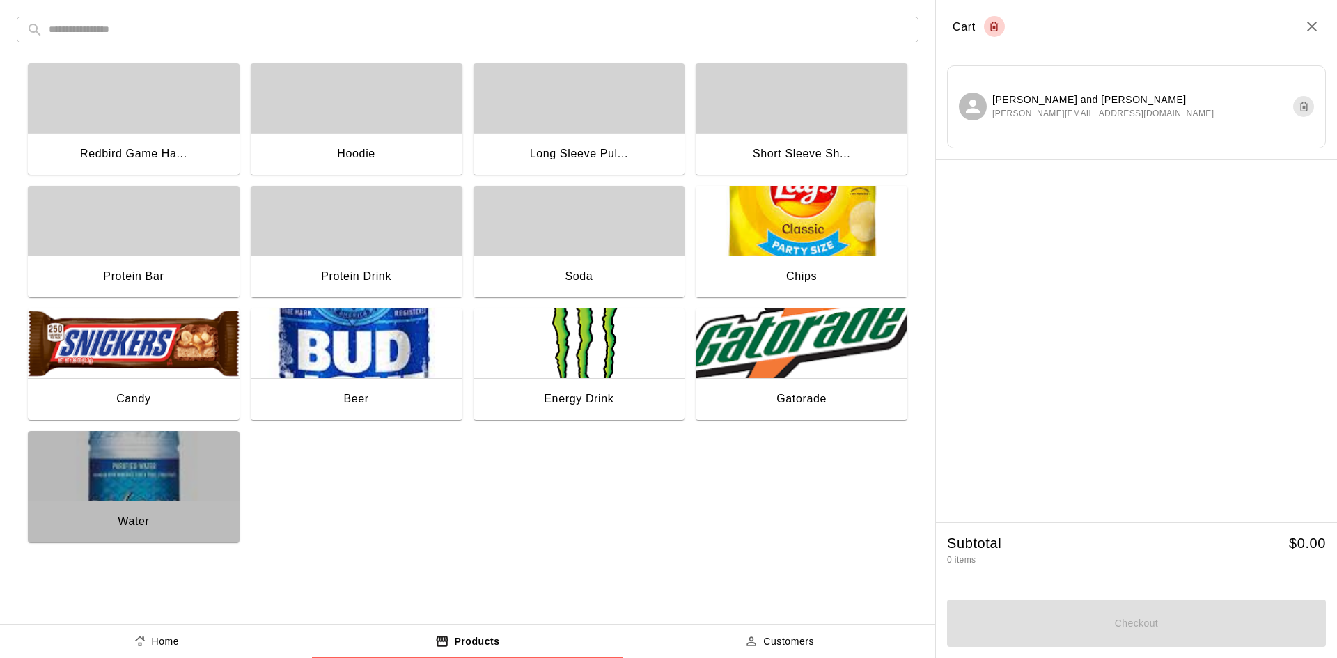
click at [169, 473] on img "button" at bounding box center [134, 466] width 212 height 70
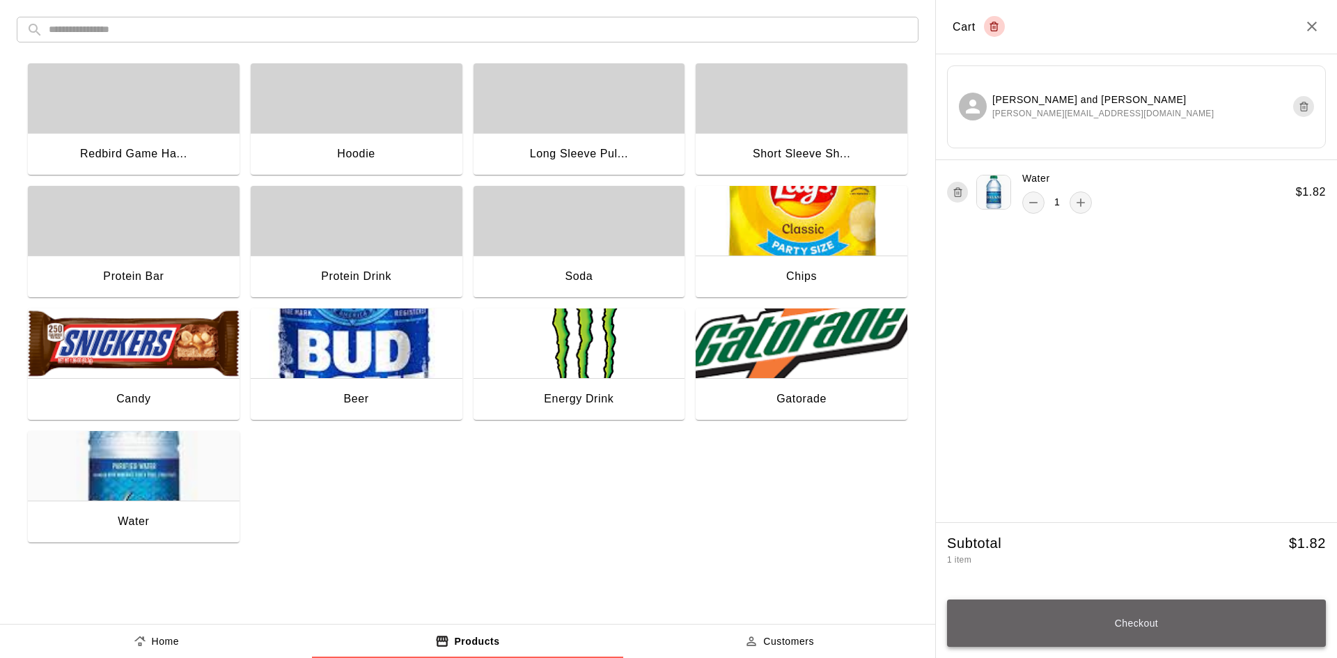
click at [1159, 625] on button "Checkout" at bounding box center [1136, 623] width 379 height 47
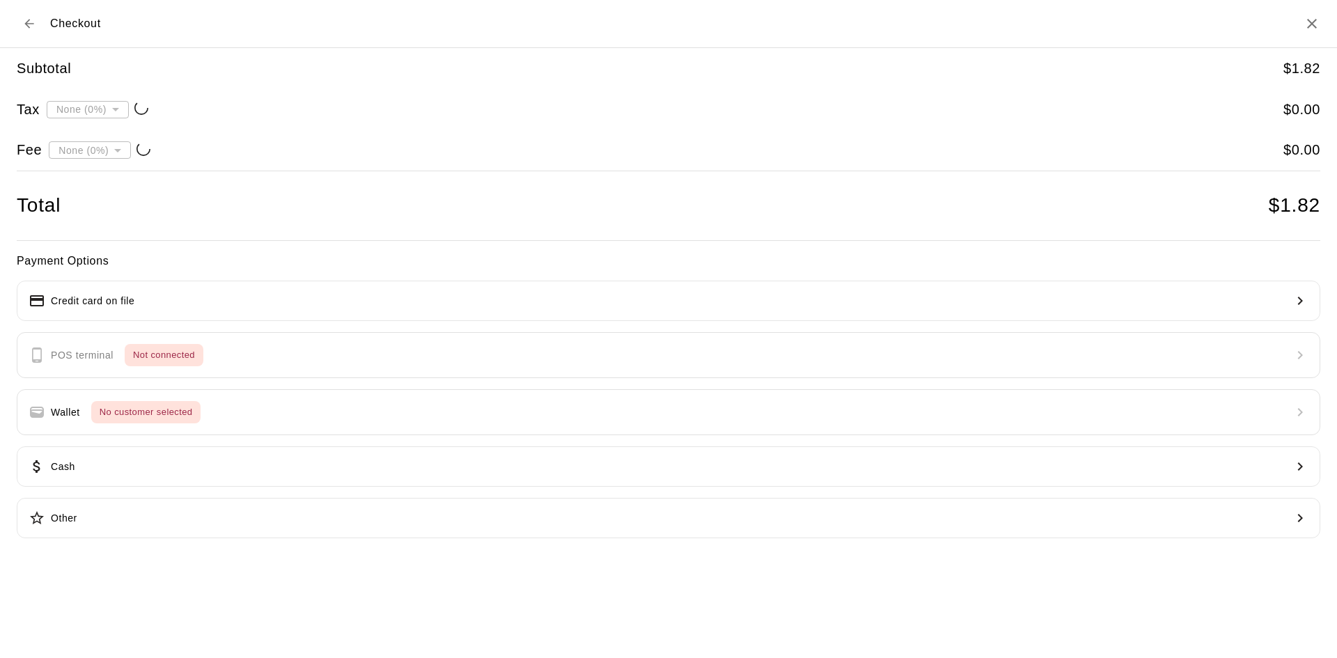
type input "**********"
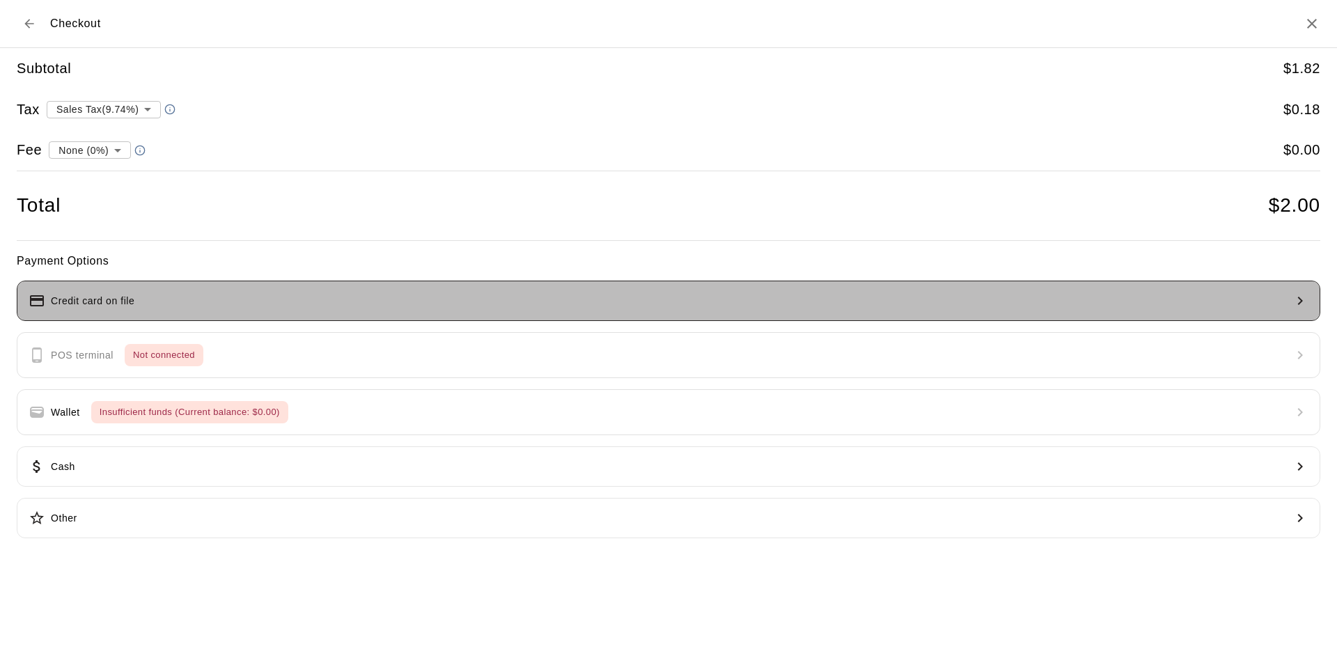
click at [174, 302] on button "Credit card on file" at bounding box center [669, 301] width 1304 height 40
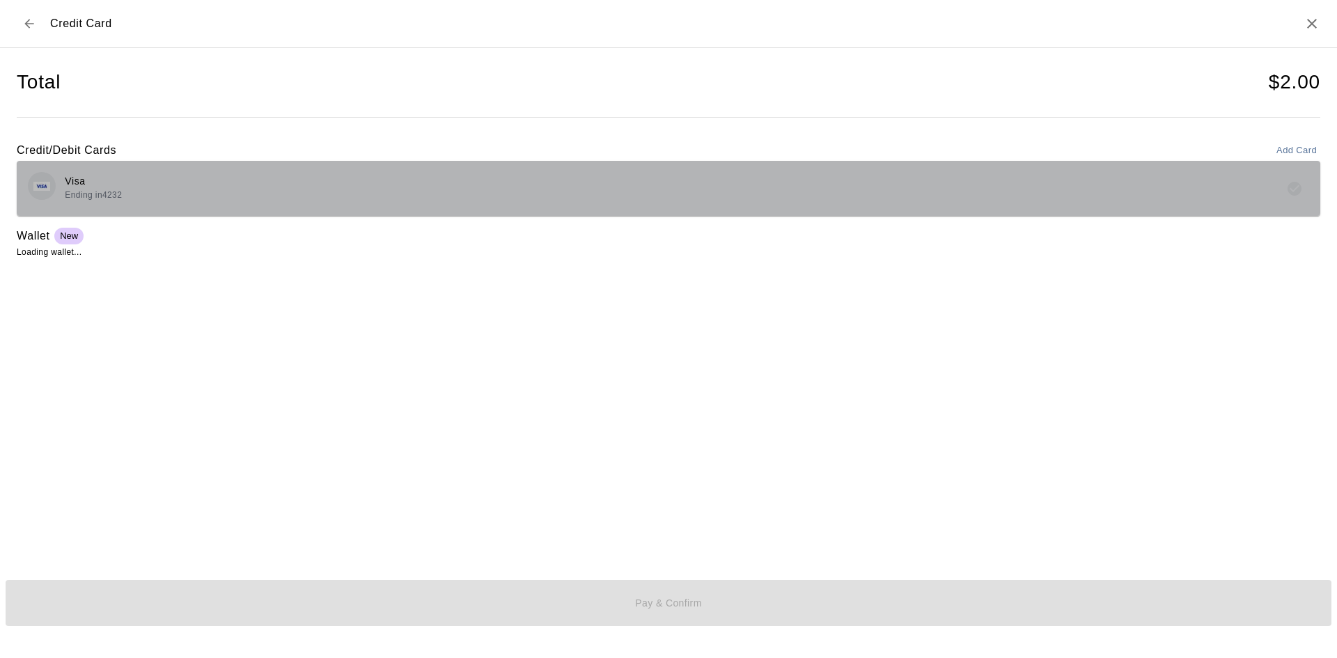
click at [262, 191] on div "Visa Ending in 4232" at bounding box center [668, 188] width 1281 height 33
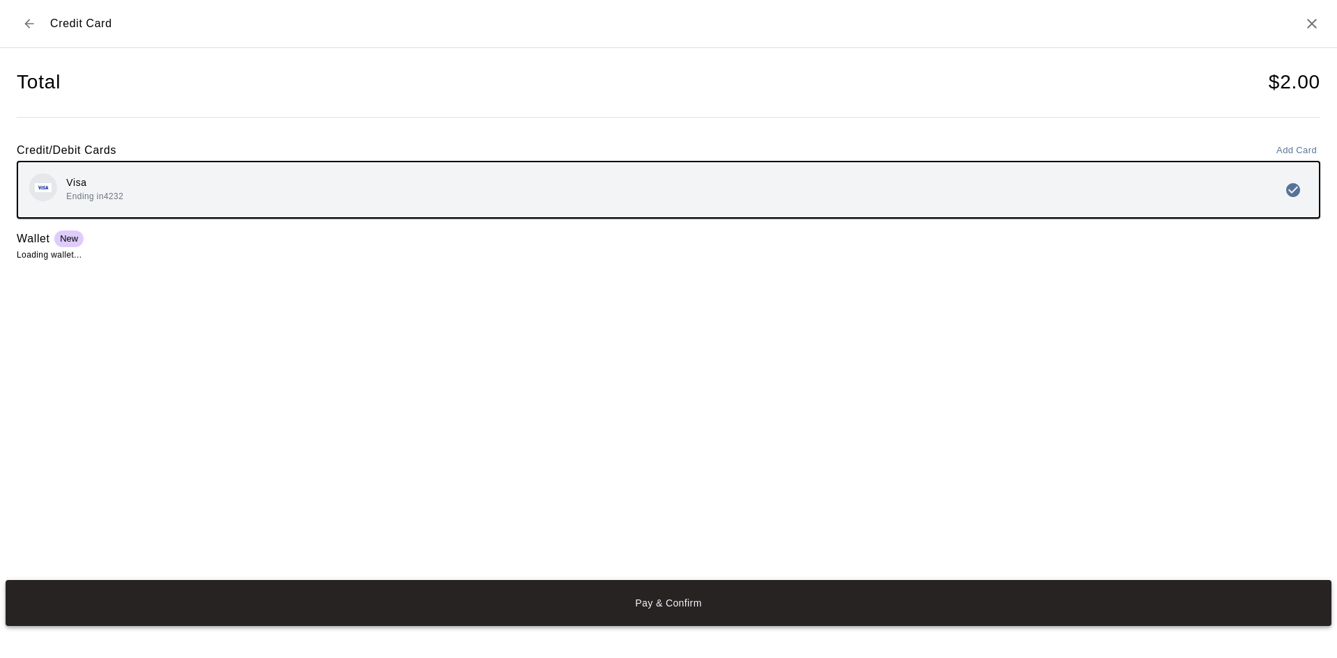
click at [563, 594] on button "Pay & Confirm" at bounding box center [669, 603] width 1326 height 46
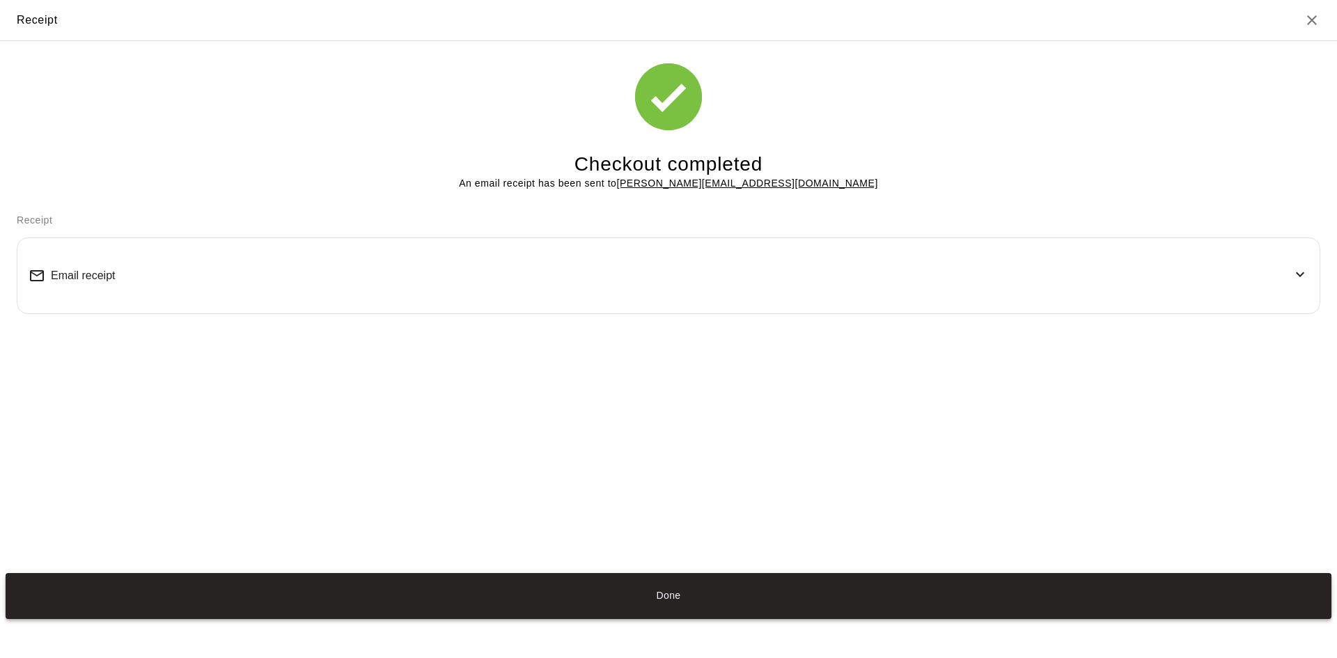
click at [591, 610] on button "Done" at bounding box center [669, 596] width 1326 height 46
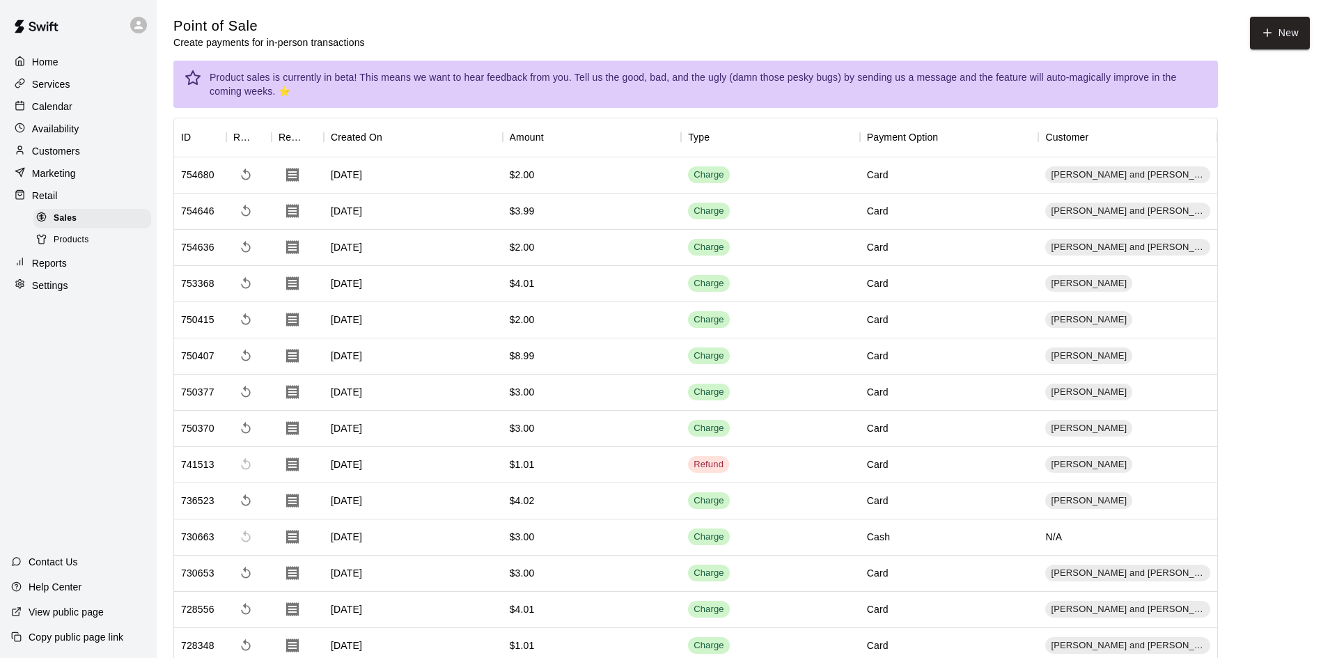
click at [667, 605] on button "Done" at bounding box center [669, 596] width 1326 height 46
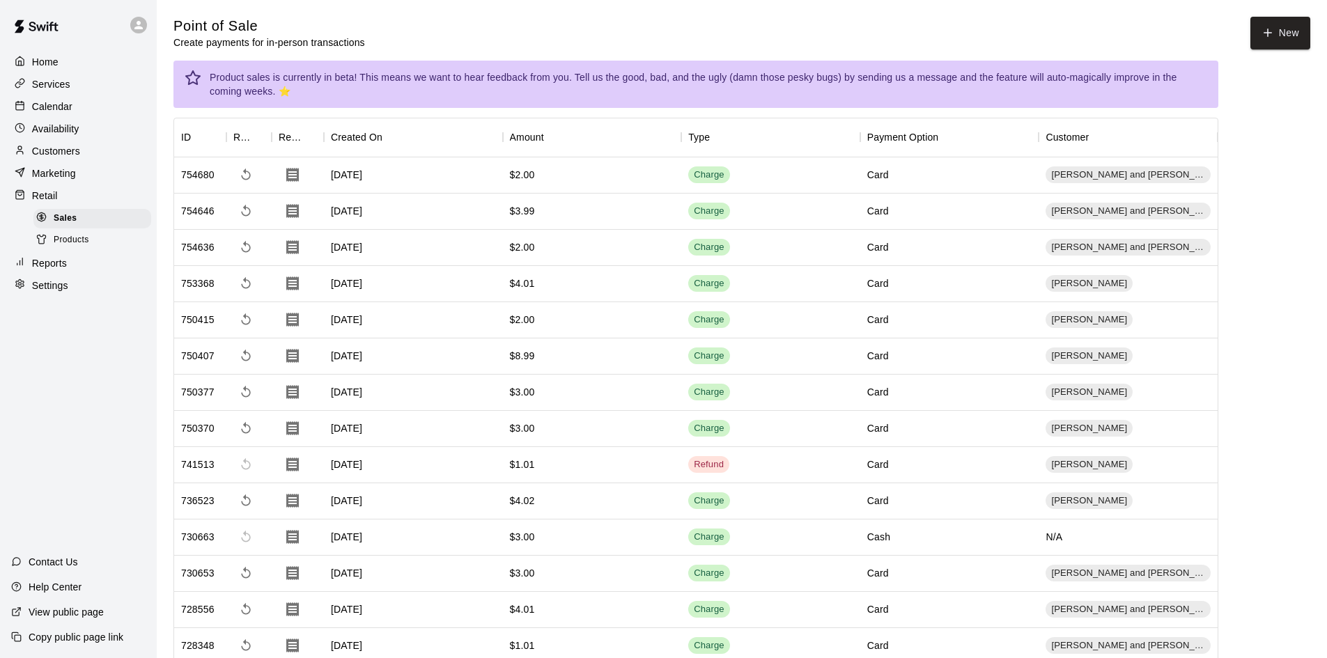
click at [30, 102] on div at bounding box center [23, 106] width 17 height 13
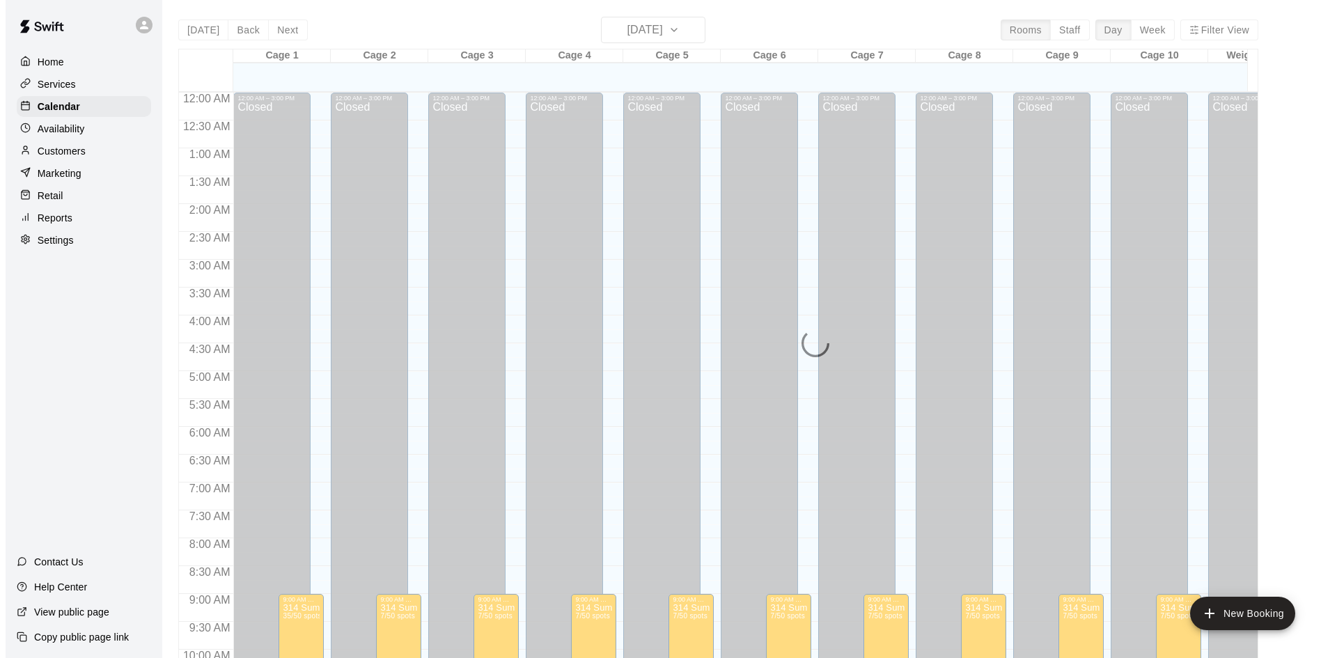
scroll to position [714, 0]
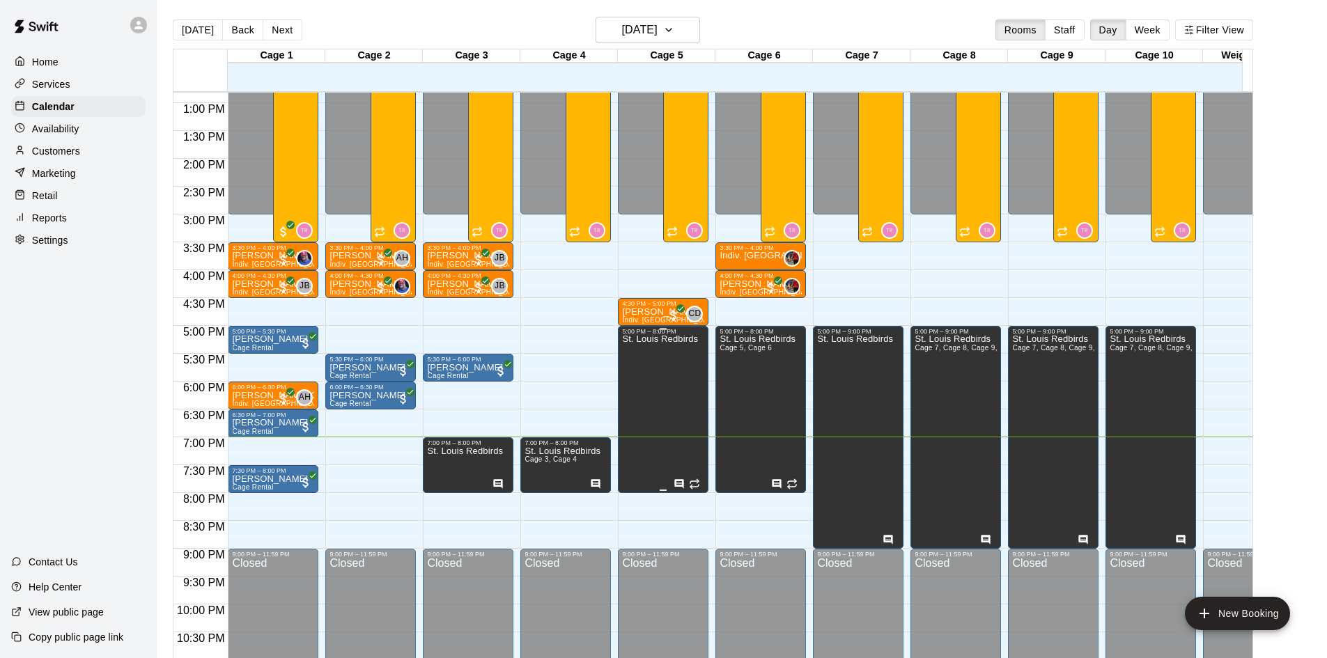
click at [643, 448] on div "St. Louis Redbirds" at bounding box center [660, 664] width 76 height 658
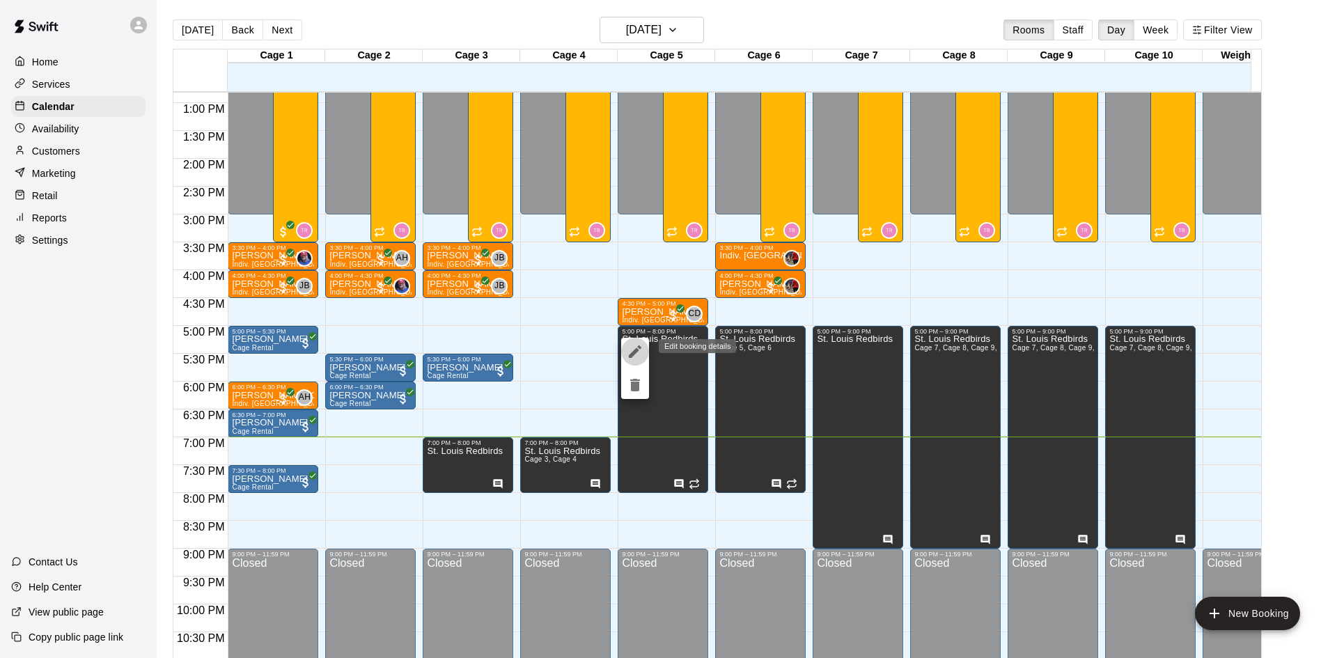
click at [634, 350] on icon "edit" at bounding box center [635, 351] width 17 height 17
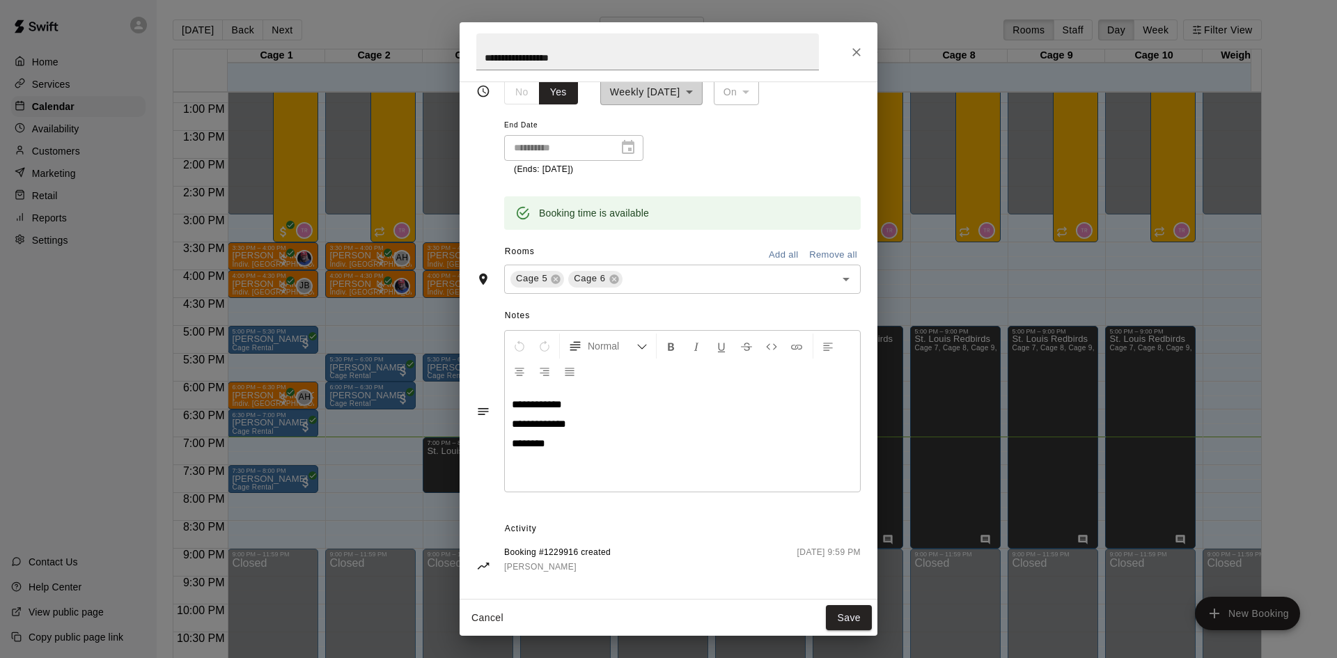
scroll to position [188, 0]
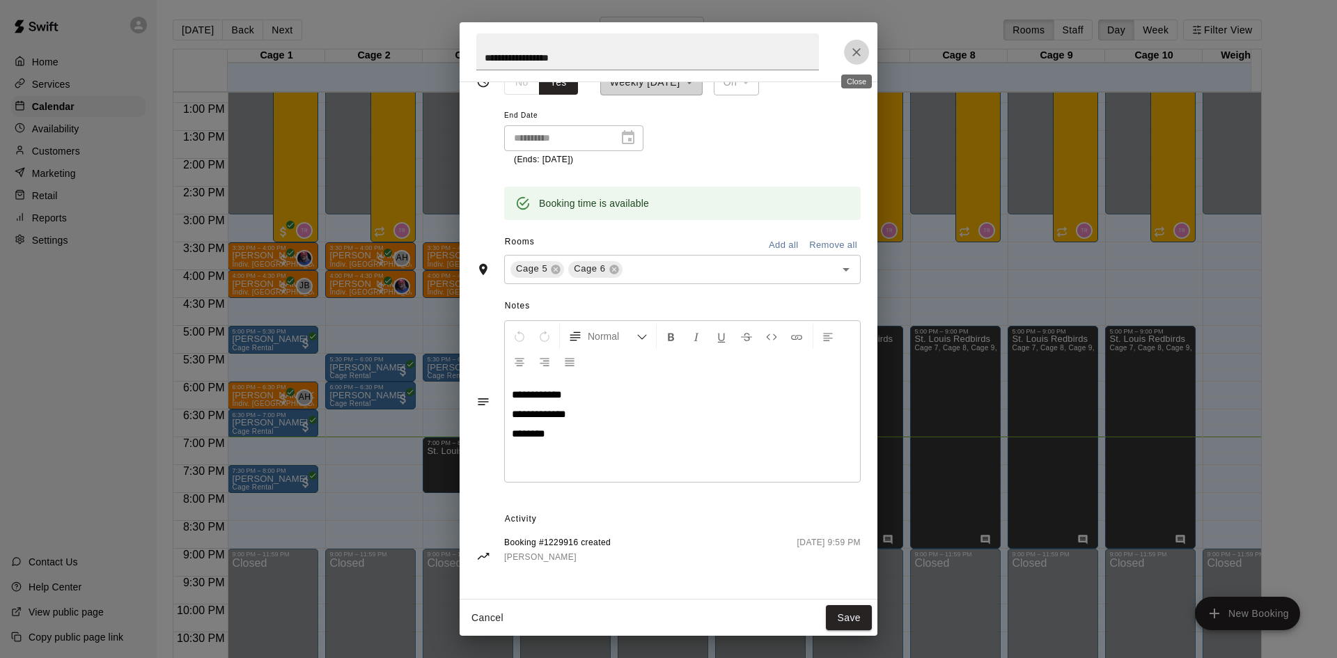
click at [858, 48] on icon "Close" at bounding box center [857, 52] width 14 height 14
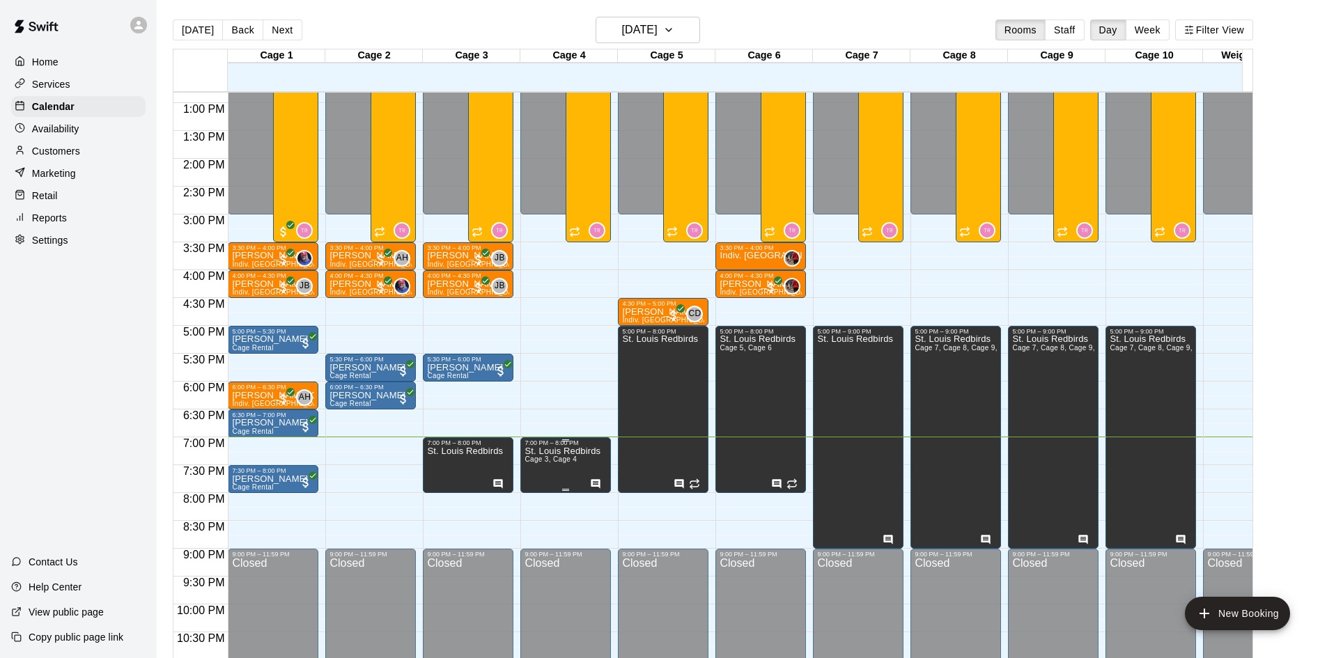
click at [563, 451] on p "St. Louis Redbirds" at bounding box center [562, 451] width 76 height 0
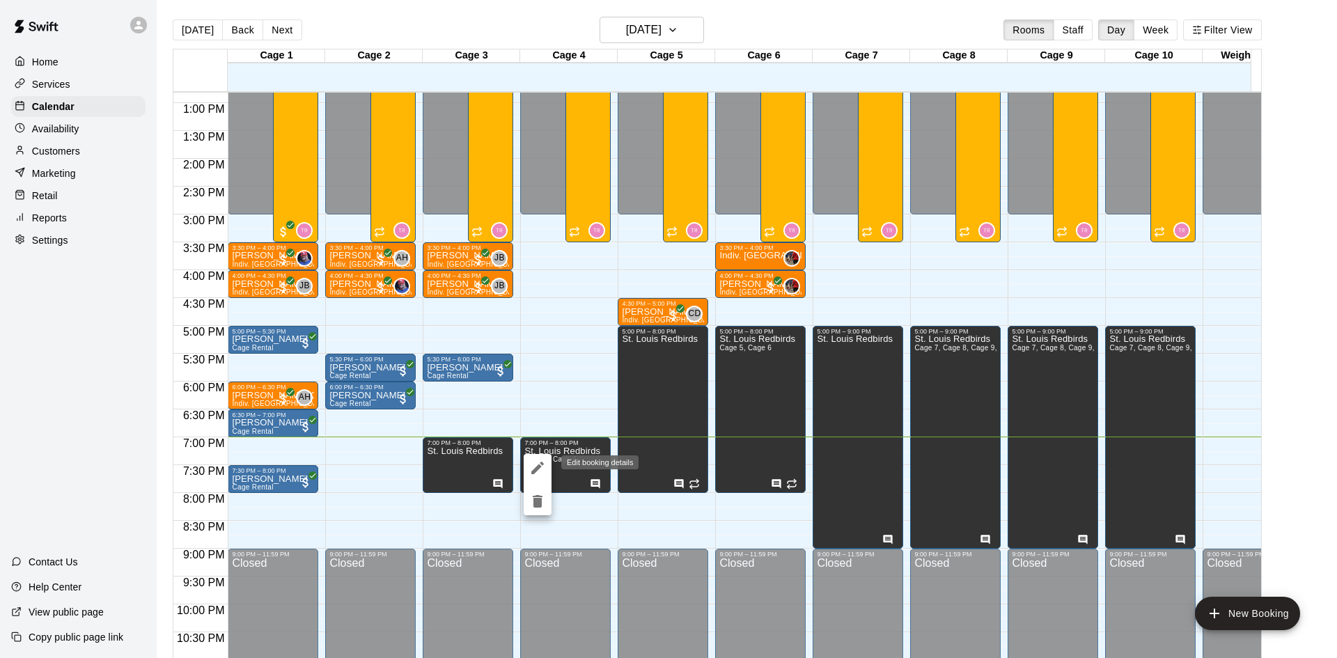
click at [538, 466] on icon "edit" at bounding box center [537, 468] width 13 height 13
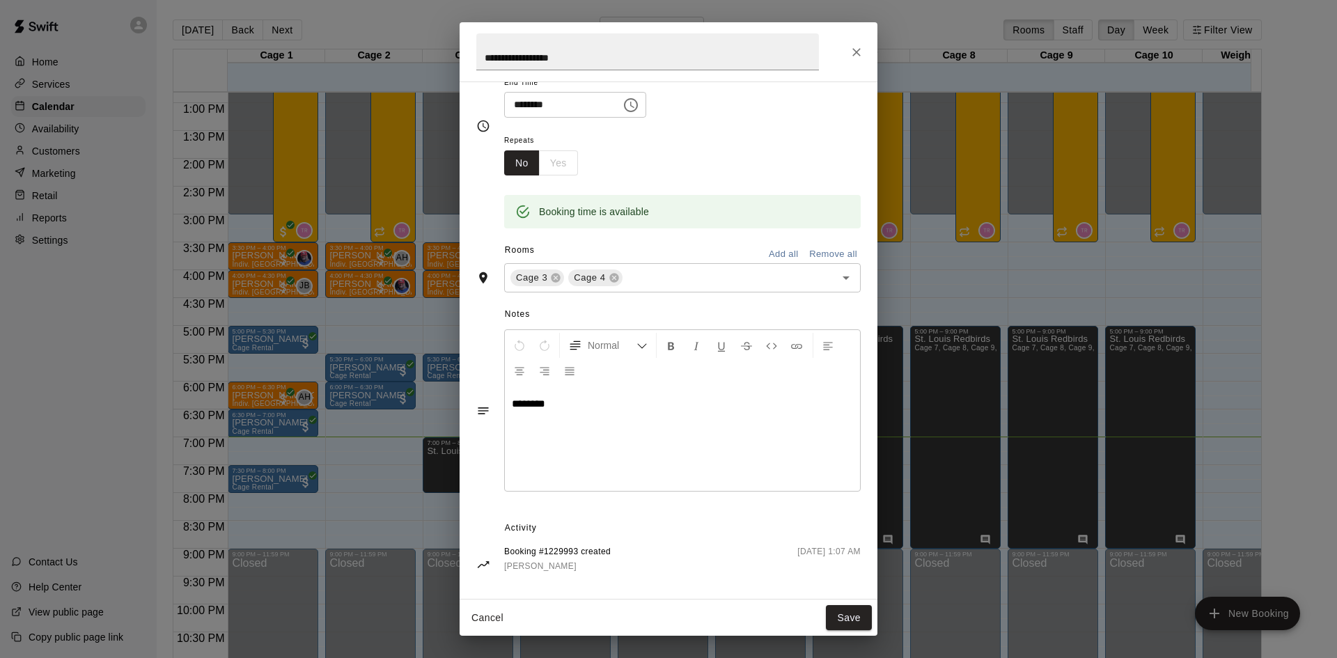
scroll to position [116, 0]
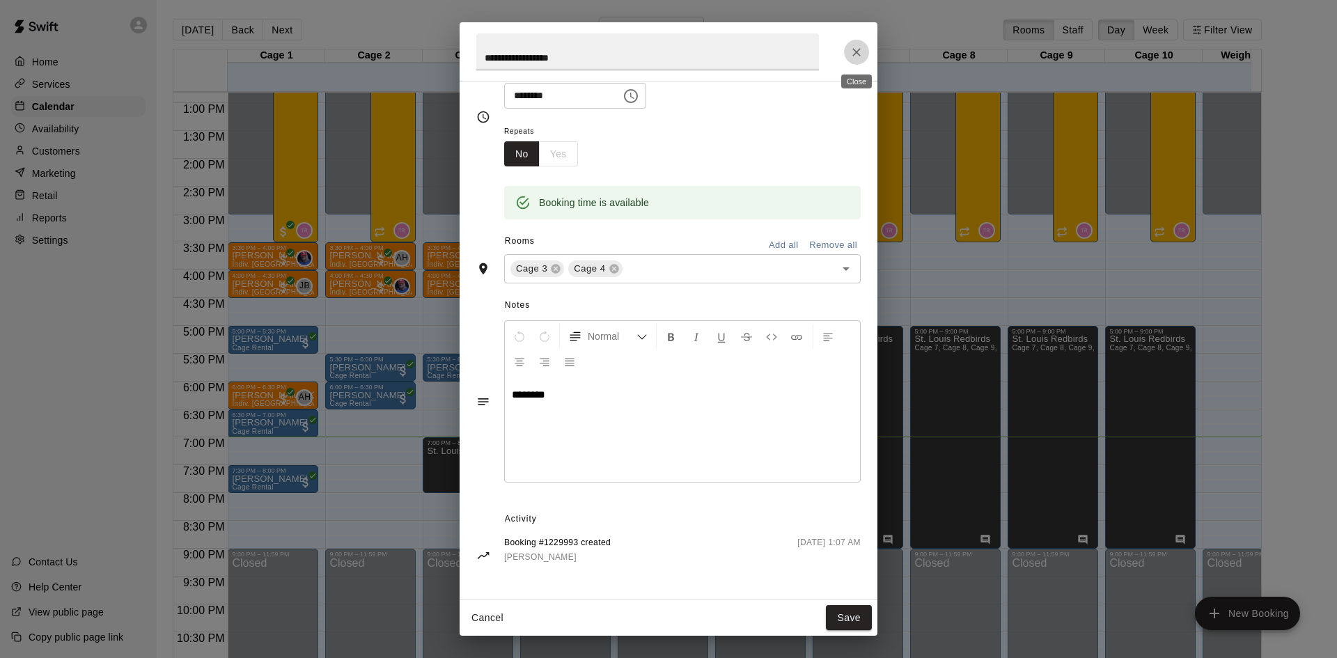
click at [854, 54] on icon "Close" at bounding box center [857, 52] width 14 height 14
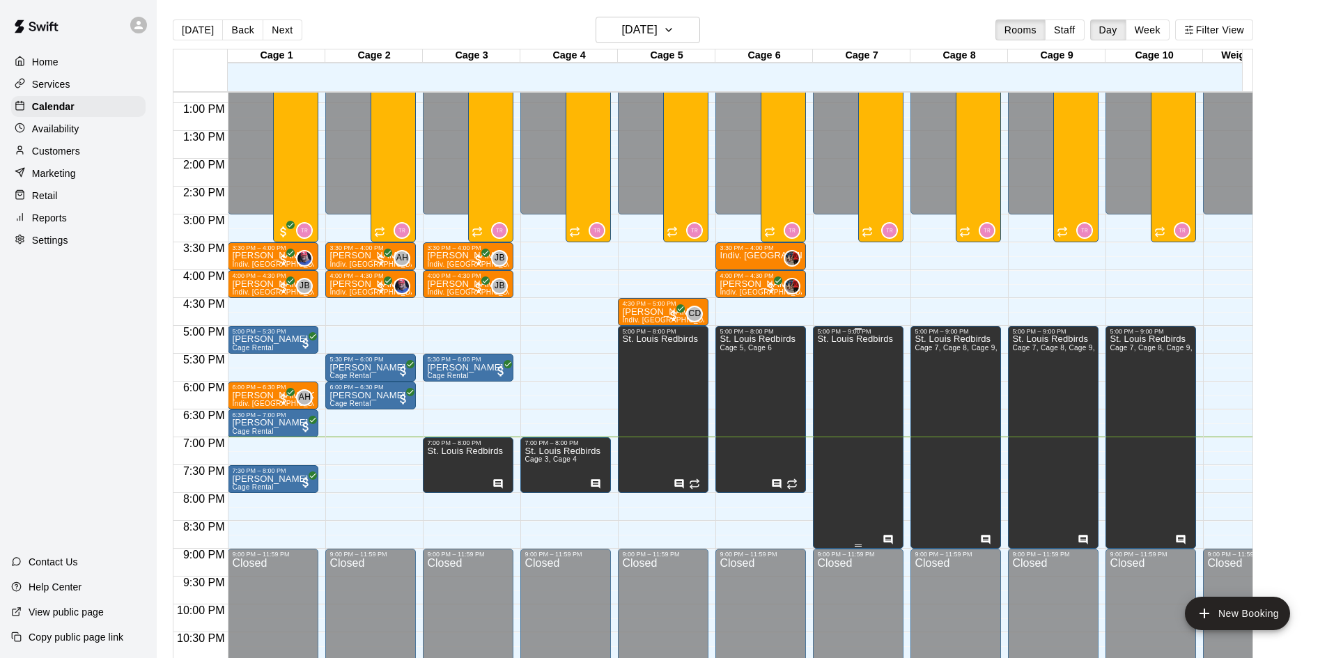
click at [867, 489] on div "St. Louis Redbirds" at bounding box center [855, 664] width 76 height 658
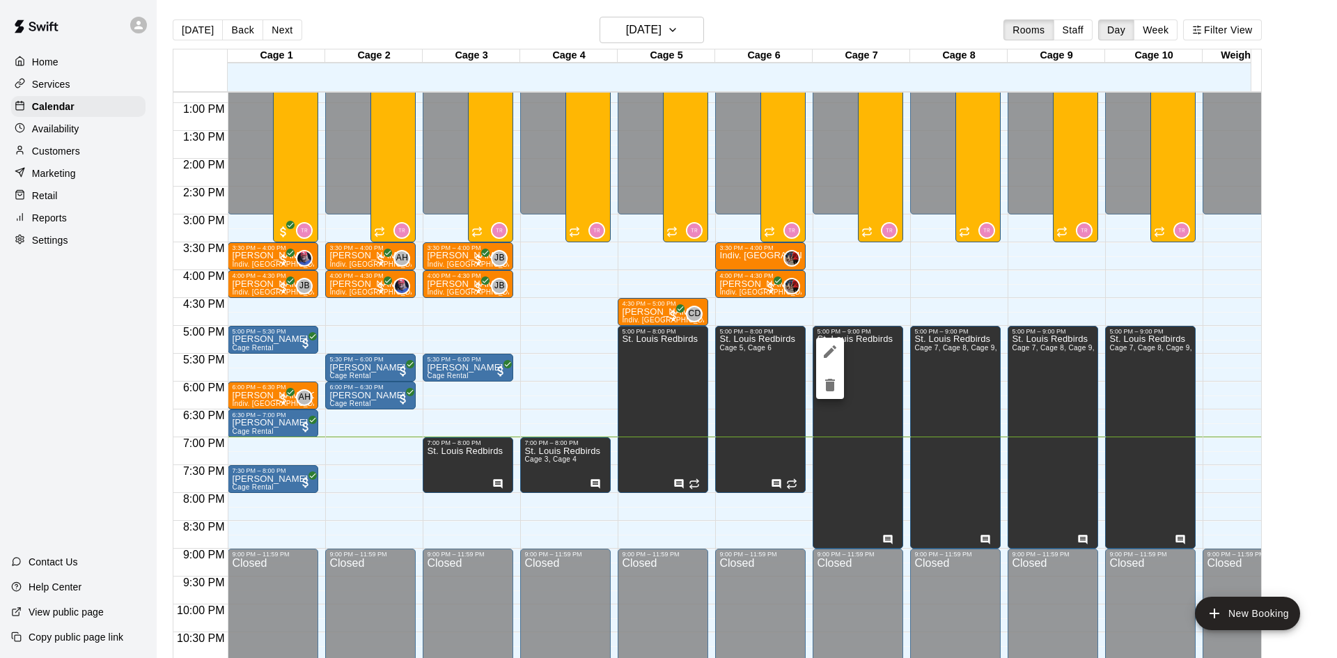
click at [832, 345] on icon "edit" at bounding box center [830, 351] width 17 height 17
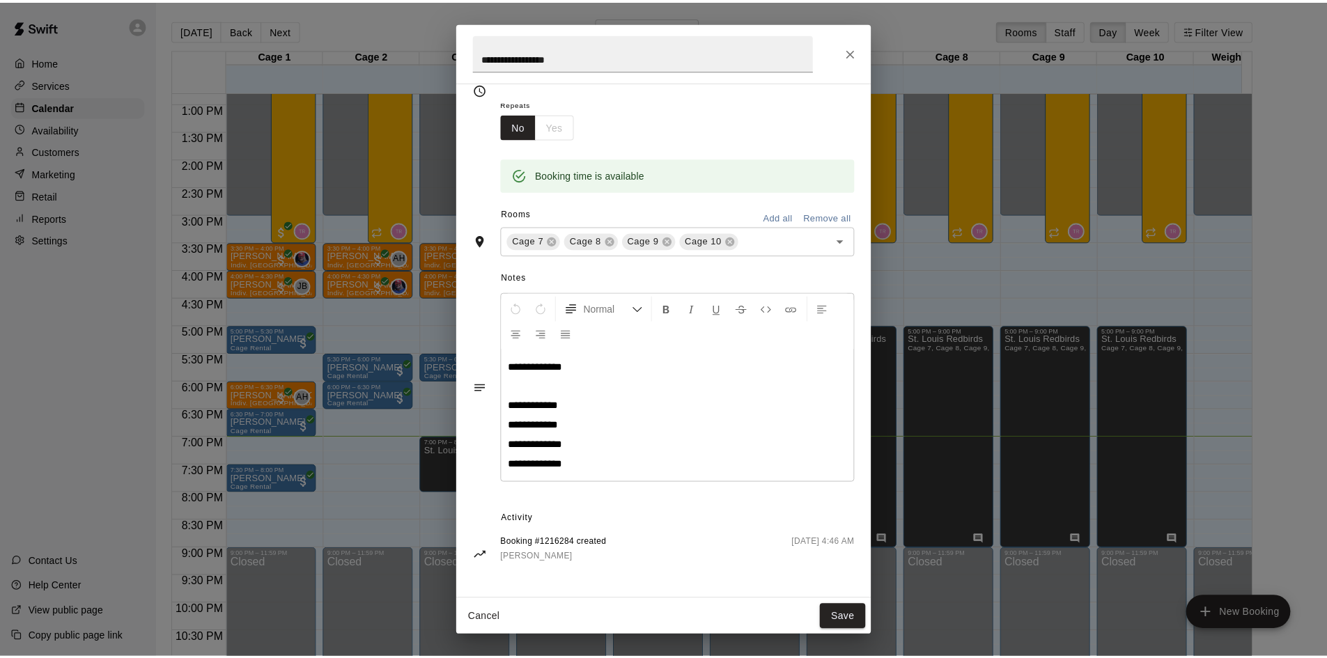
scroll to position [144, 0]
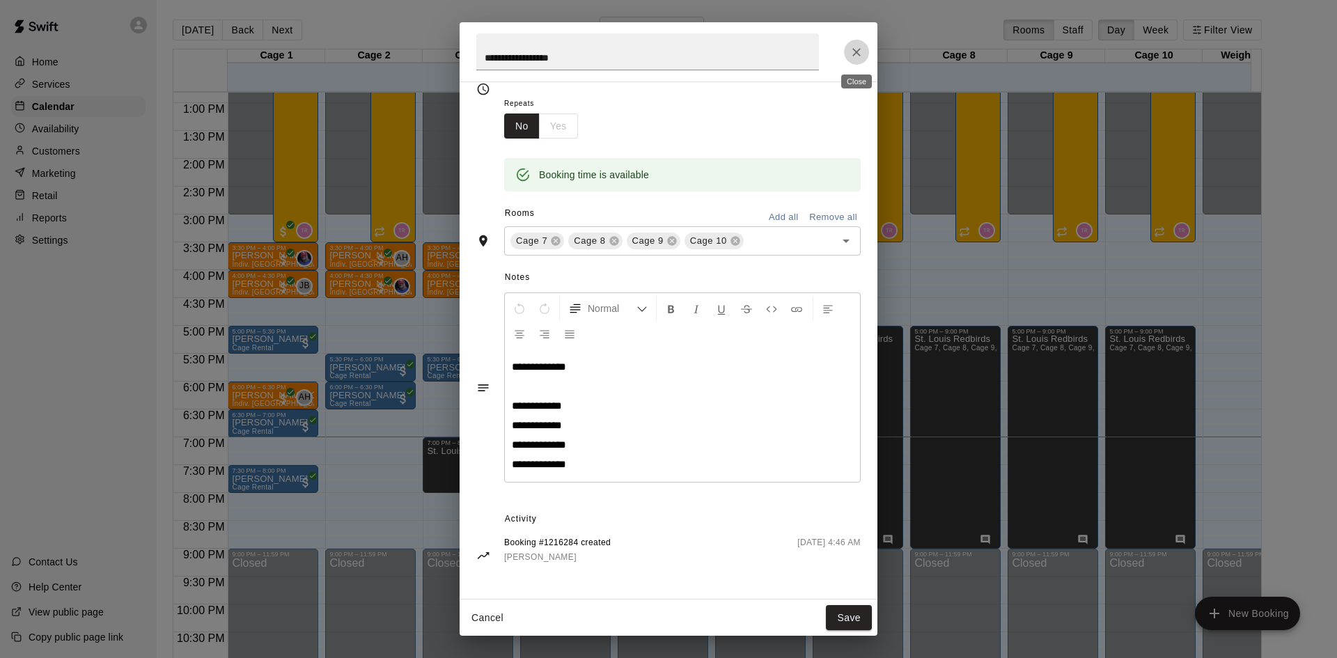
click at [853, 50] on icon "Close" at bounding box center [857, 52] width 14 height 14
